Goal: Task Accomplishment & Management: Use online tool/utility

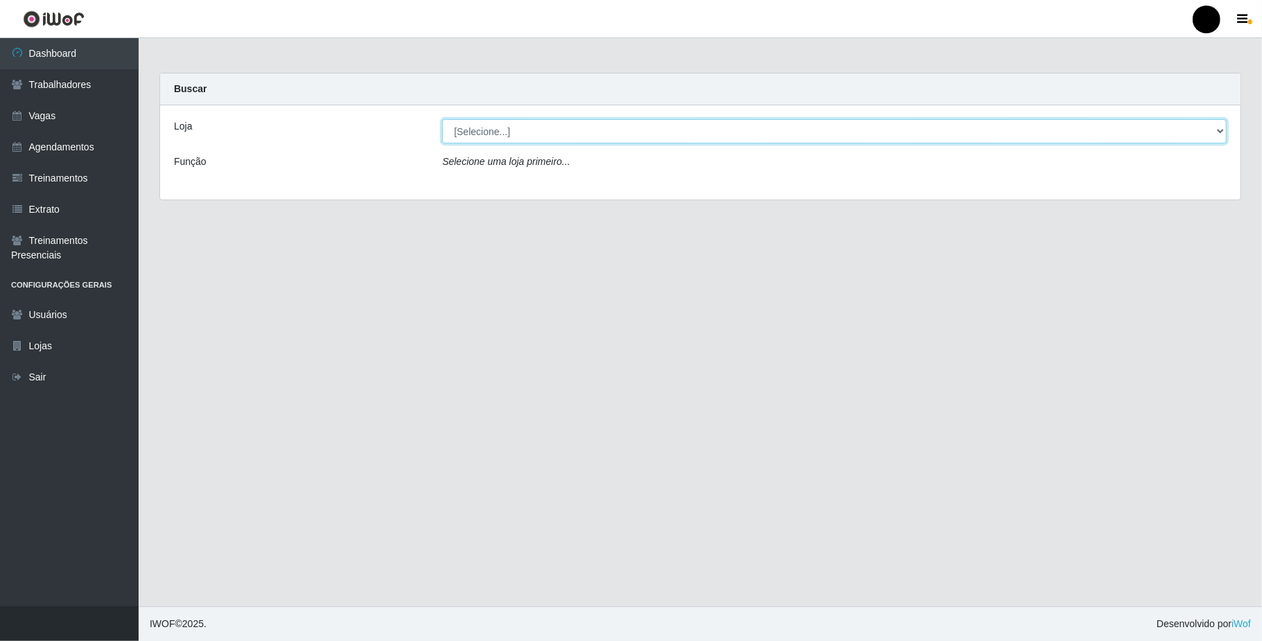
drag, startPoint x: 1201, startPoint y: 139, endPoint x: 1218, endPoint y: 134, distance: 17.3
click at [1201, 139] on select "[Selecione...] SuperFácil Atacado - Emaús" at bounding box center [834, 131] width 785 height 24
click at [1218, 134] on select "[Selecione...] SuperFácil Atacado - Emaús" at bounding box center [834, 131] width 785 height 24
click at [1217, 139] on select "[Selecione...] SuperFácil Atacado - Emaús" at bounding box center [834, 131] width 785 height 24
select select "407"
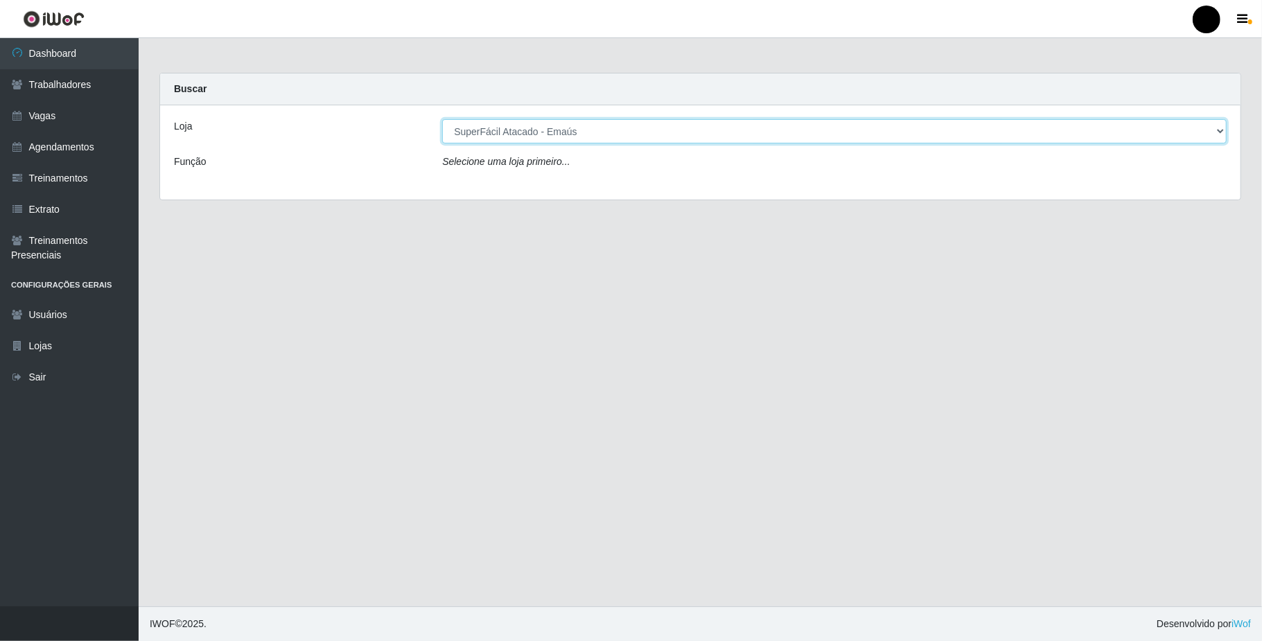
click at [442, 119] on select "[Selecione...] SuperFácil Atacado - Emaús" at bounding box center [834, 131] width 785 height 24
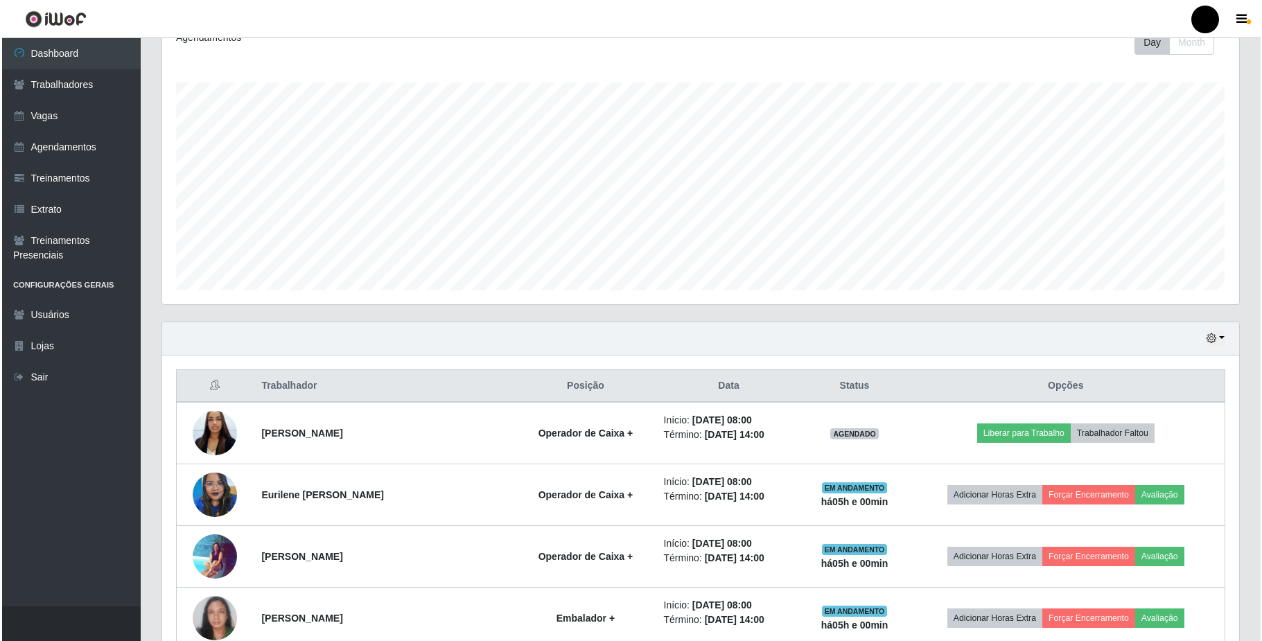
scroll to position [220, 0]
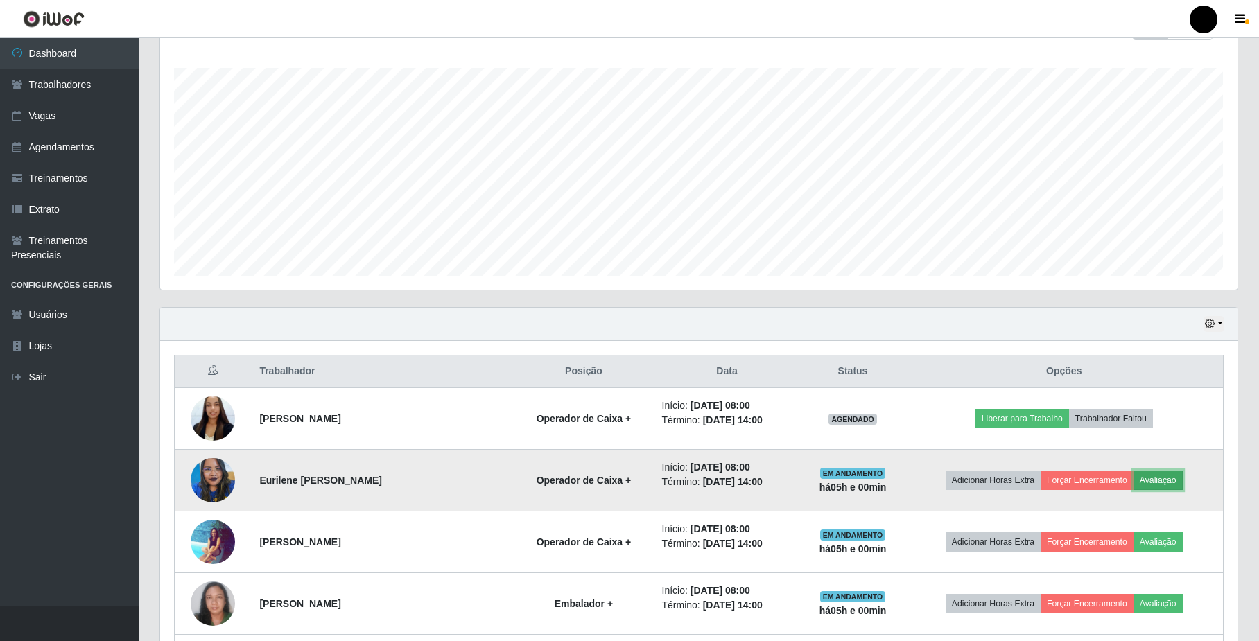
click at [1171, 478] on button "Avaliação" at bounding box center [1157, 480] width 49 height 19
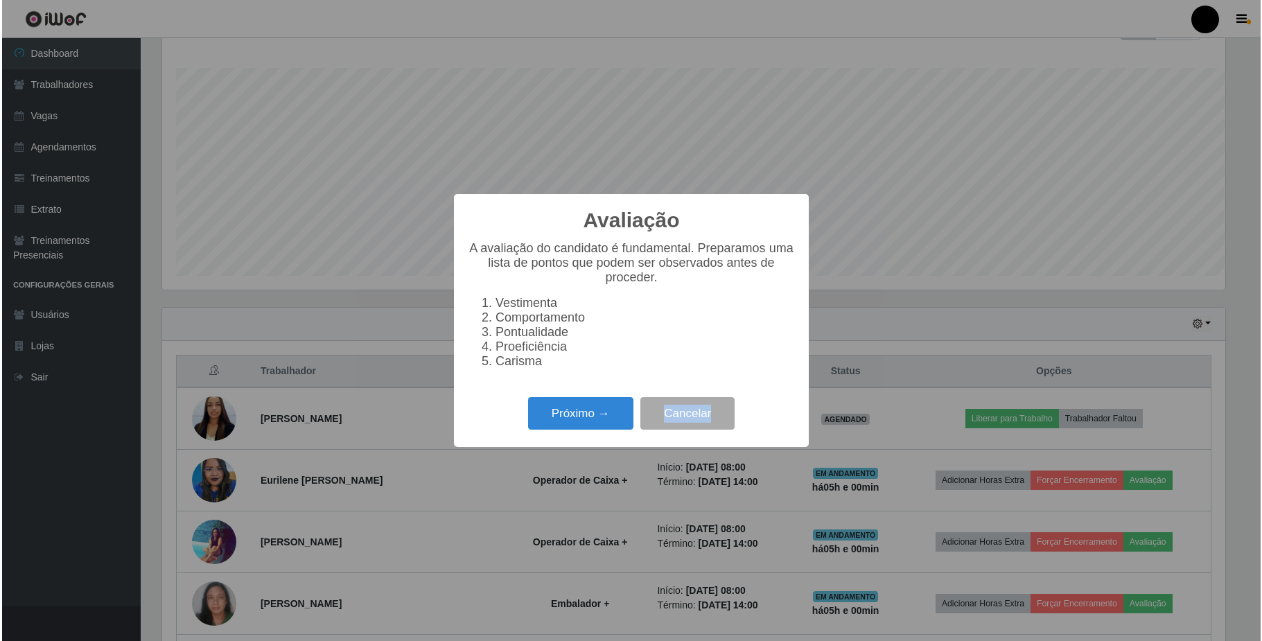
scroll to position [288, 1066]
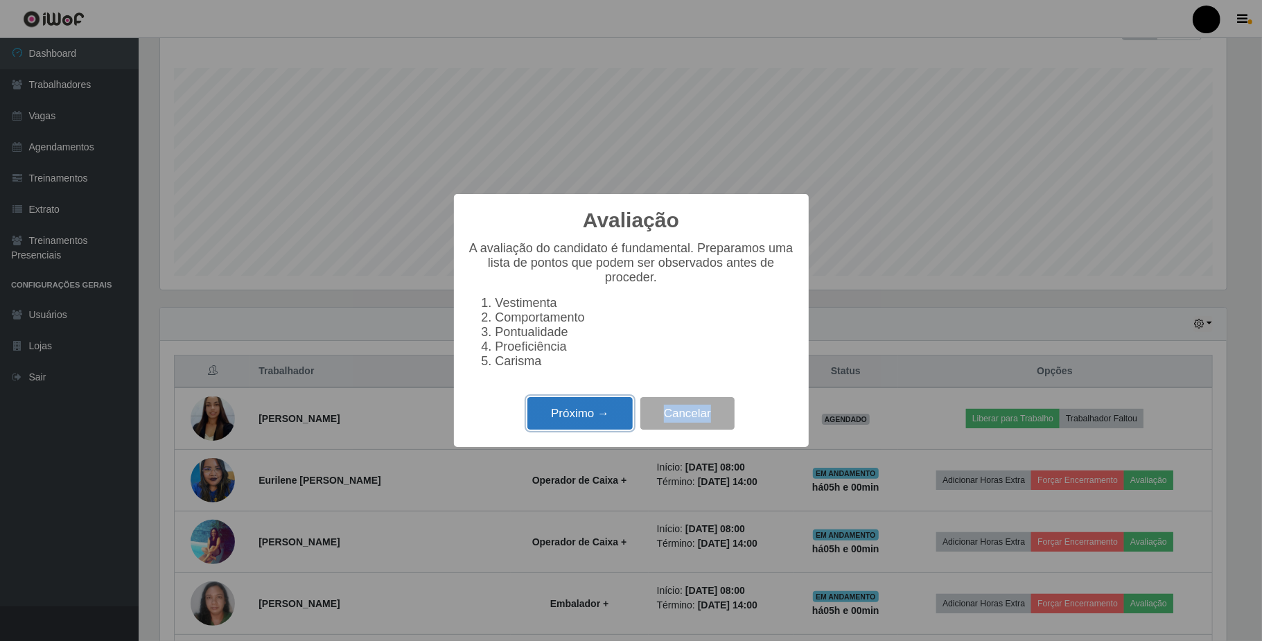
click at [589, 428] on button "Próximo →" at bounding box center [579, 413] width 105 height 33
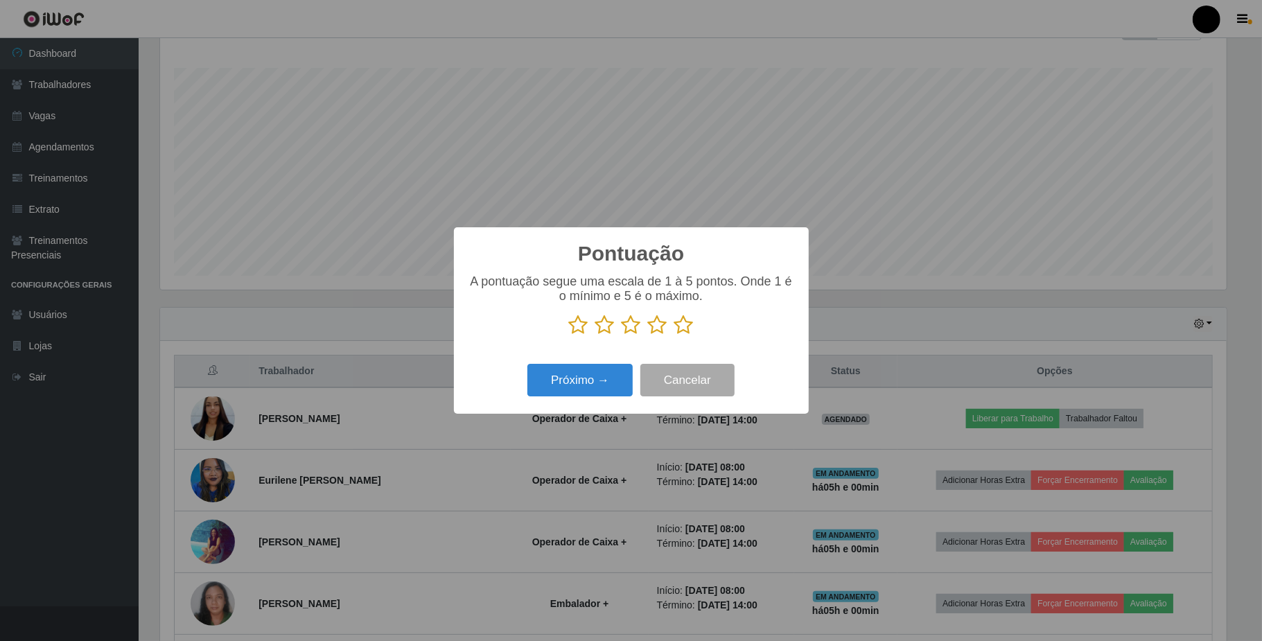
scroll to position [692878, 692100]
click at [636, 322] on icon at bounding box center [631, 325] width 19 height 21
click at [622, 335] on input "radio" at bounding box center [622, 335] width 0 height 0
click at [600, 378] on button "Próximo →" at bounding box center [579, 380] width 105 height 33
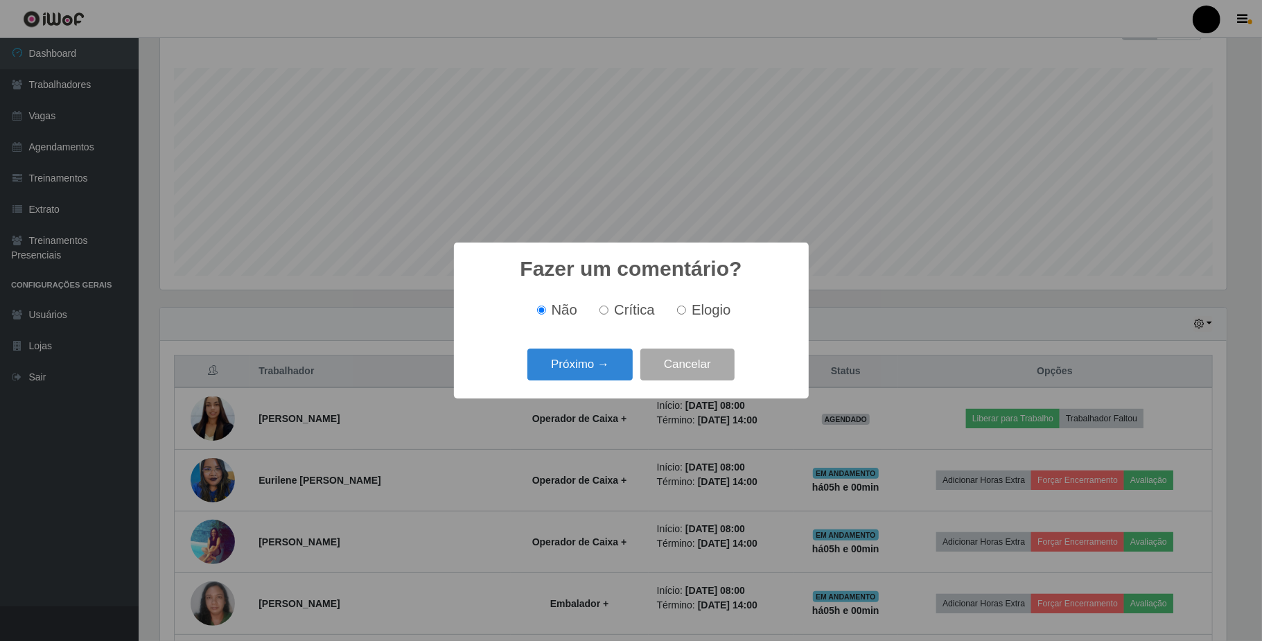
click at [683, 320] on div "Não Crítica Elogio" at bounding box center [631, 310] width 327 height 41
click at [681, 314] on input "Elogio" at bounding box center [681, 310] width 9 height 9
radio input "true"
click at [606, 359] on button "Próximo →" at bounding box center [579, 365] width 105 height 33
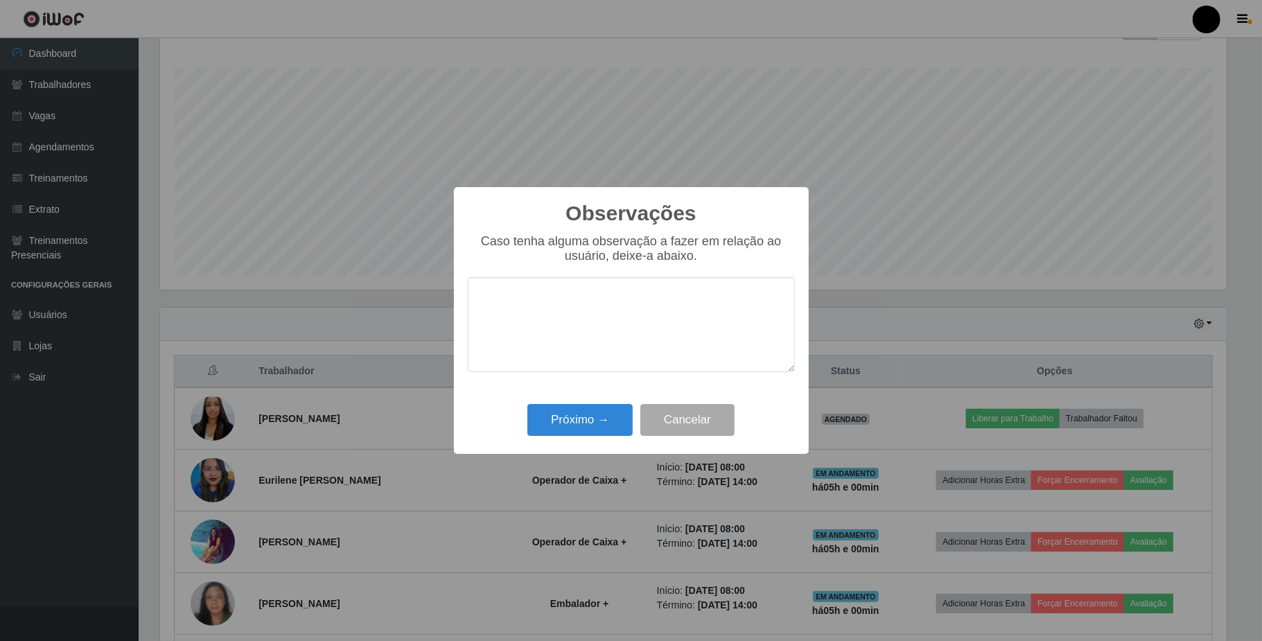
click at [598, 372] on div "Observações × Caso tenha alguma observação a fazer em relação ao usuário, deixe…" at bounding box center [631, 320] width 355 height 267
click at [586, 433] on button "Próximo →" at bounding box center [579, 420] width 105 height 33
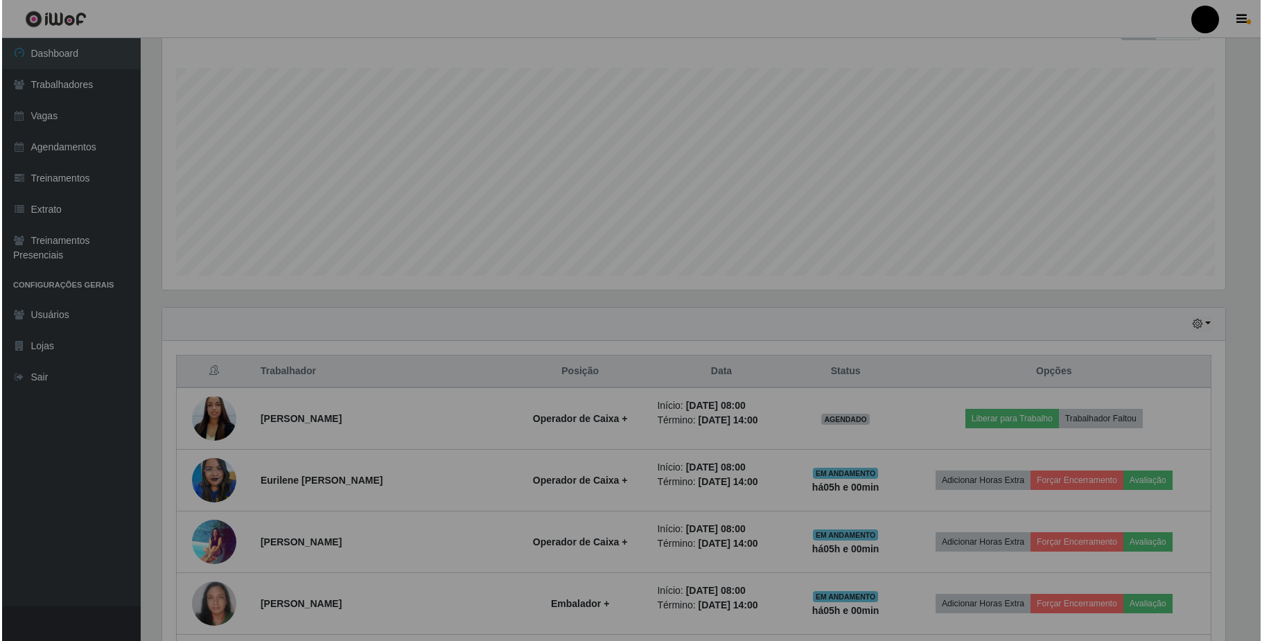
scroll to position [288, 1076]
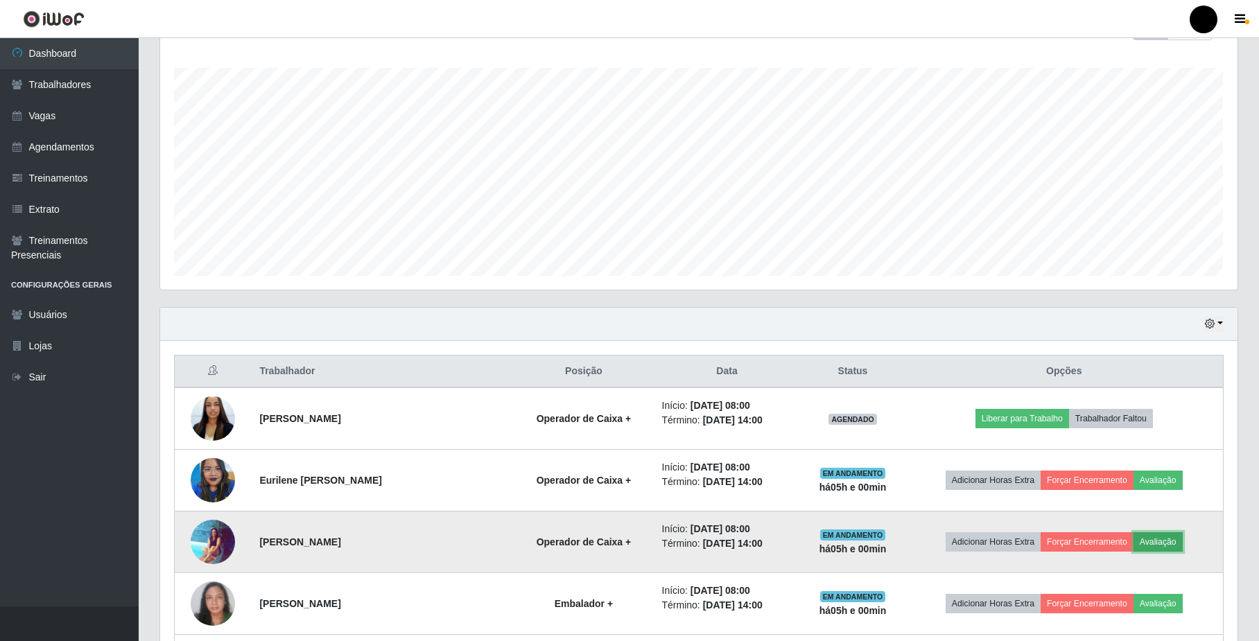
click at [1151, 543] on button "Avaliação" at bounding box center [1157, 541] width 49 height 19
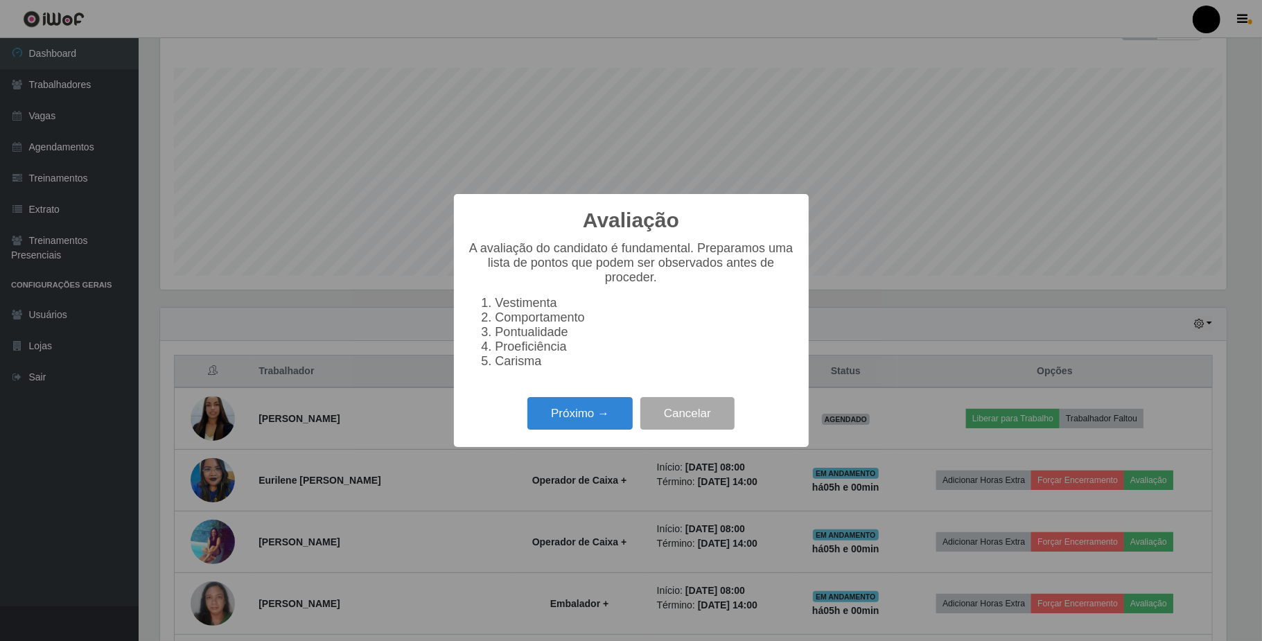
scroll to position [288, 1066]
click at [591, 417] on button "Próximo →" at bounding box center [579, 413] width 105 height 33
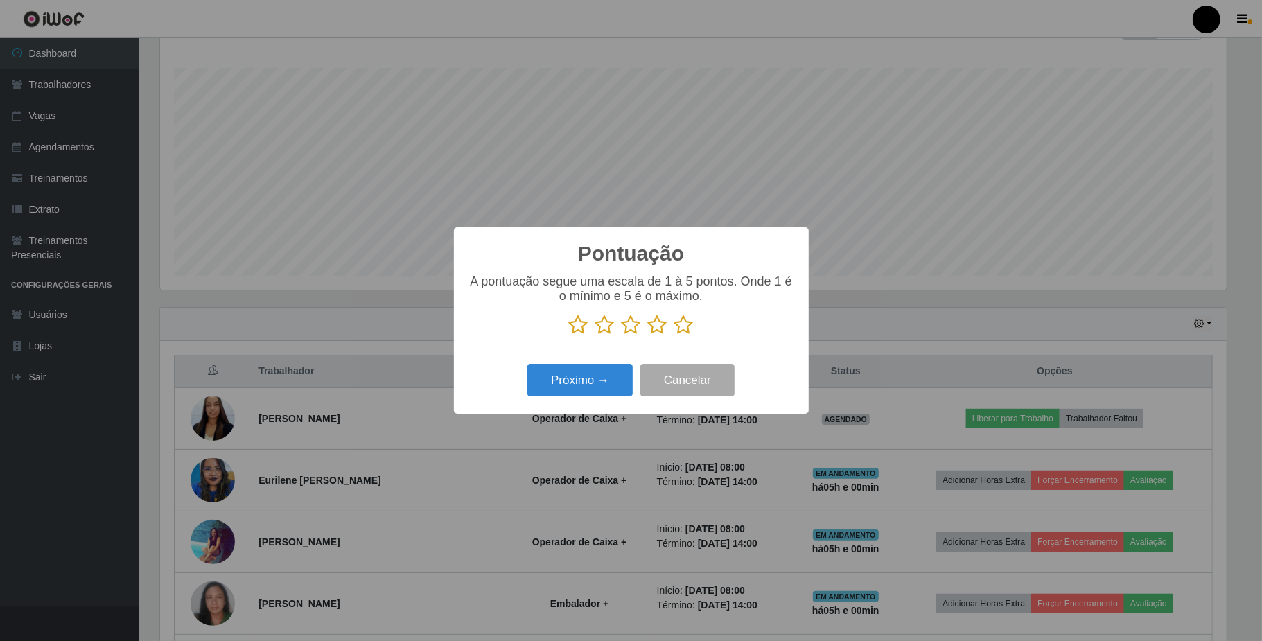
scroll to position [692878, 692100]
click at [633, 330] on icon at bounding box center [631, 325] width 19 height 21
click at [622, 335] on input "radio" at bounding box center [622, 335] width 0 height 0
click at [603, 381] on button "Próximo →" at bounding box center [579, 380] width 105 height 33
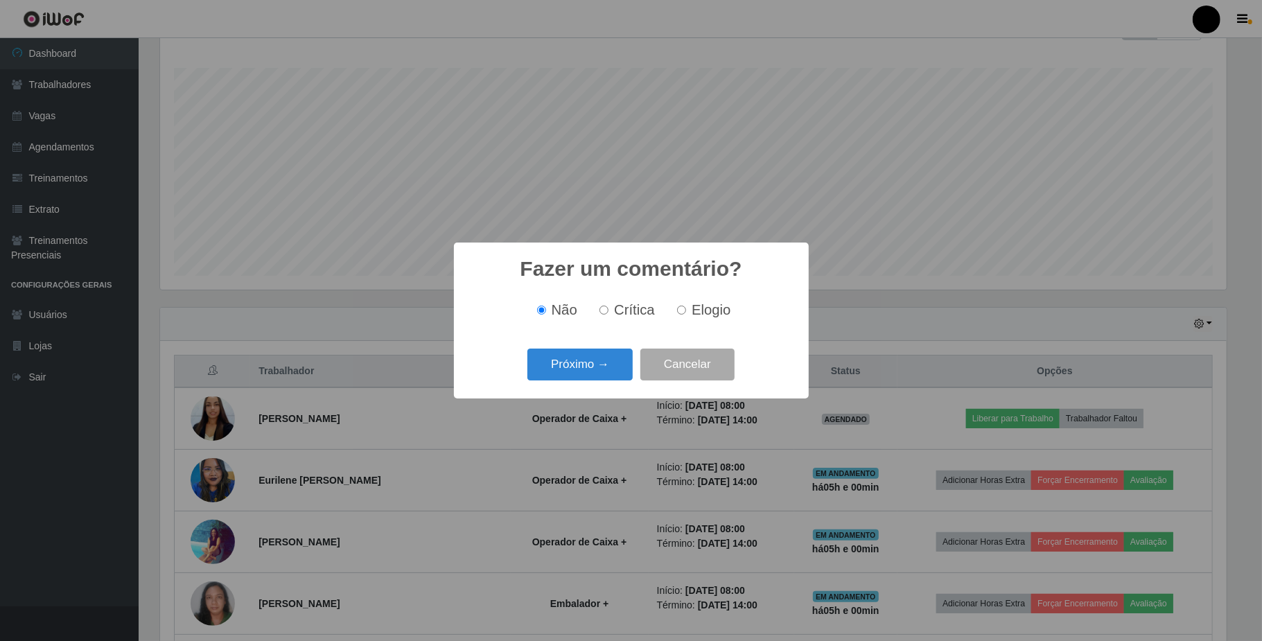
click at [689, 308] on label "Elogio" at bounding box center [701, 310] width 59 height 16
click at [686, 308] on input "Elogio" at bounding box center [681, 310] width 9 height 9
radio input "true"
click at [570, 378] on button "Próximo →" at bounding box center [579, 365] width 105 height 33
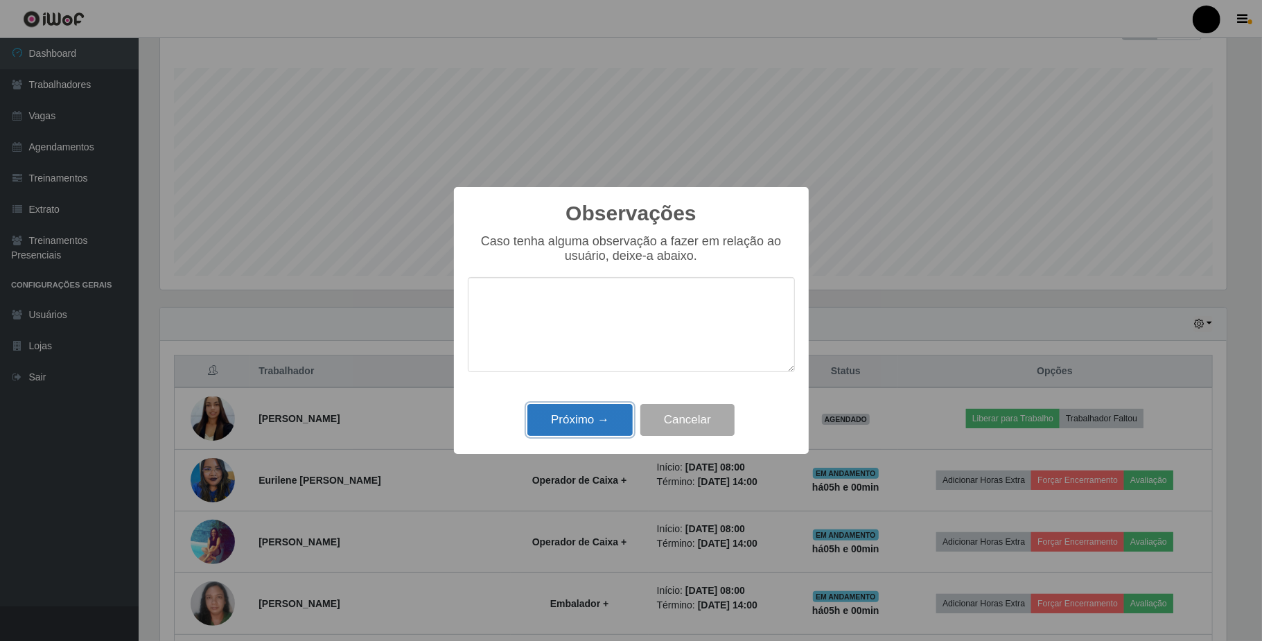
click at [588, 428] on button "Próximo →" at bounding box center [579, 420] width 105 height 33
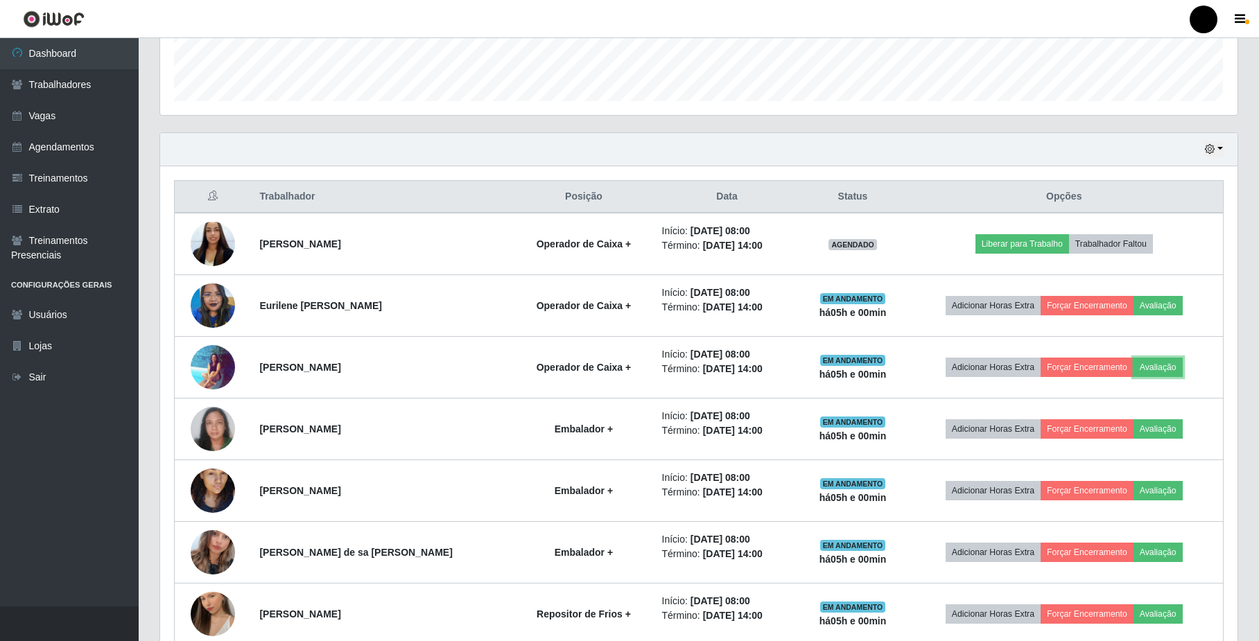
scroll to position [405, 0]
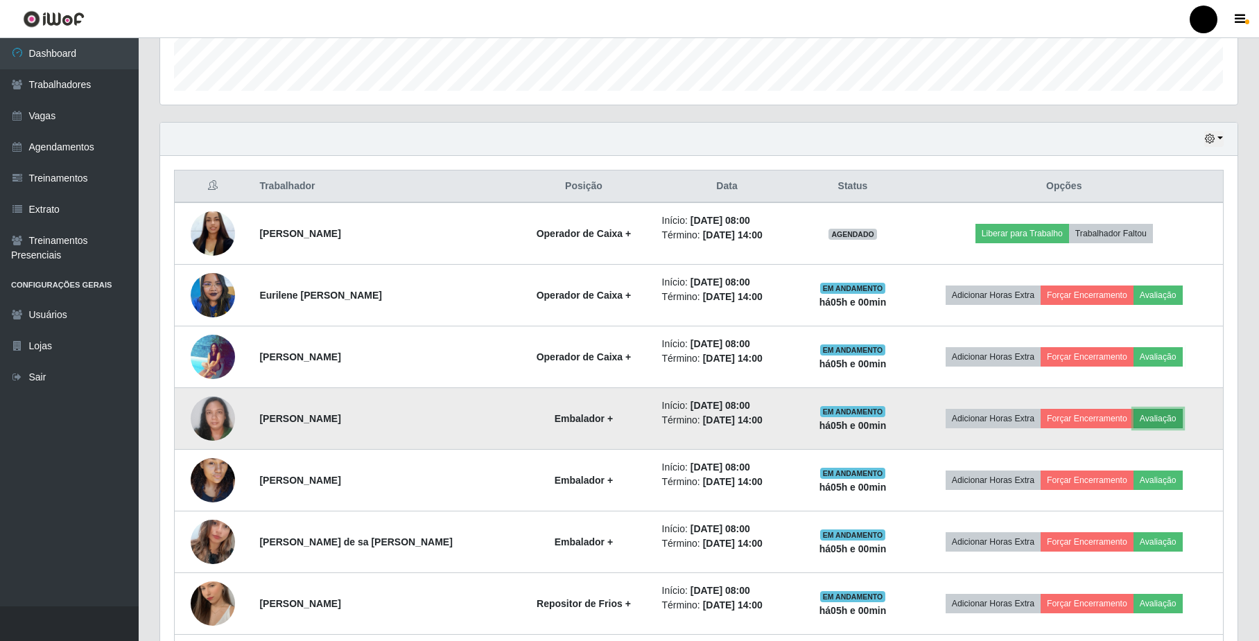
click at [1167, 422] on button "Avaliação" at bounding box center [1157, 418] width 49 height 19
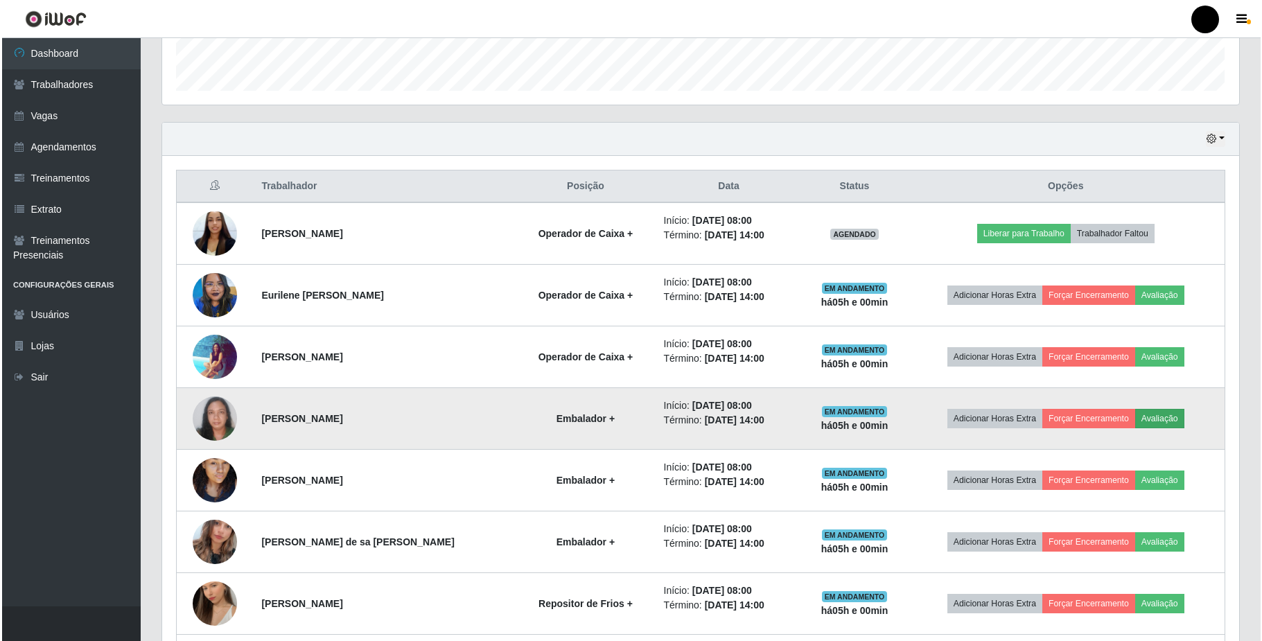
scroll to position [288, 1066]
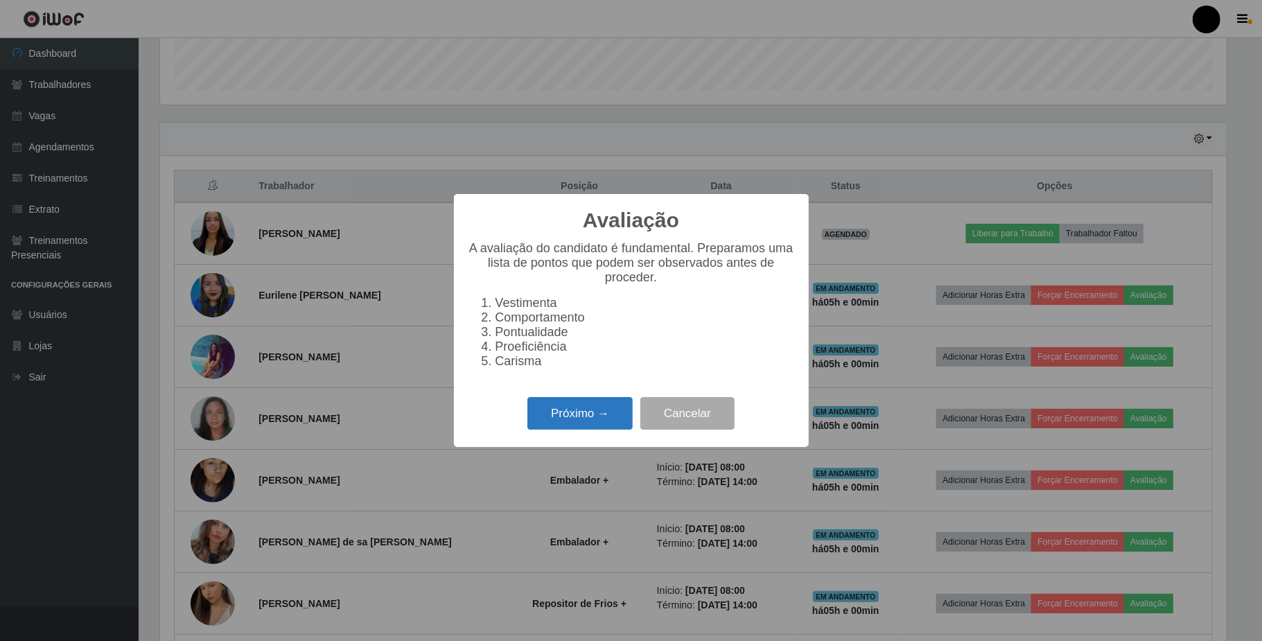
click at [628, 422] on button "Próximo →" at bounding box center [579, 413] width 105 height 33
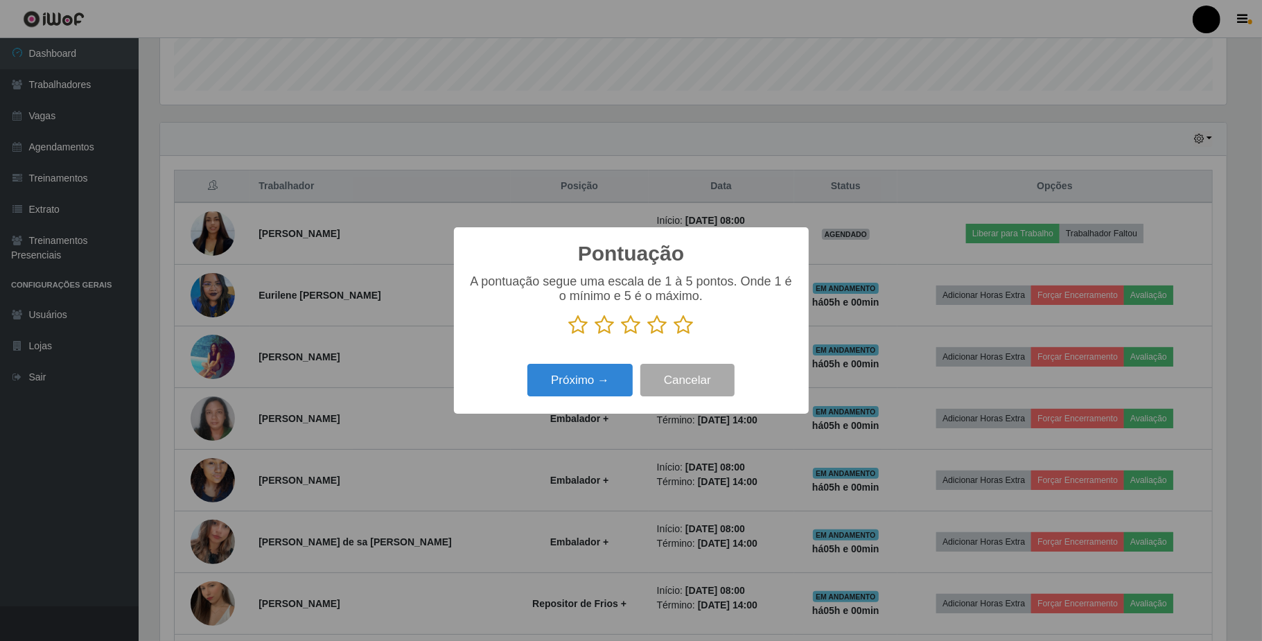
click at [630, 328] on icon at bounding box center [631, 325] width 19 height 21
click at [622, 335] on input "radio" at bounding box center [622, 335] width 0 height 0
click at [609, 367] on button "Próximo →" at bounding box center [579, 380] width 105 height 33
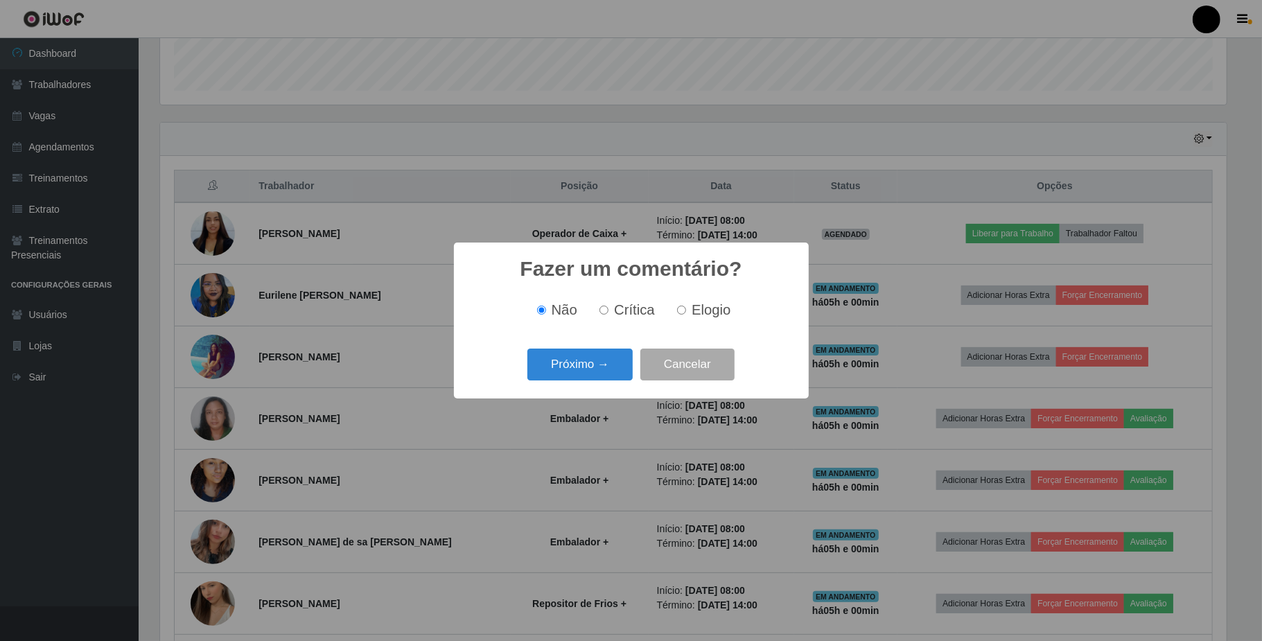
click at [682, 312] on input "Elogio" at bounding box center [681, 310] width 9 height 9
radio input "true"
click at [589, 359] on button "Próximo →" at bounding box center [579, 365] width 105 height 33
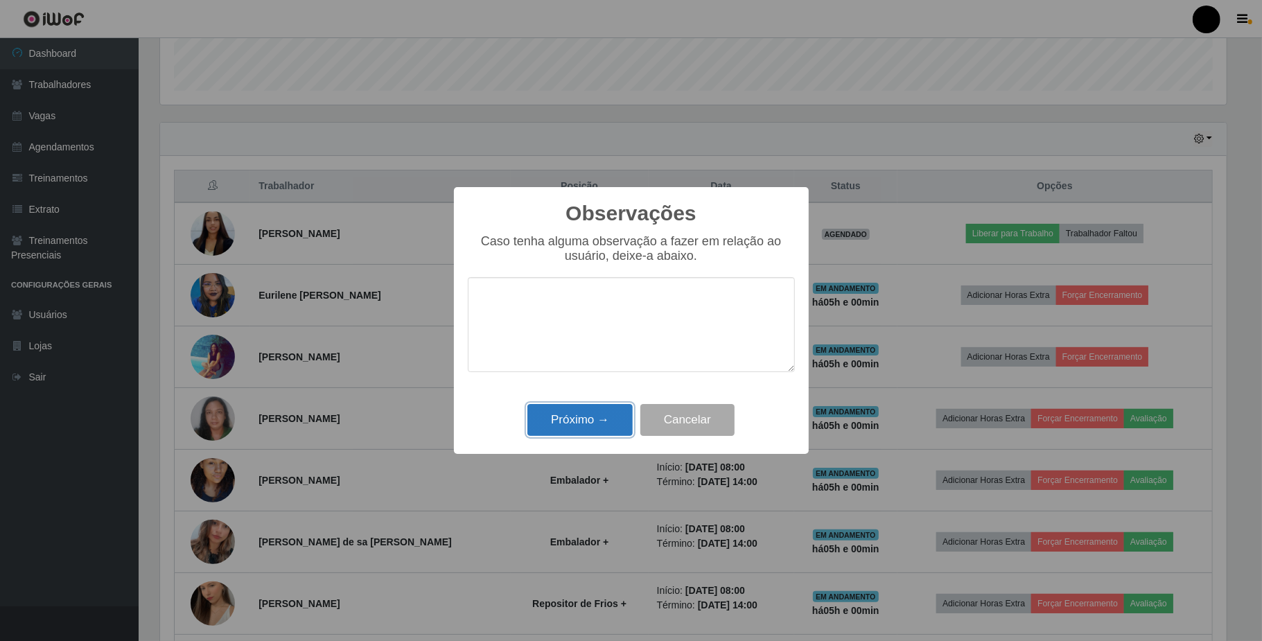
click at [591, 413] on button "Próximo →" at bounding box center [579, 420] width 105 height 33
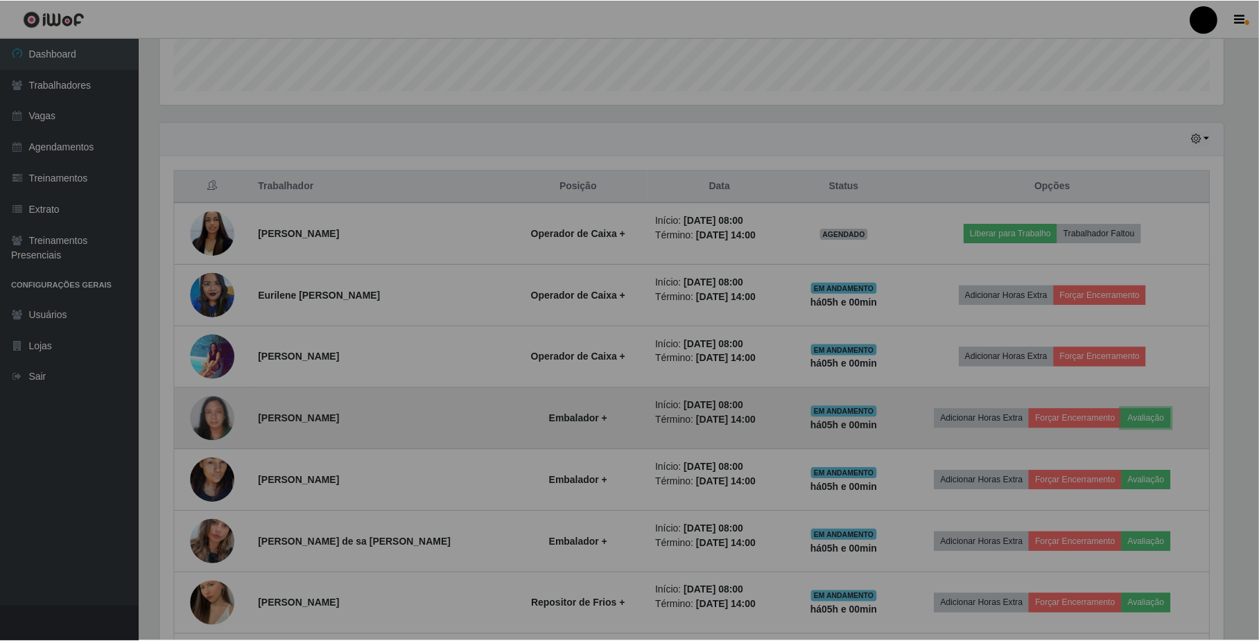
scroll to position [288, 1076]
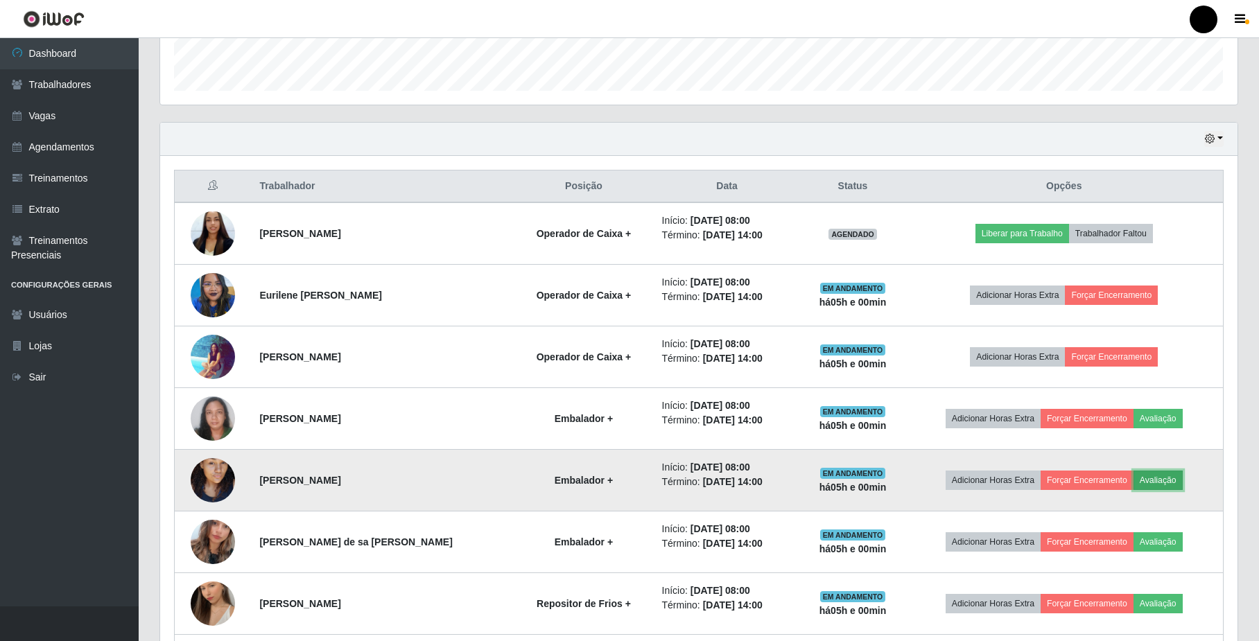
click at [1153, 483] on button "Avaliação" at bounding box center [1157, 480] width 49 height 19
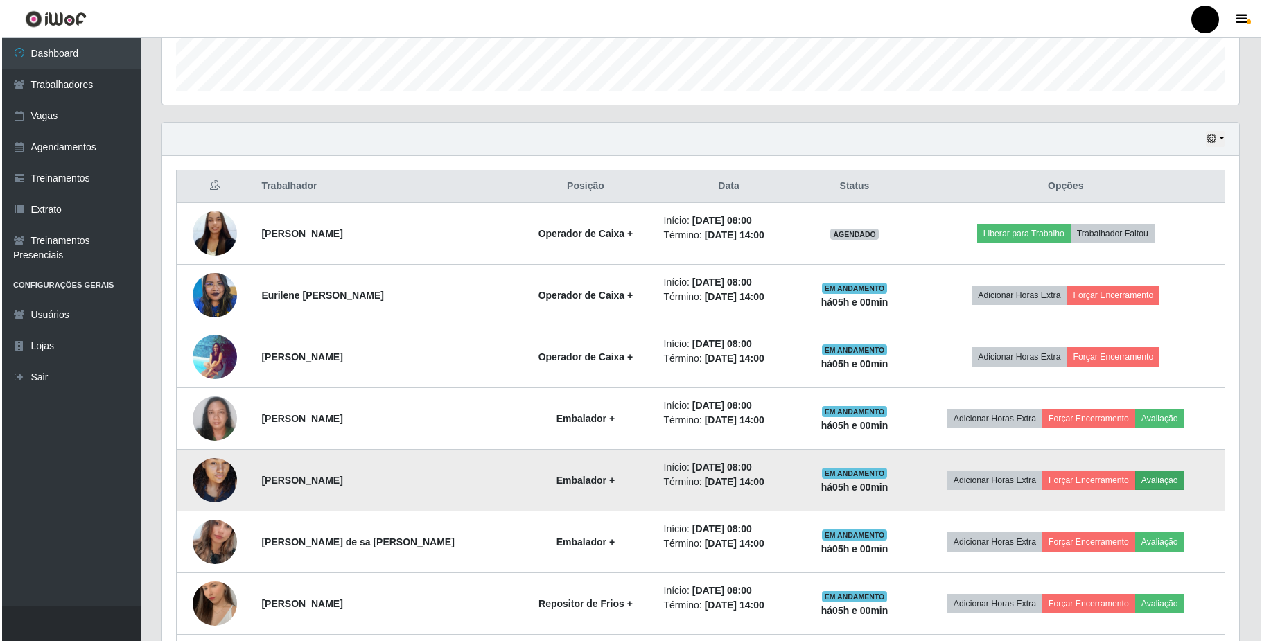
scroll to position [288, 1066]
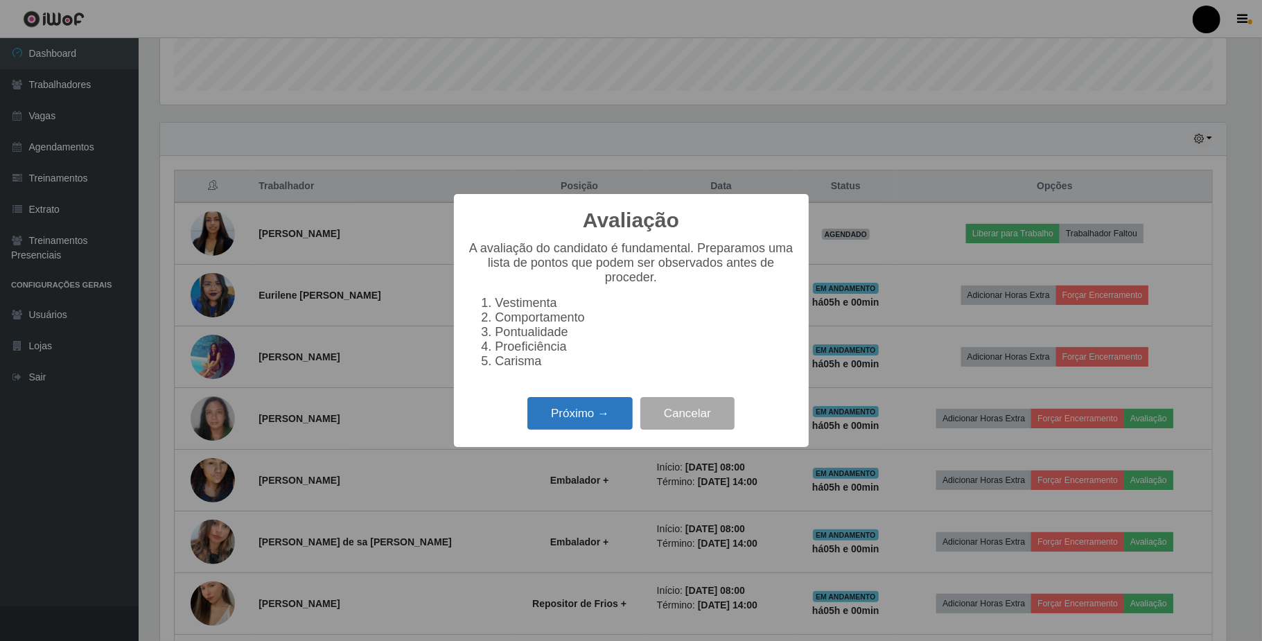
click at [567, 420] on button "Próximo →" at bounding box center [579, 413] width 105 height 33
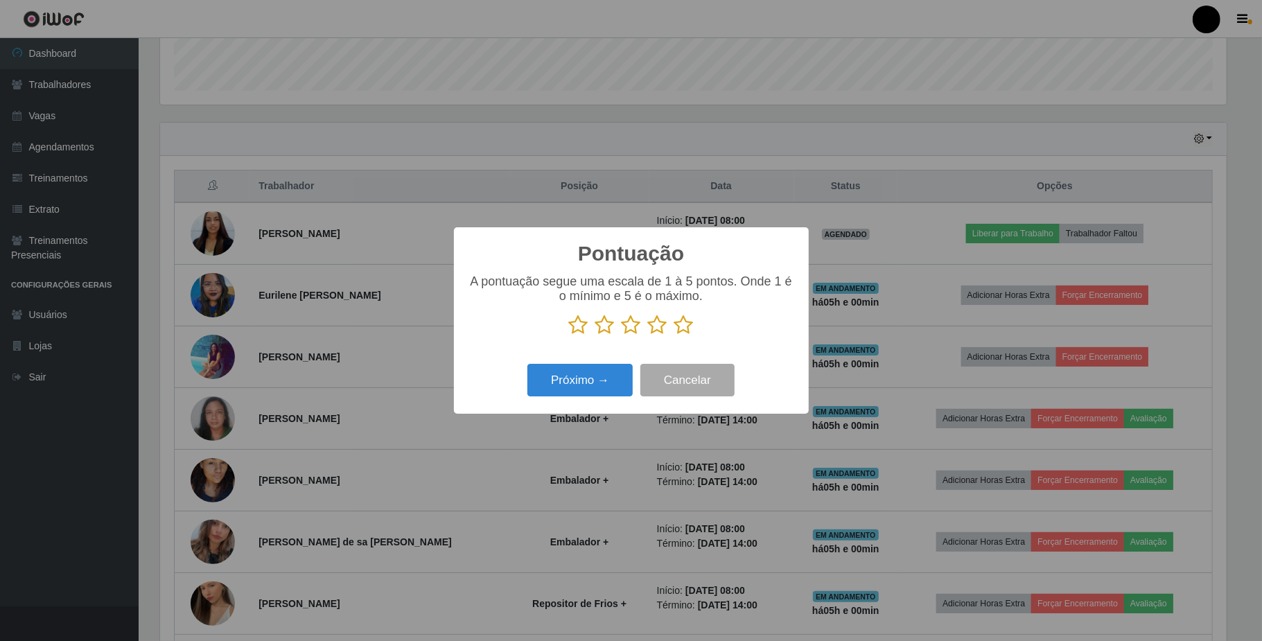
scroll to position [692878, 692100]
click at [628, 328] on icon at bounding box center [631, 325] width 19 height 21
click at [622, 335] on input "radio" at bounding box center [622, 335] width 0 height 0
click at [605, 383] on button "Próximo →" at bounding box center [579, 380] width 105 height 33
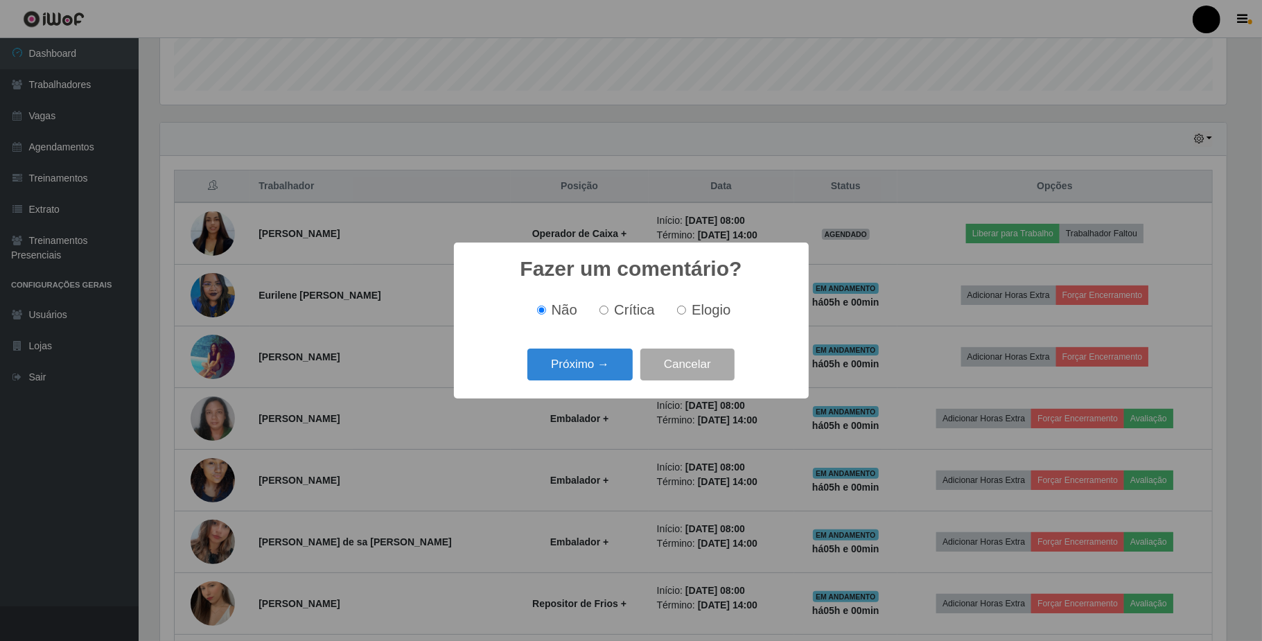
click at [682, 309] on input "Elogio" at bounding box center [681, 310] width 9 height 9
radio input "true"
click at [630, 372] on button "Próximo →" at bounding box center [579, 365] width 105 height 33
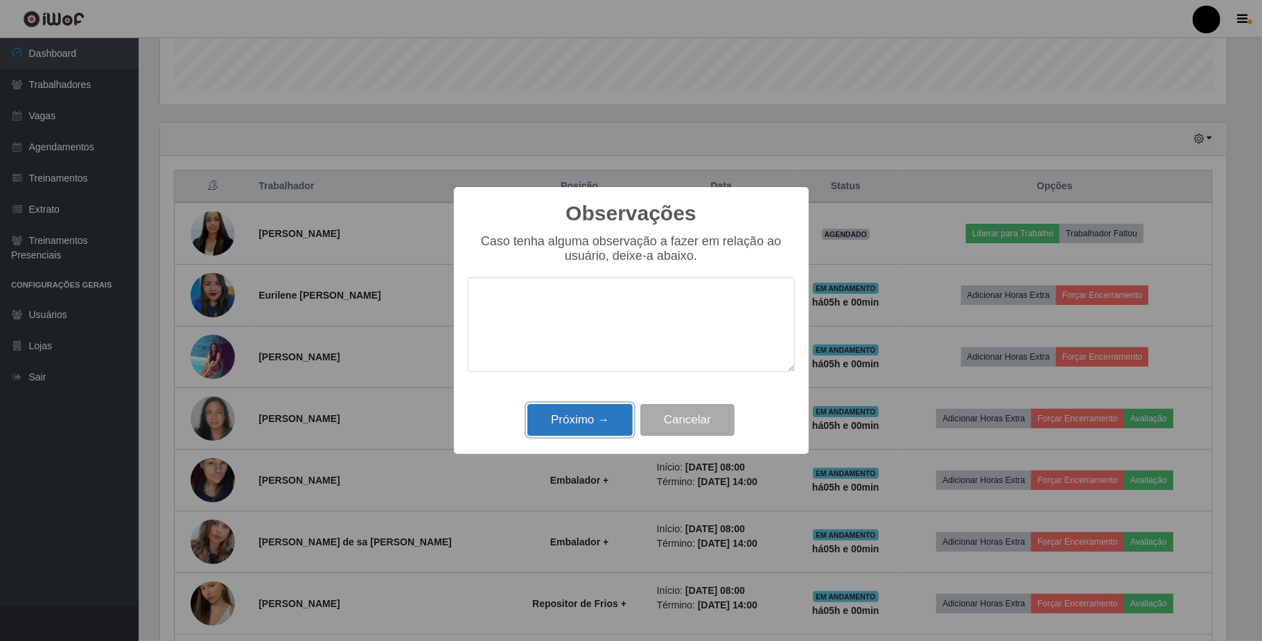
click at [588, 420] on button "Próximo →" at bounding box center [579, 420] width 105 height 33
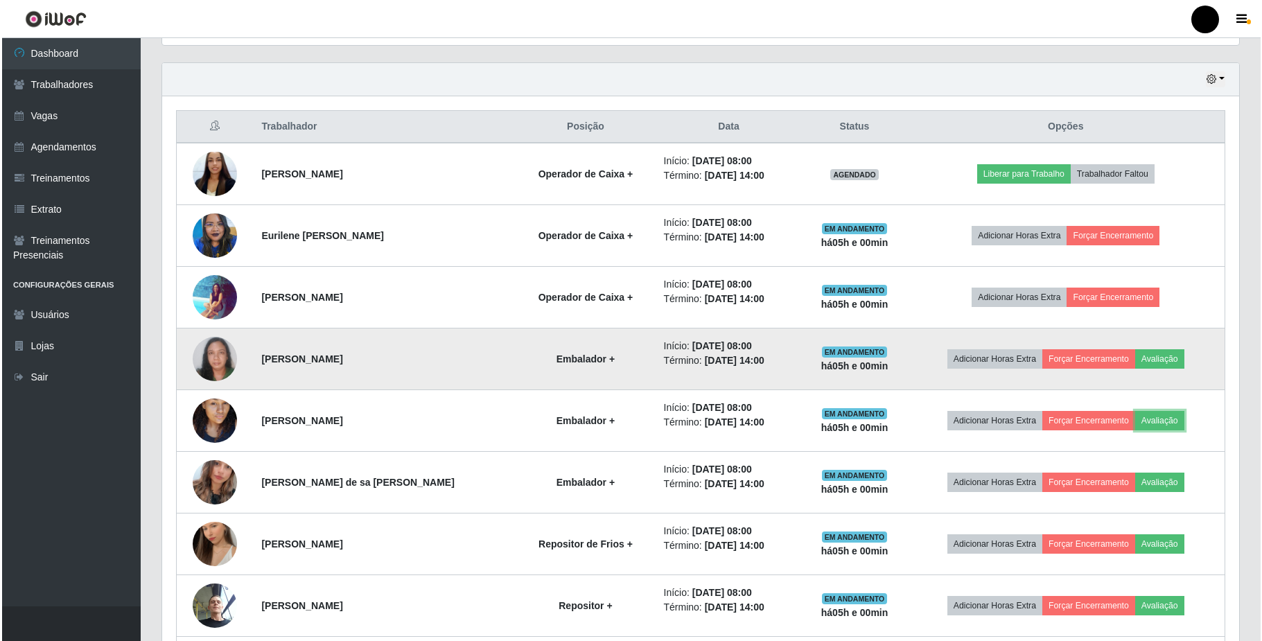
scroll to position [0, 0]
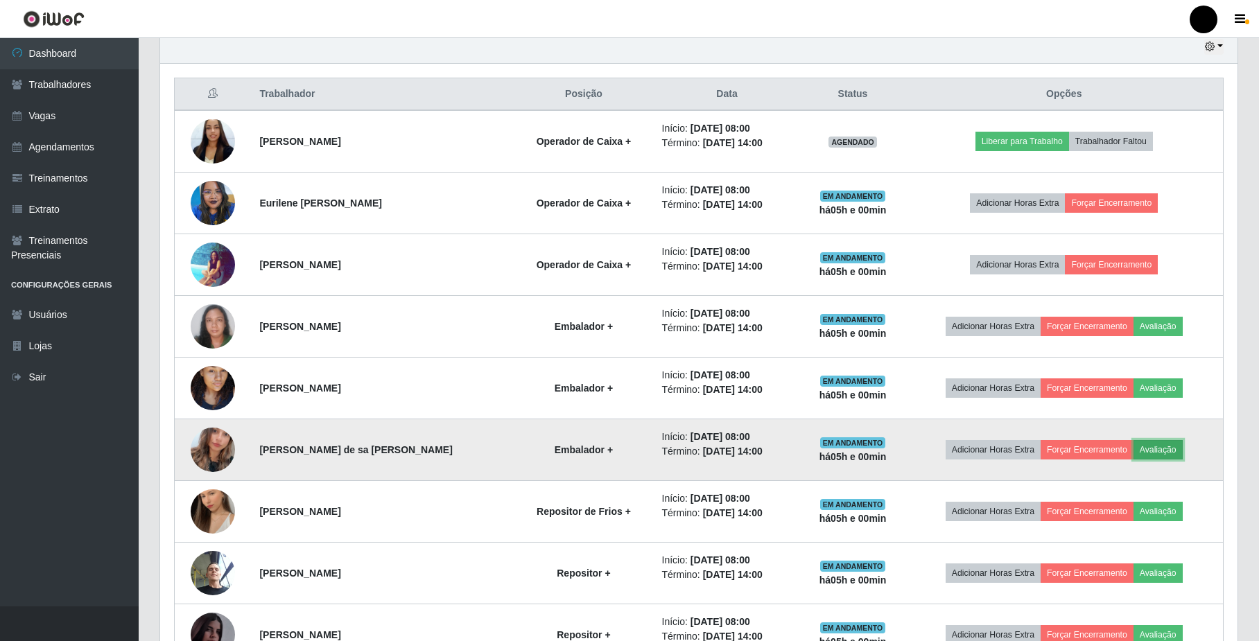
click at [1155, 456] on button "Avaliação" at bounding box center [1157, 449] width 49 height 19
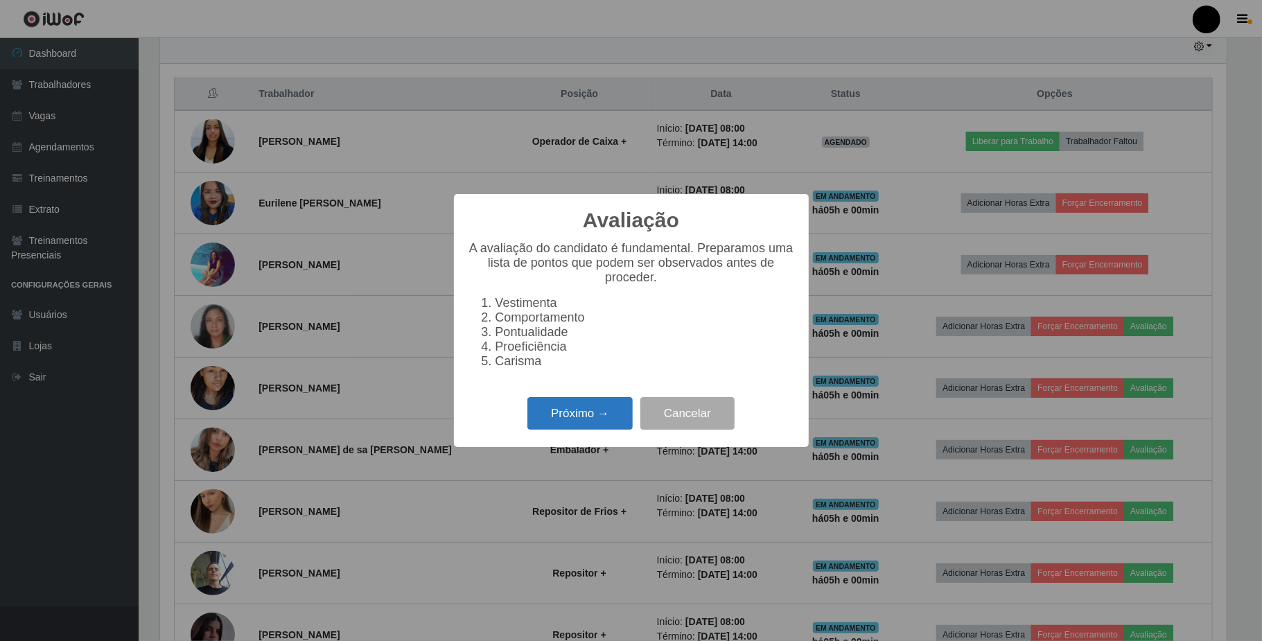
click at [552, 417] on button "Próximo →" at bounding box center [579, 413] width 105 height 33
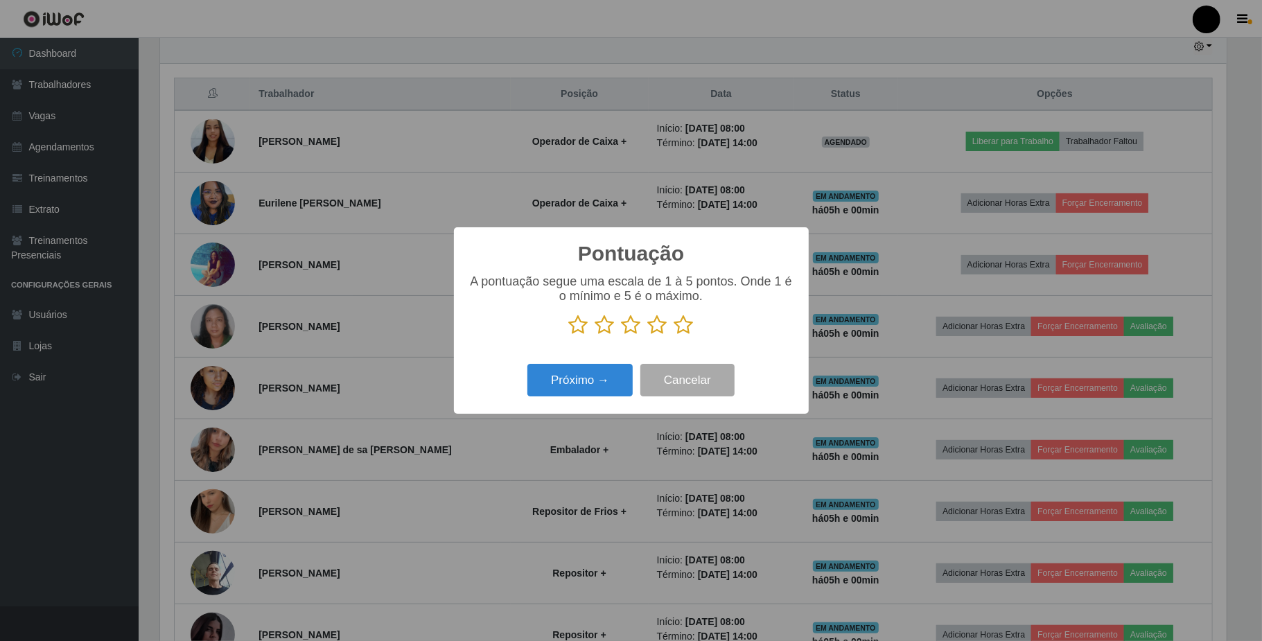
click at [633, 329] on icon at bounding box center [631, 325] width 19 height 21
click at [622, 335] on input "radio" at bounding box center [622, 335] width 0 height 0
click at [614, 392] on button "Próximo →" at bounding box center [579, 380] width 105 height 33
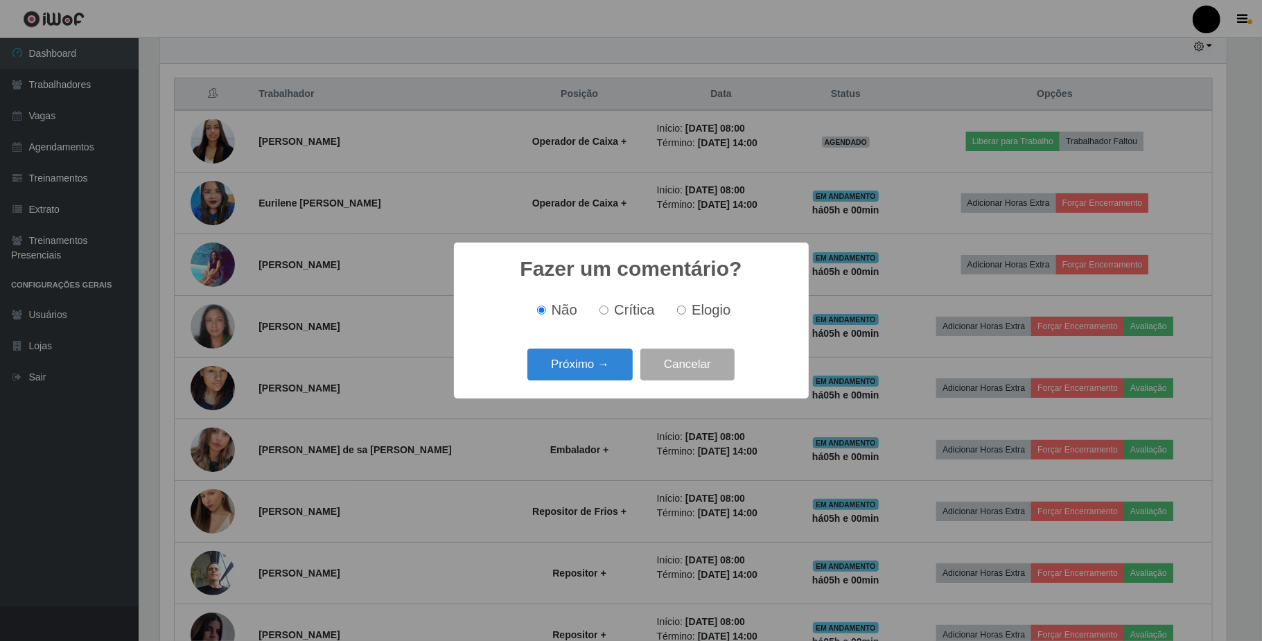
click at [696, 306] on span "Elogio" at bounding box center [711, 309] width 39 height 15
click at [686, 306] on input "Elogio" at bounding box center [681, 310] width 9 height 9
radio input "true"
click at [575, 377] on button "Próximo →" at bounding box center [579, 365] width 105 height 33
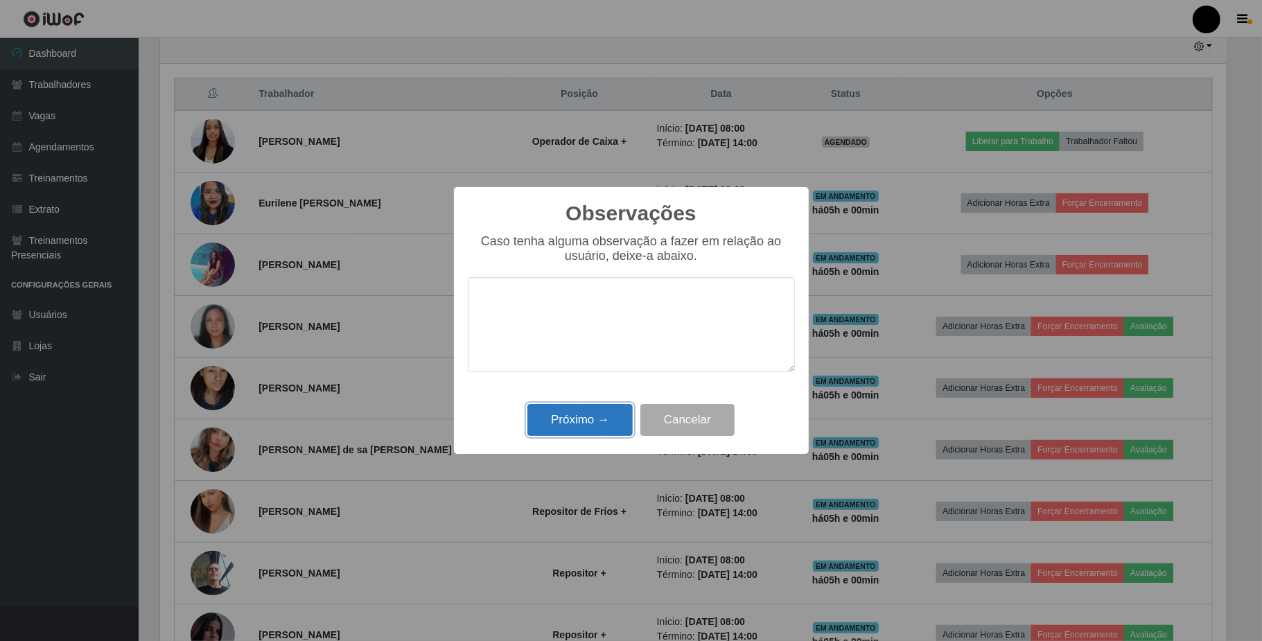
click at [584, 415] on button "Próximo →" at bounding box center [579, 420] width 105 height 33
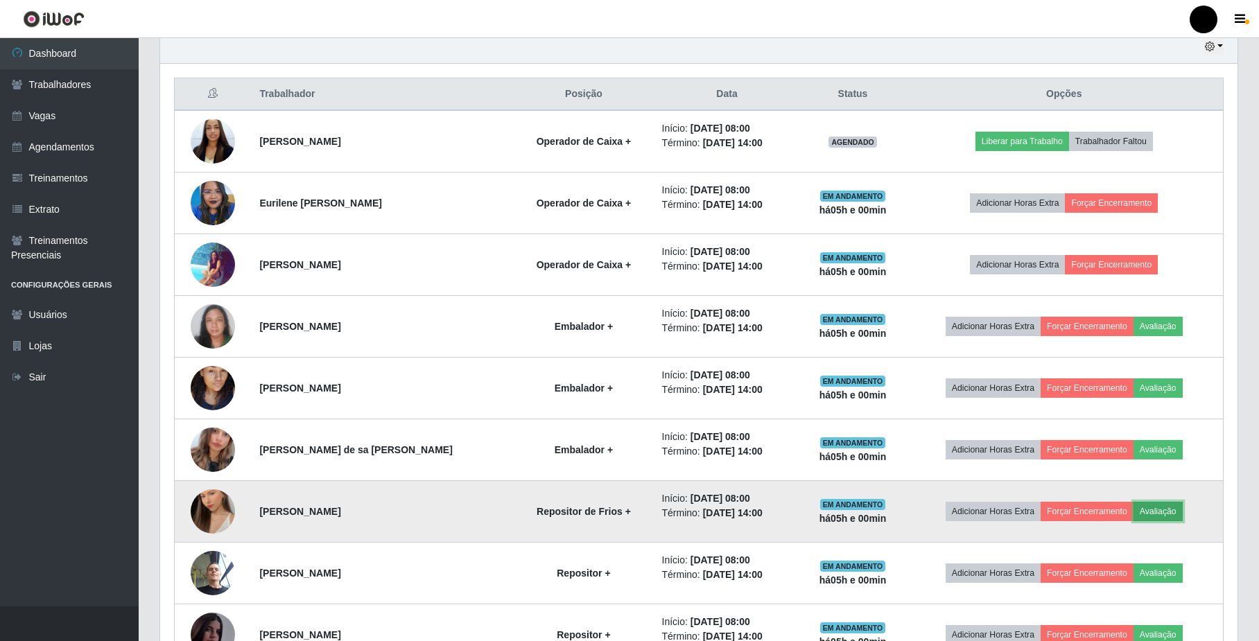
click at [1151, 514] on button "Avaliação" at bounding box center [1157, 511] width 49 height 19
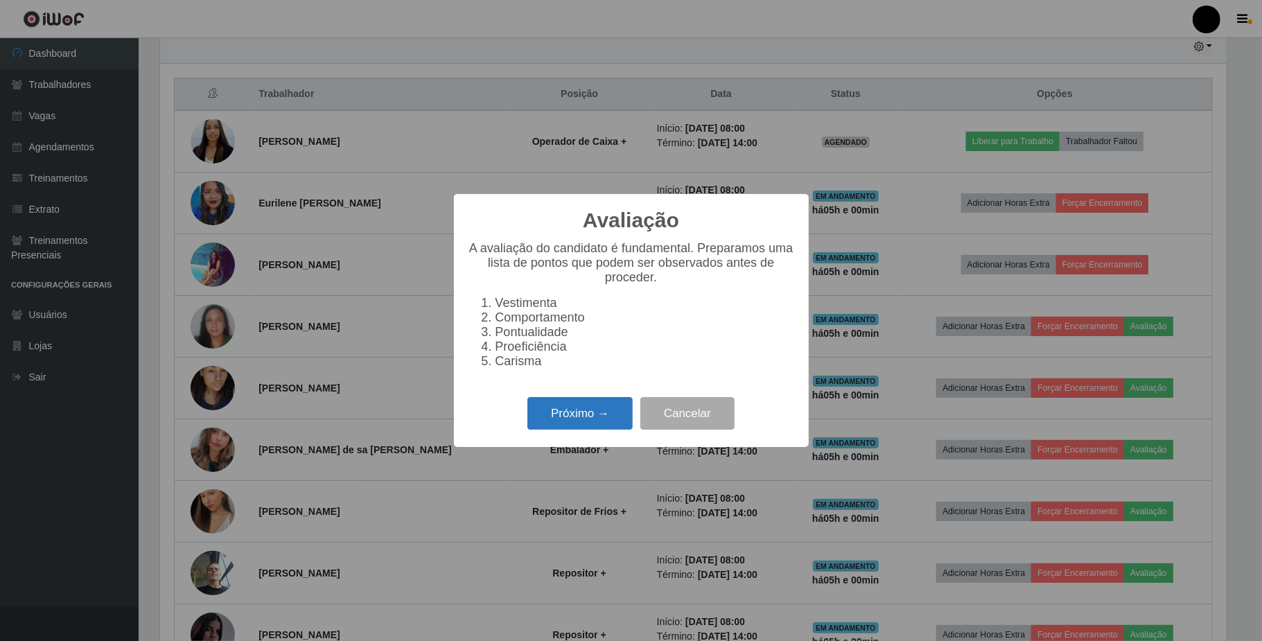
click at [583, 428] on button "Próximo →" at bounding box center [579, 413] width 105 height 33
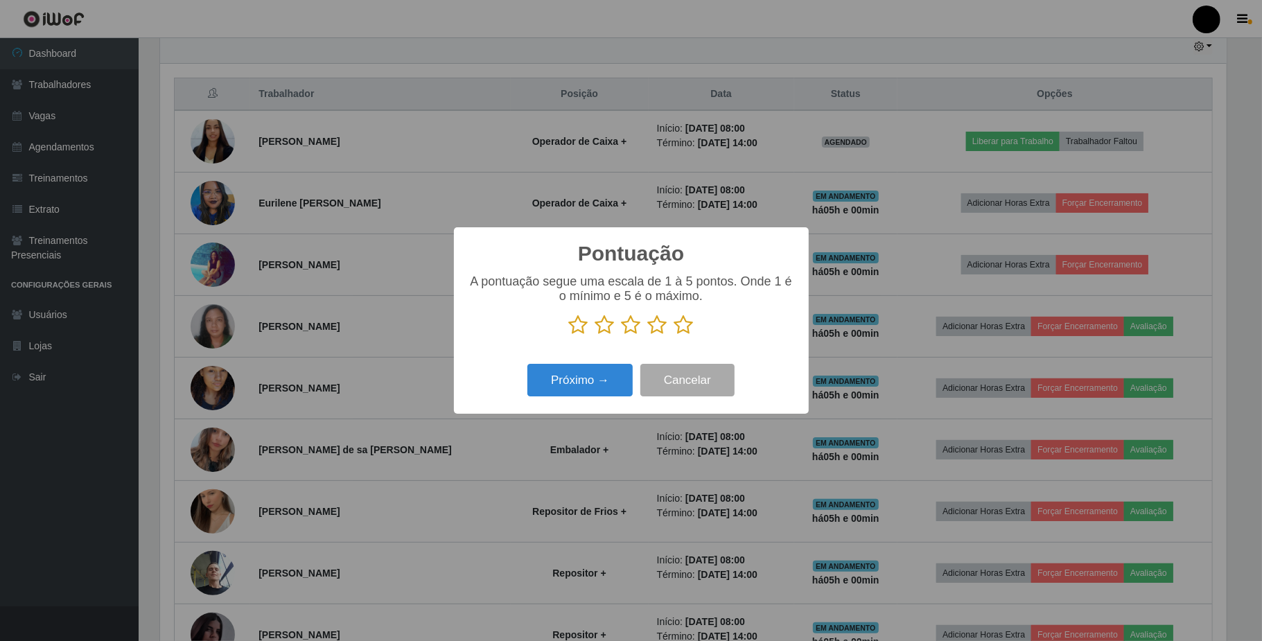
click at [632, 328] on icon at bounding box center [631, 325] width 19 height 21
click at [622, 335] on input "radio" at bounding box center [622, 335] width 0 height 0
click at [598, 378] on button "Próximo →" at bounding box center [579, 380] width 105 height 33
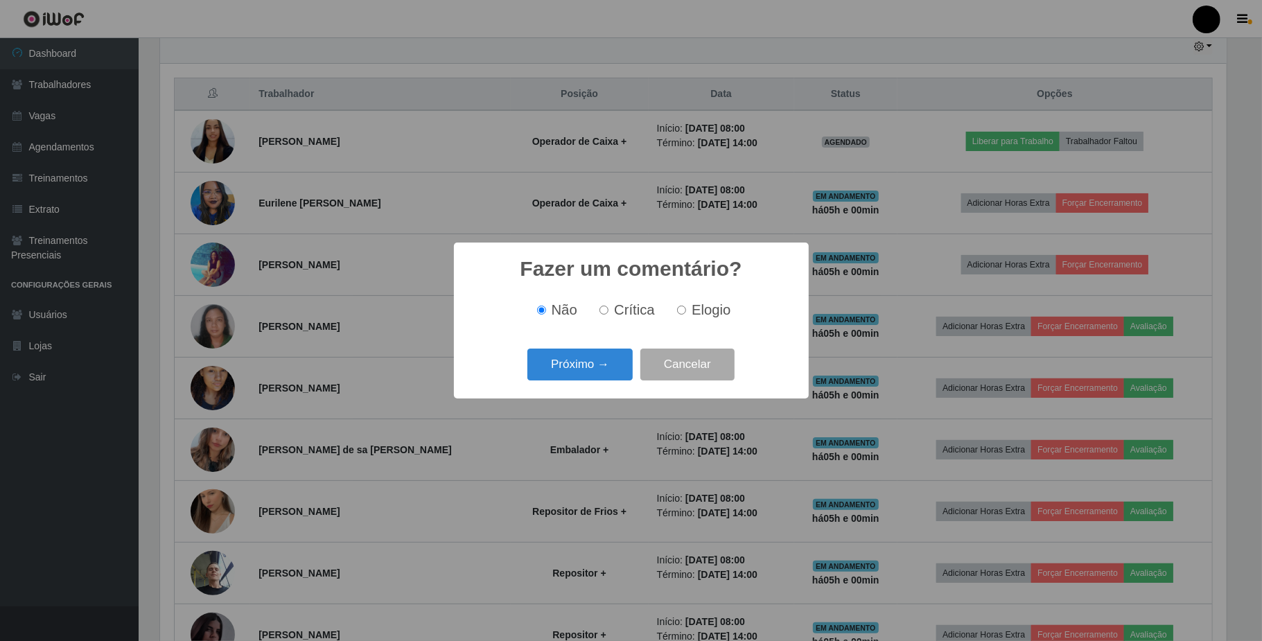
click at [678, 306] on input "Elogio" at bounding box center [681, 310] width 9 height 9
radio input "true"
click at [616, 365] on button "Próximo →" at bounding box center [579, 365] width 105 height 33
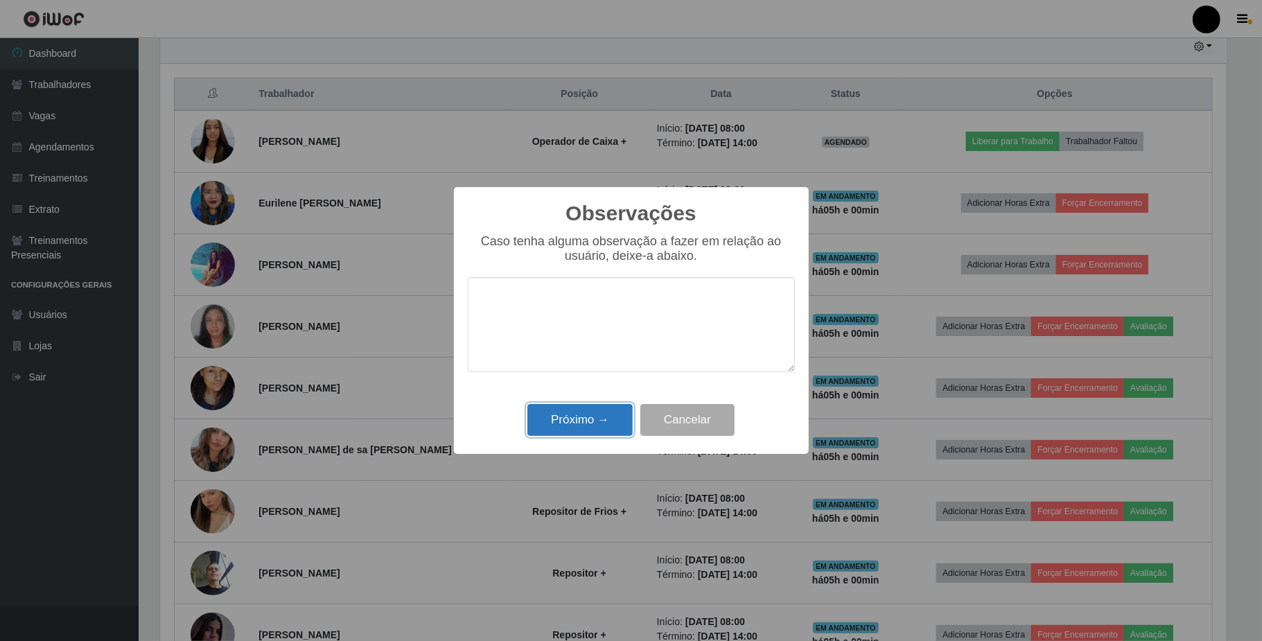
click at [595, 409] on button "Próximo →" at bounding box center [579, 420] width 105 height 33
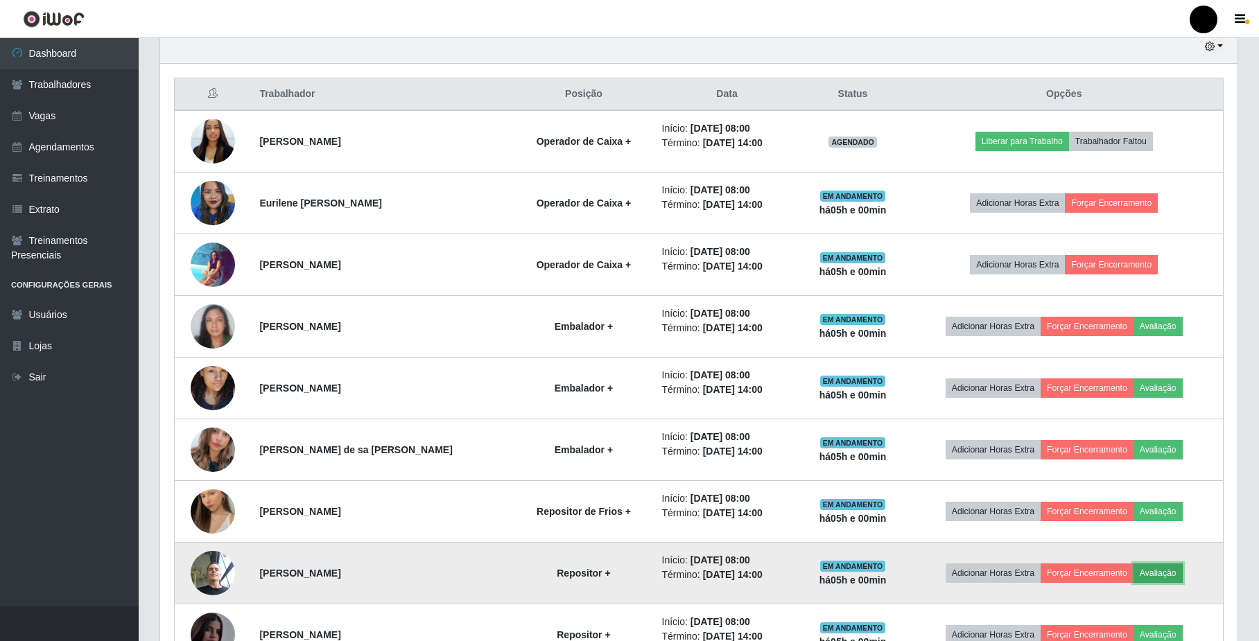
click at [1146, 573] on button "Avaliação" at bounding box center [1157, 573] width 49 height 19
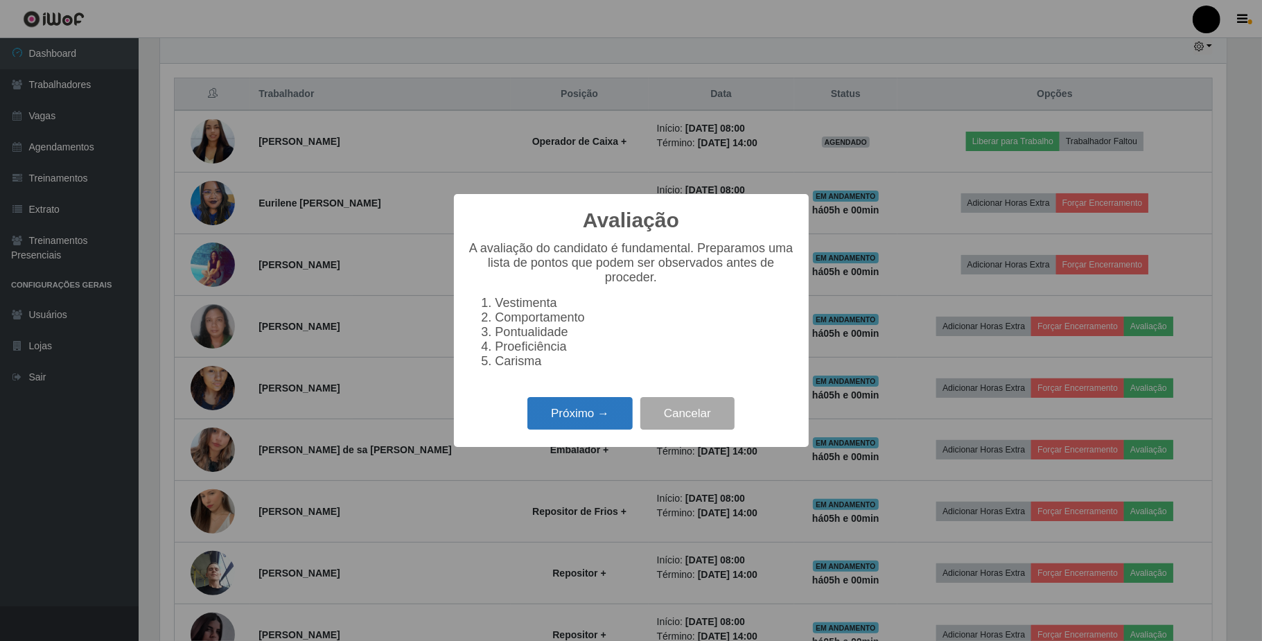
click at [613, 421] on button "Próximo →" at bounding box center [579, 413] width 105 height 33
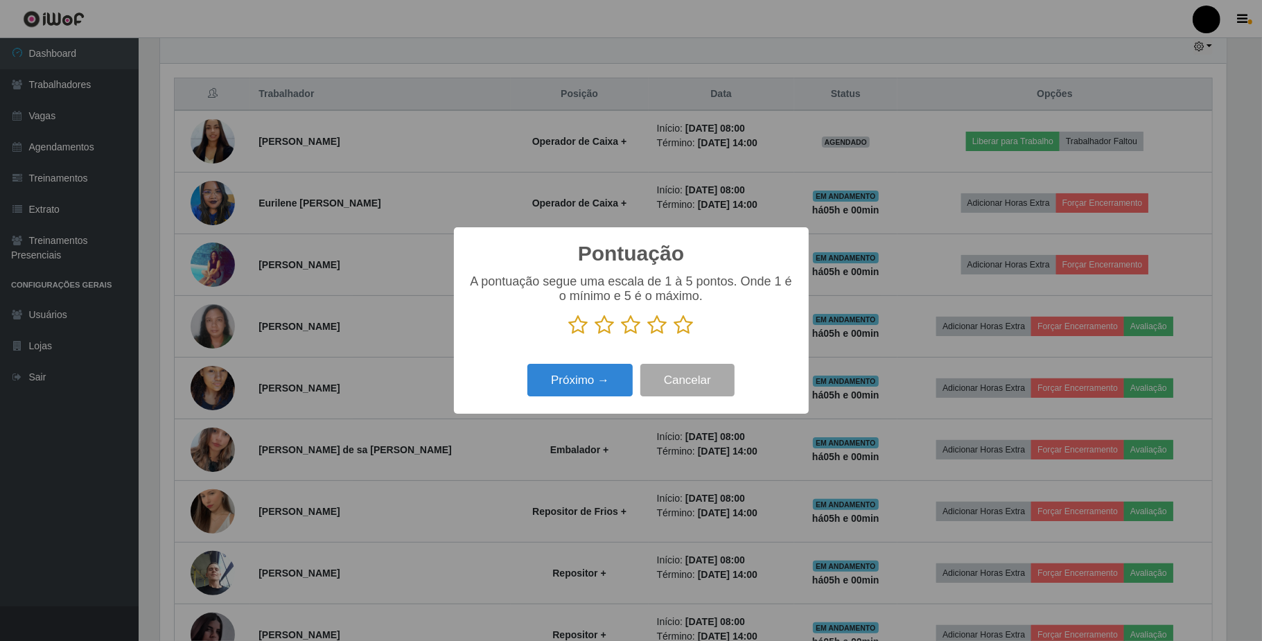
click at [619, 327] on p at bounding box center [631, 325] width 327 height 21
click at [635, 330] on icon at bounding box center [631, 325] width 19 height 21
click at [622, 335] on input "radio" at bounding box center [622, 335] width 0 height 0
click at [605, 369] on button "Próximo →" at bounding box center [579, 380] width 105 height 33
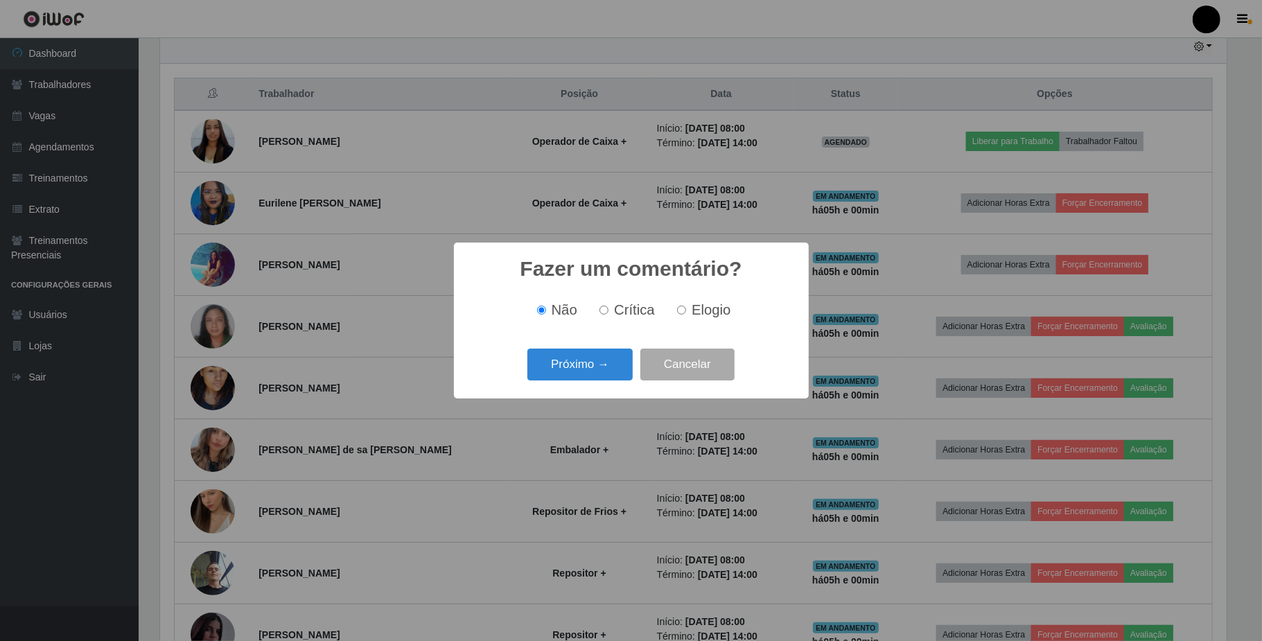
click at [666, 315] on div "Não Crítica Elogio" at bounding box center [631, 310] width 327 height 16
click at [679, 316] on label "Elogio" at bounding box center [701, 310] width 59 height 16
click at [679, 315] on input "Elogio" at bounding box center [681, 310] width 9 height 9
radio input "true"
click at [583, 364] on button "Próximo →" at bounding box center [579, 365] width 105 height 33
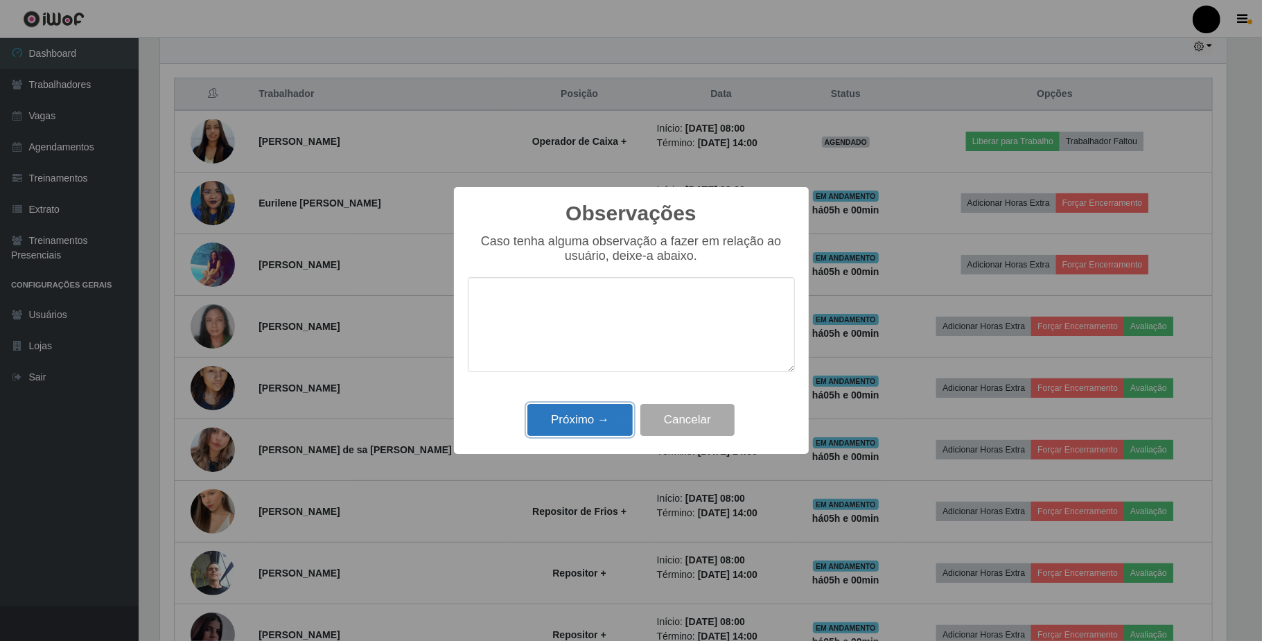
click at [581, 413] on button "Próximo →" at bounding box center [579, 420] width 105 height 33
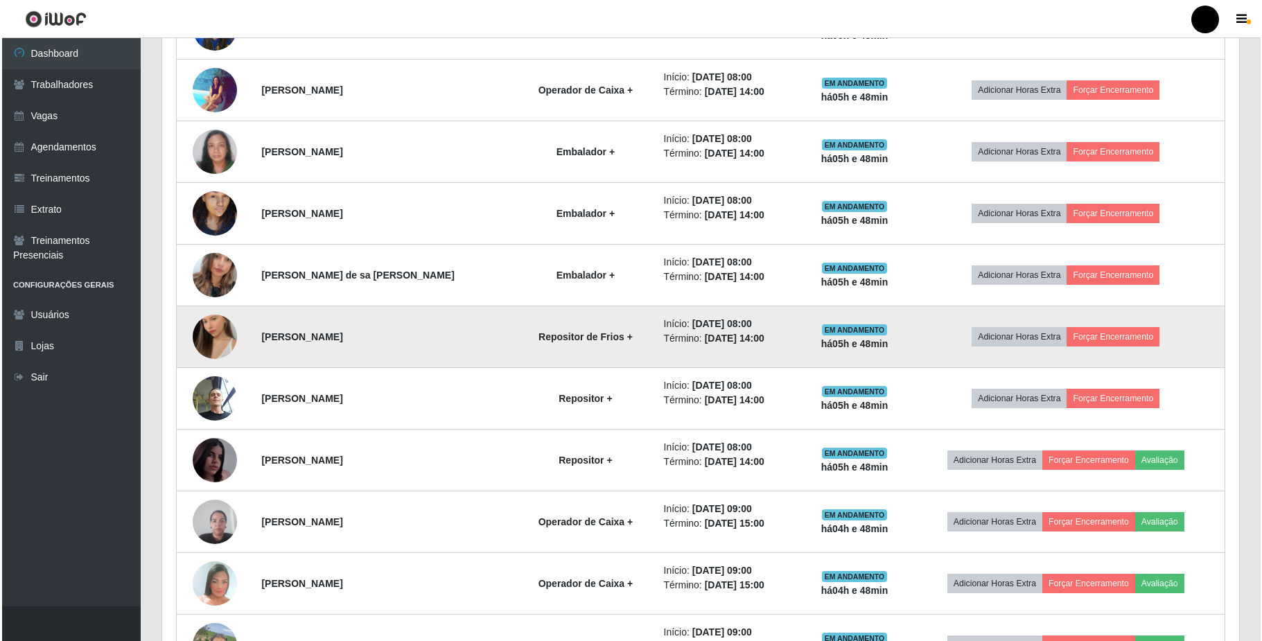
scroll to position [682, 0]
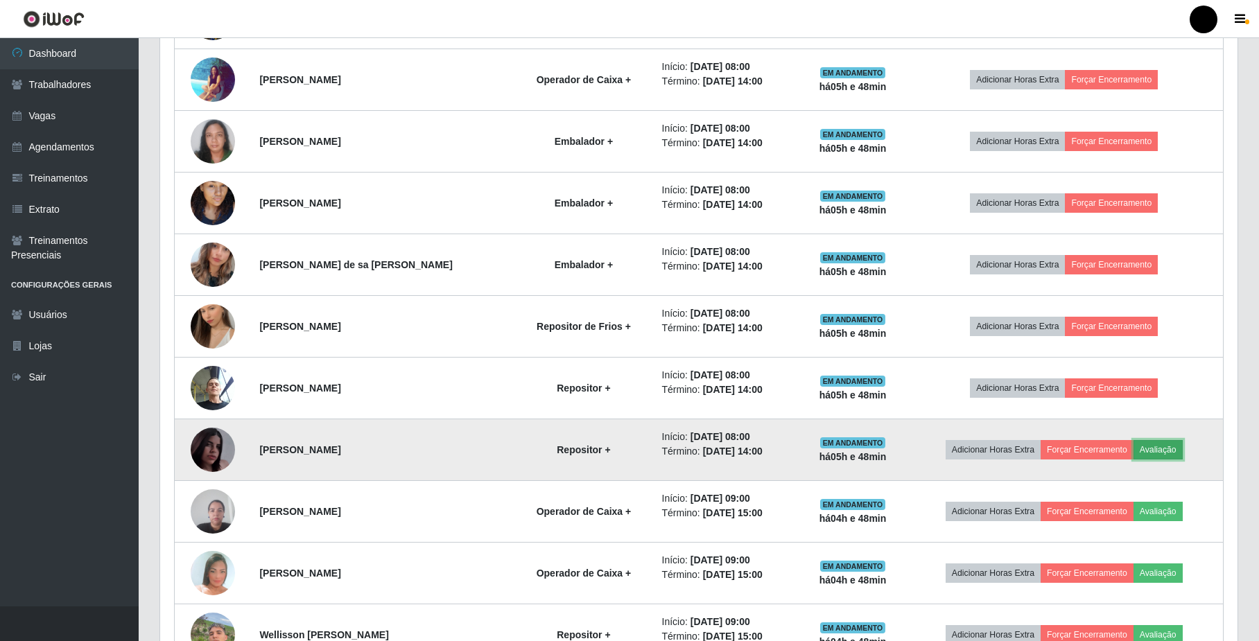
click at [1144, 446] on button "Avaliação" at bounding box center [1157, 449] width 49 height 19
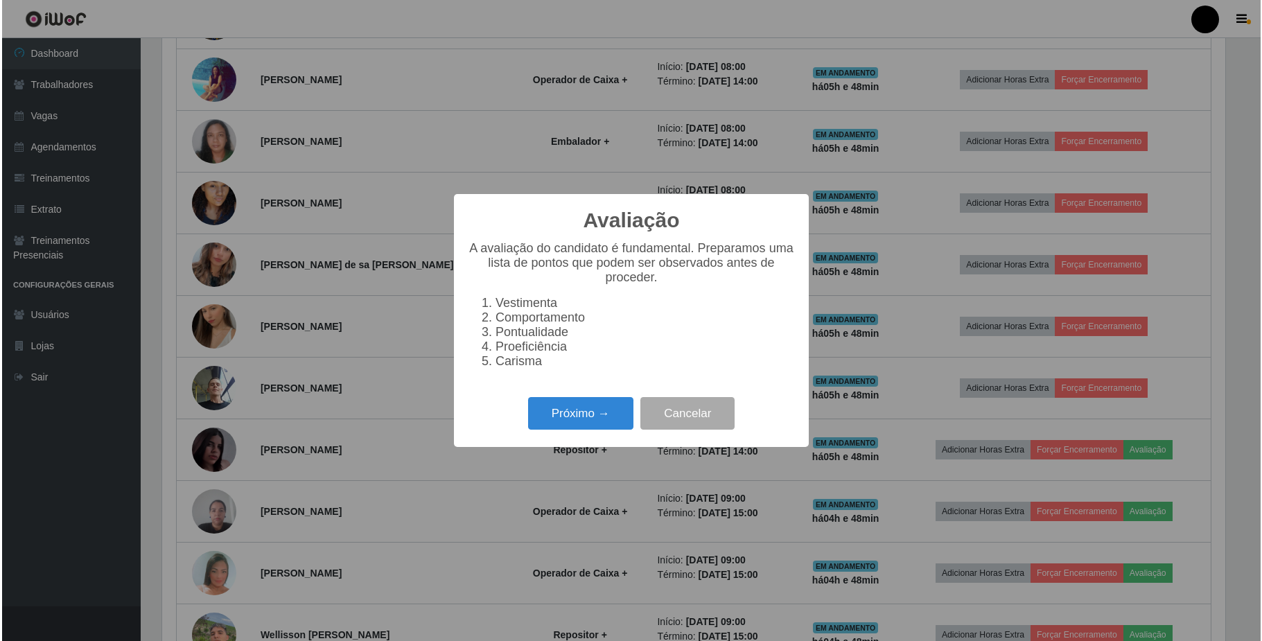
scroll to position [288, 1066]
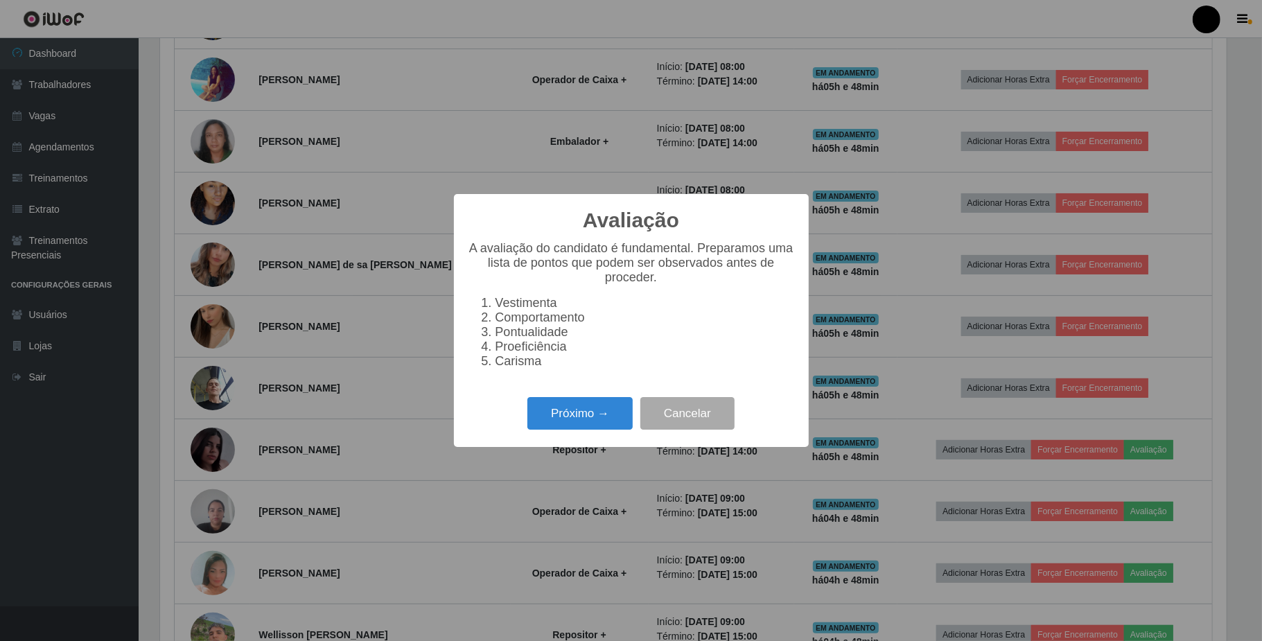
click at [1181, 453] on div "Avaliação × A avaliação do candidato é fundamental. Preparamos uma lista de pon…" at bounding box center [631, 320] width 1262 height 641
click at [604, 413] on button "Próximo →" at bounding box center [579, 413] width 105 height 33
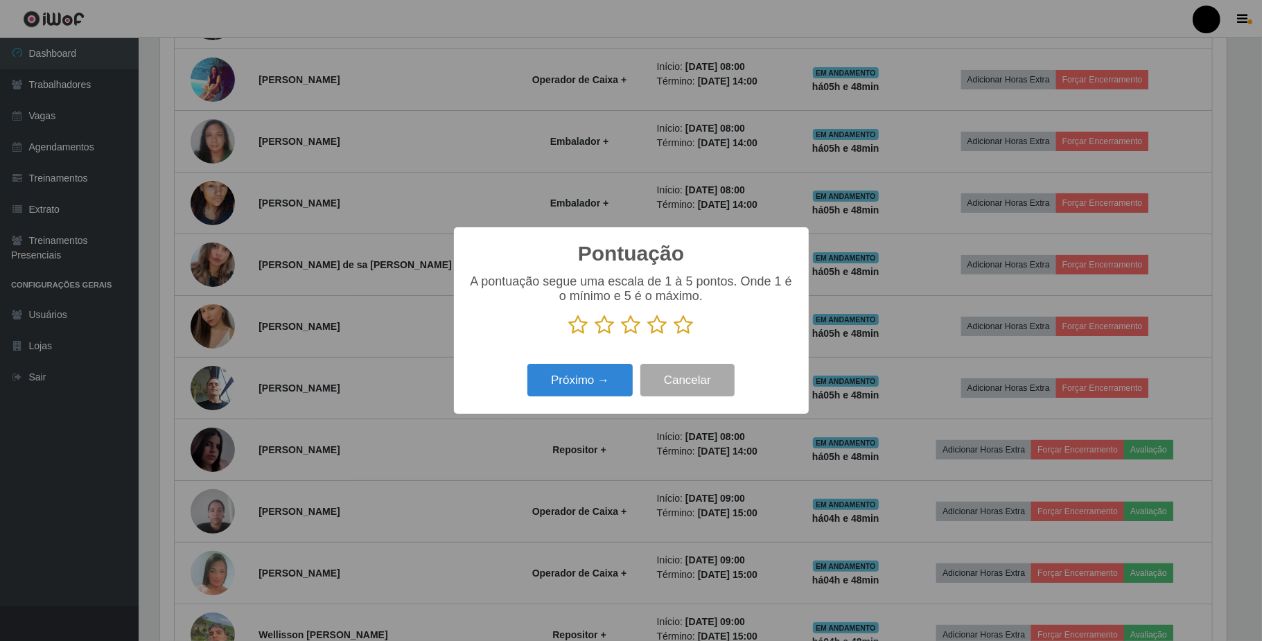
click at [636, 333] on icon at bounding box center [631, 325] width 19 height 21
click at [622, 335] on input "radio" at bounding box center [622, 335] width 0 height 0
click at [610, 383] on button "Próximo →" at bounding box center [579, 380] width 105 height 33
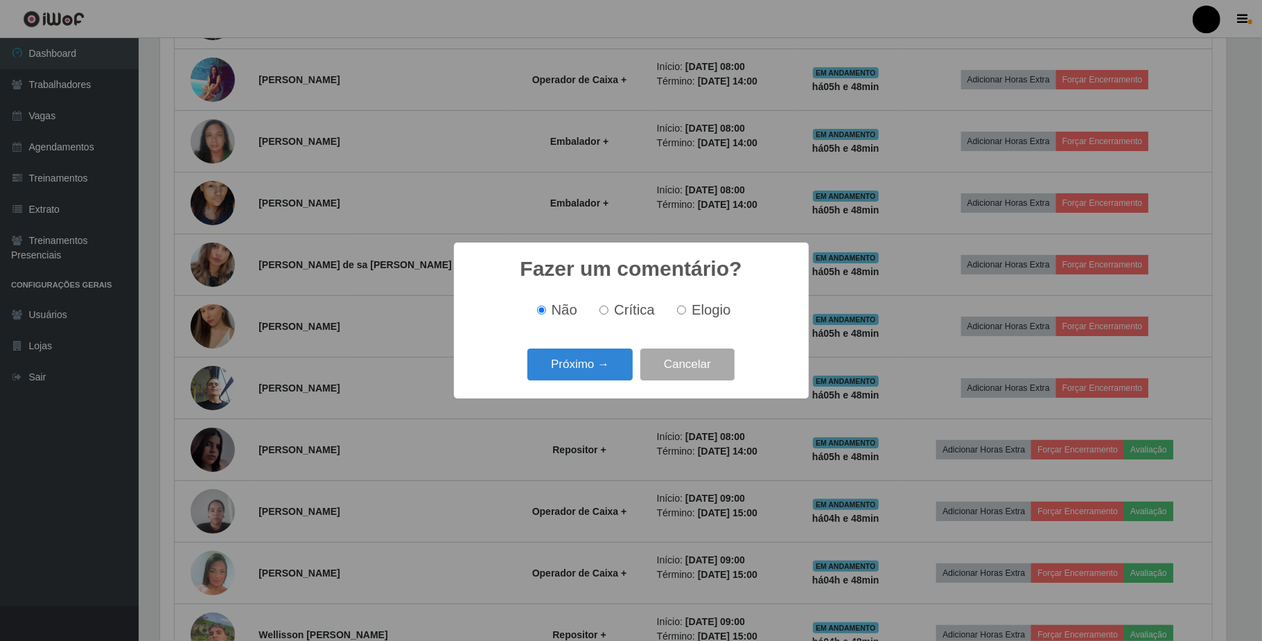
drag, startPoint x: 680, startPoint y: 312, endPoint x: 652, endPoint y: 338, distance: 38.7
click at [680, 314] on input "Elogio" at bounding box center [681, 310] width 9 height 9
radio input "true"
click at [614, 367] on button "Próximo →" at bounding box center [579, 365] width 105 height 33
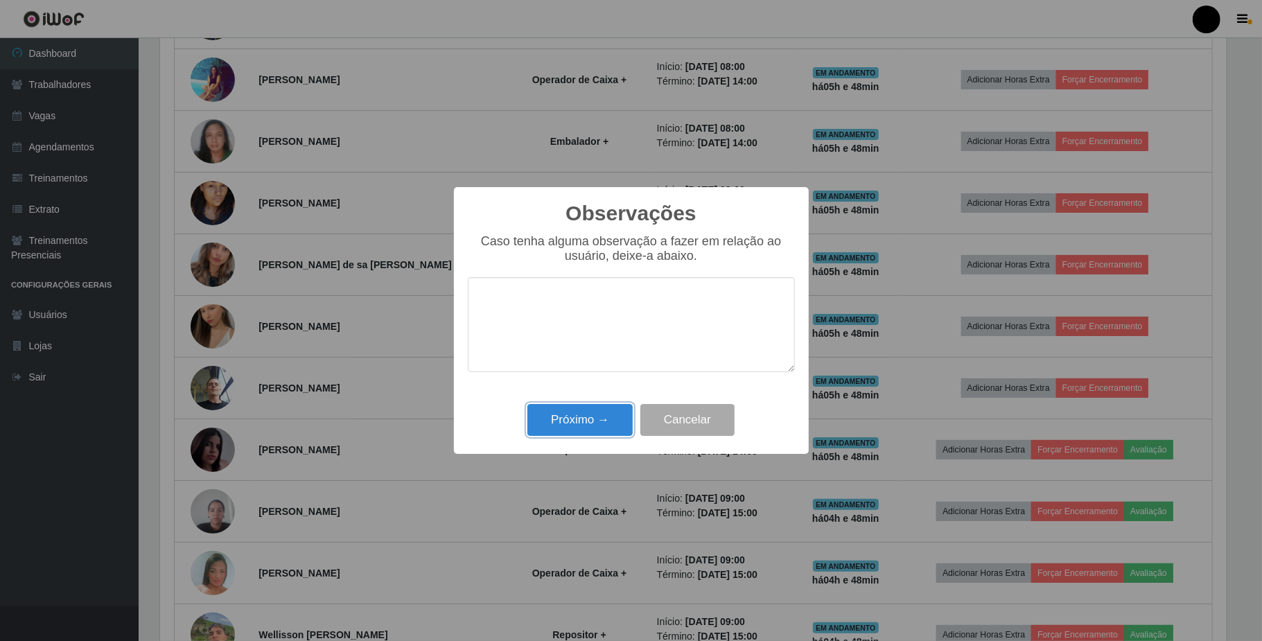
drag, startPoint x: 600, startPoint y: 425, endPoint x: 614, endPoint y: 442, distance: 22.2
click at [600, 428] on button "Próximo →" at bounding box center [579, 420] width 105 height 33
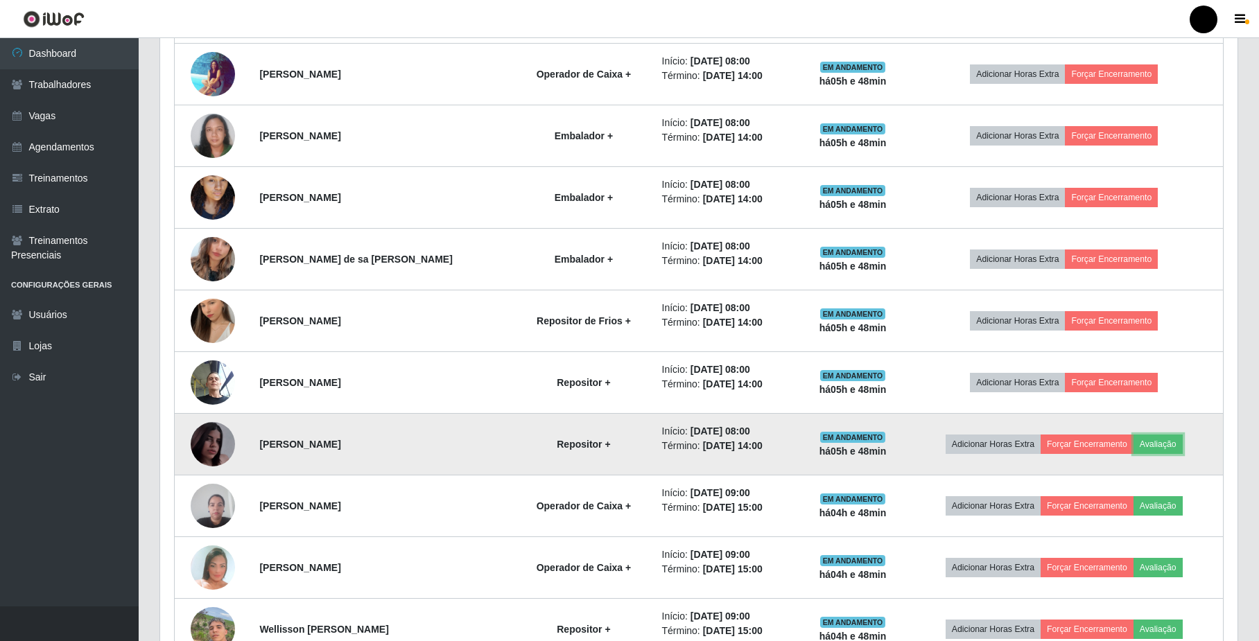
scroll to position [774, 0]
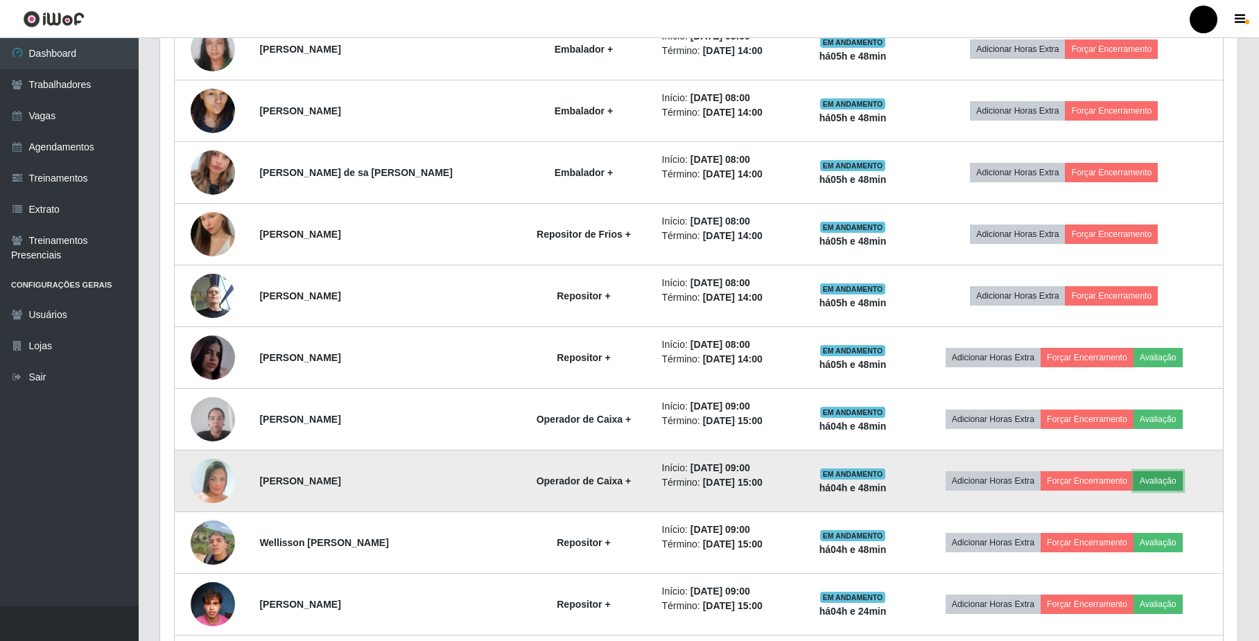
click at [1174, 483] on button "Avaliação" at bounding box center [1157, 480] width 49 height 19
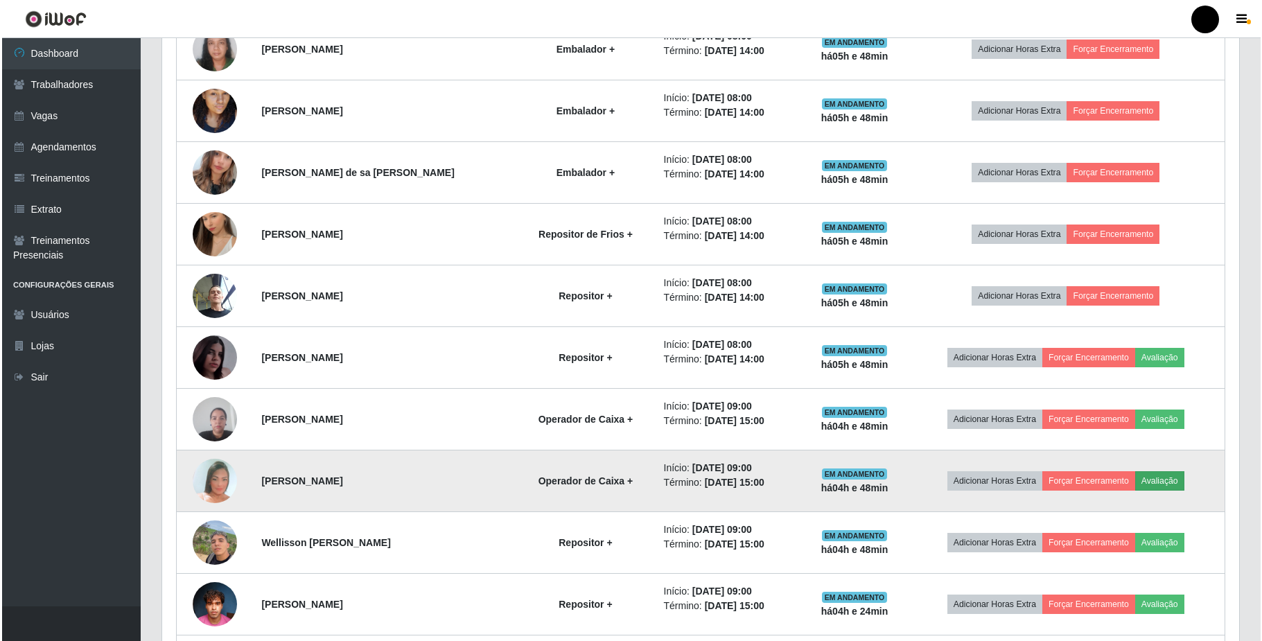
scroll to position [288, 1066]
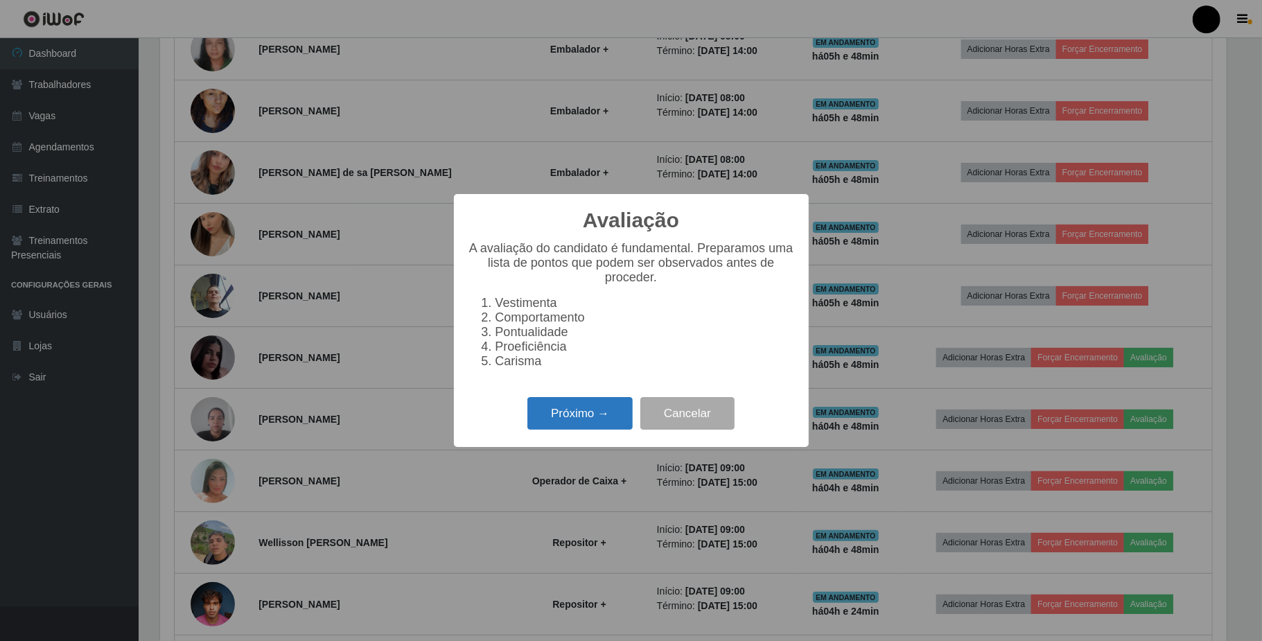
click at [613, 428] on button "Próximo →" at bounding box center [579, 413] width 105 height 33
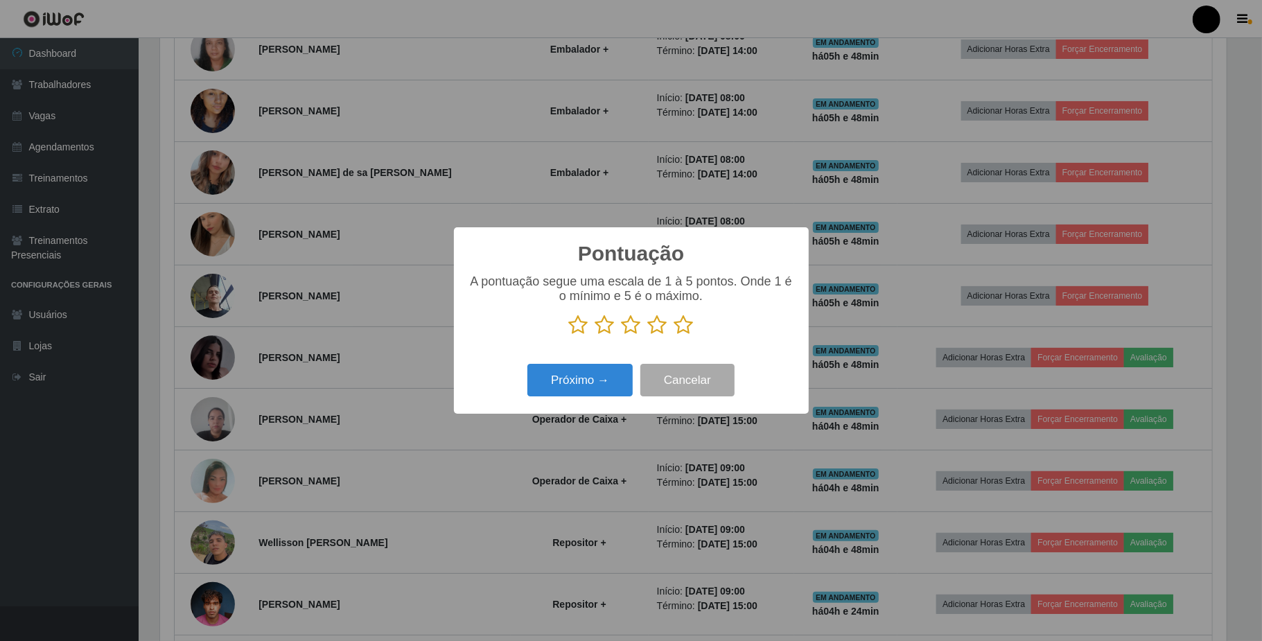
scroll to position [692878, 692100]
click at [636, 331] on icon at bounding box center [631, 325] width 19 height 21
click at [622, 335] on input "radio" at bounding box center [622, 335] width 0 height 0
click at [602, 377] on button "Próximo →" at bounding box center [579, 380] width 105 height 33
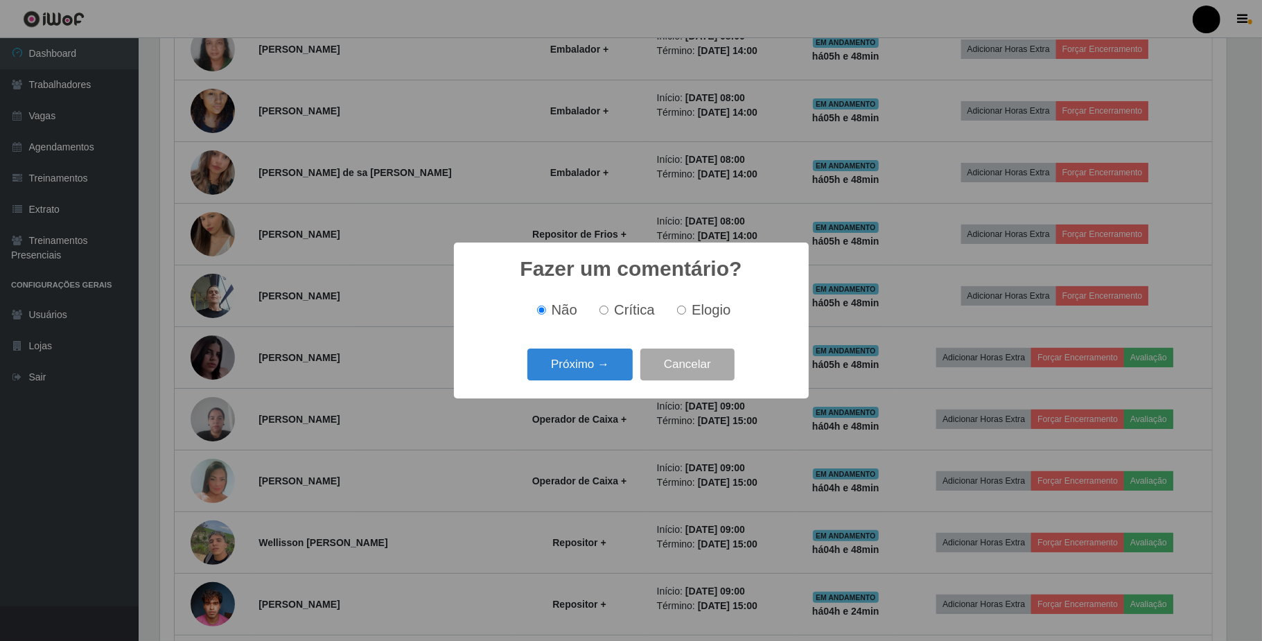
drag, startPoint x: 689, startPoint y: 314, endPoint x: 642, endPoint y: 328, distance: 49.1
click at [688, 314] on label "Elogio" at bounding box center [701, 310] width 59 height 16
click at [686, 314] on input "Elogio" at bounding box center [681, 310] width 9 height 9
radio input "true"
click at [613, 369] on button "Próximo →" at bounding box center [579, 365] width 105 height 33
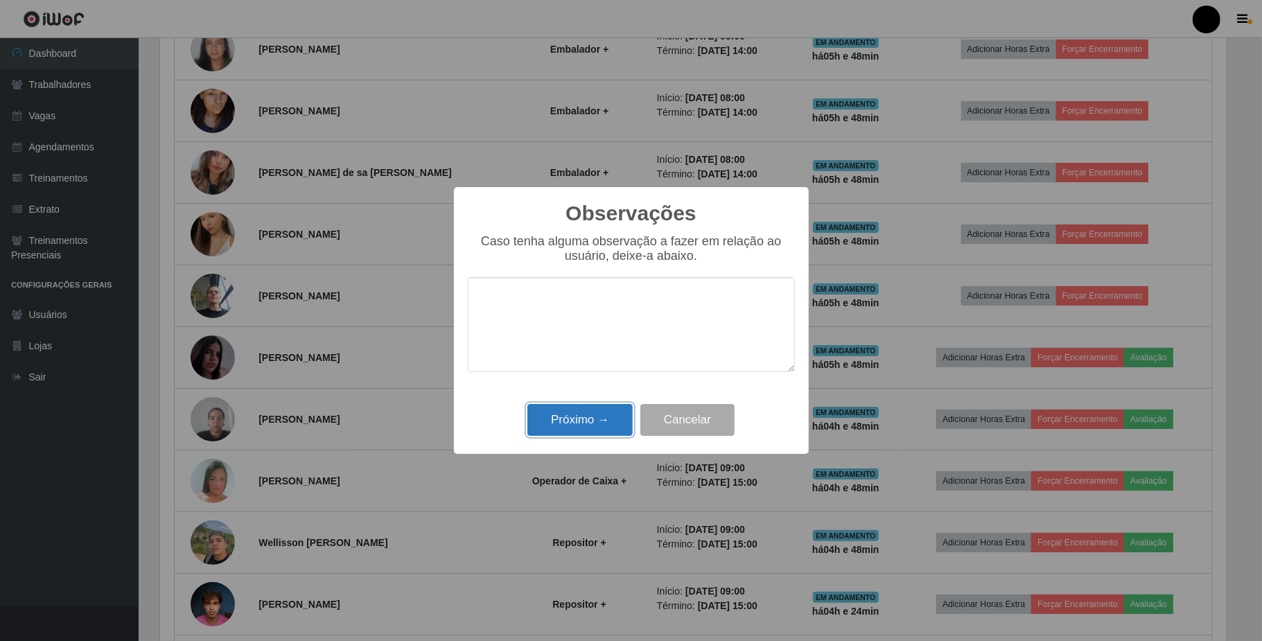
click at [613, 427] on button "Próximo →" at bounding box center [579, 420] width 105 height 33
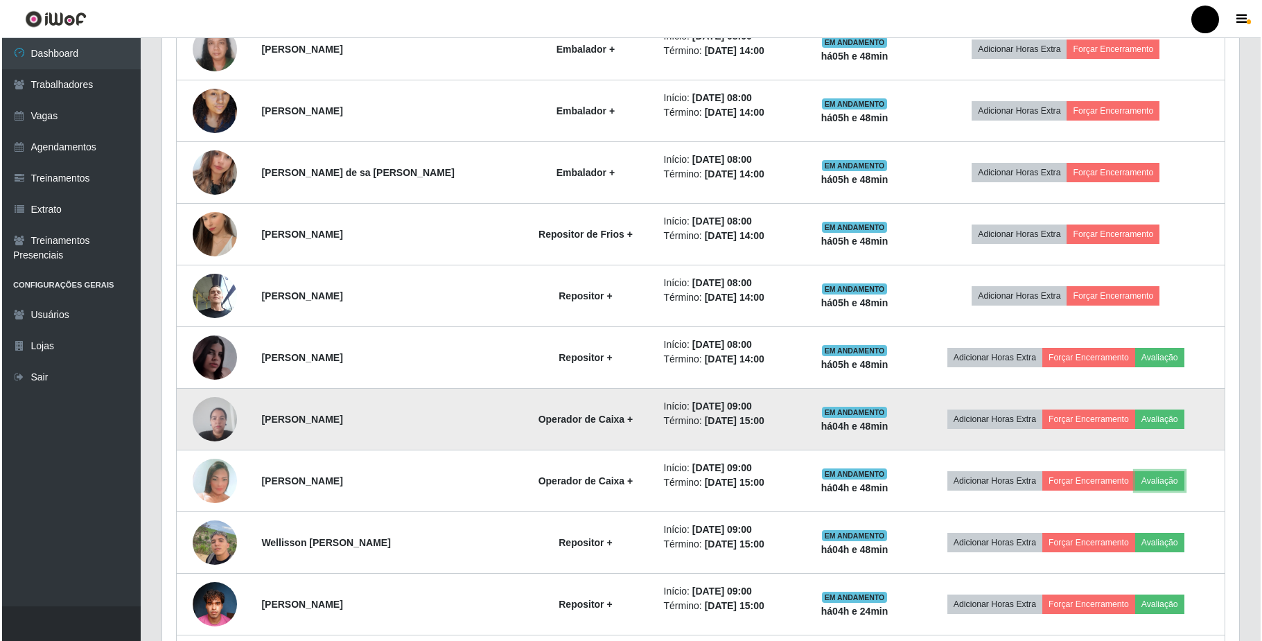
scroll to position [866, 0]
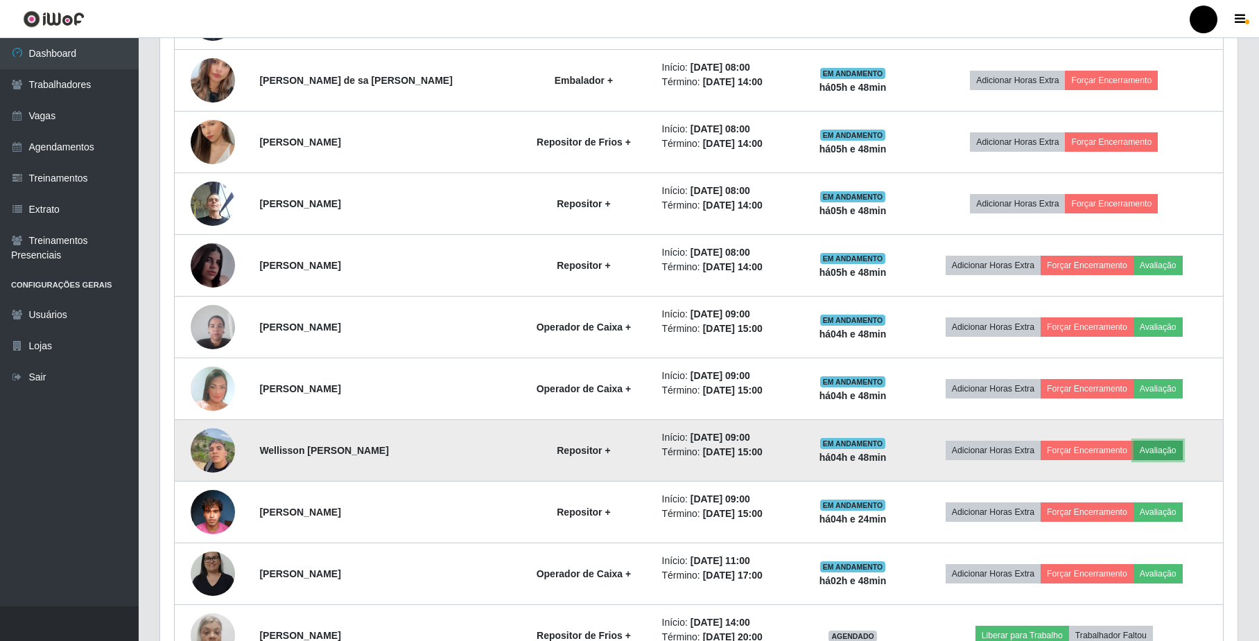
click at [1158, 455] on button "Avaliação" at bounding box center [1157, 450] width 49 height 19
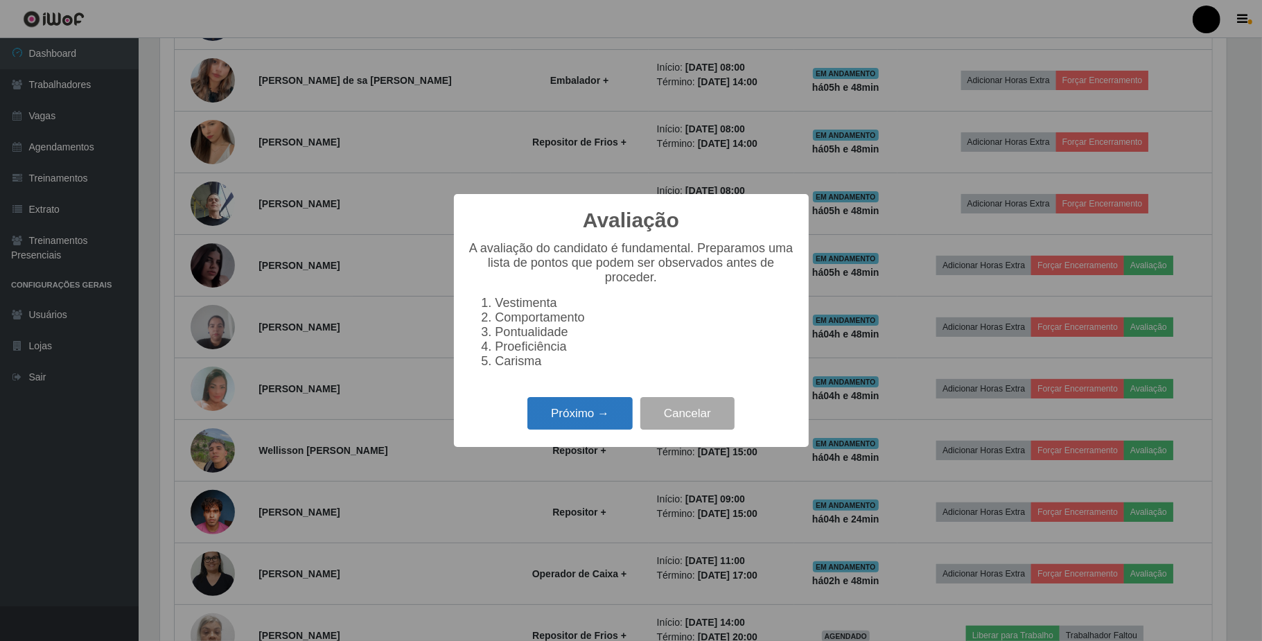
click at [583, 409] on button "Próximo →" at bounding box center [579, 413] width 105 height 33
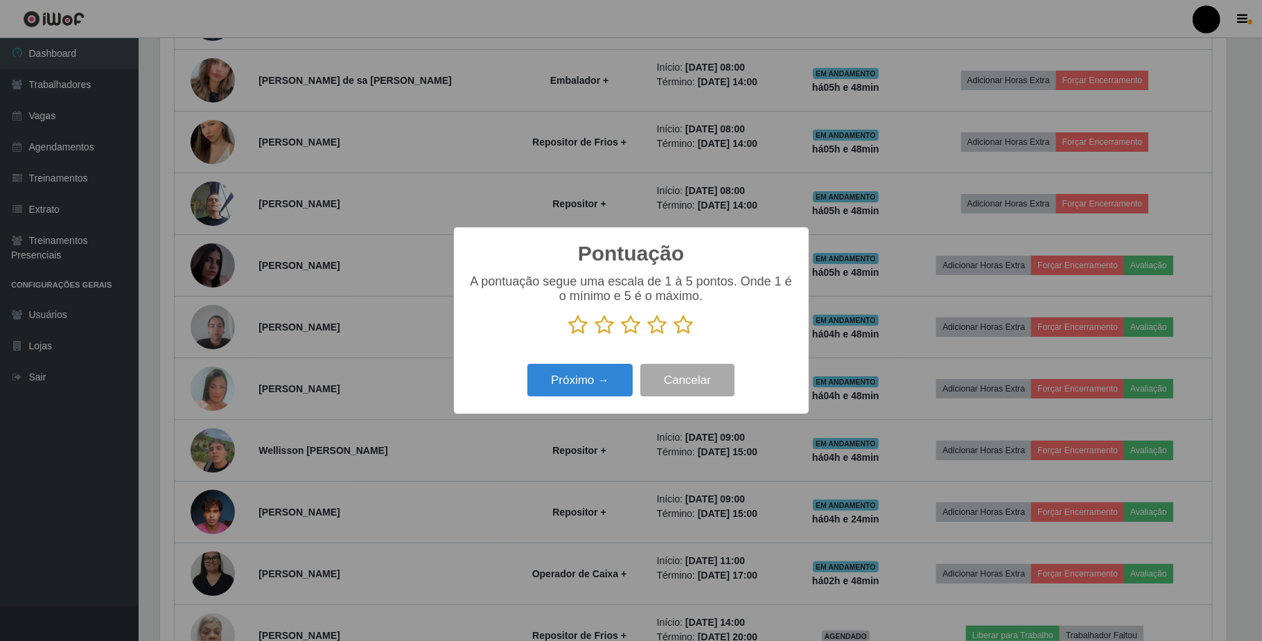
click at [628, 328] on icon at bounding box center [631, 325] width 19 height 21
click at [622, 335] on input "radio" at bounding box center [622, 335] width 0 height 0
drag, startPoint x: 597, startPoint y: 378, endPoint x: 610, endPoint y: 378, distance: 13.2
click at [610, 378] on button "Próximo →" at bounding box center [579, 380] width 105 height 33
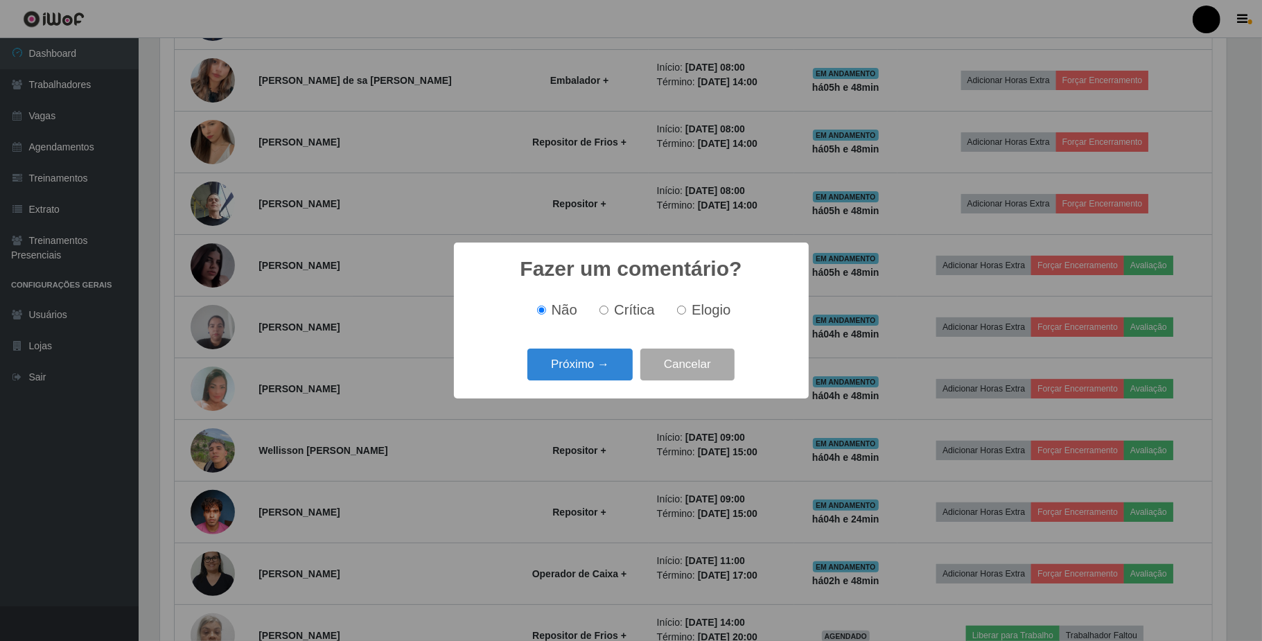
click at [688, 308] on label "Elogio" at bounding box center [701, 310] width 59 height 16
click at [686, 308] on input "Elogio" at bounding box center [681, 310] width 9 height 9
radio input "true"
click at [580, 361] on button "Próximo →" at bounding box center [579, 365] width 105 height 33
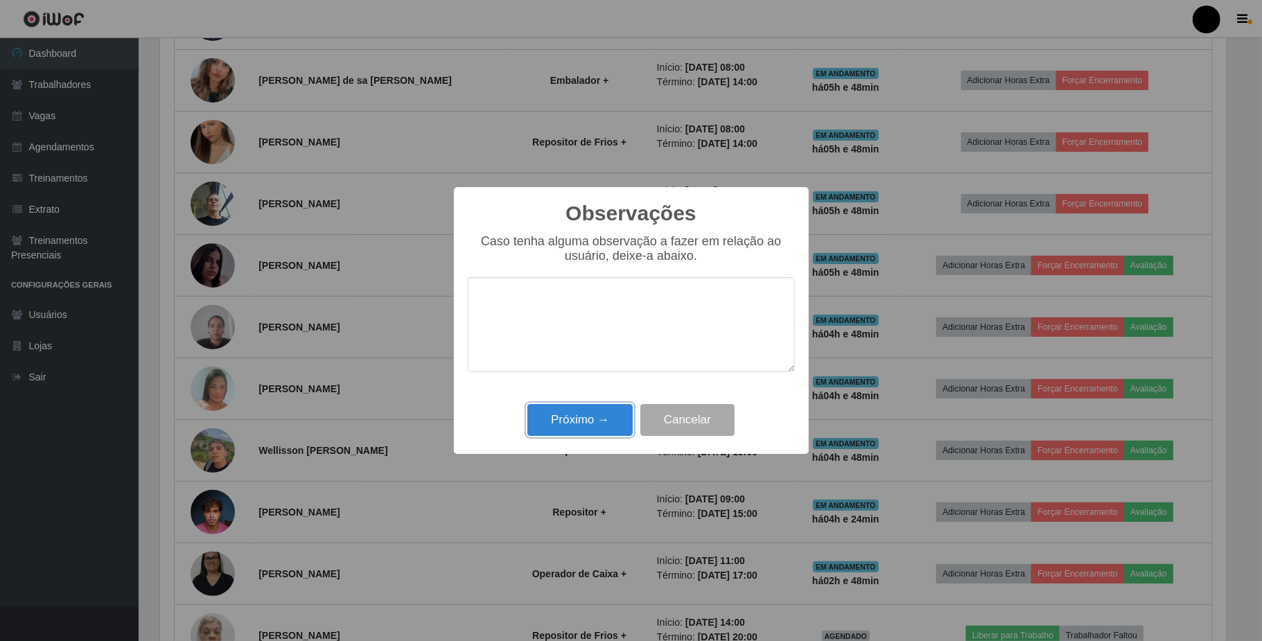
drag, startPoint x: 589, startPoint y: 423, endPoint x: 727, endPoint y: 431, distance: 138.2
click at [602, 425] on button "Próximo →" at bounding box center [579, 420] width 105 height 33
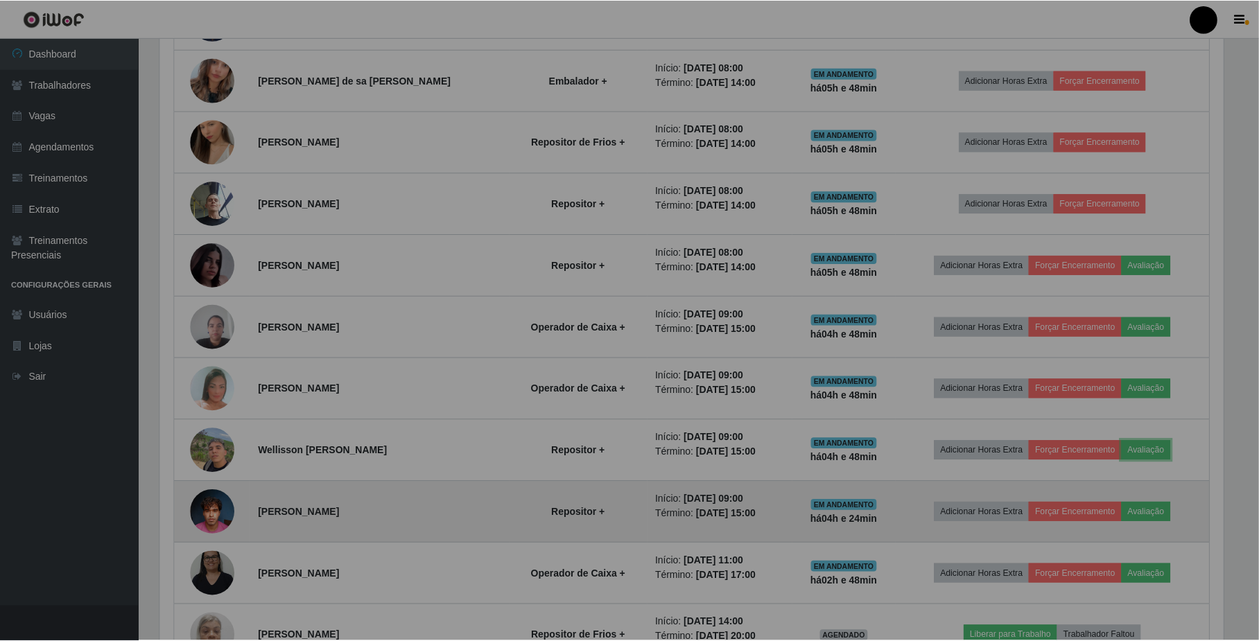
scroll to position [288, 1076]
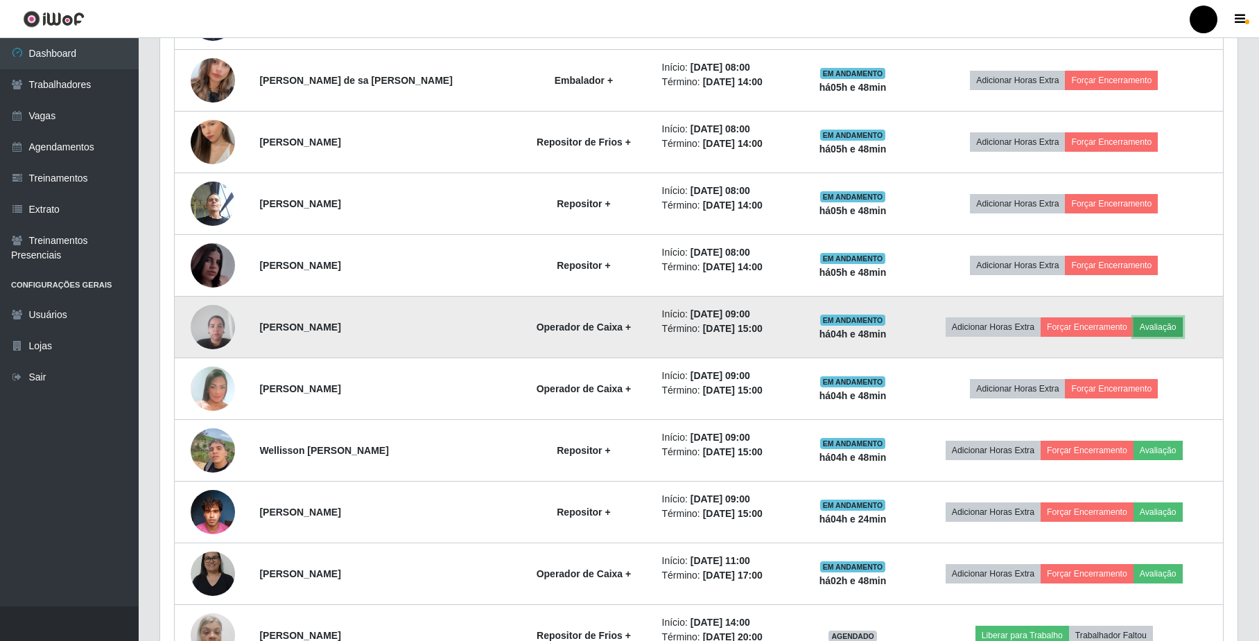
click at [1145, 323] on button "Avaliação" at bounding box center [1157, 326] width 49 height 19
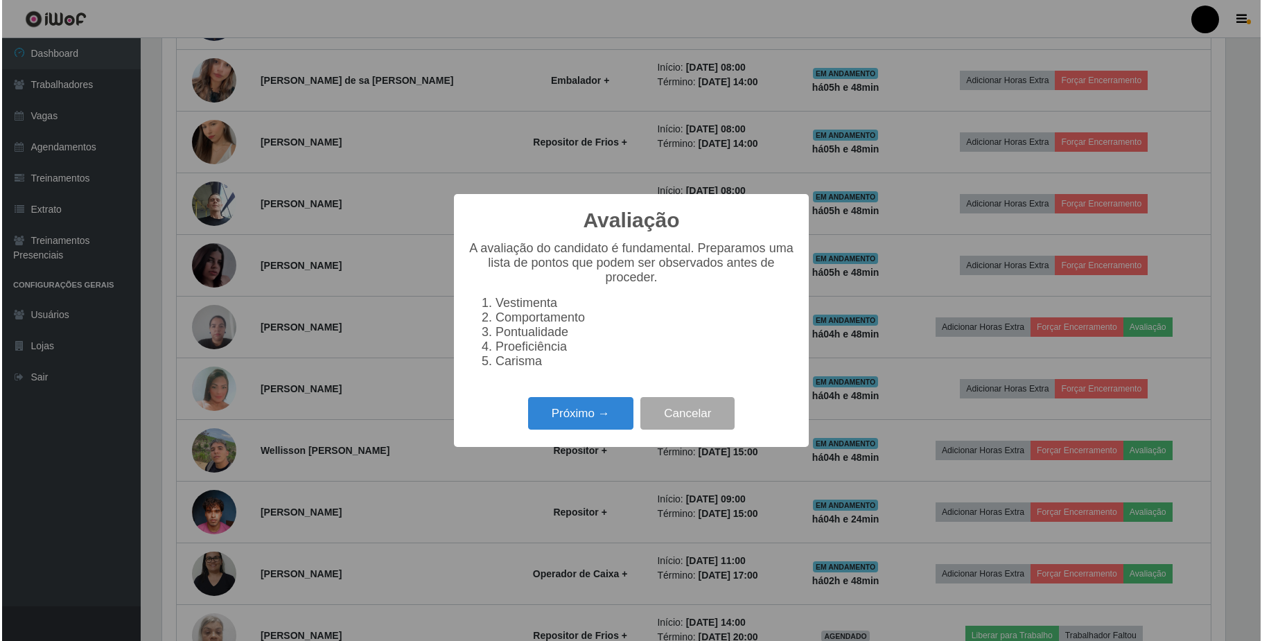
scroll to position [288, 1066]
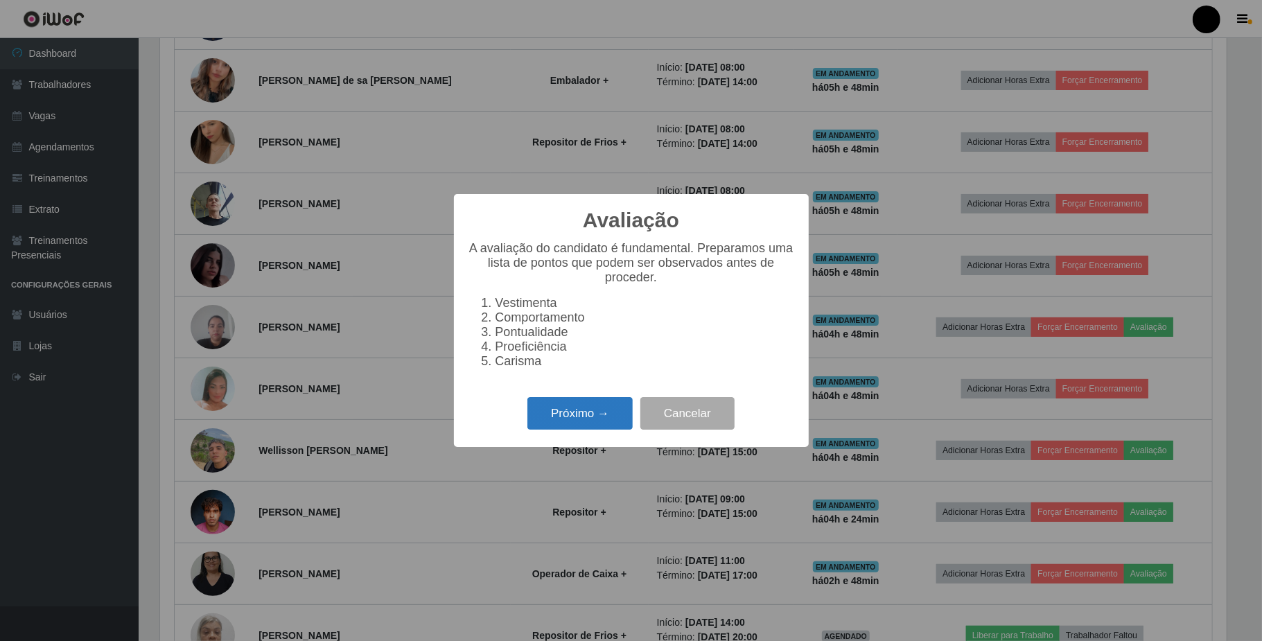
drag, startPoint x: 592, startPoint y: 412, endPoint x: 604, endPoint y: 415, distance: 12.8
click at [604, 415] on button "Próximo →" at bounding box center [579, 413] width 105 height 33
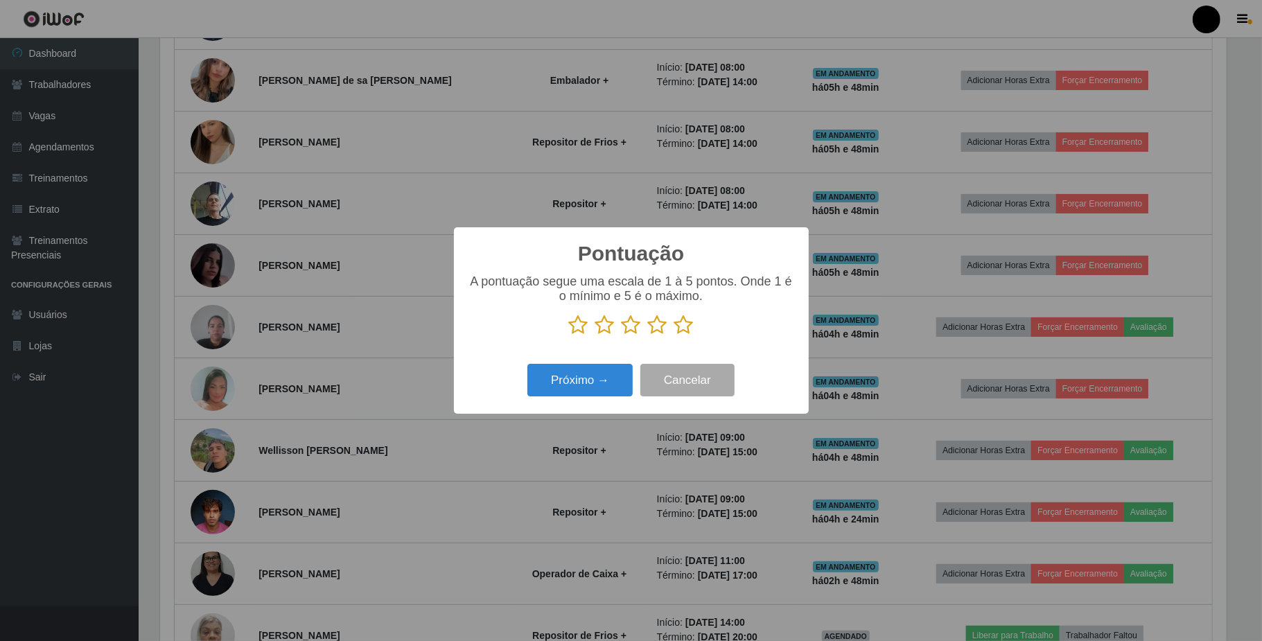
scroll to position [692878, 692100]
click at [633, 325] on icon at bounding box center [631, 325] width 19 height 21
click at [622, 335] on input "radio" at bounding box center [622, 335] width 0 height 0
click at [598, 383] on button "Próximo →" at bounding box center [579, 380] width 105 height 33
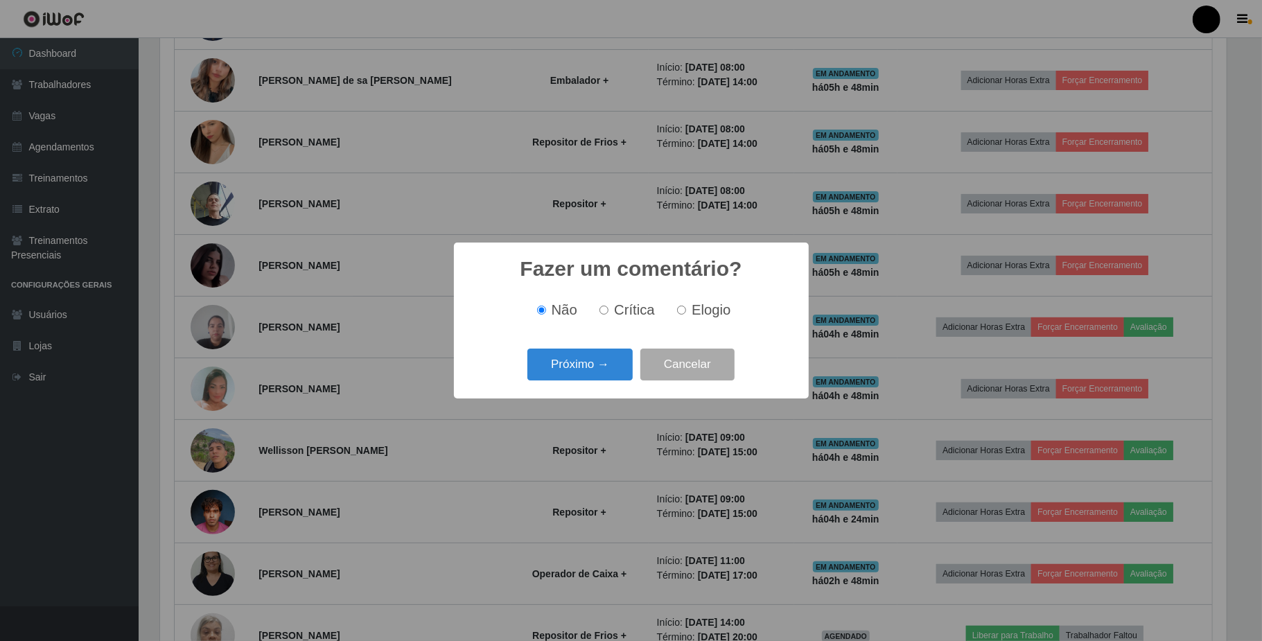
drag, startPoint x: 686, startPoint y: 308, endPoint x: 657, endPoint y: 322, distance: 31.6
click at [686, 311] on input "Elogio" at bounding box center [681, 310] width 9 height 9
radio input "true"
click at [602, 366] on button "Próximo →" at bounding box center [579, 365] width 105 height 33
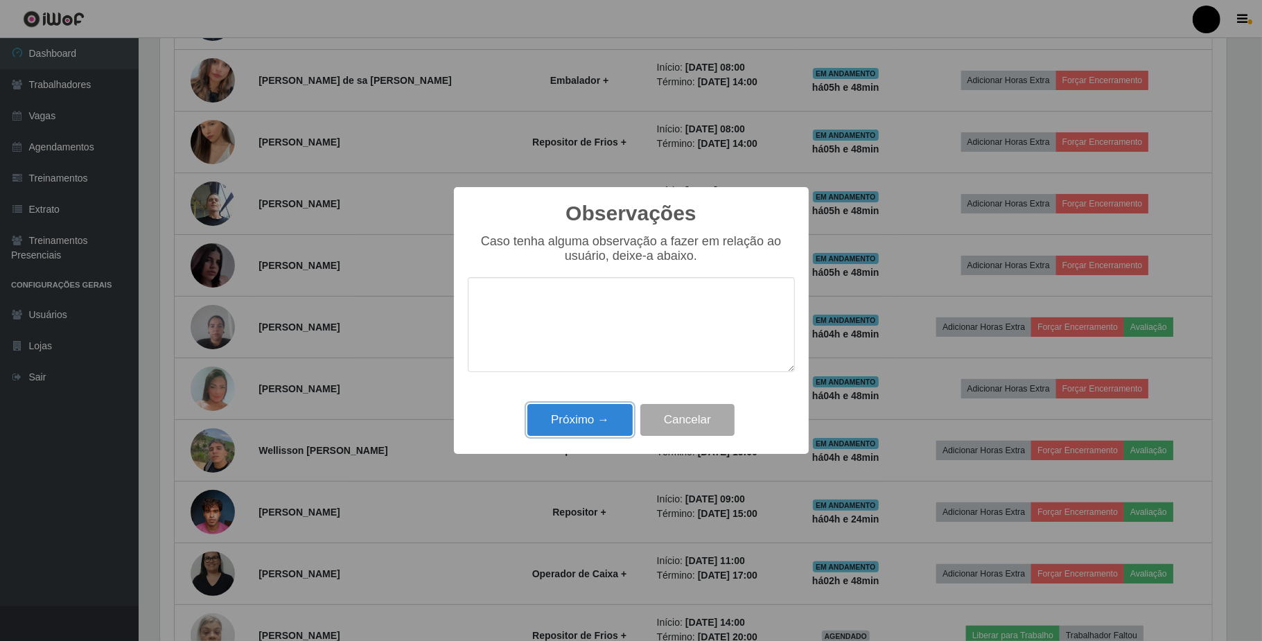
drag, startPoint x: 602, startPoint y: 417, endPoint x: 735, endPoint y: 435, distance: 134.3
click at [611, 423] on button "Próximo →" at bounding box center [579, 420] width 105 height 33
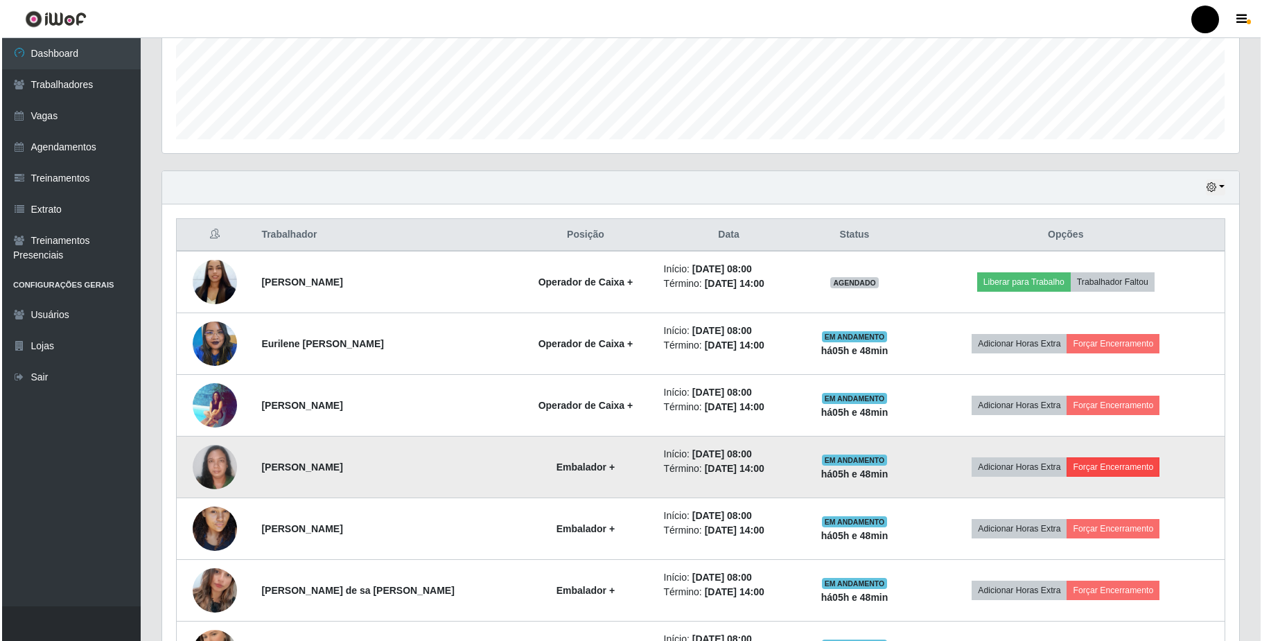
scroll to position [312, 0]
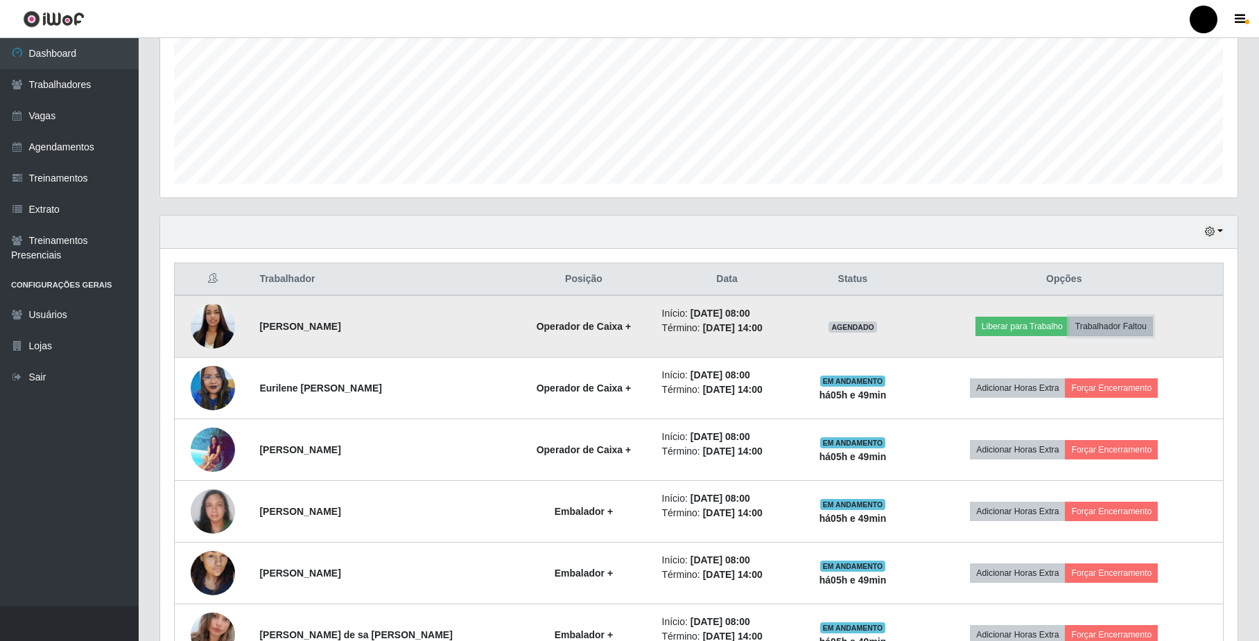
click at [1105, 331] on button "Trabalhador Faltou" at bounding box center [1111, 326] width 84 height 19
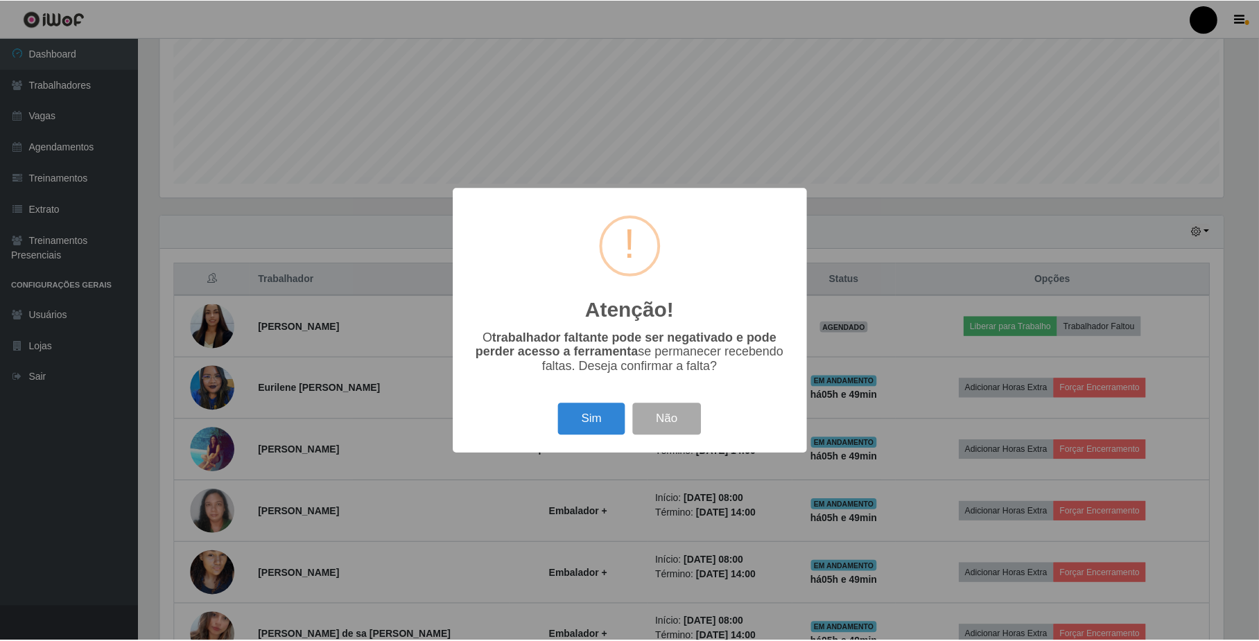
scroll to position [288, 1066]
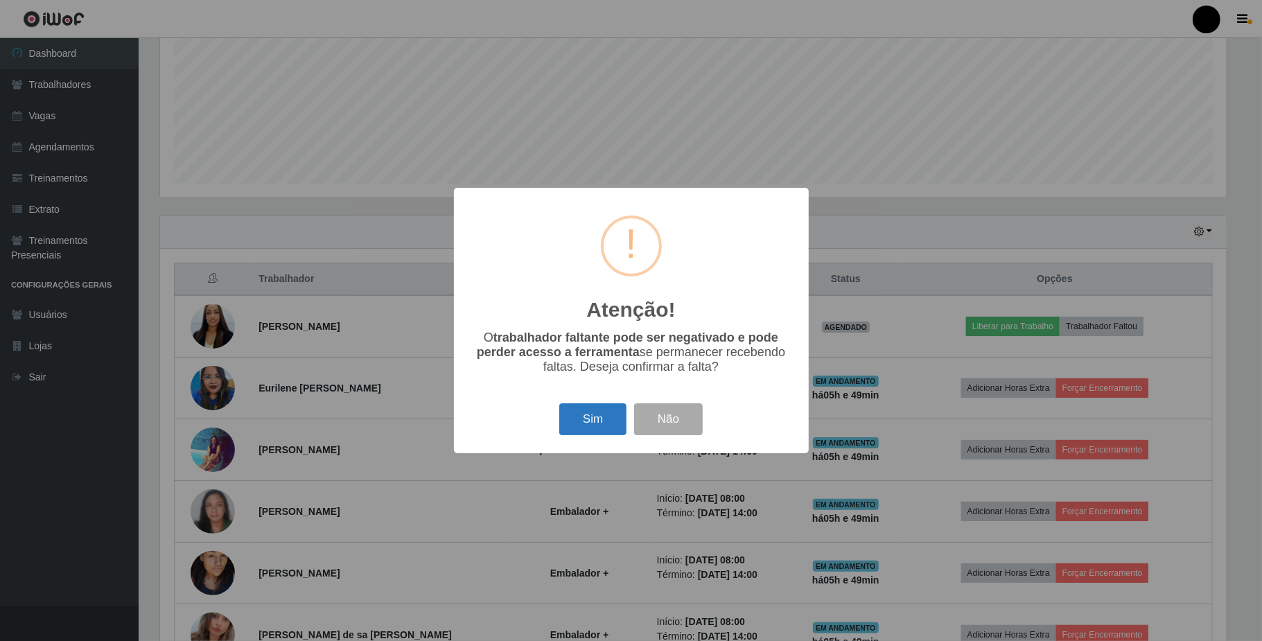
click at [599, 417] on button "Sim" at bounding box center [592, 419] width 67 height 33
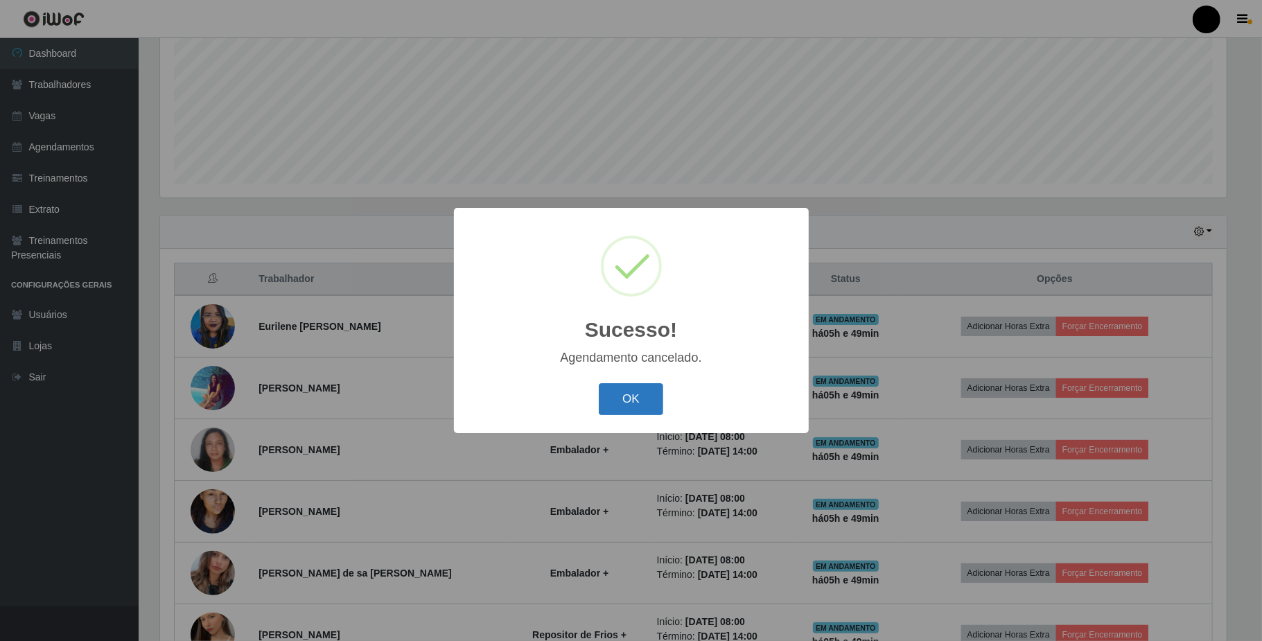
click at [635, 394] on button "OK" at bounding box center [631, 399] width 64 height 33
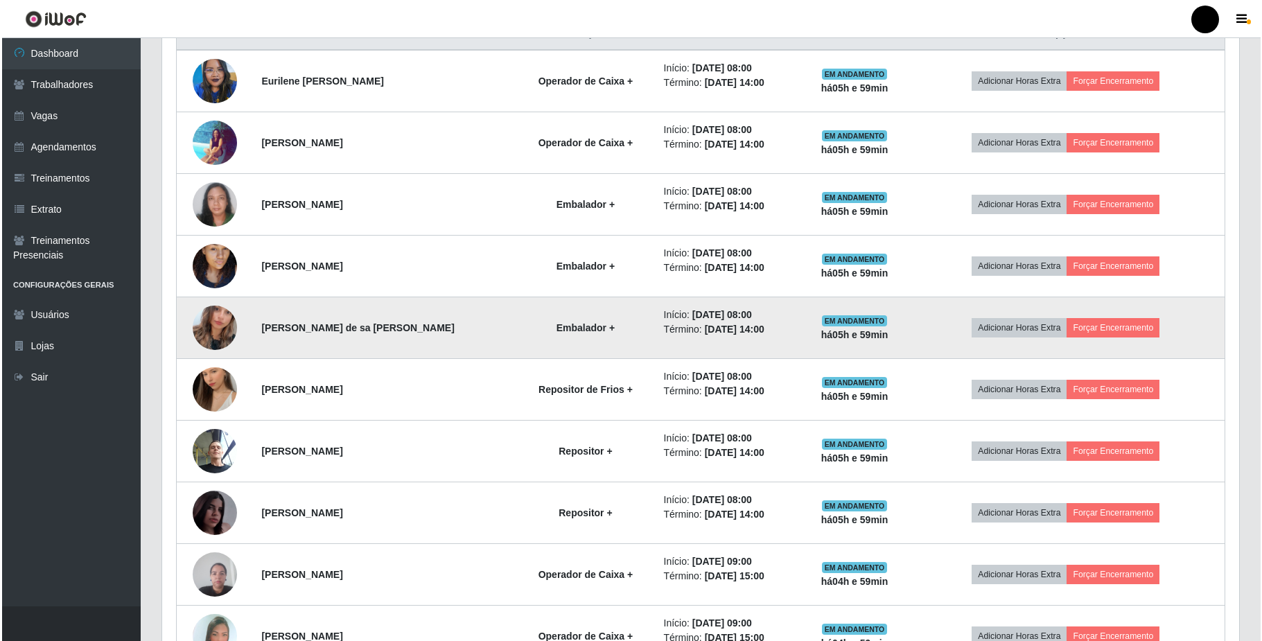
scroll to position [589, 0]
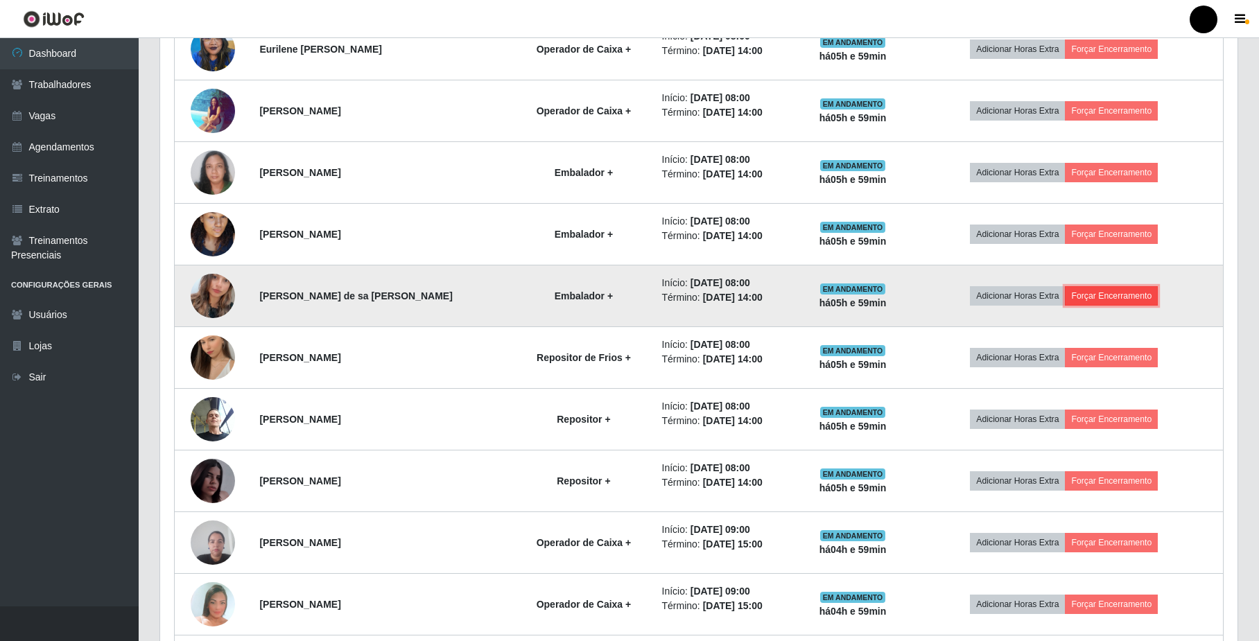
click at [1085, 301] on button "Forçar Encerramento" at bounding box center [1111, 295] width 93 height 19
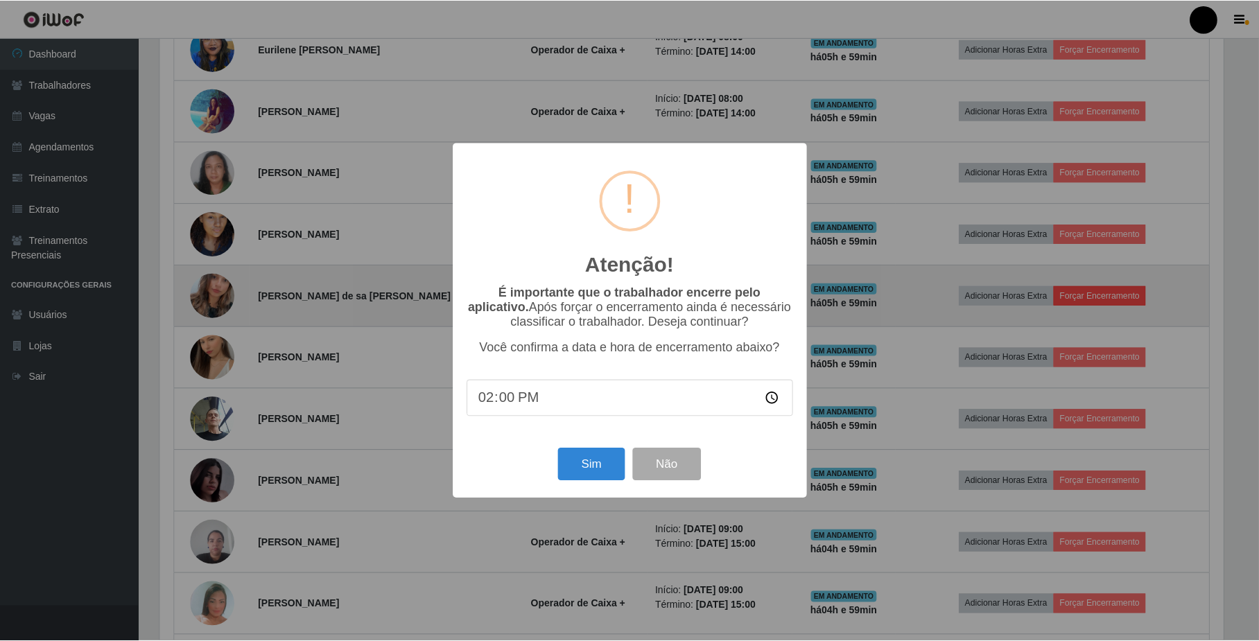
scroll to position [288, 1066]
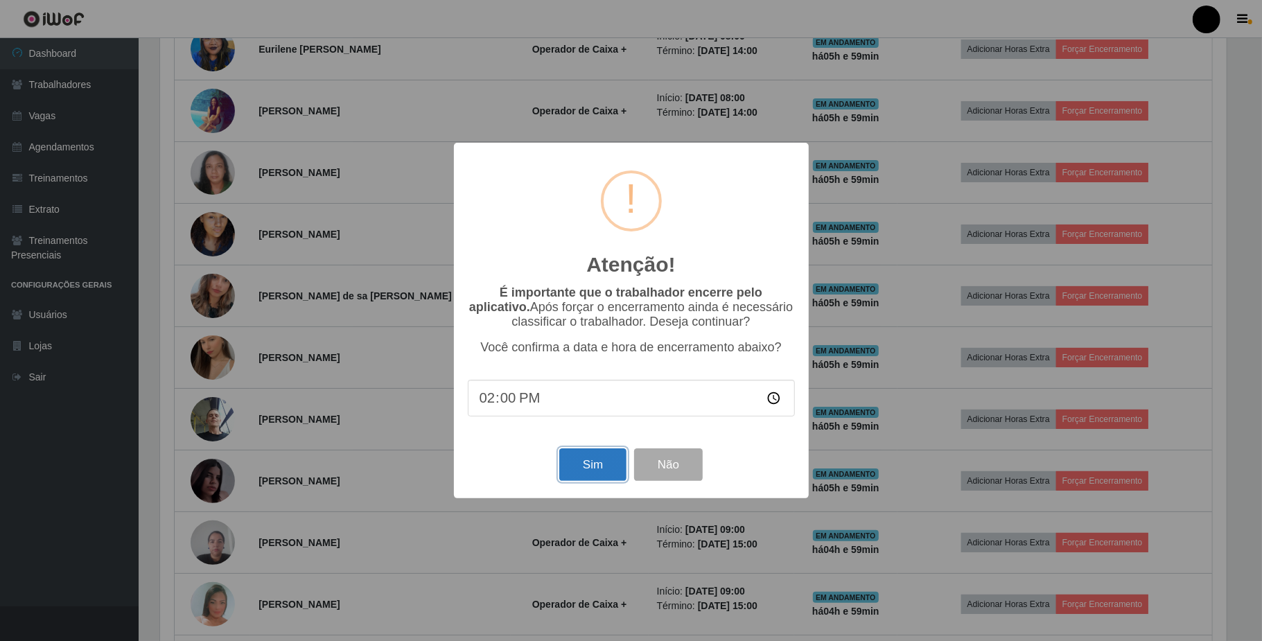
click at [596, 464] on button "Sim" at bounding box center [592, 464] width 67 height 33
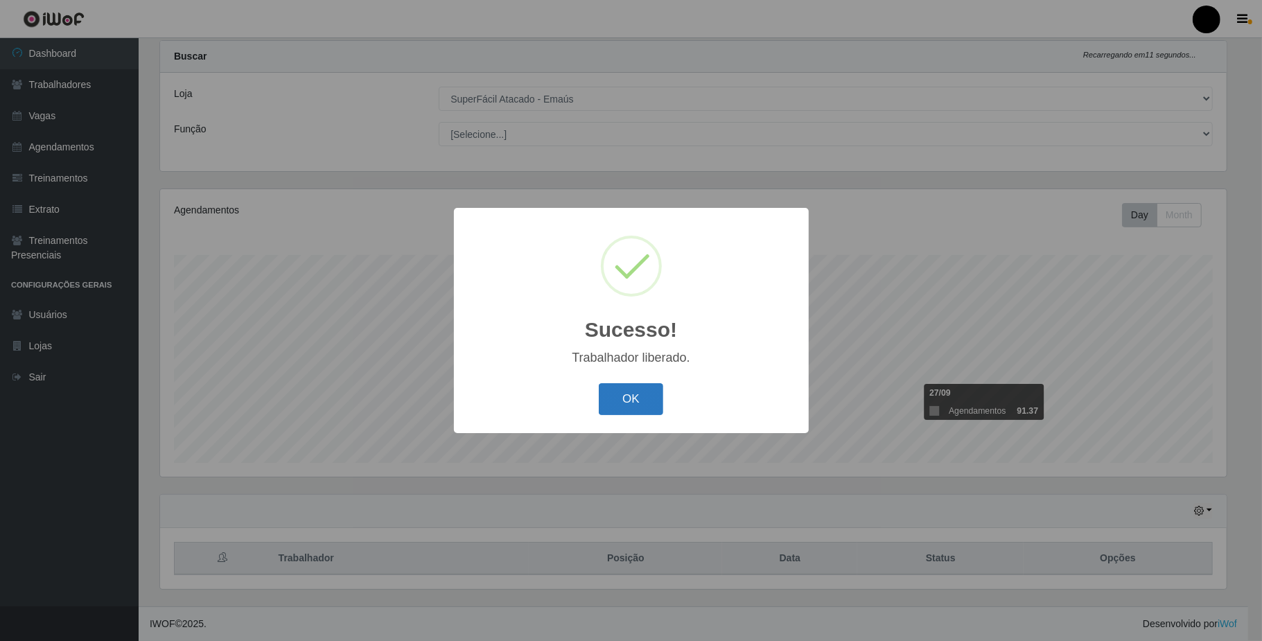
click at [634, 399] on button "OK" at bounding box center [631, 399] width 64 height 33
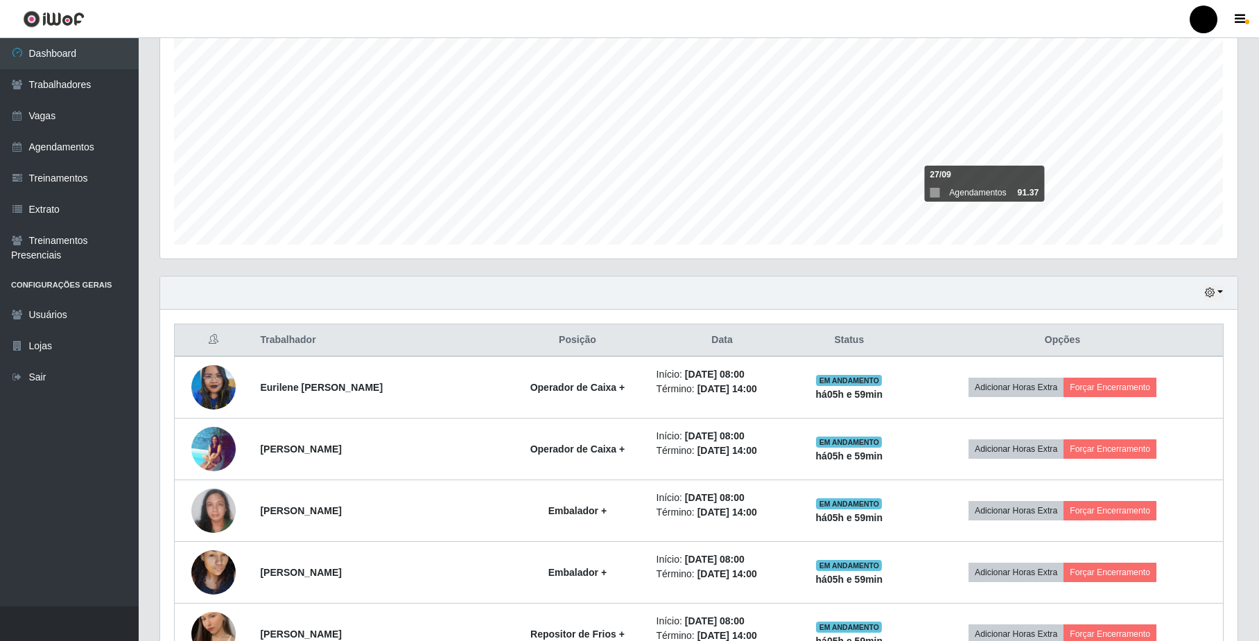
scroll to position [312, 0]
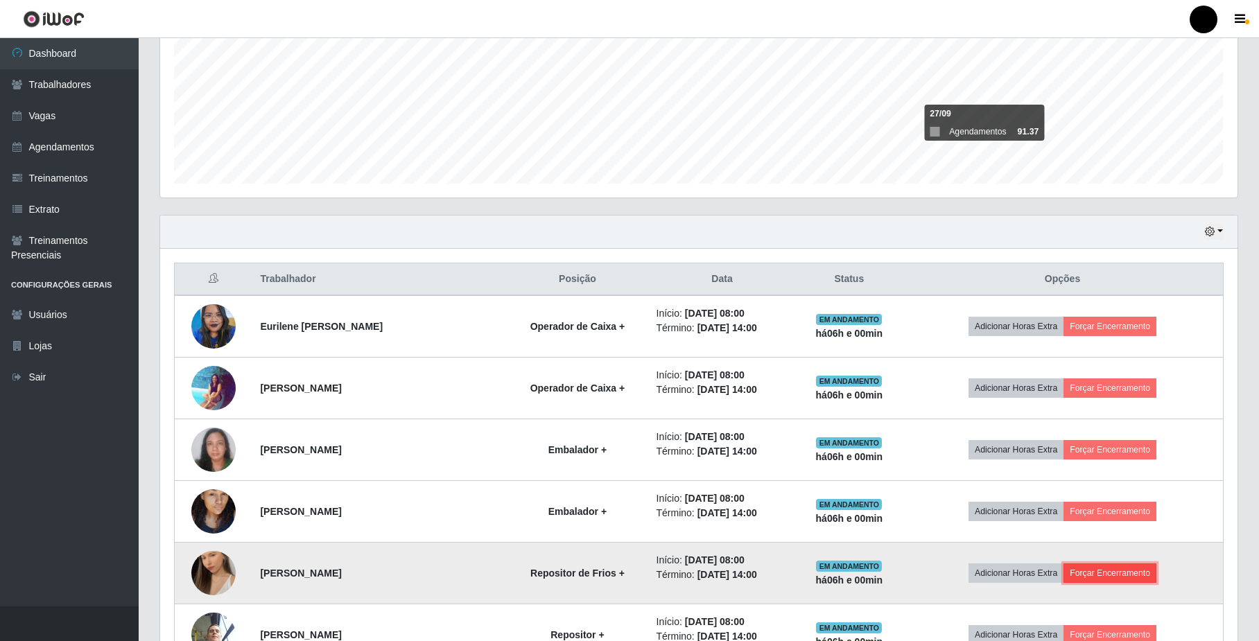
click at [1092, 572] on button "Forçar Encerramento" at bounding box center [1109, 573] width 93 height 19
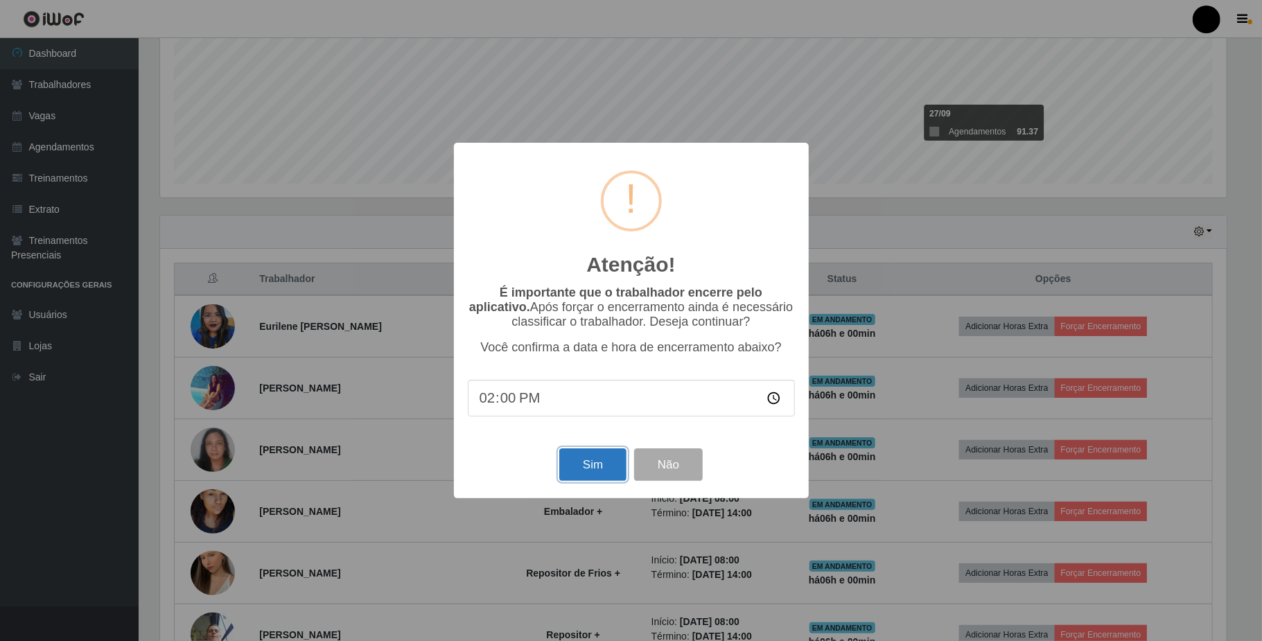
click at [609, 472] on button "Sim" at bounding box center [592, 464] width 67 height 33
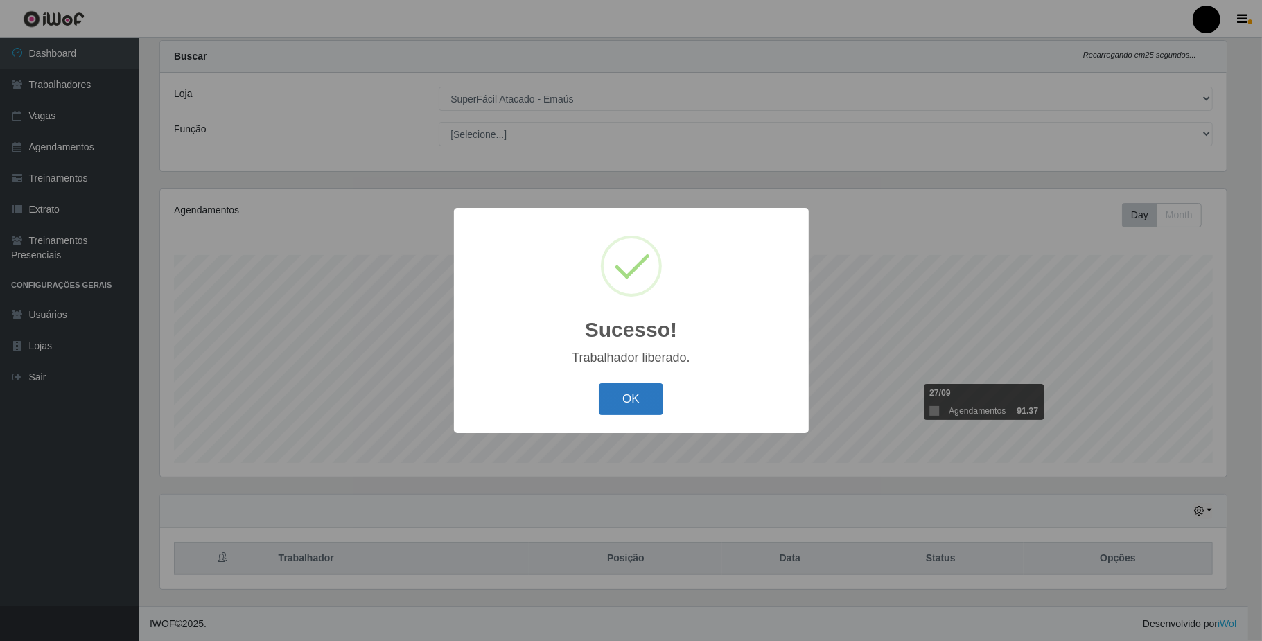
click at [632, 396] on button "OK" at bounding box center [631, 399] width 64 height 33
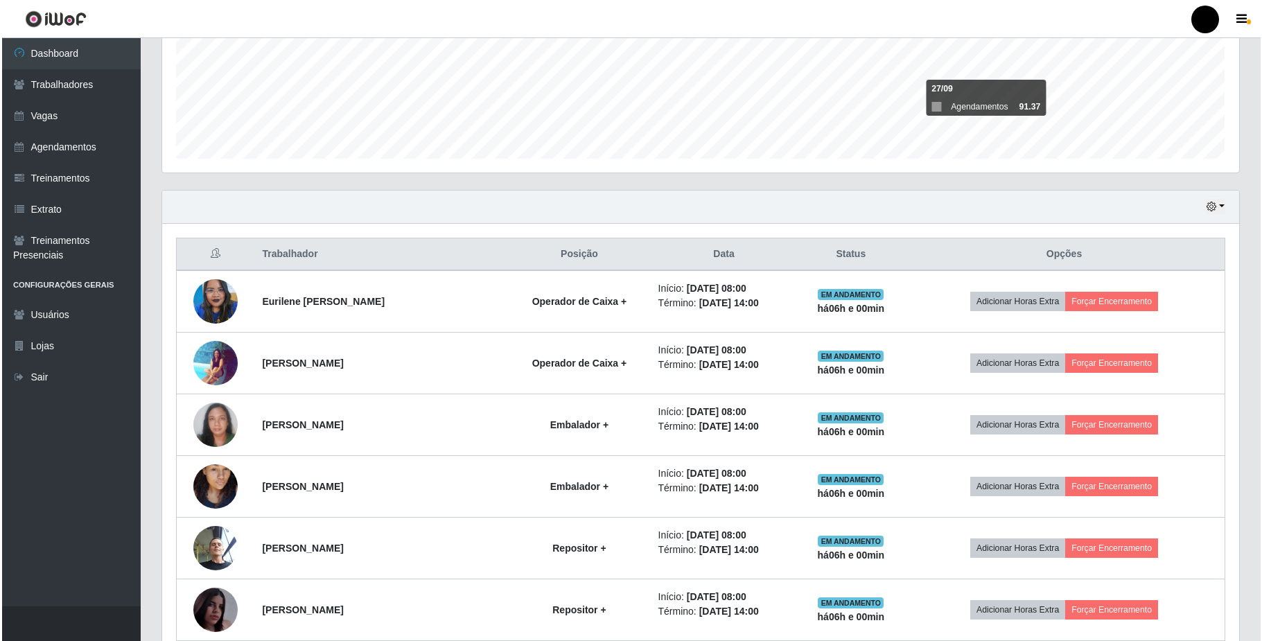
scroll to position [405, 0]
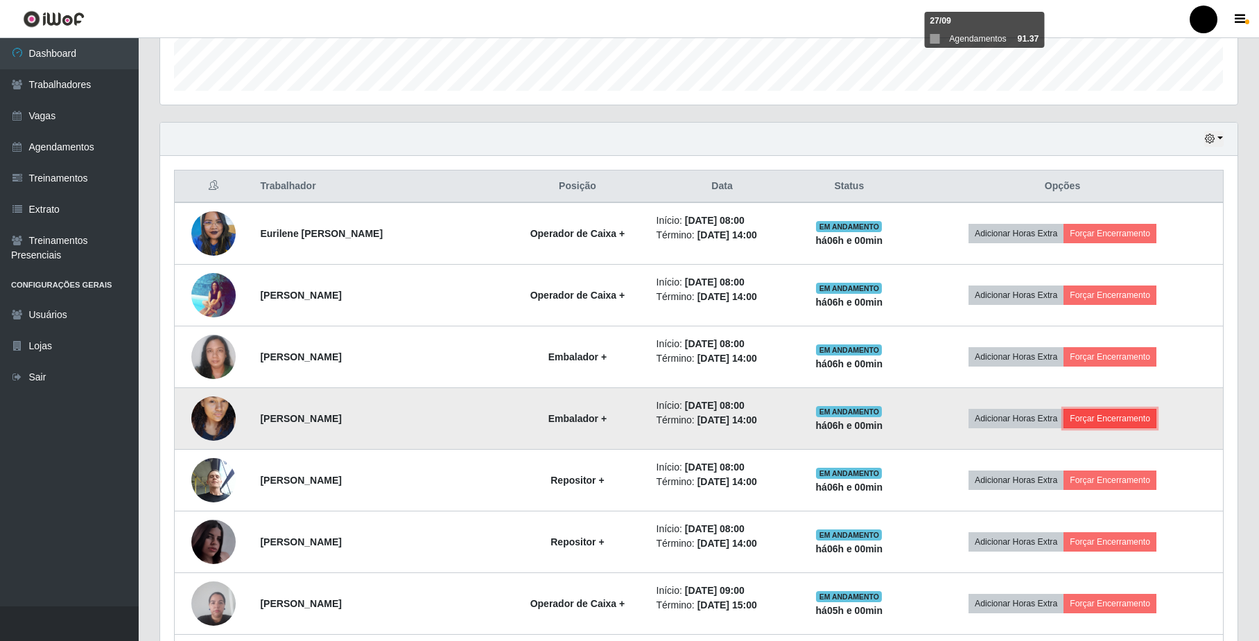
click at [1102, 416] on button "Forçar Encerramento" at bounding box center [1109, 418] width 93 height 19
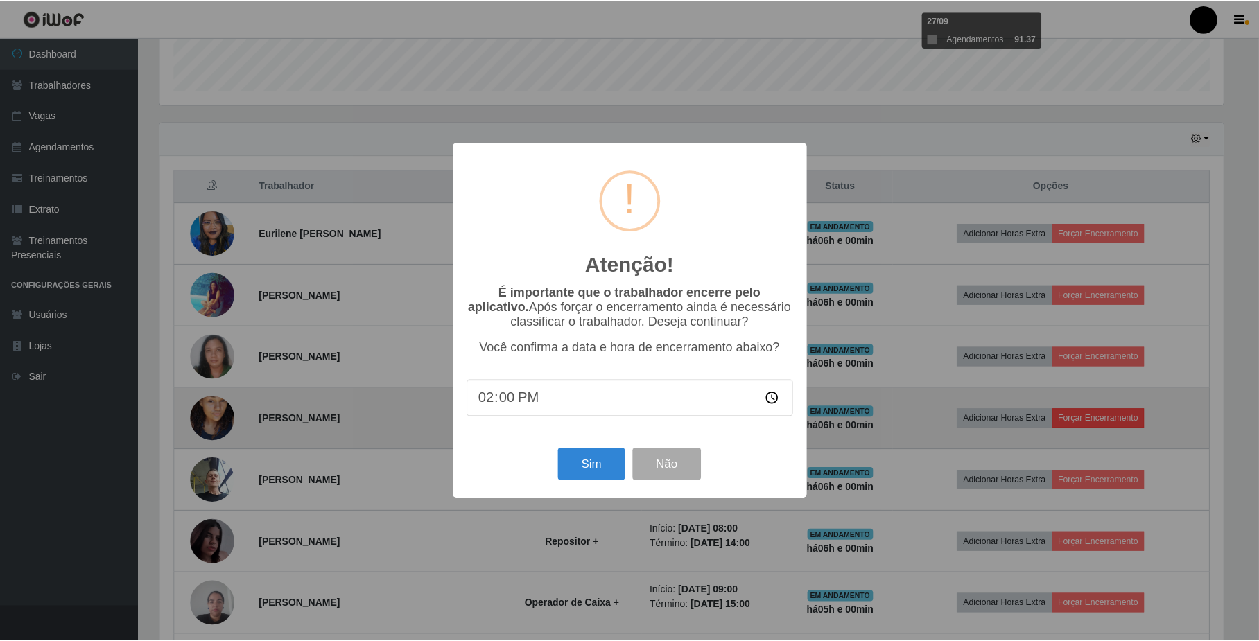
scroll to position [288, 1066]
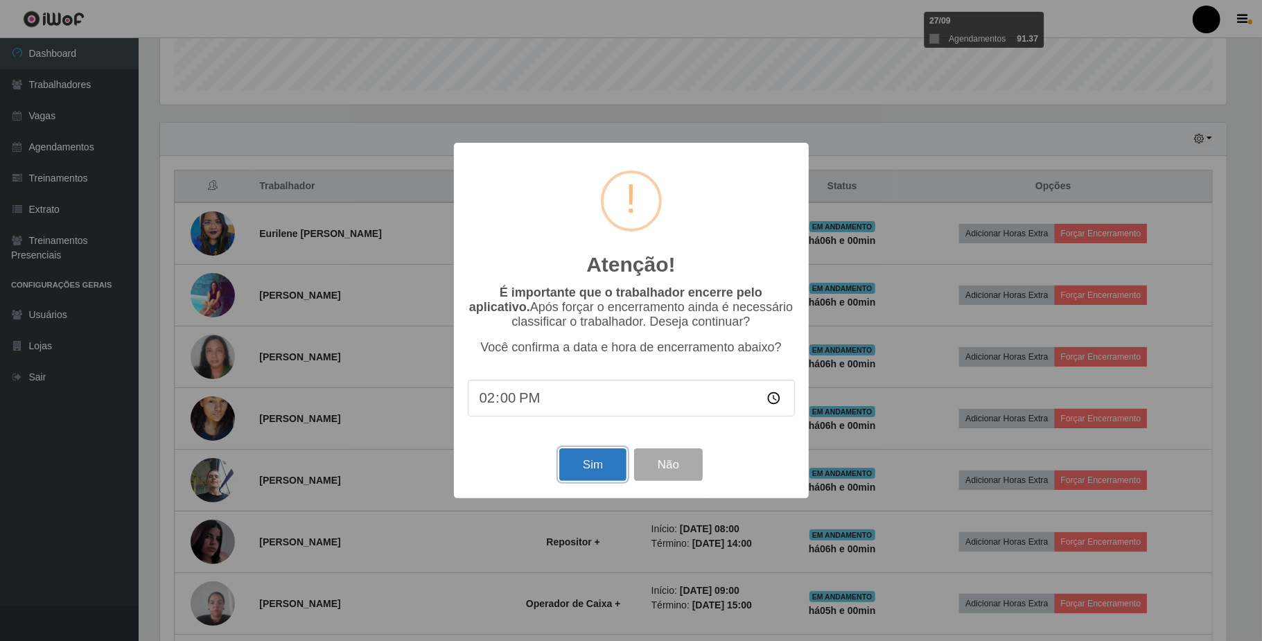
click at [586, 460] on button "Sim" at bounding box center [592, 464] width 67 height 33
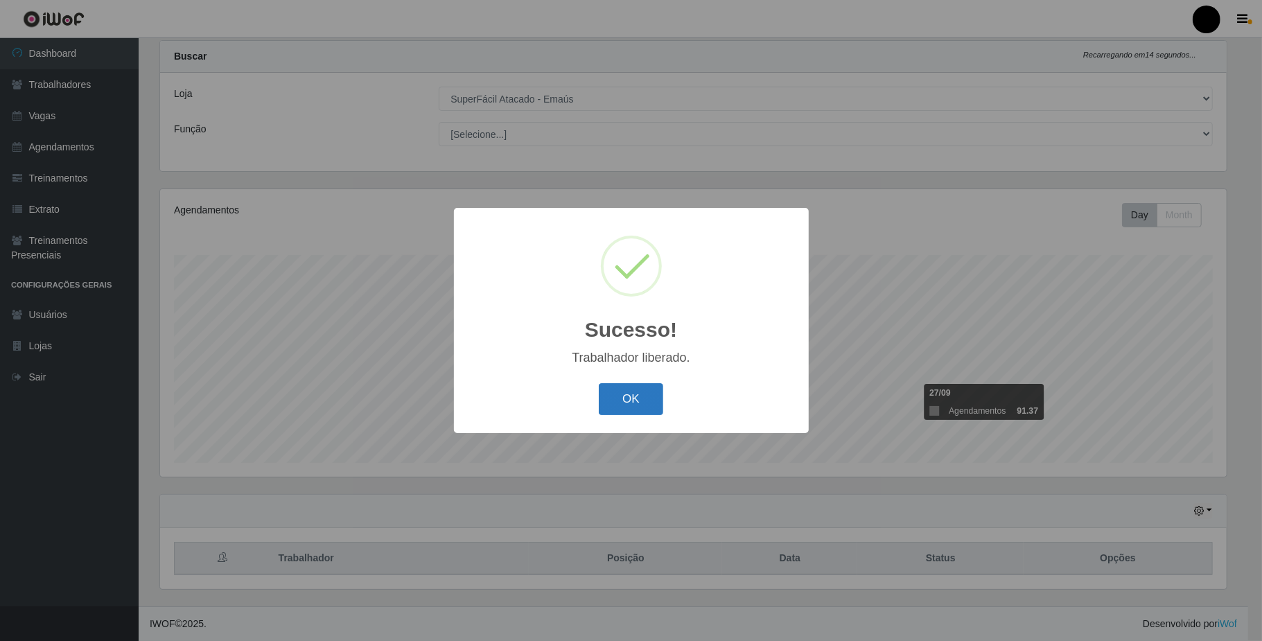
click at [611, 392] on button "OK" at bounding box center [631, 399] width 64 height 33
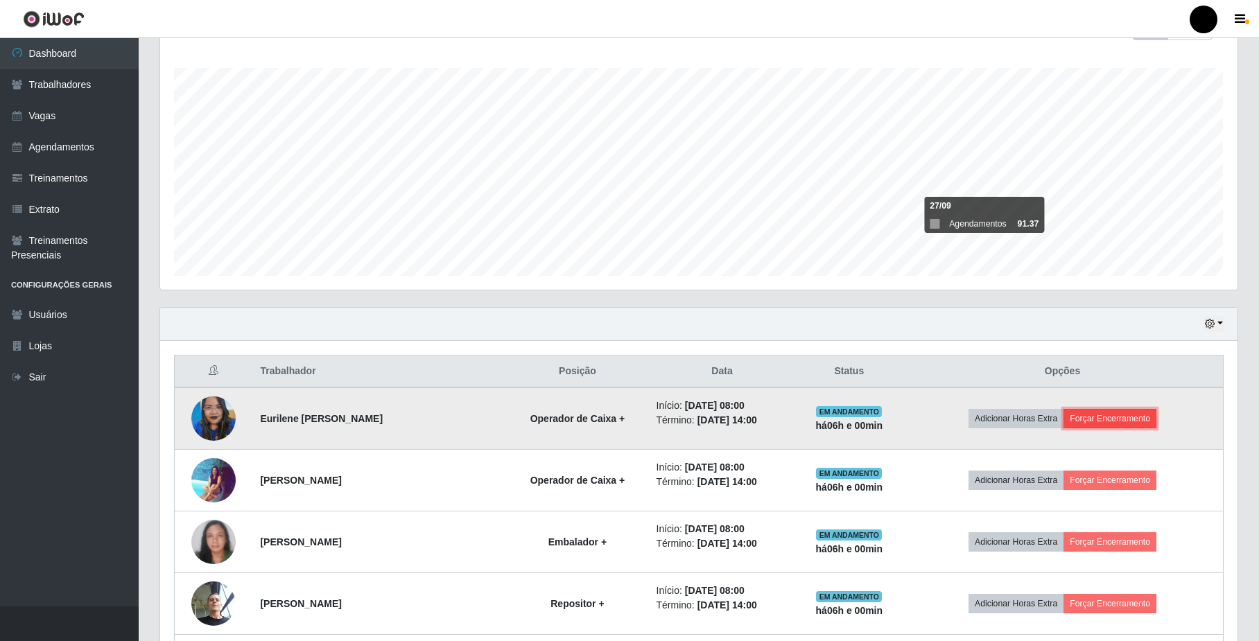
click at [1088, 419] on button "Forçar Encerramento" at bounding box center [1109, 418] width 93 height 19
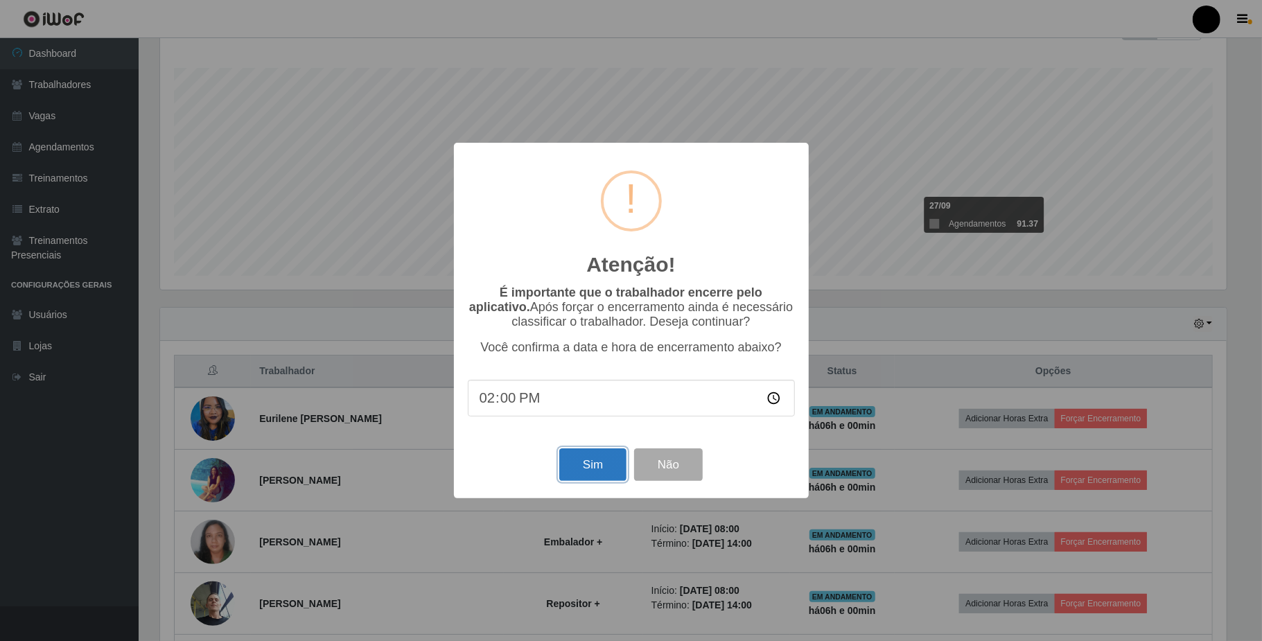
click at [608, 463] on button "Sim" at bounding box center [592, 464] width 67 height 33
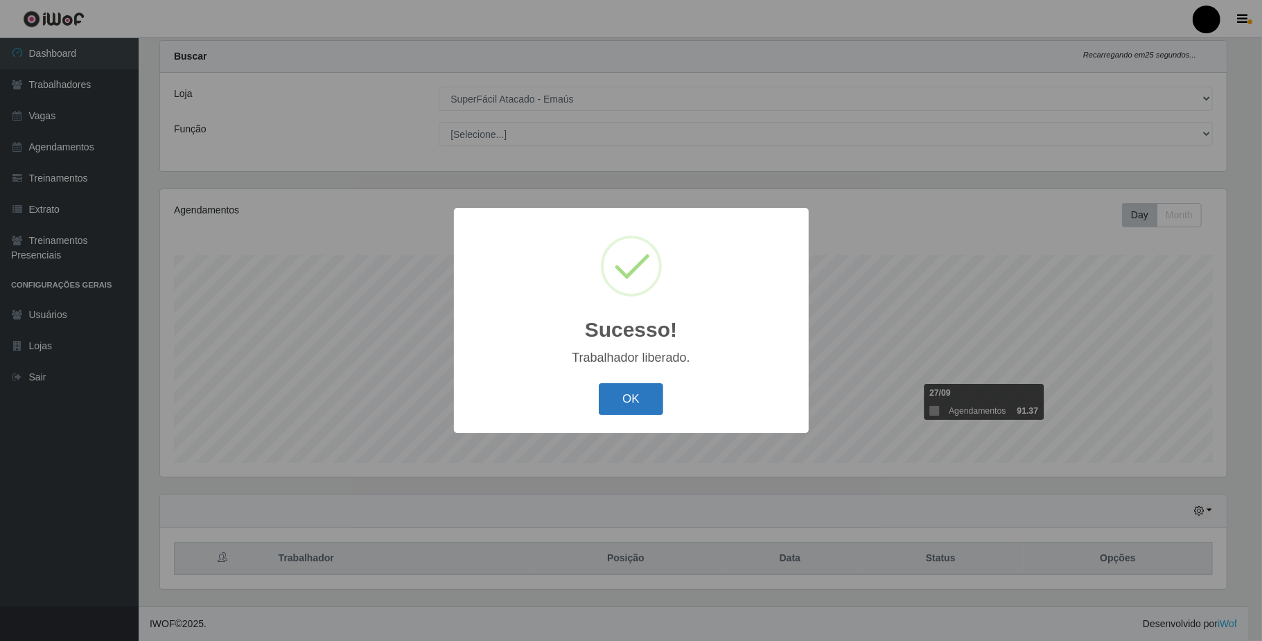
click at [631, 392] on button "OK" at bounding box center [631, 399] width 64 height 33
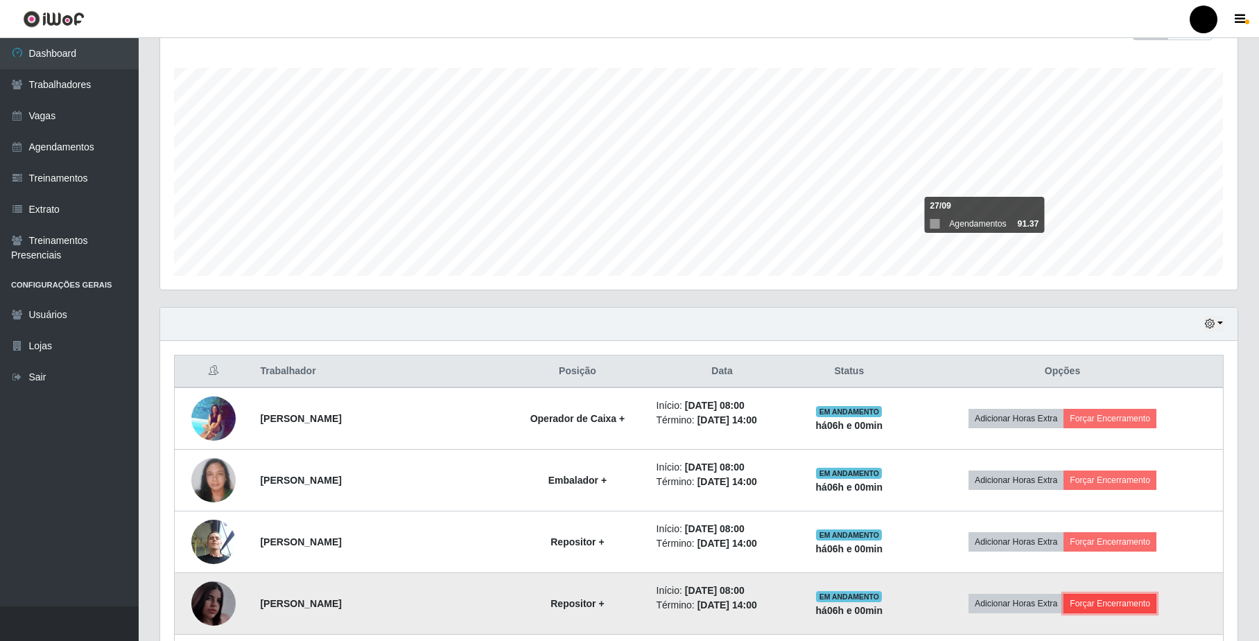
click at [1101, 608] on button "Forçar Encerramento" at bounding box center [1109, 603] width 93 height 19
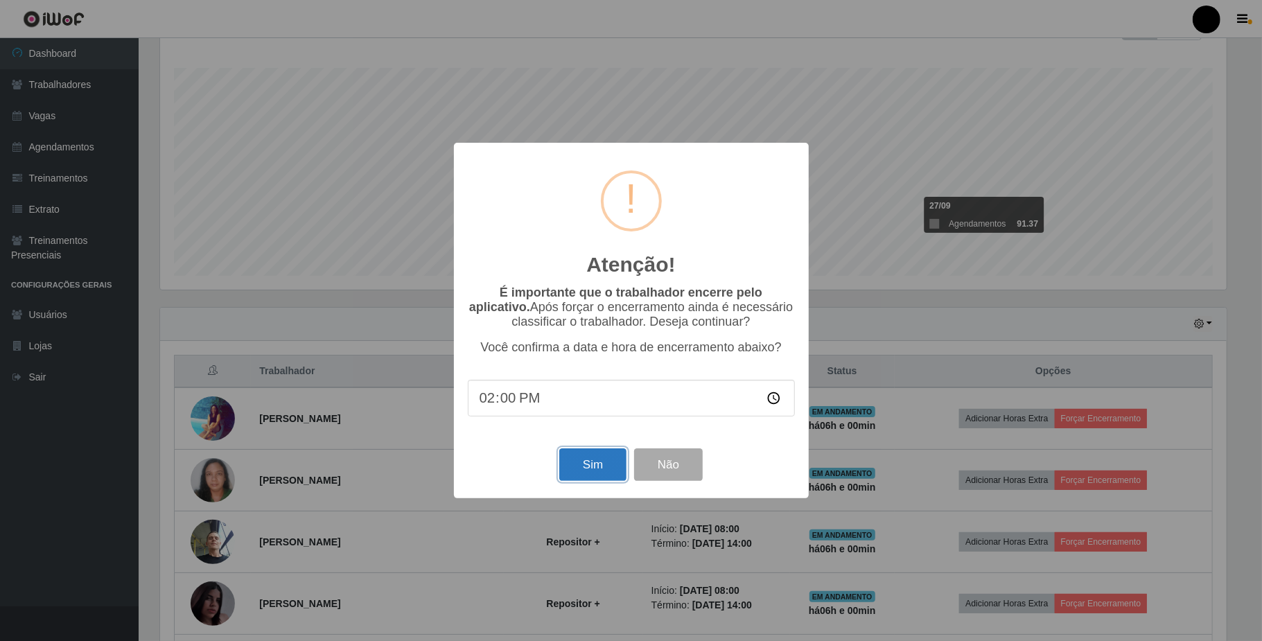
click at [579, 470] on button "Sim" at bounding box center [592, 464] width 67 height 33
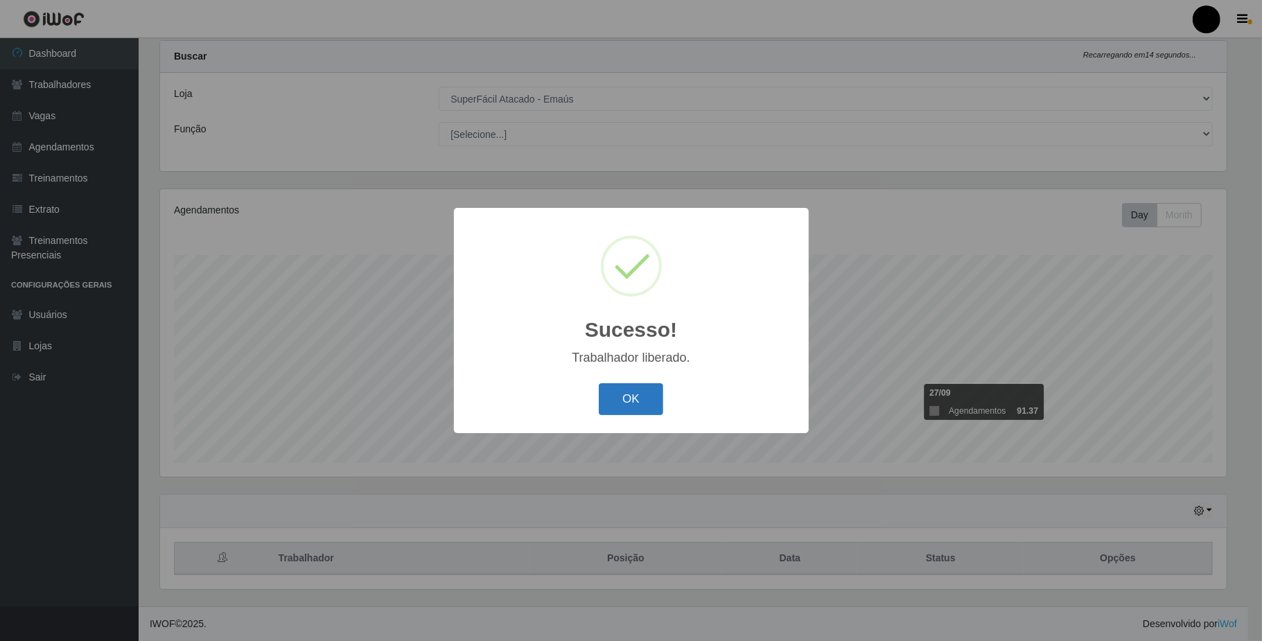
click at [624, 400] on button "OK" at bounding box center [631, 399] width 64 height 33
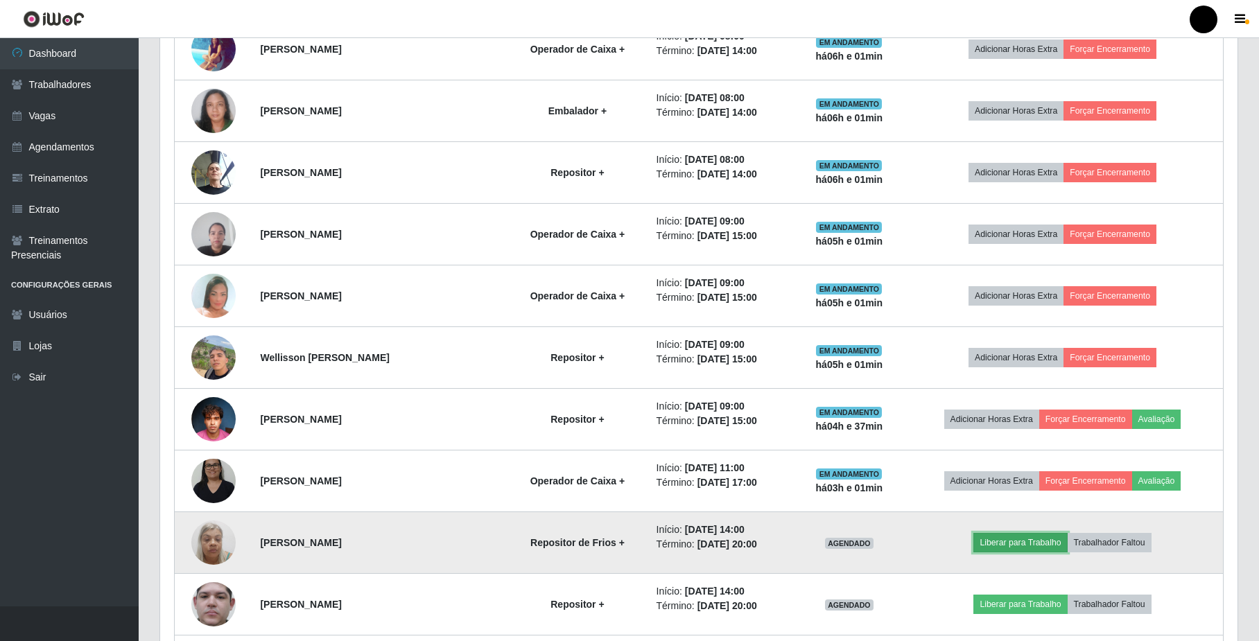
click at [998, 548] on button "Liberar para Trabalho" at bounding box center [1020, 542] width 94 height 19
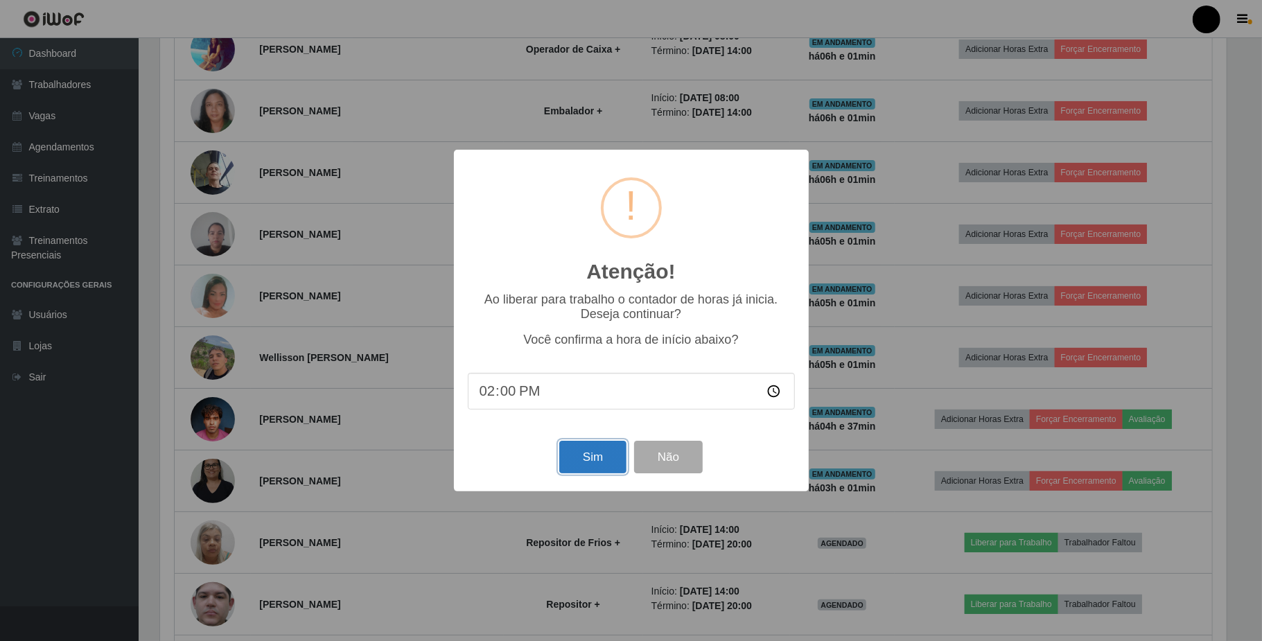
click at [602, 464] on button "Sim" at bounding box center [592, 457] width 67 height 33
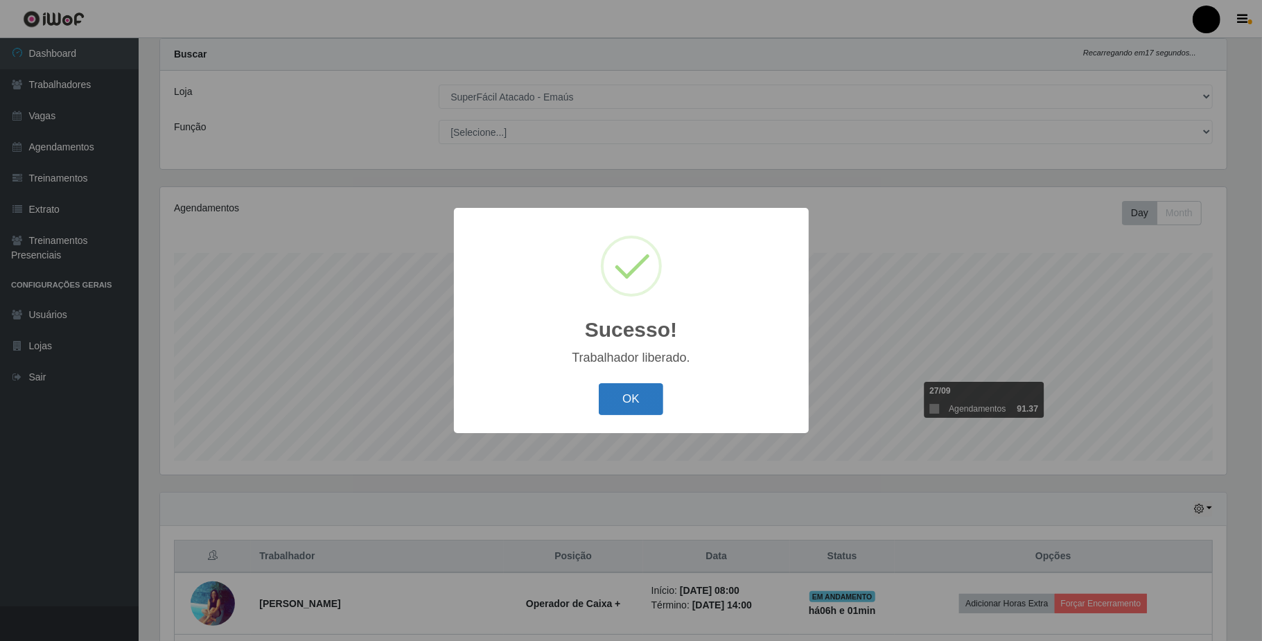
click at [641, 400] on button "OK" at bounding box center [631, 399] width 64 height 33
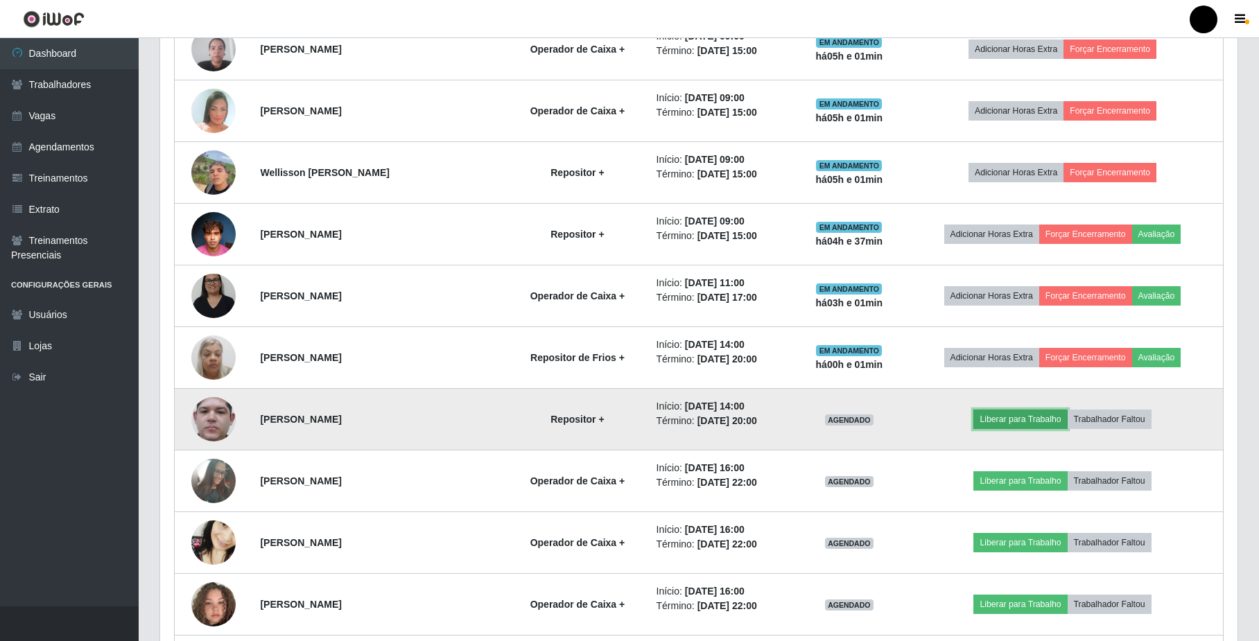
click at [988, 426] on button "Liberar para Trabalho" at bounding box center [1020, 419] width 94 height 19
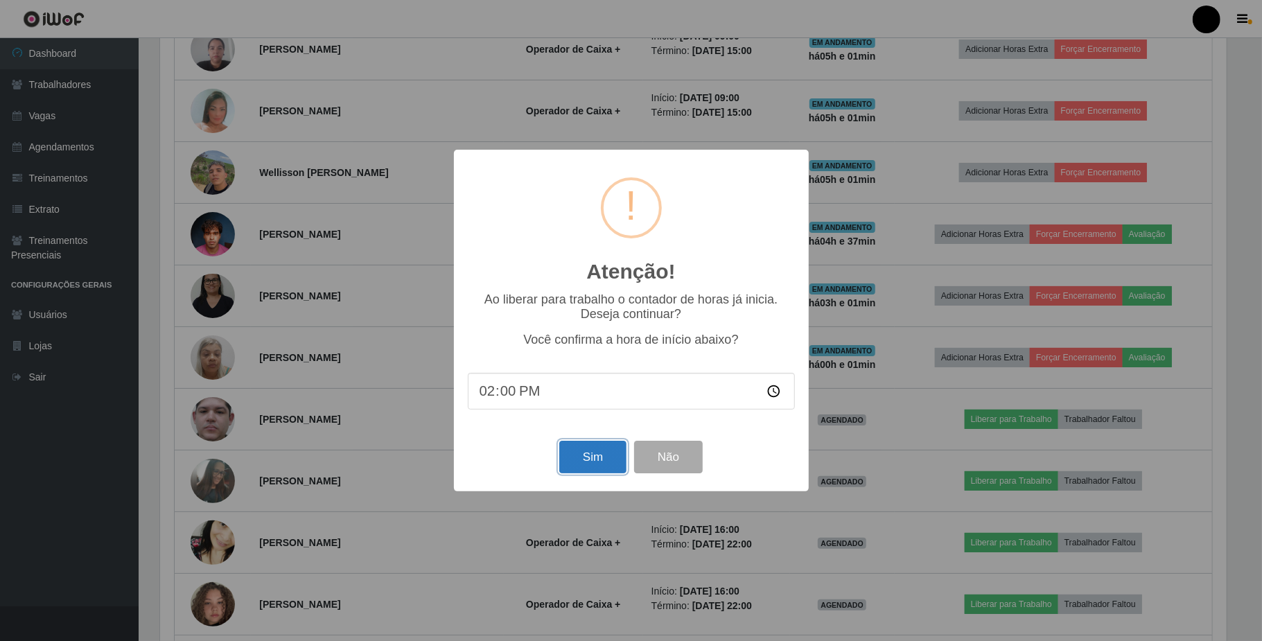
click at [595, 453] on button "Sim" at bounding box center [592, 457] width 67 height 33
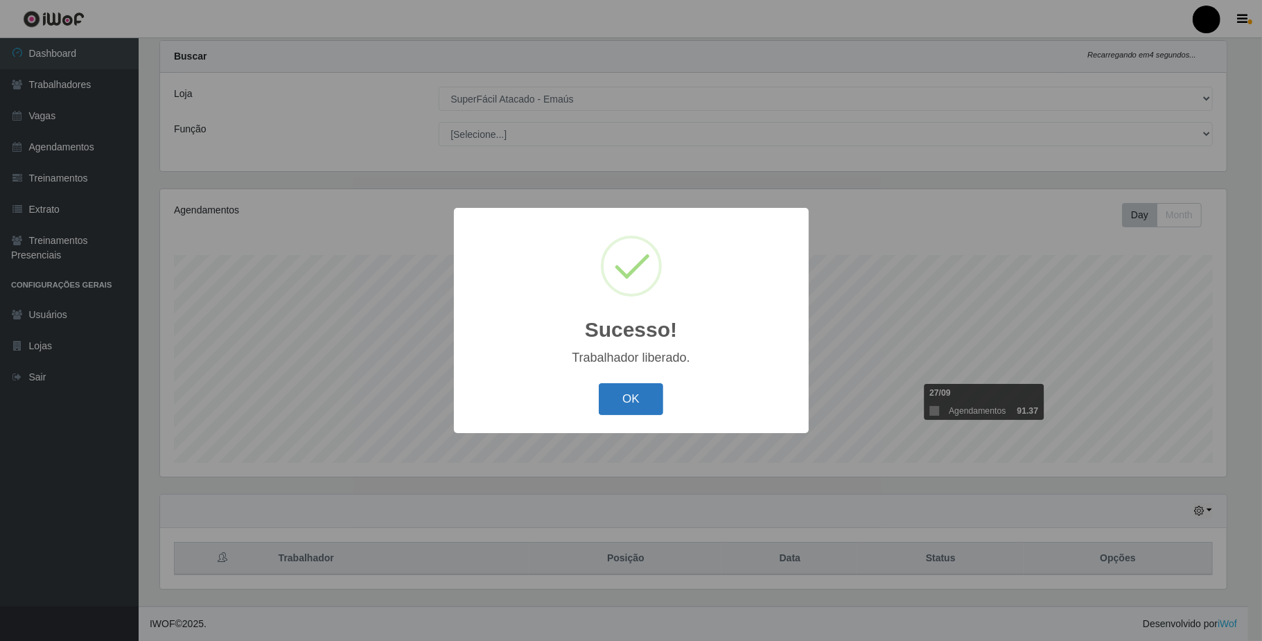
click at [616, 402] on button "OK" at bounding box center [631, 399] width 64 height 33
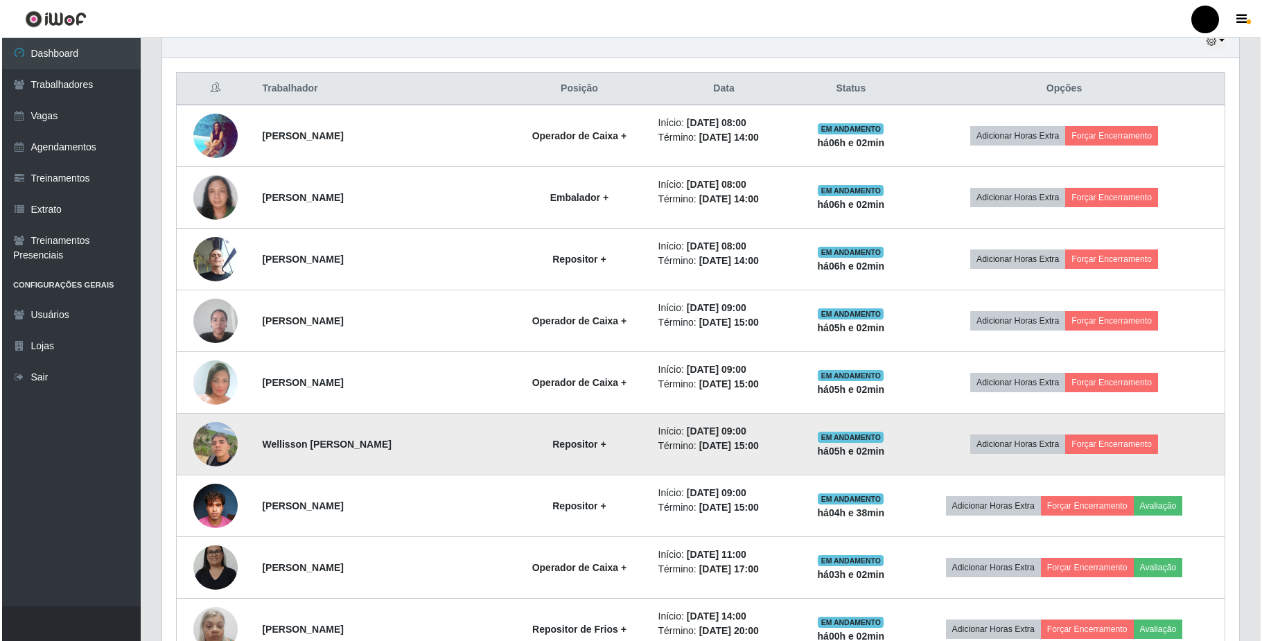
scroll to position [497, 0]
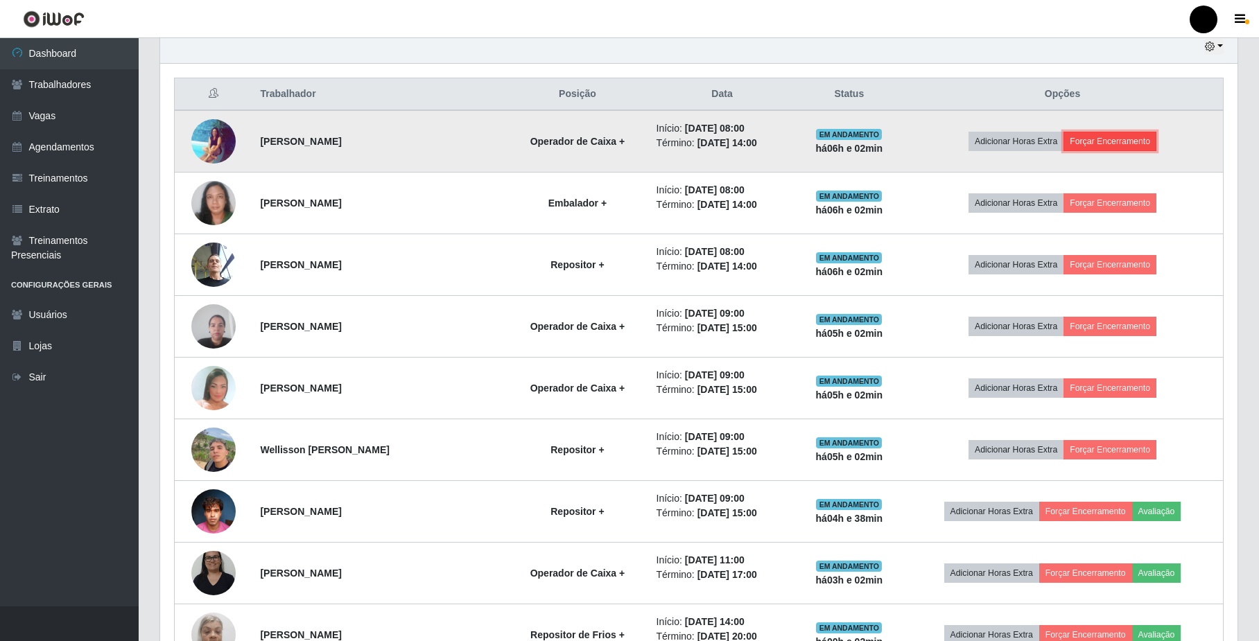
click at [1090, 144] on button "Forçar Encerramento" at bounding box center [1109, 141] width 93 height 19
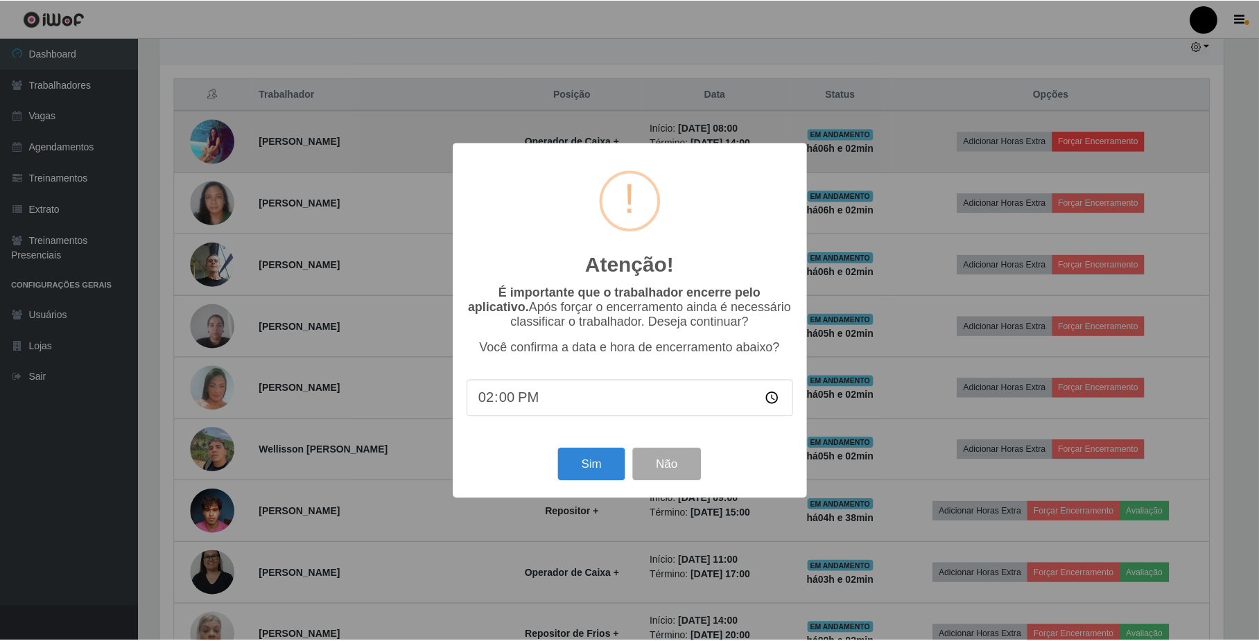
scroll to position [288, 1066]
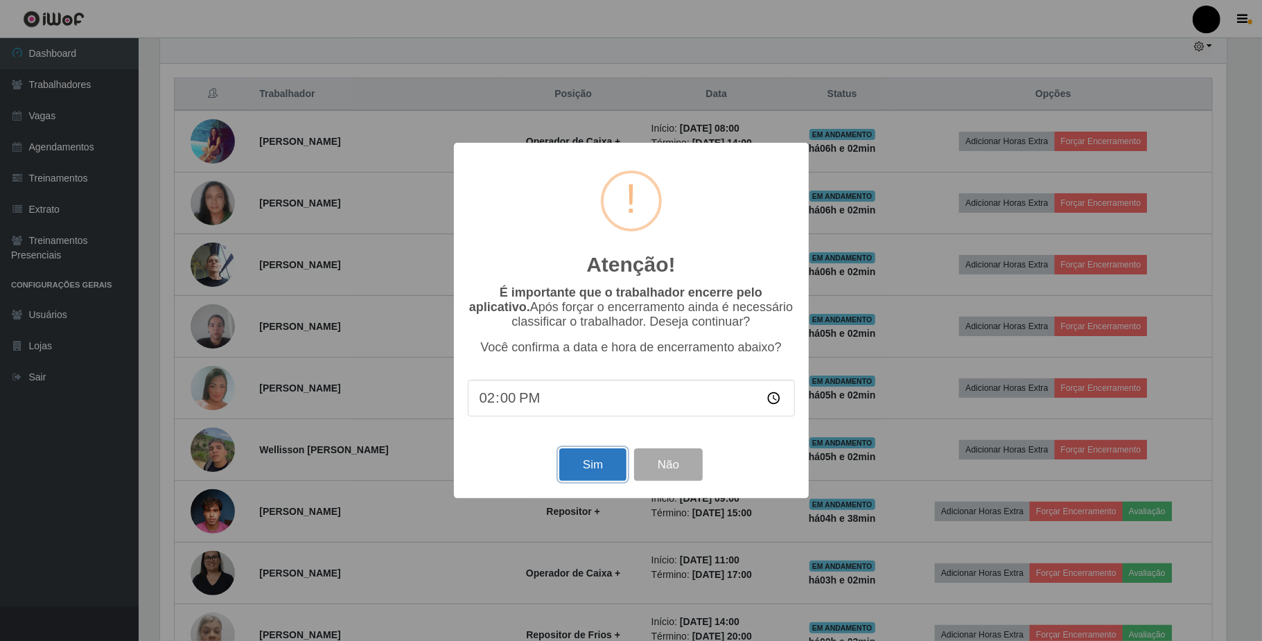
click at [595, 472] on button "Sim" at bounding box center [592, 464] width 67 height 33
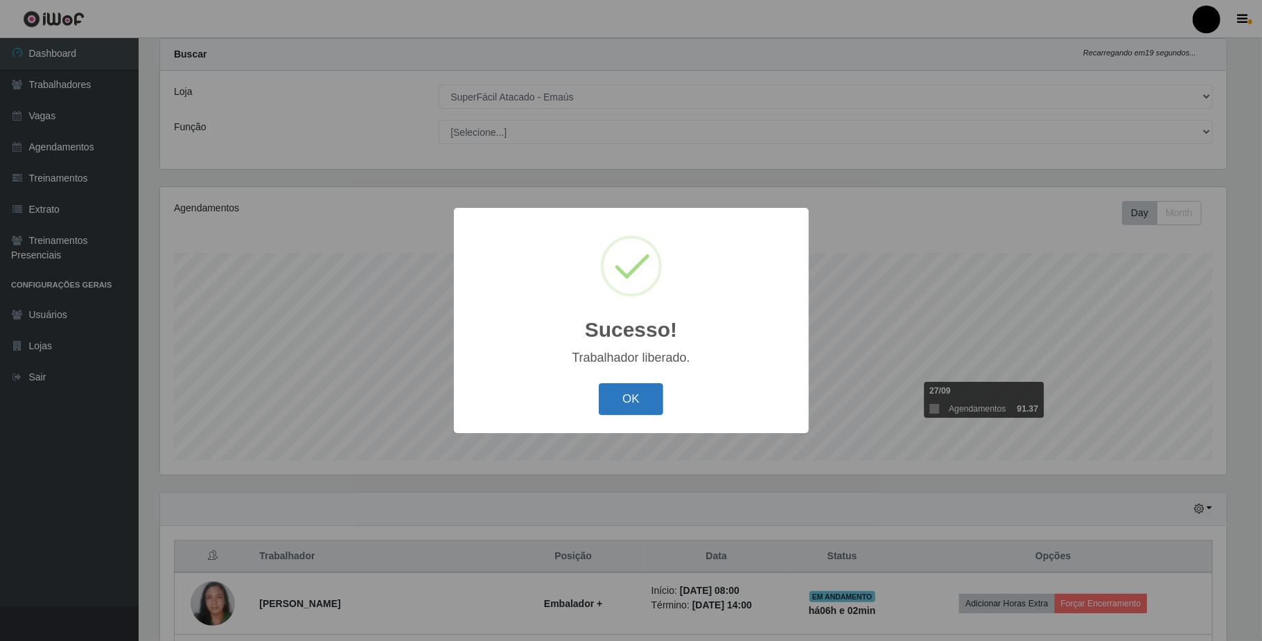
click at [614, 403] on button "OK" at bounding box center [631, 399] width 64 height 33
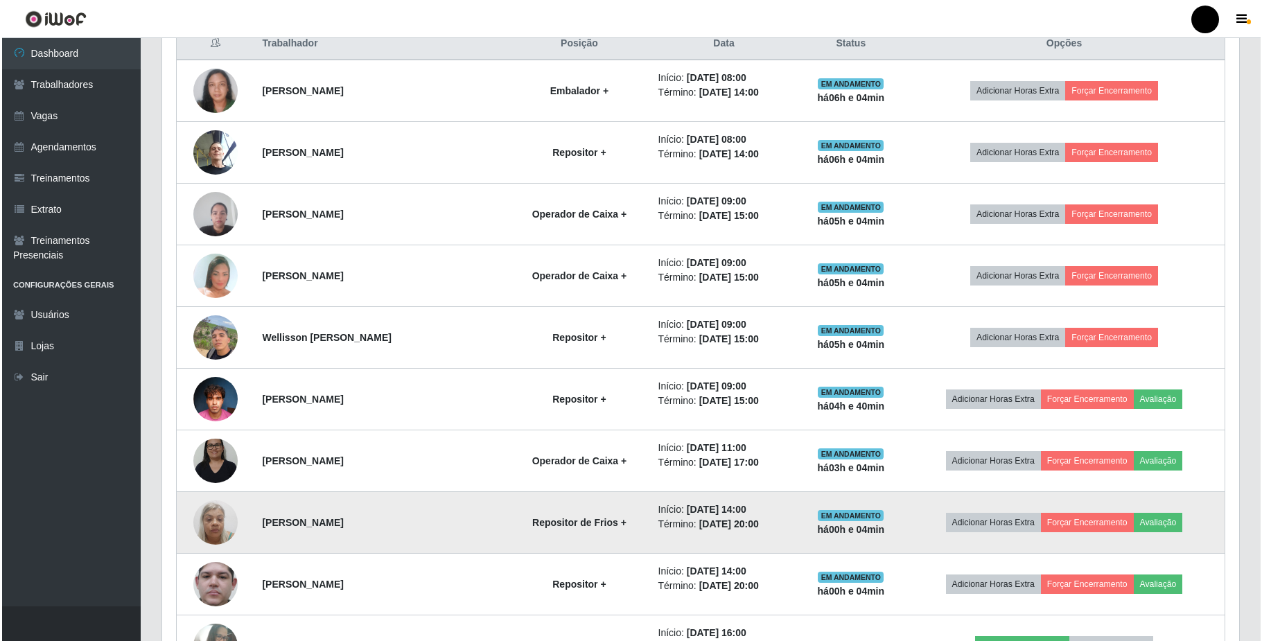
scroll to position [503, 0]
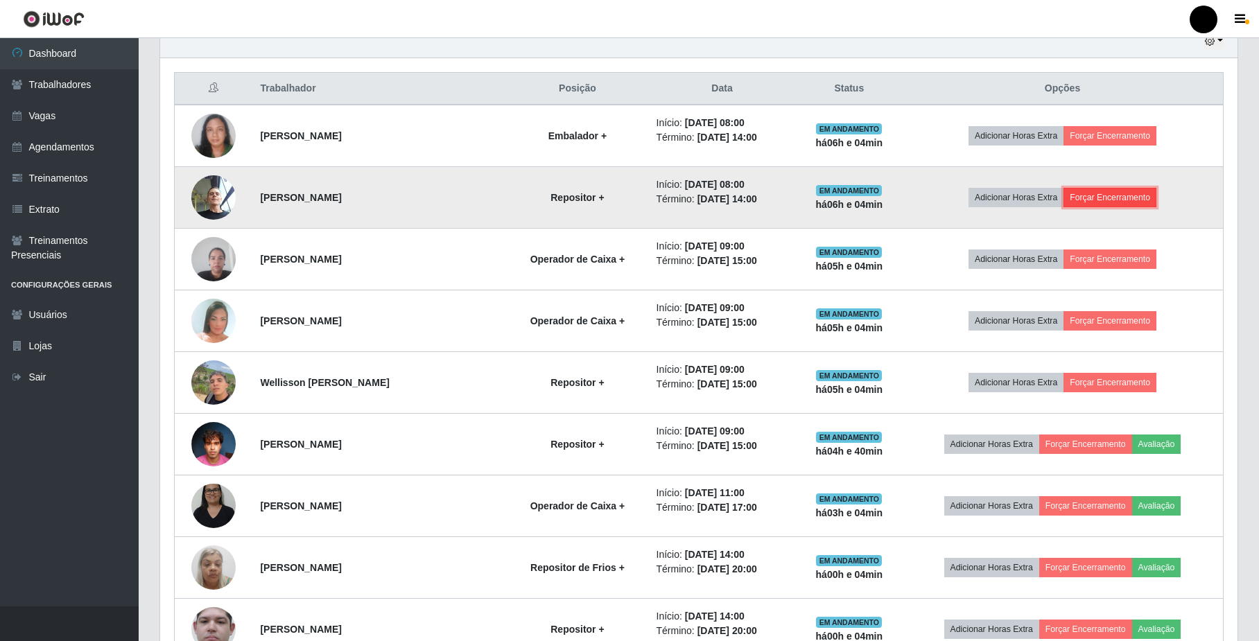
click at [1126, 197] on button "Forçar Encerramento" at bounding box center [1109, 197] width 93 height 19
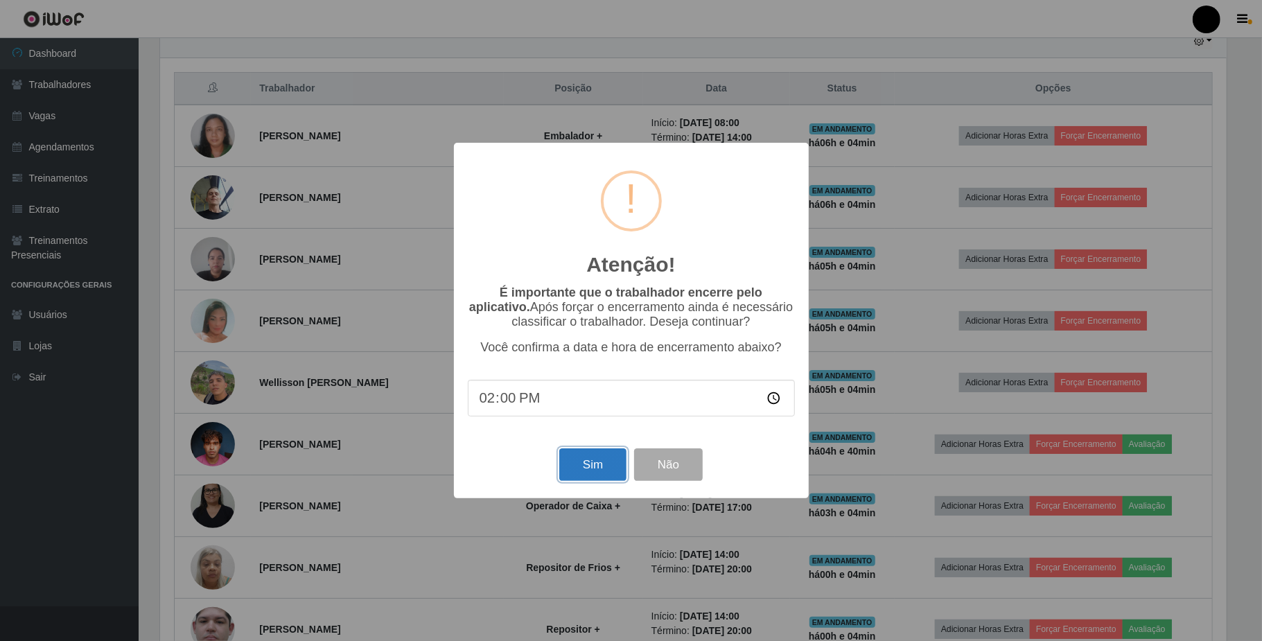
click at [580, 464] on button "Sim" at bounding box center [592, 464] width 67 height 33
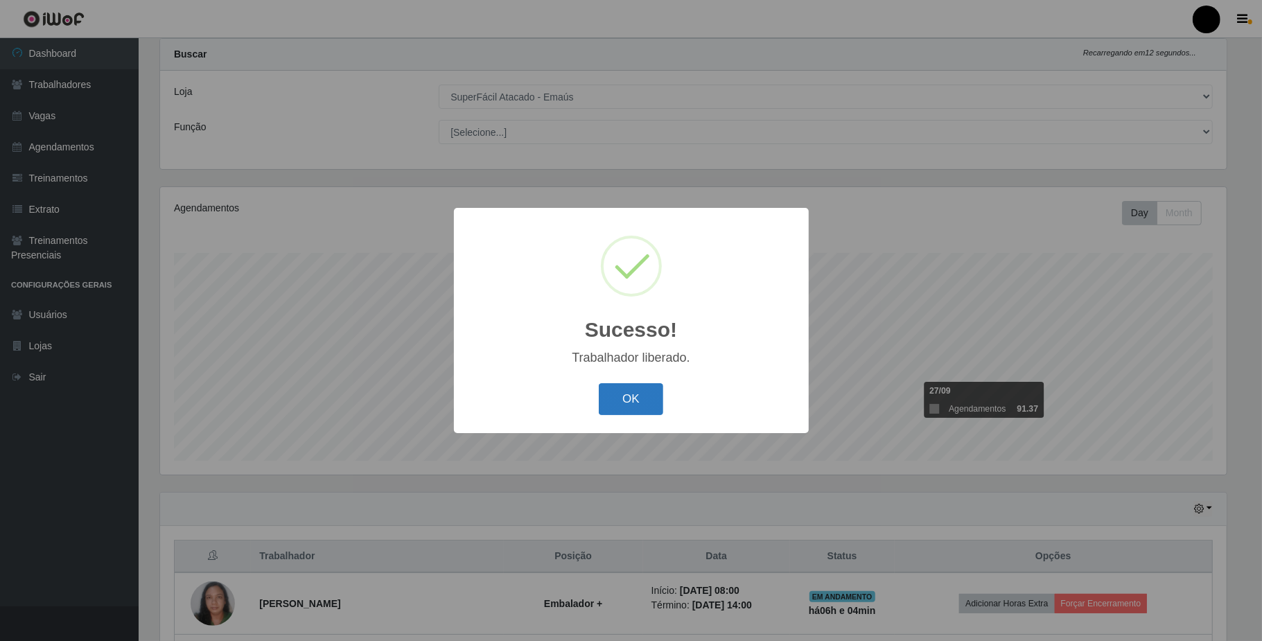
click at [644, 403] on button "OK" at bounding box center [631, 399] width 64 height 33
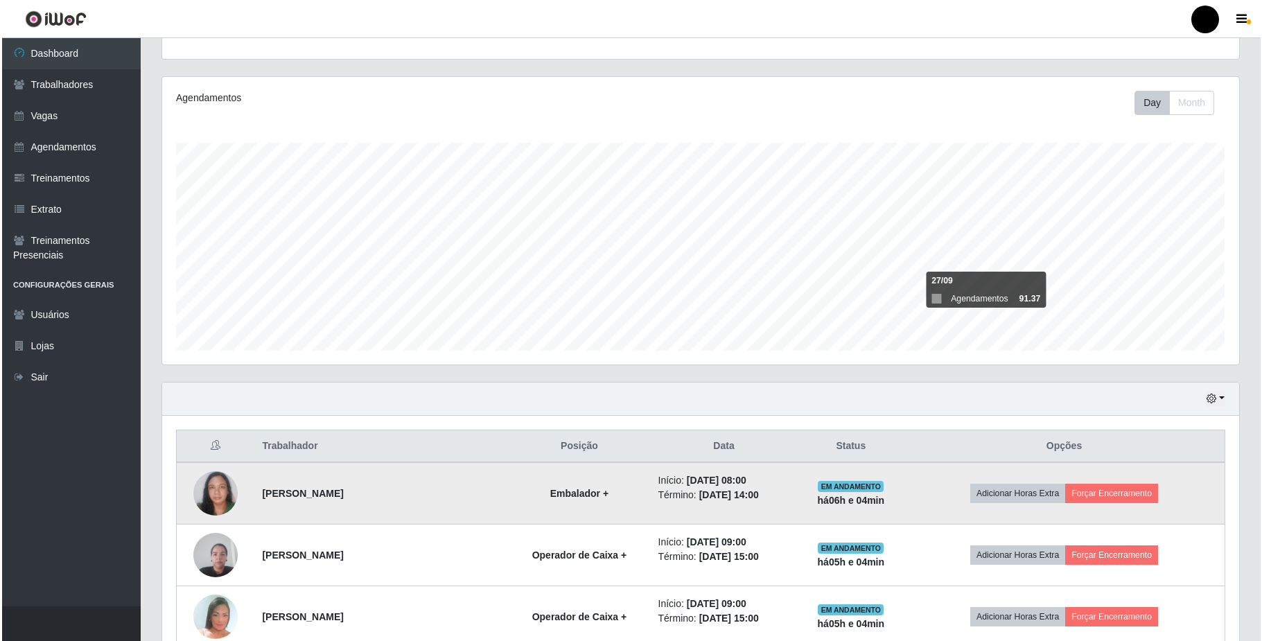
scroll to position [312, 0]
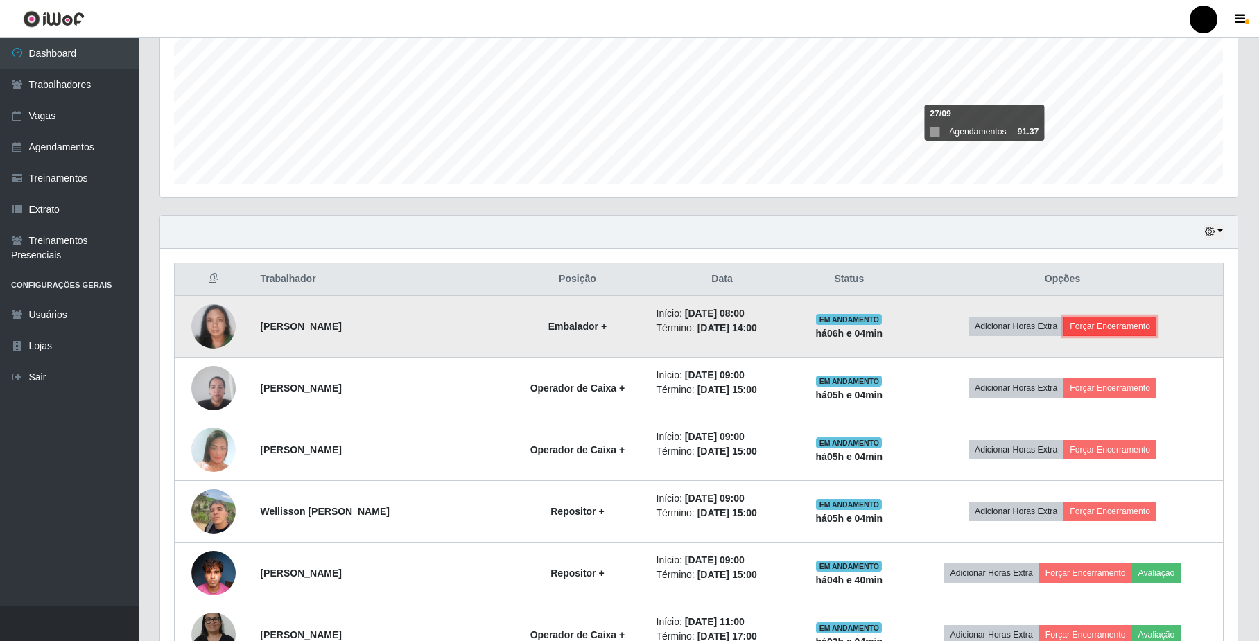
click at [1092, 326] on button "Forçar Encerramento" at bounding box center [1109, 326] width 93 height 19
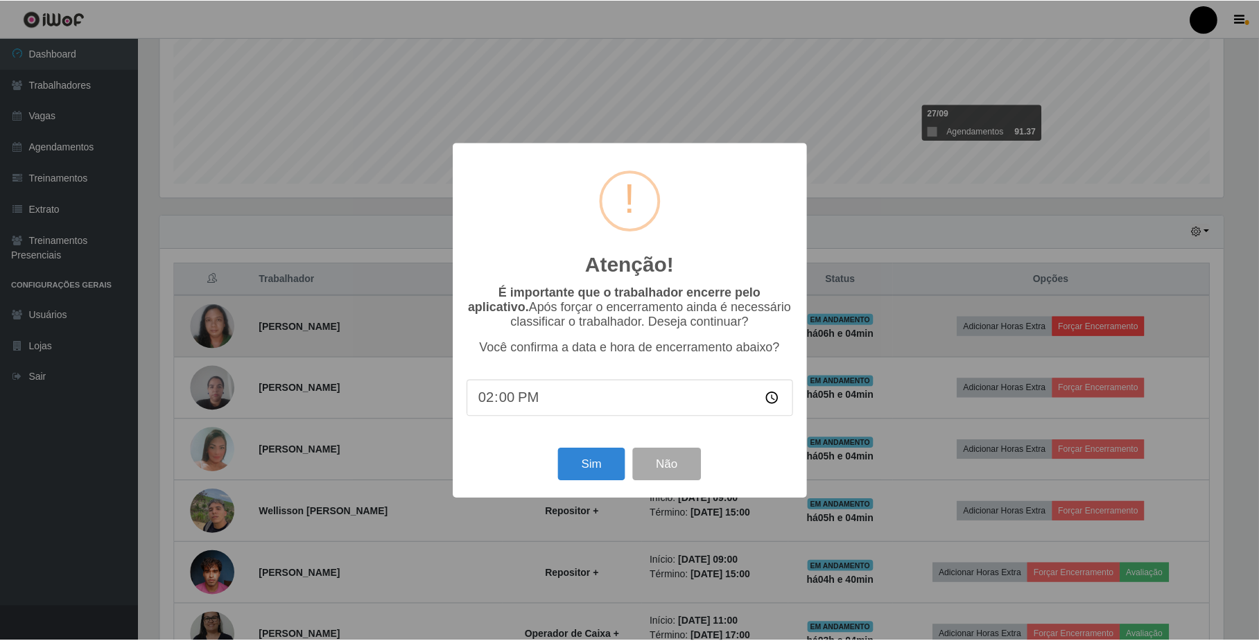
scroll to position [288, 1066]
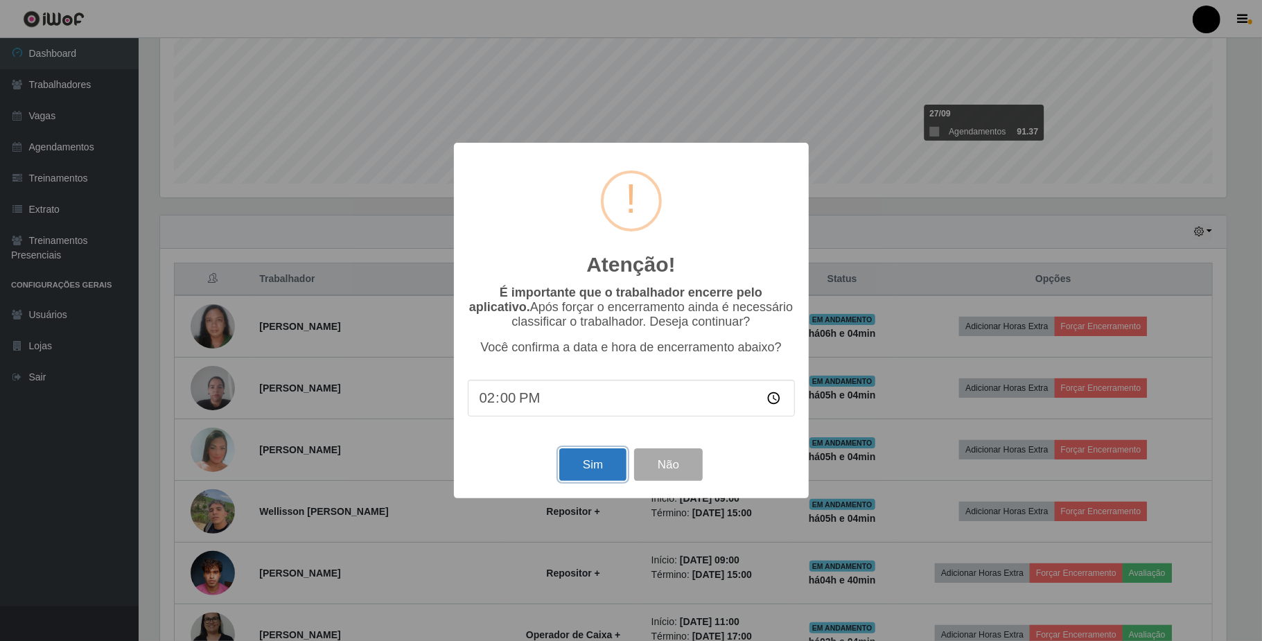
click at [592, 475] on button "Sim" at bounding box center [592, 464] width 67 height 33
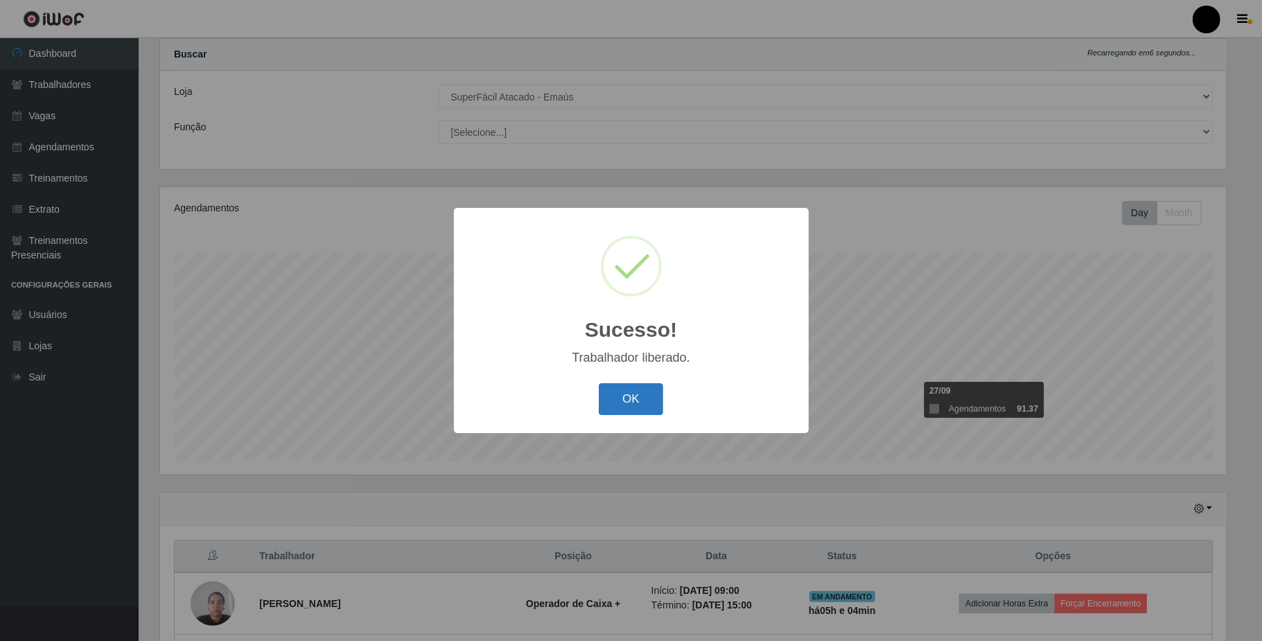
click at [636, 401] on button "OK" at bounding box center [631, 399] width 64 height 33
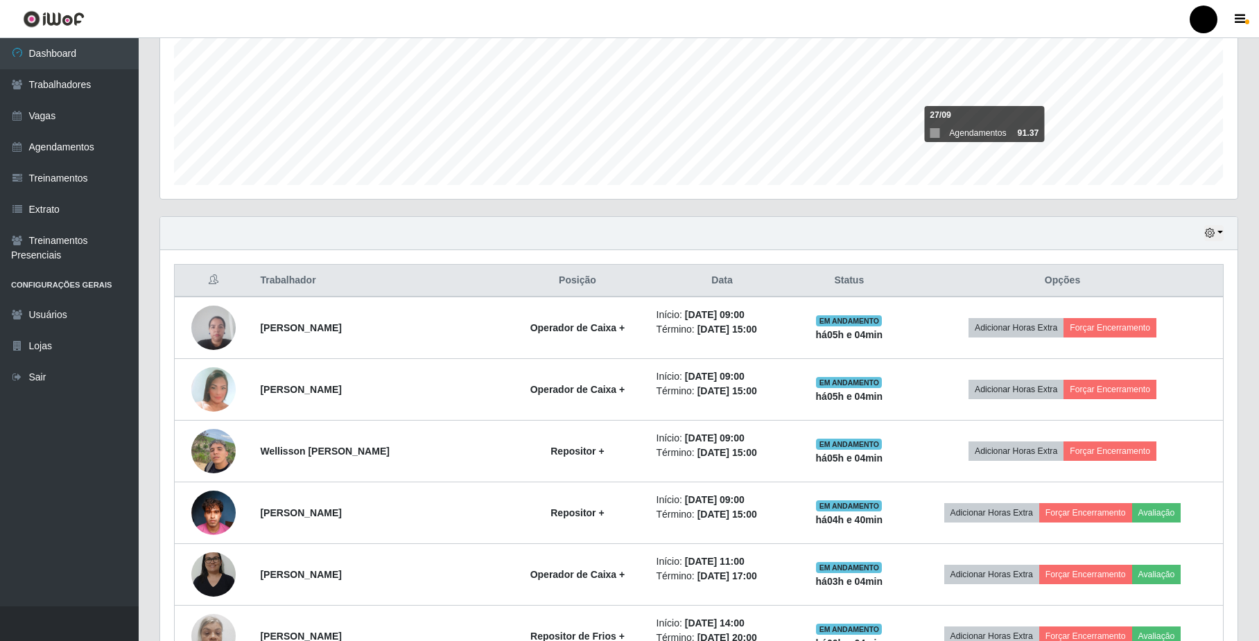
scroll to position [312, 0]
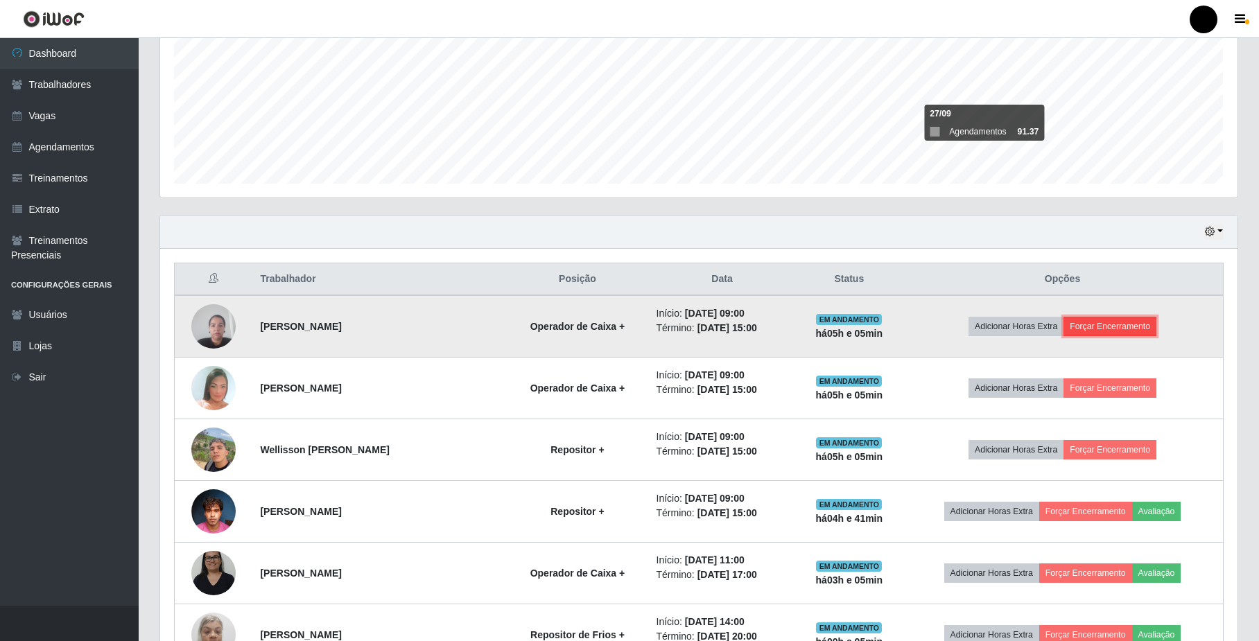
click at [1140, 326] on button "Forçar Encerramento" at bounding box center [1109, 326] width 93 height 19
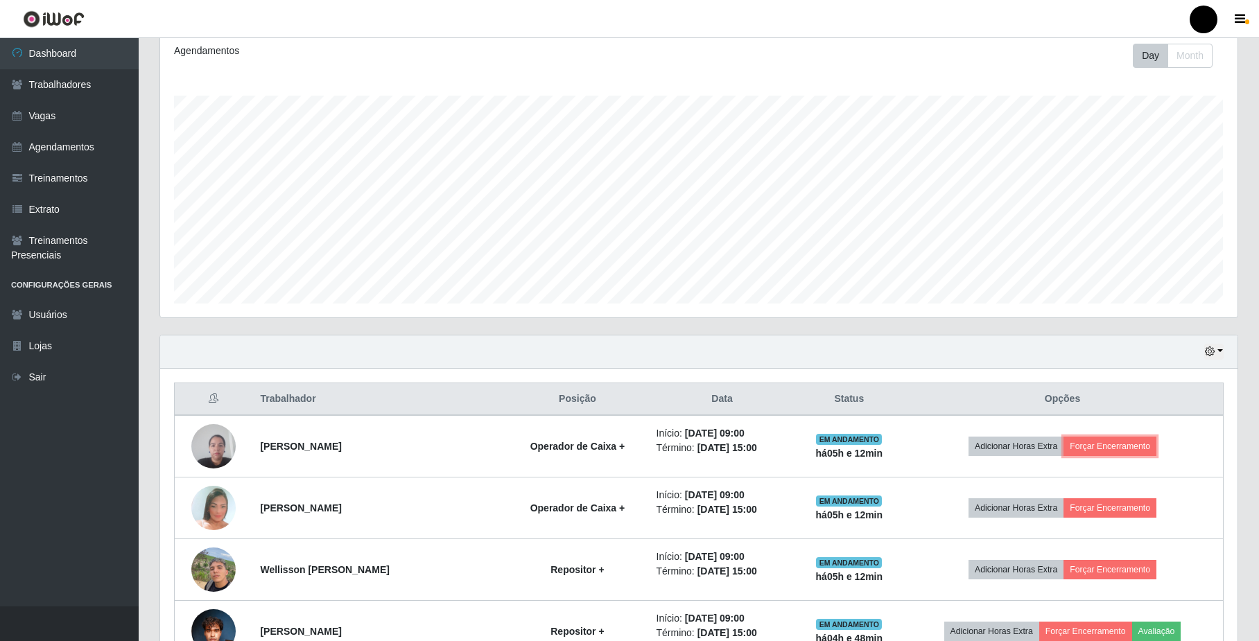
scroll to position [35, 0]
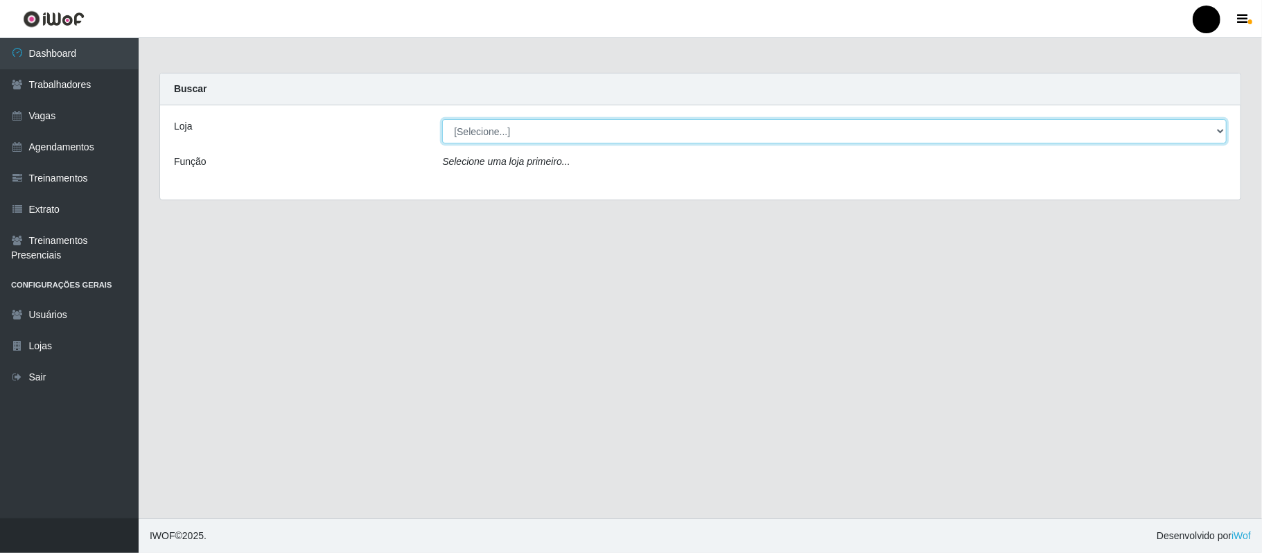
click at [954, 125] on select "[Selecione...] SuperFácil Atacado - Emaús" at bounding box center [834, 131] width 785 height 24
drag, startPoint x: 518, startPoint y: 194, endPoint x: 520, endPoint y: 186, distance: 8.4
click at [519, 190] on div "Loja [Selecione...] SuperFácil Atacado - Emaús Função Selecione uma loja primei…" at bounding box center [700, 152] width 1081 height 94
click at [505, 133] on select "[Selecione...] SuperFácil Atacado - Emaús" at bounding box center [834, 131] width 785 height 24
select select "407"
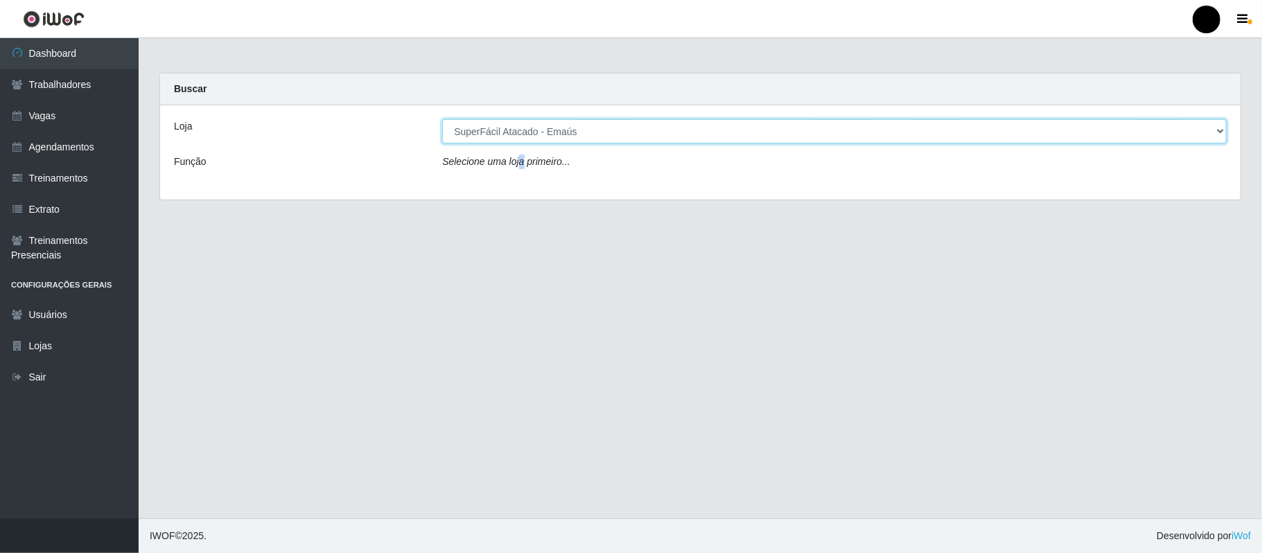
click at [442, 119] on select "[Selecione...] SuperFácil Atacado - Emaús" at bounding box center [834, 131] width 785 height 24
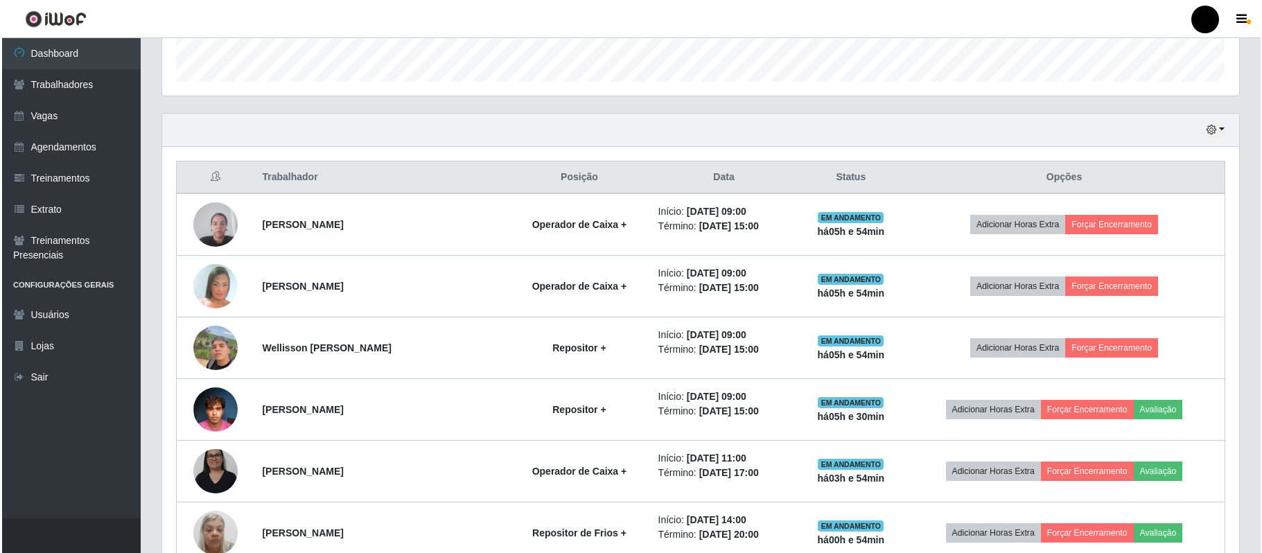
scroll to position [462, 0]
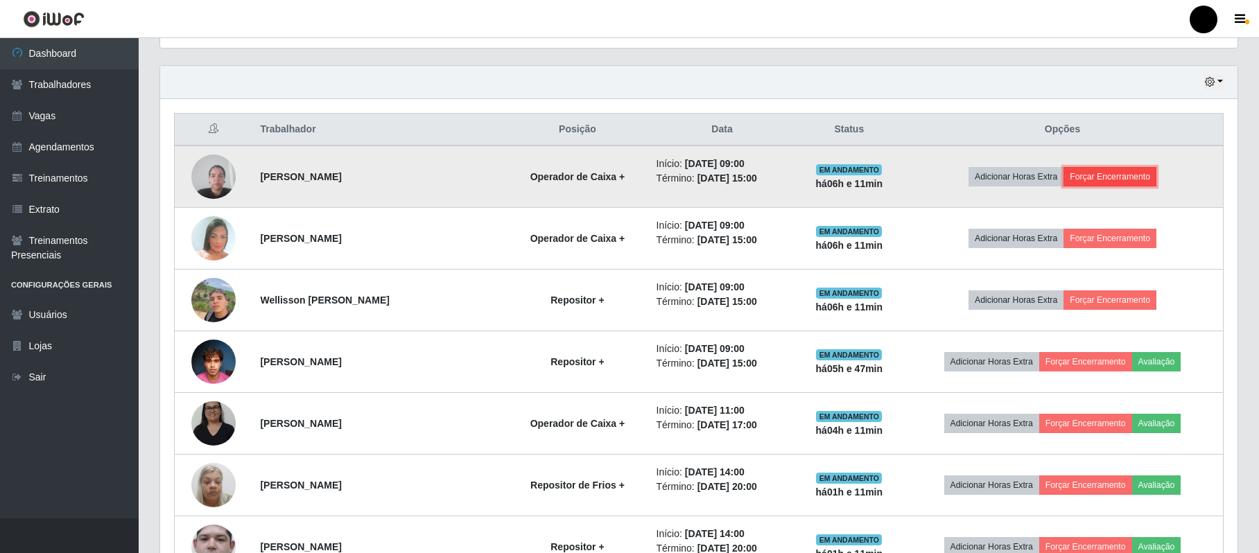
click at [954, 176] on button "Forçar Encerramento" at bounding box center [1109, 176] width 93 height 19
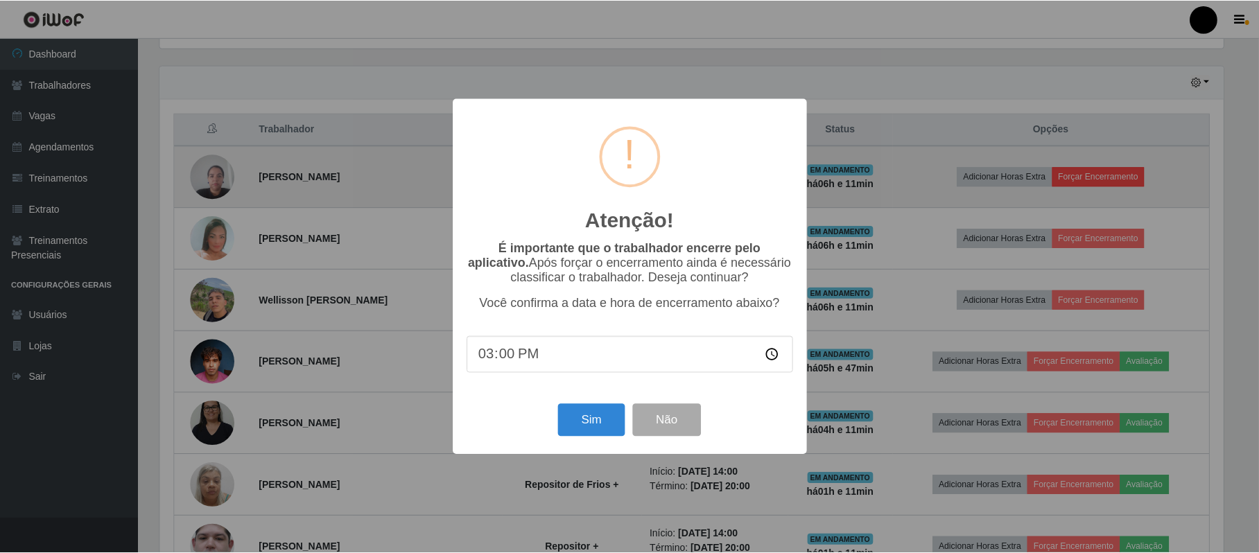
scroll to position [288, 1066]
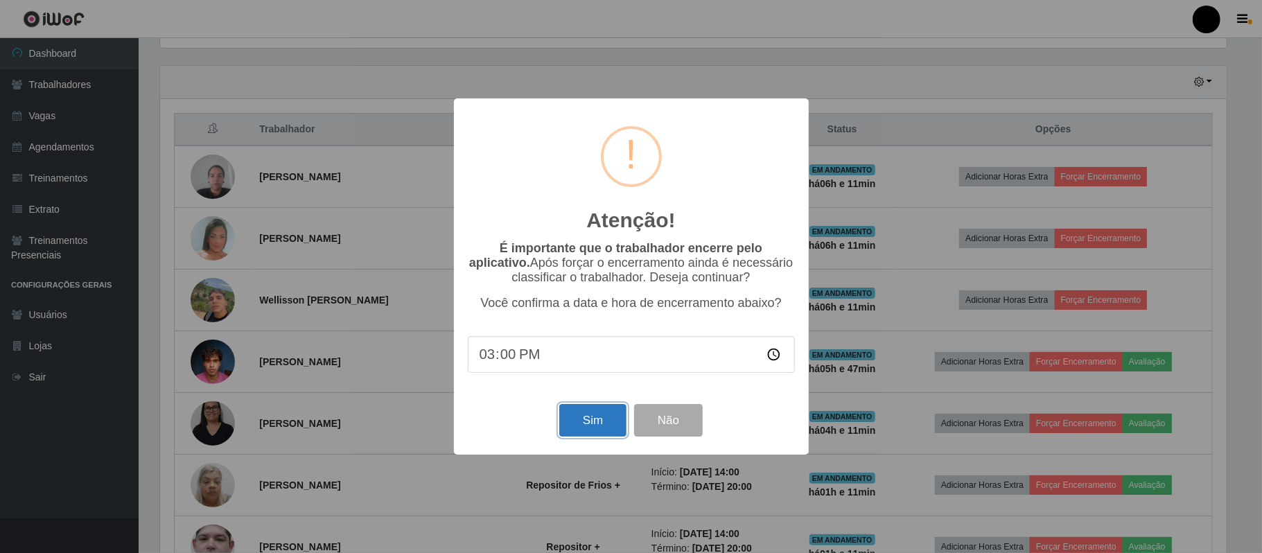
click at [561, 428] on button "Sim" at bounding box center [592, 420] width 67 height 33
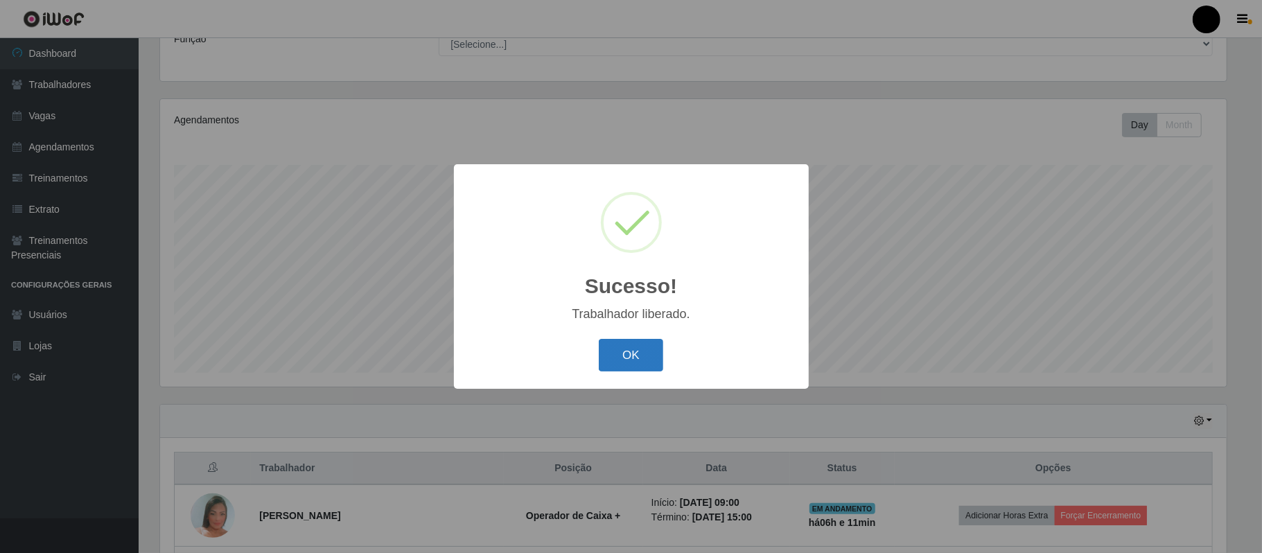
click at [644, 351] on button "OK" at bounding box center [631, 355] width 64 height 33
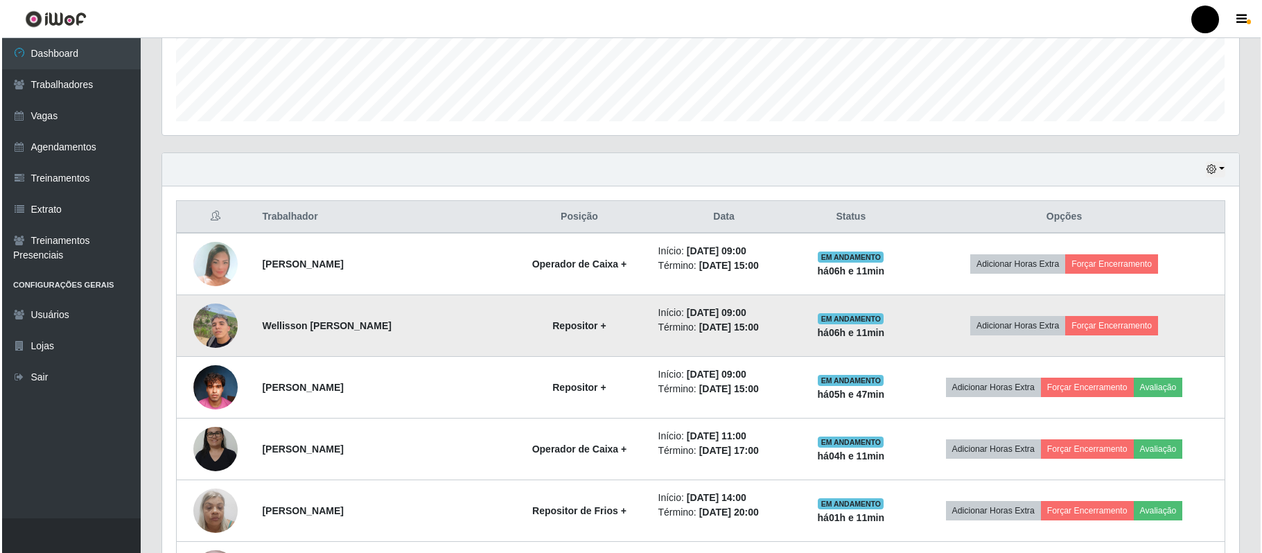
scroll to position [400, 0]
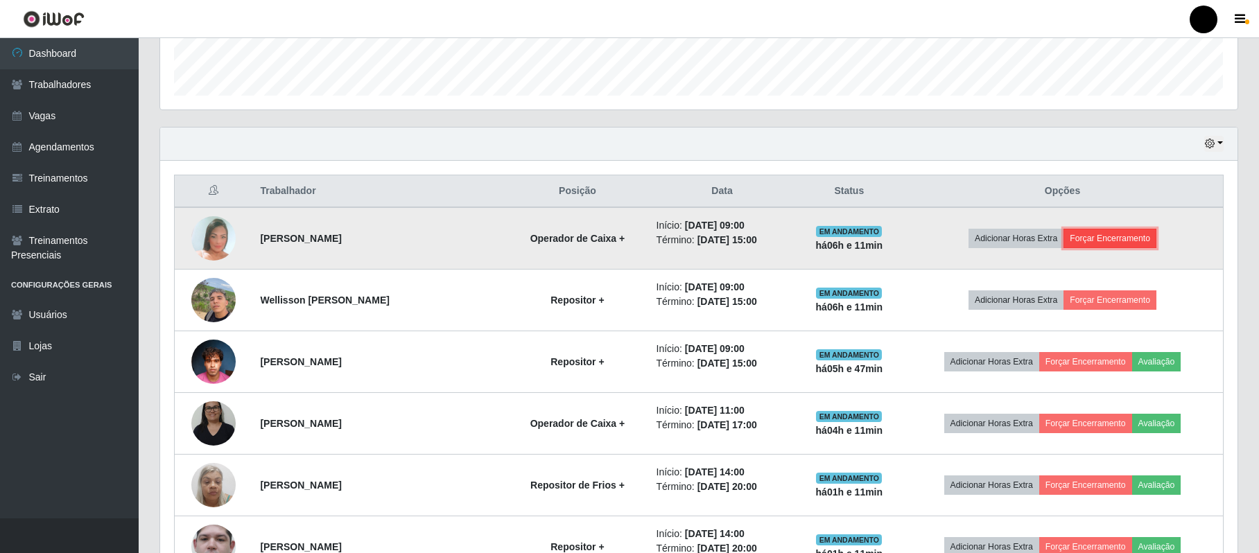
click at [954, 243] on button "Forçar Encerramento" at bounding box center [1109, 238] width 93 height 19
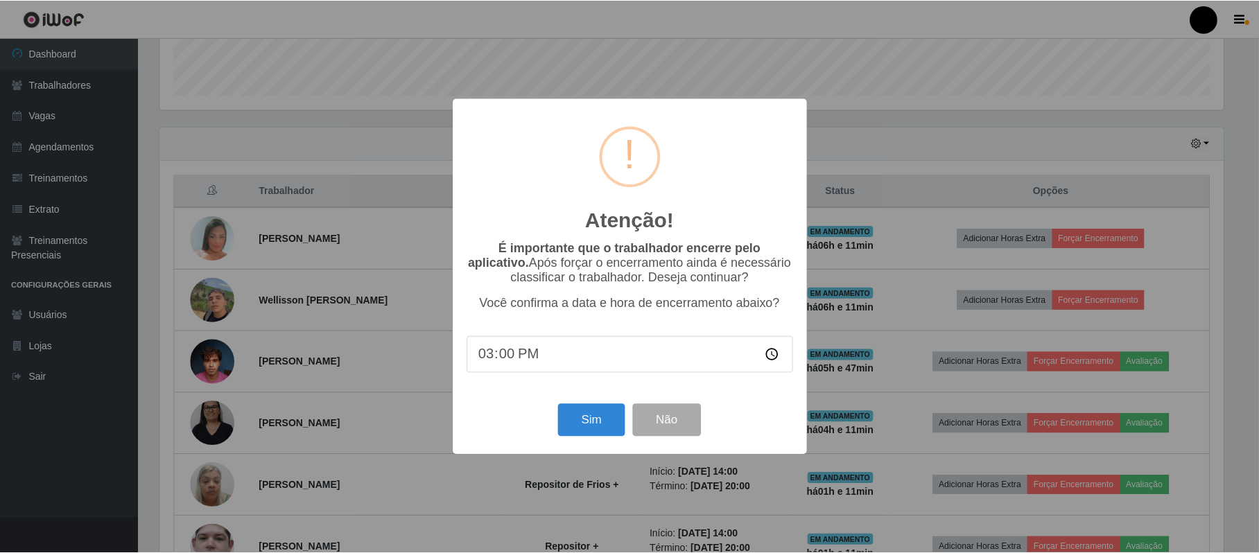
scroll to position [288, 1066]
click at [591, 420] on button "Sim" at bounding box center [592, 420] width 67 height 33
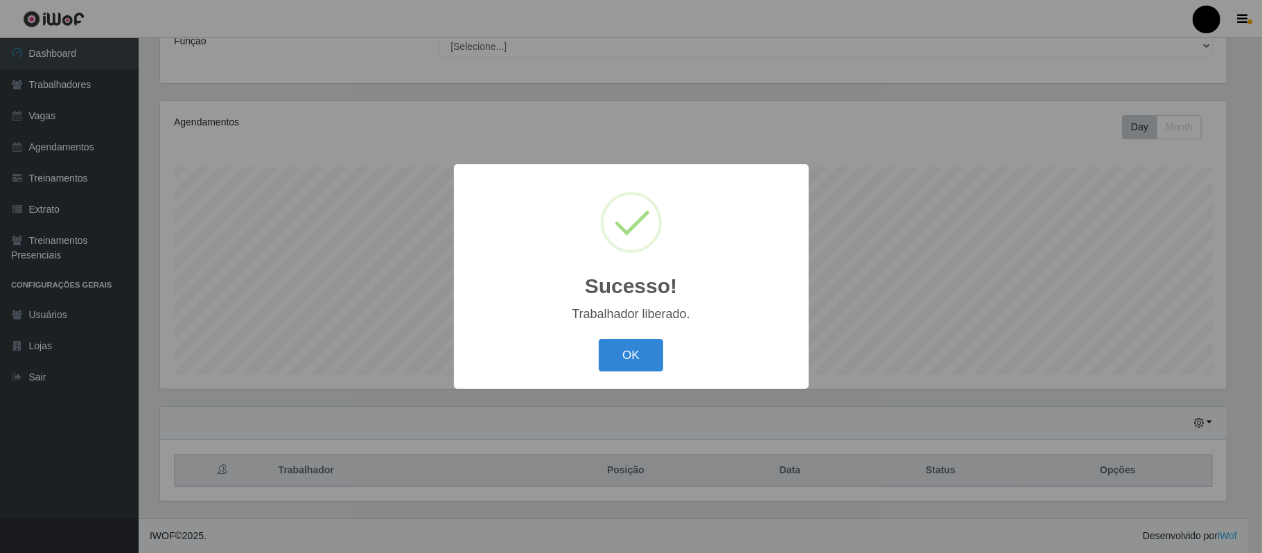
click at [622, 378] on div "Sucesso! × Trabalhador liberado. OK Cancel" at bounding box center [631, 276] width 355 height 225
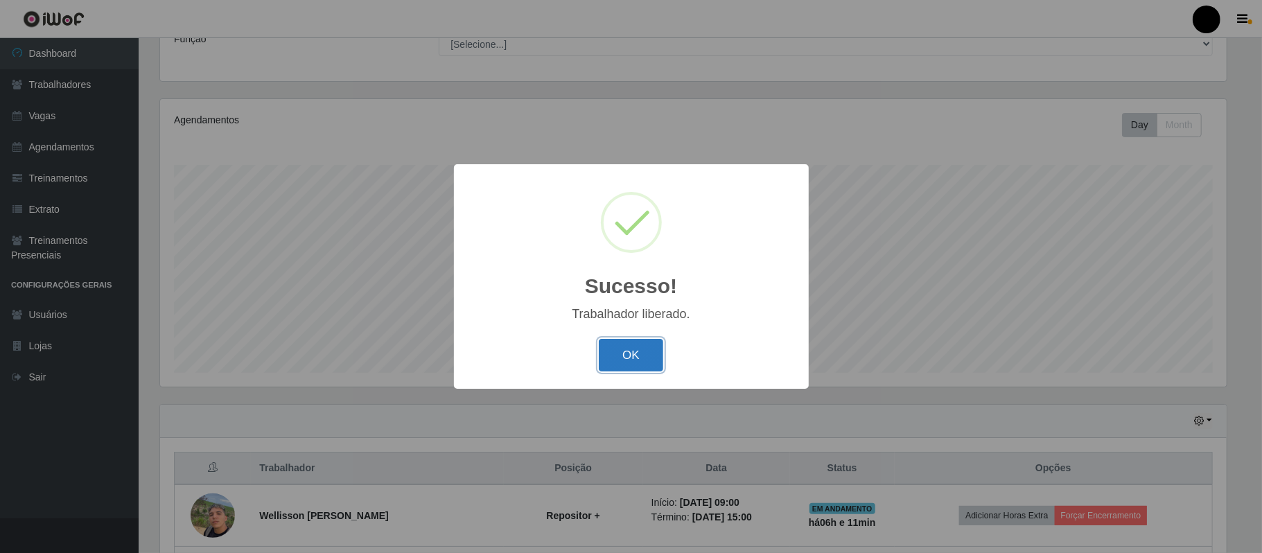
click at [628, 369] on button "OK" at bounding box center [631, 355] width 64 height 33
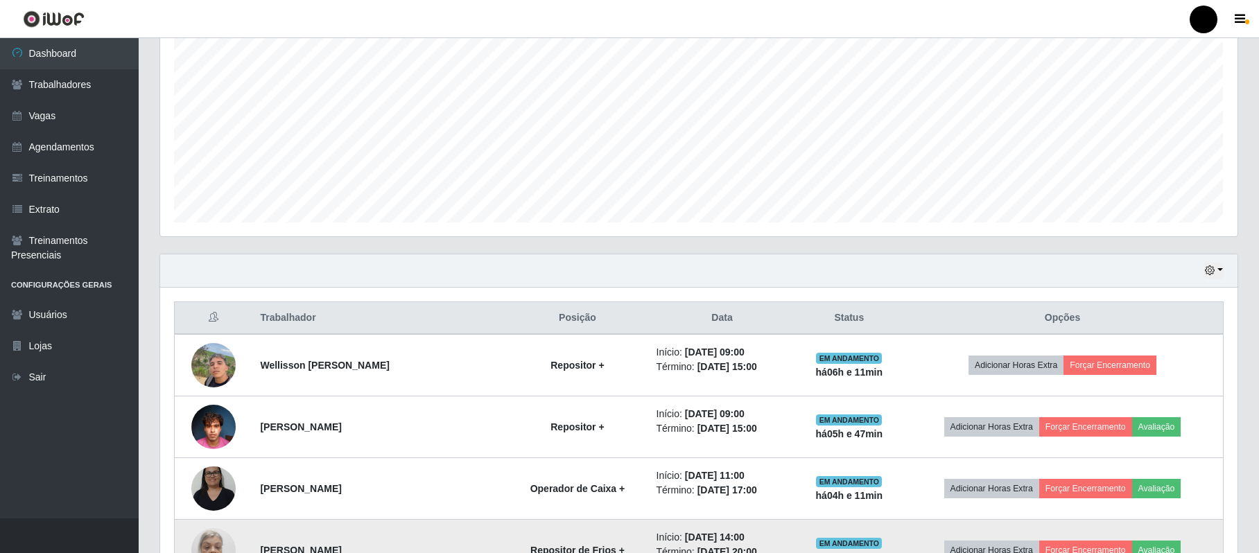
scroll to position [492, 0]
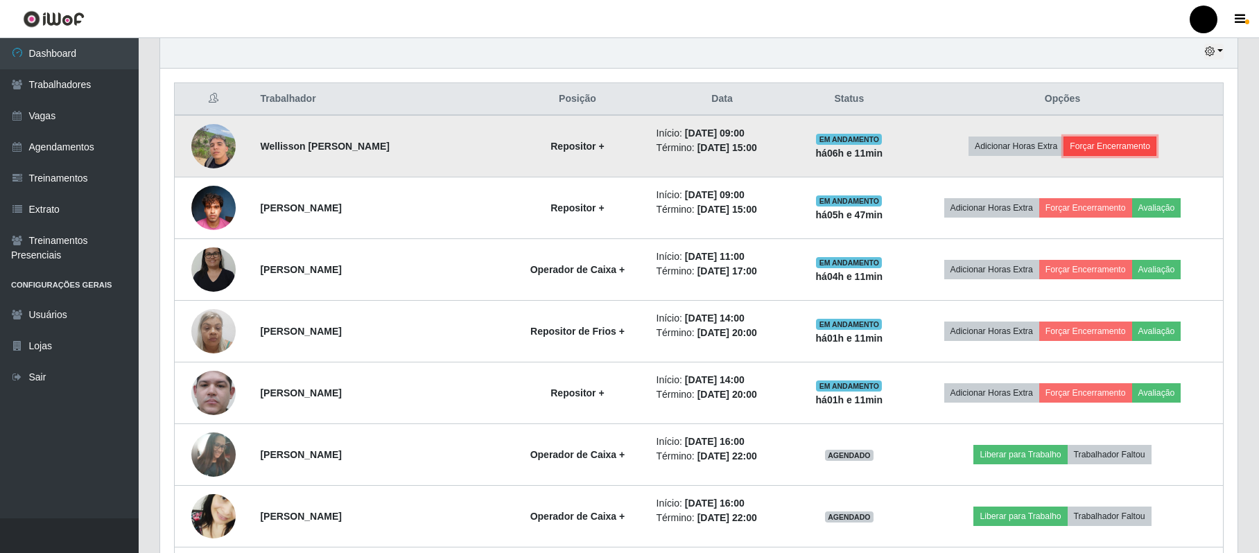
click at [954, 145] on button "Forçar Encerramento" at bounding box center [1109, 146] width 93 height 19
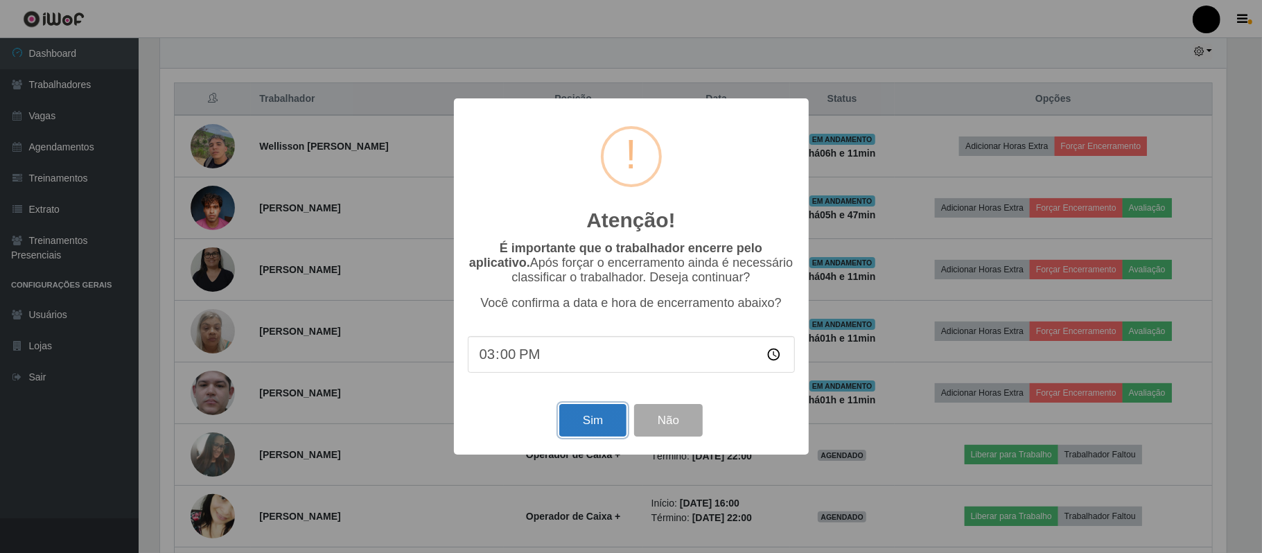
click at [588, 427] on button "Sim" at bounding box center [592, 420] width 67 height 33
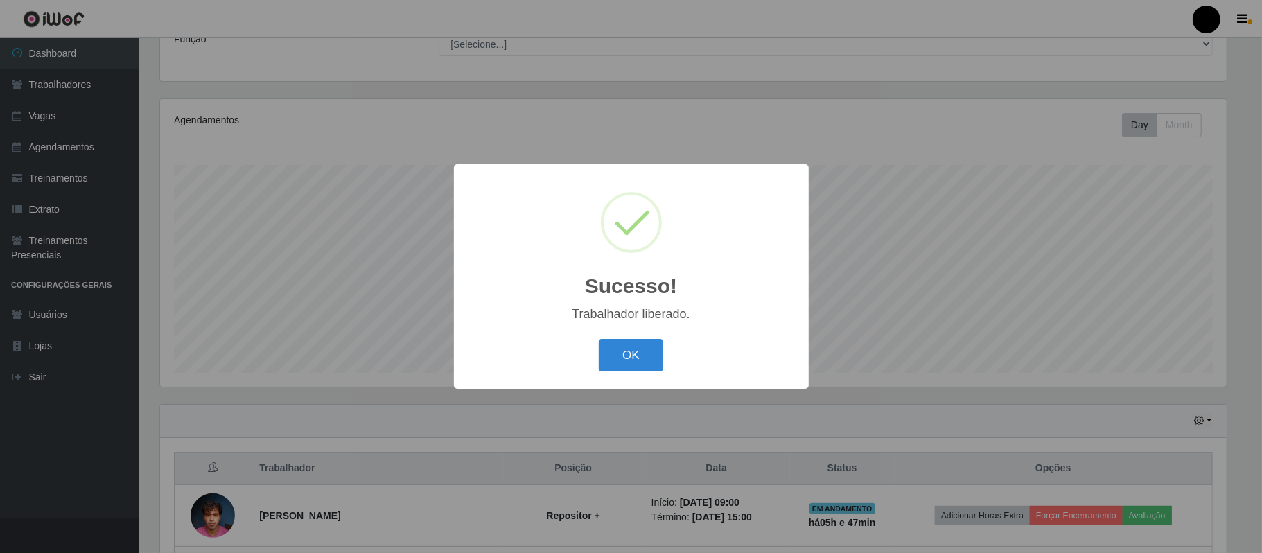
click at [625, 375] on div "OK Cancel" at bounding box center [631, 355] width 327 height 40
click at [630, 360] on button "OK" at bounding box center [631, 355] width 64 height 33
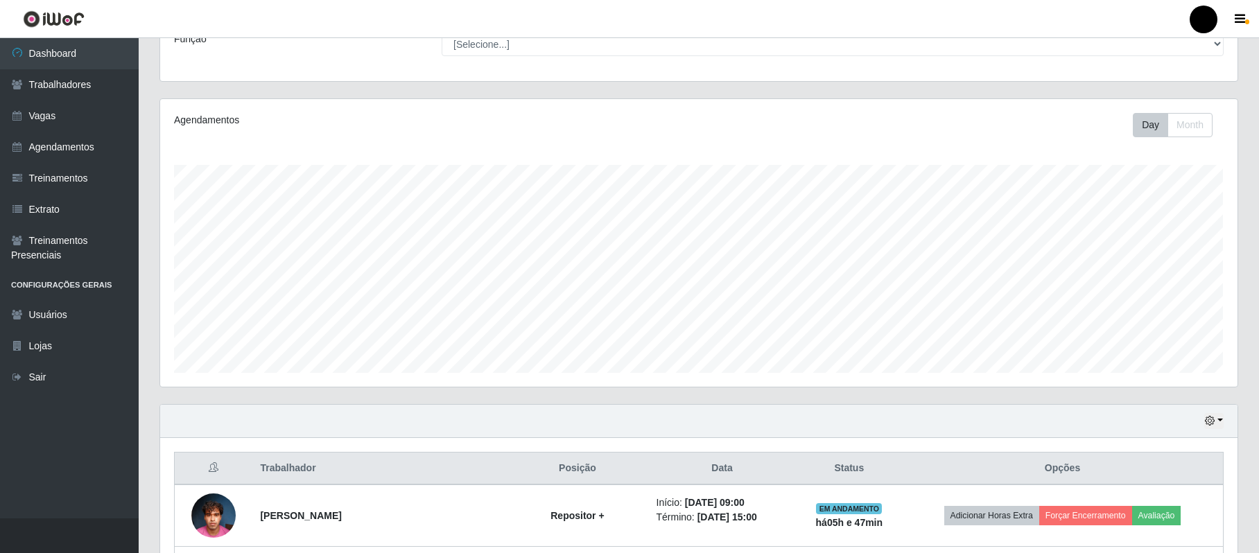
scroll to position [0, 0]
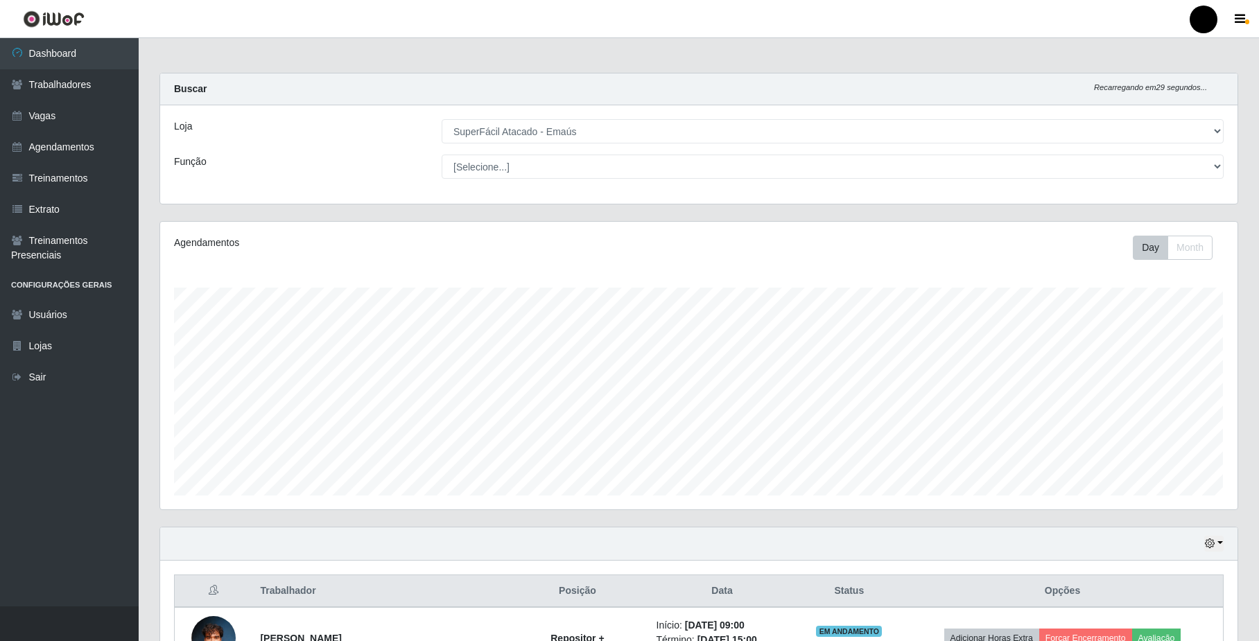
select select "407"
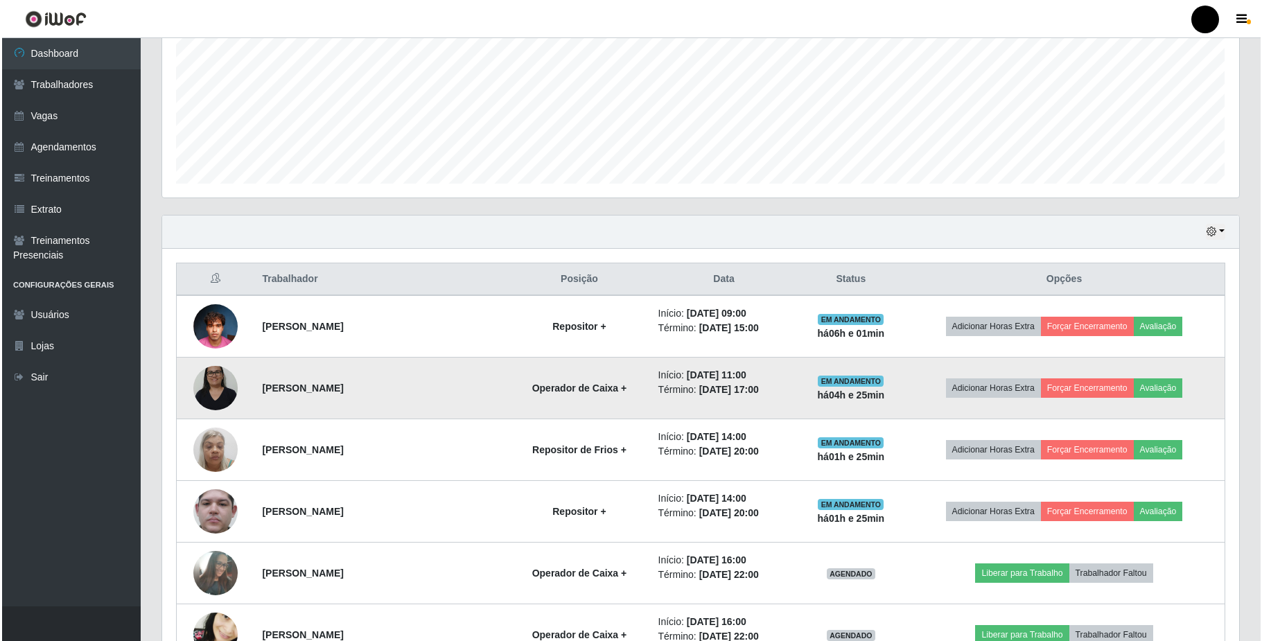
scroll to position [288, 1076]
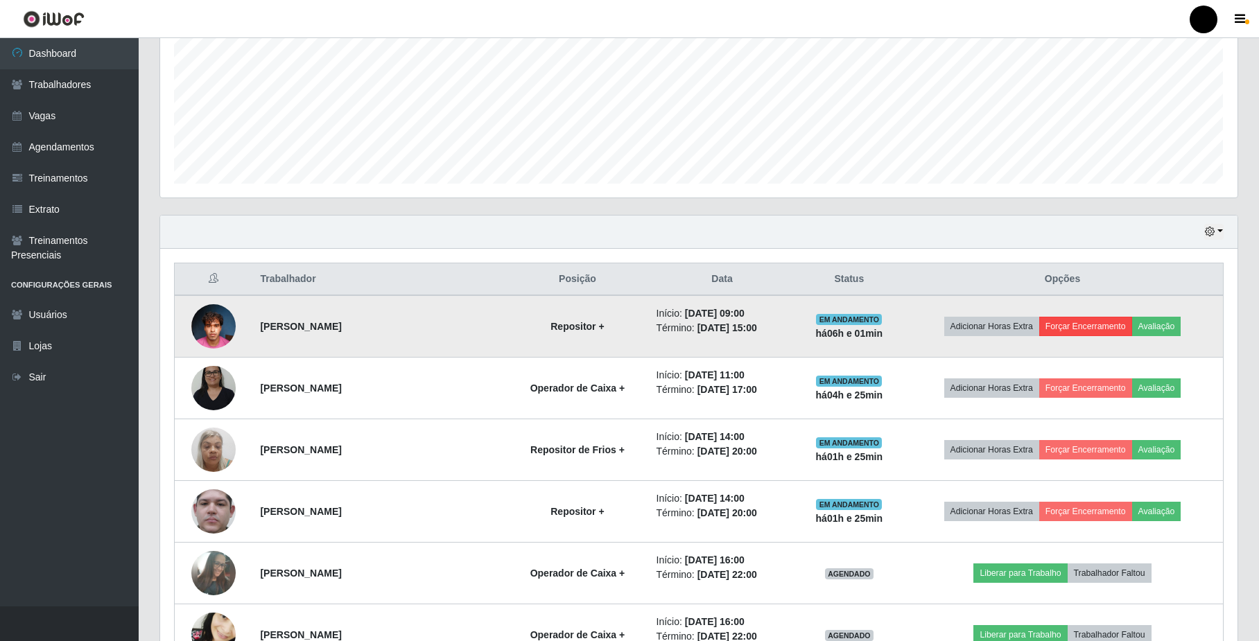
click at [1079, 331] on button "Forçar Encerramento" at bounding box center [1085, 326] width 93 height 19
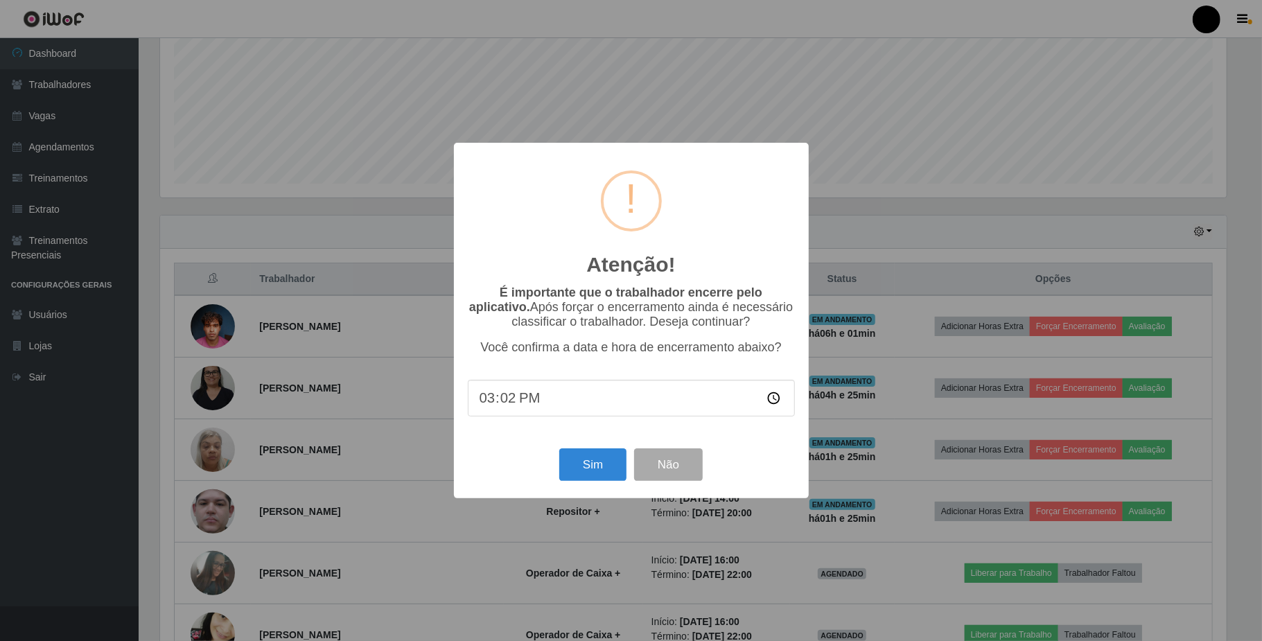
type input "15:25"
click at [591, 475] on button "Sim" at bounding box center [592, 464] width 67 height 33
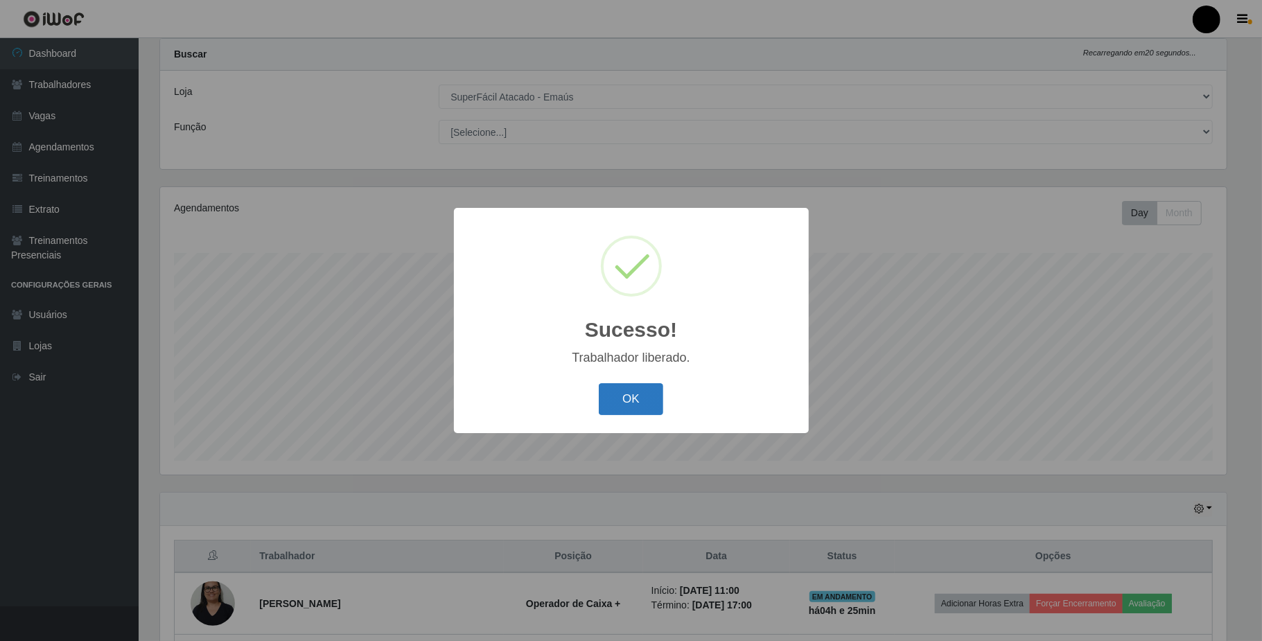
click at [640, 409] on button "OK" at bounding box center [631, 399] width 64 height 33
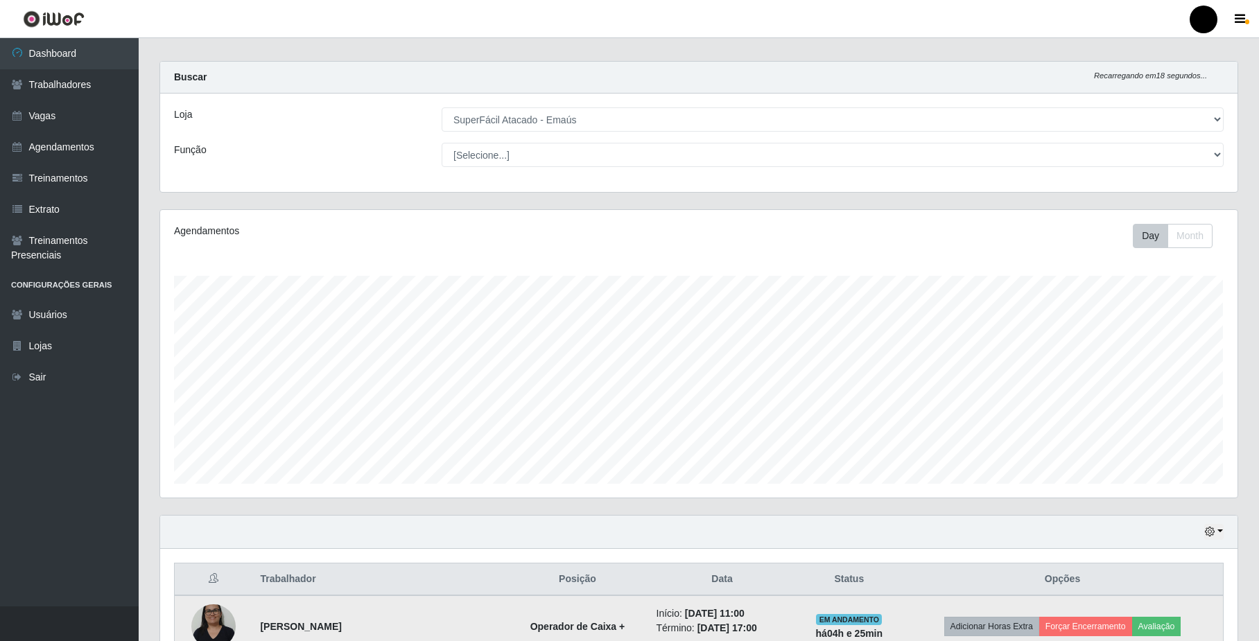
scroll to position [0, 0]
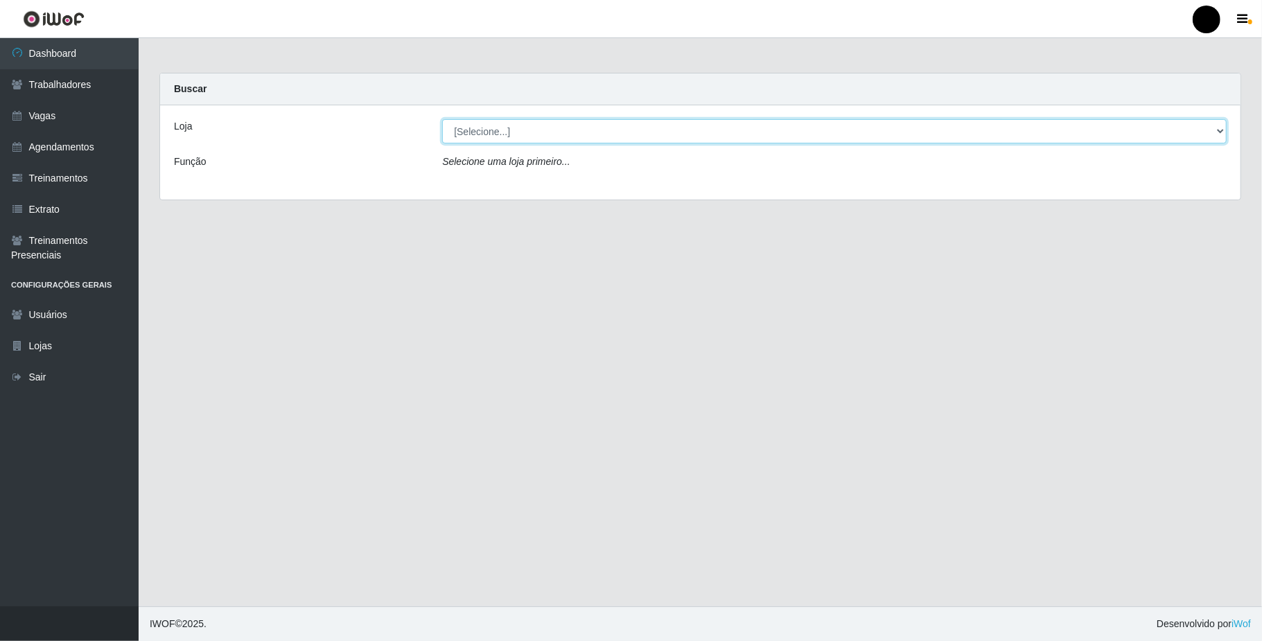
click at [578, 128] on select "[Selecione...] SuperFácil Atacado - Emaús" at bounding box center [834, 131] width 785 height 24
select select "407"
click at [442, 119] on select "[Selecione...] SuperFácil Atacado - Emaús" at bounding box center [834, 131] width 785 height 24
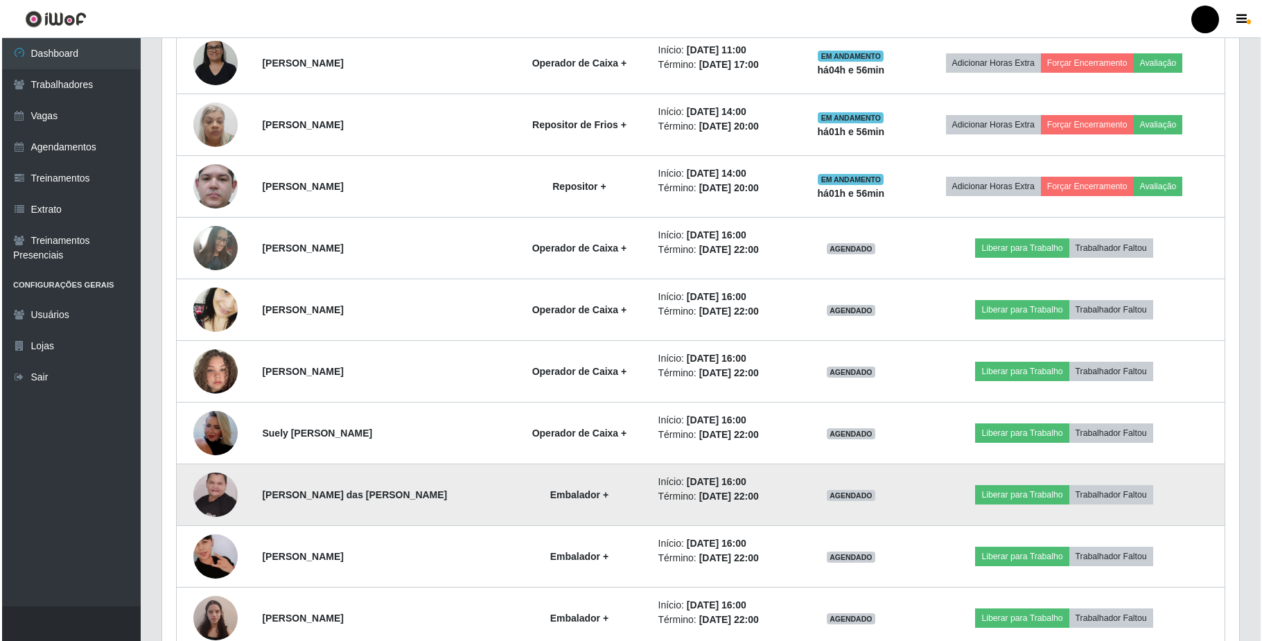
scroll to position [739, 0]
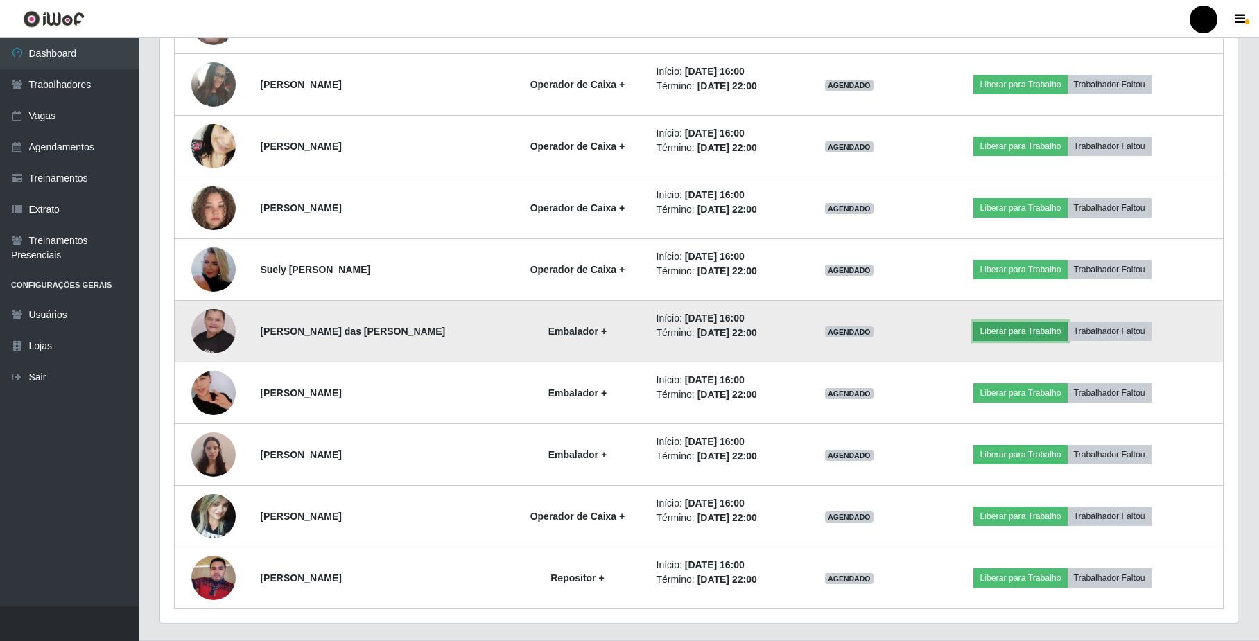
click at [1023, 341] on button "Liberar para Trabalho" at bounding box center [1020, 331] width 94 height 19
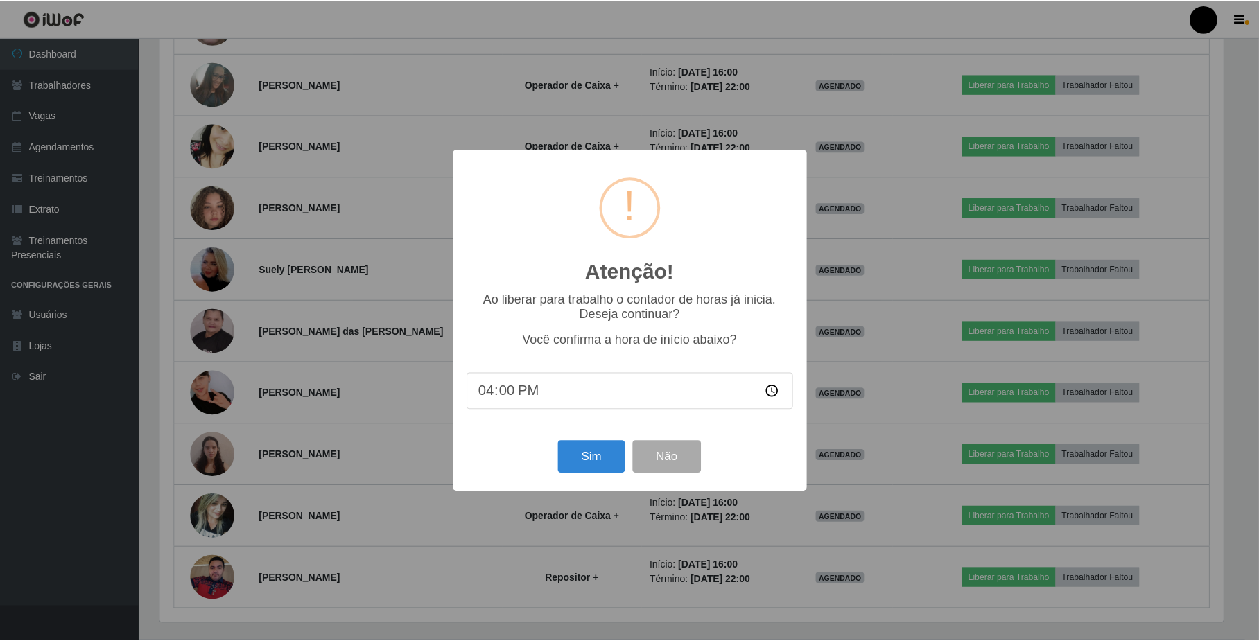
scroll to position [288, 1066]
click at [585, 466] on button "Sim" at bounding box center [592, 457] width 67 height 33
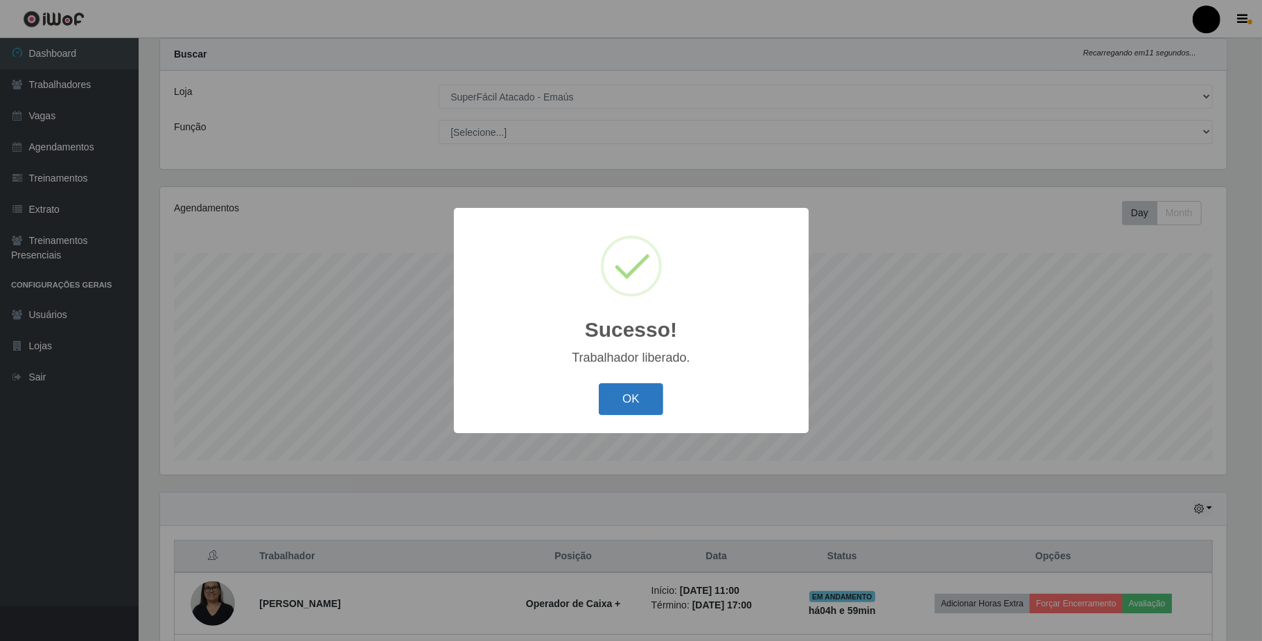
click at [627, 392] on button "OK" at bounding box center [631, 399] width 64 height 33
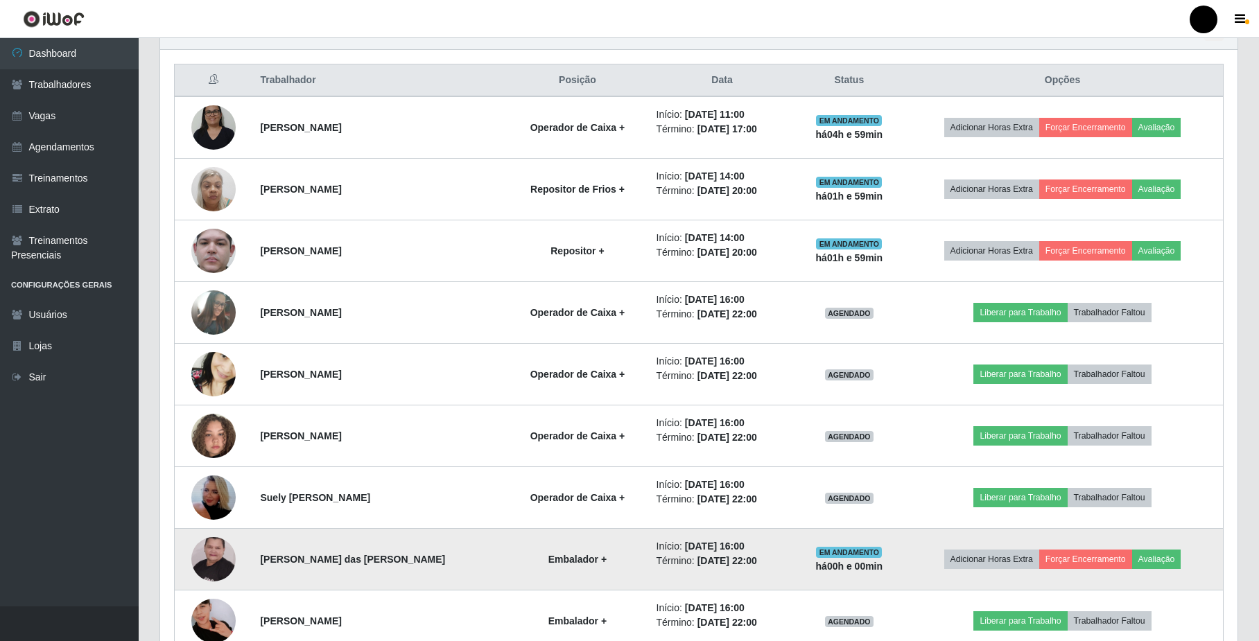
scroll to position [405, 0]
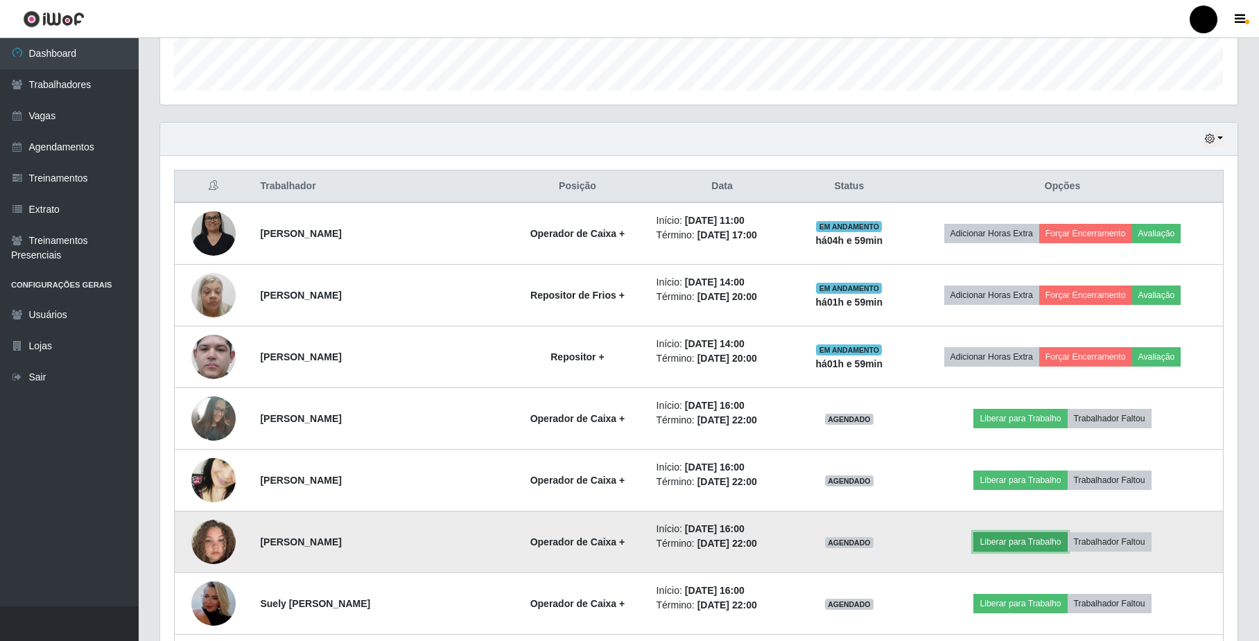
click at [1022, 541] on button "Liberar para Trabalho" at bounding box center [1020, 541] width 94 height 19
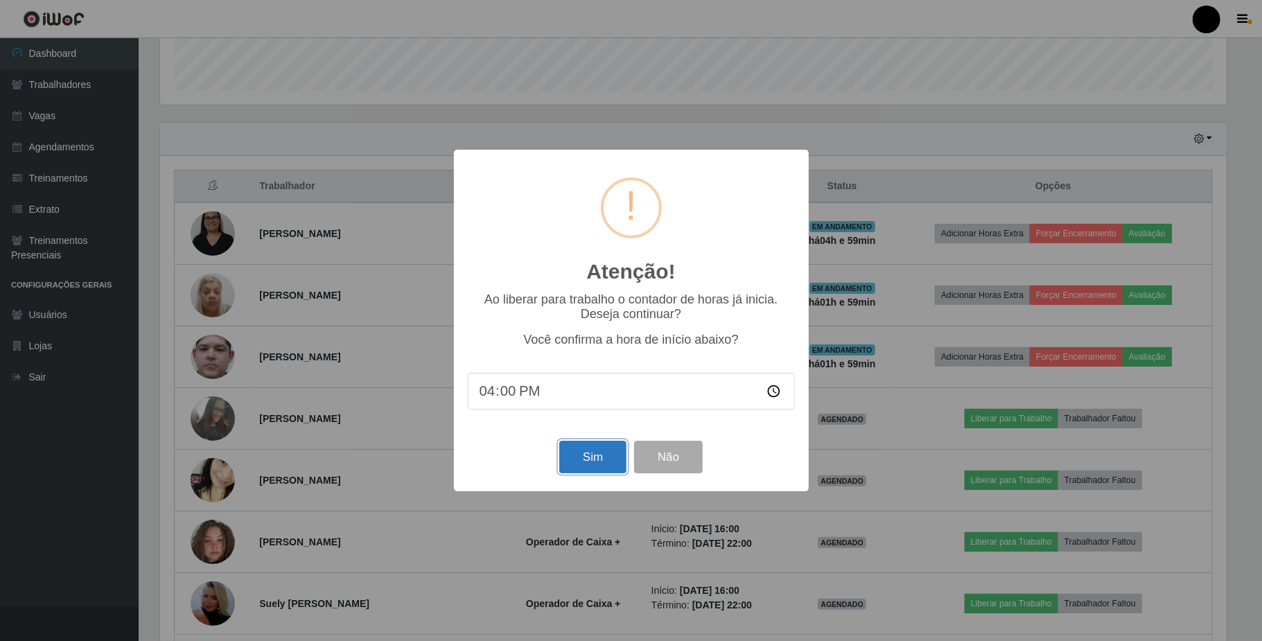
click at [574, 459] on button "Sim" at bounding box center [592, 457] width 67 height 33
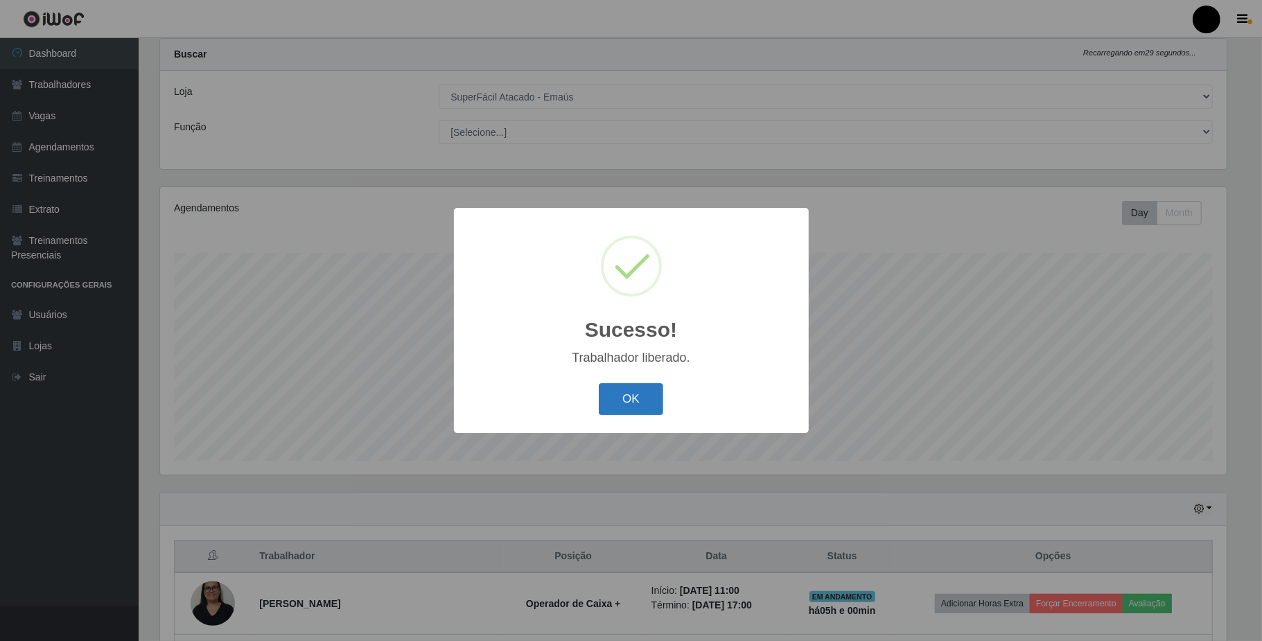
click at [620, 406] on button "OK" at bounding box center [631, 399] width 64 height 33
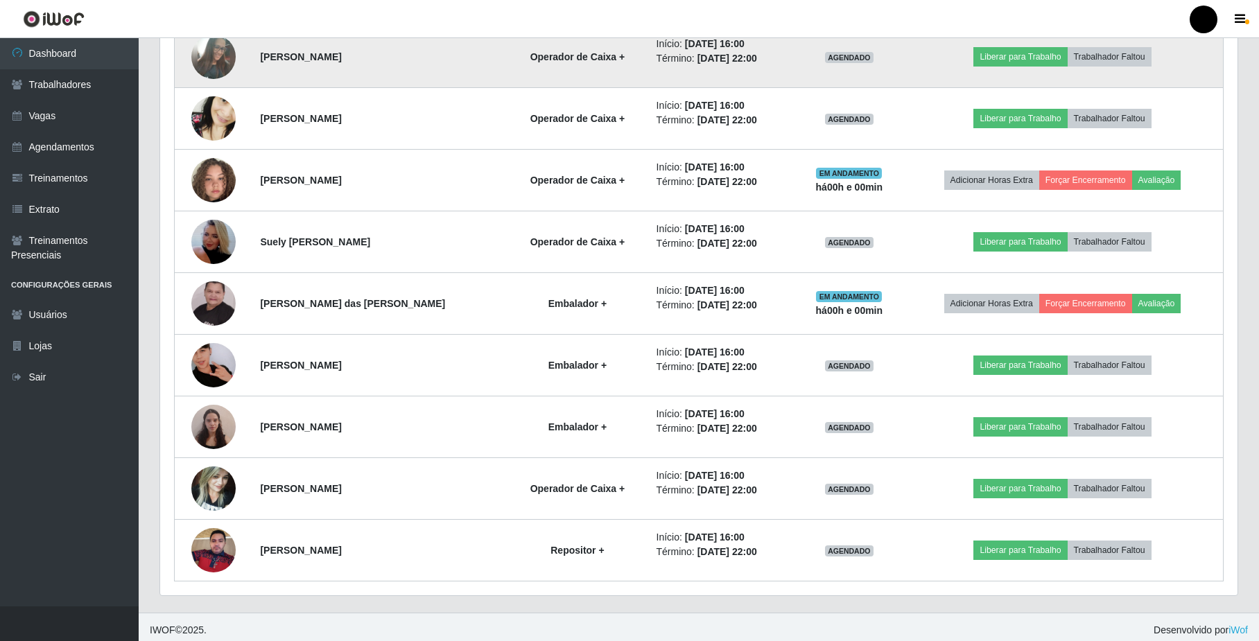
scroll to position [774, 0]
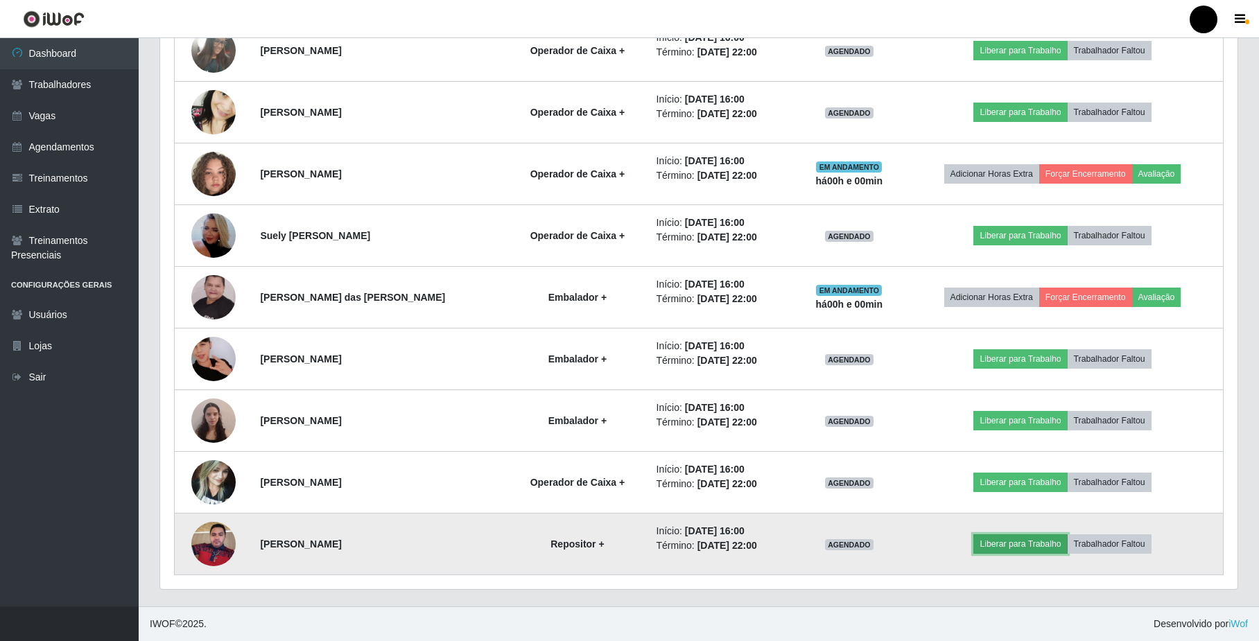
click at [1005, 547] on button "Liberar para Trabalho" at bounding box center [1020, 543] width 94 height 19
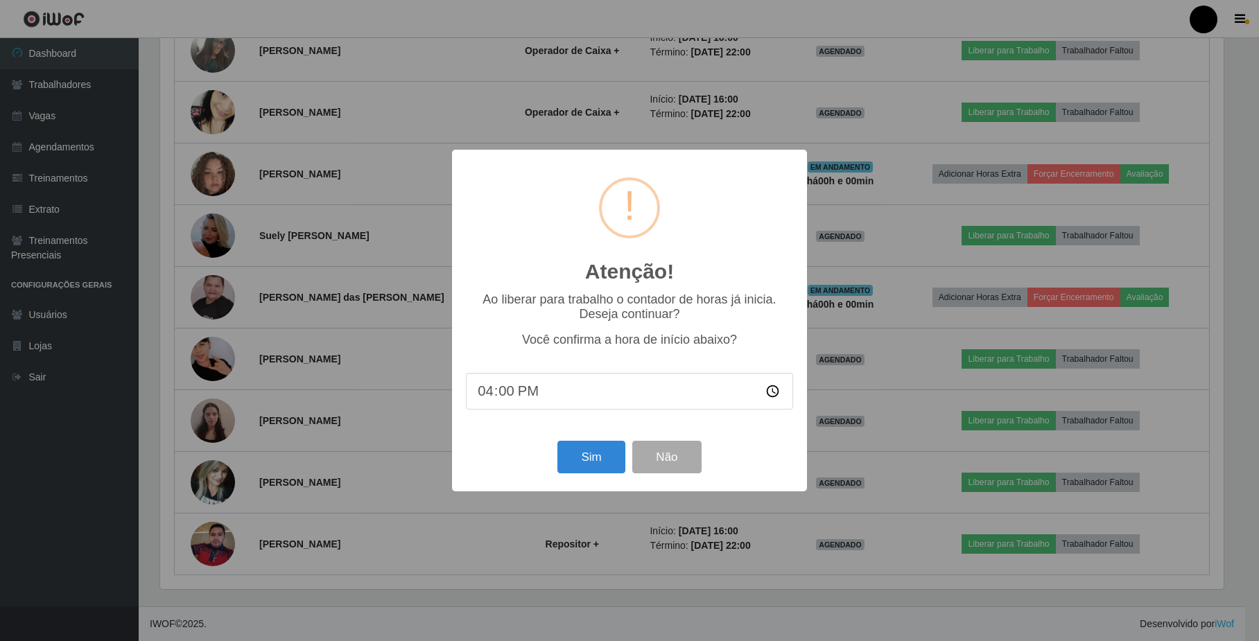
scroll to position [288, 1066]
click at [618, 473] on button "Sim" at bounding box center [592, 457] width 67 height 33
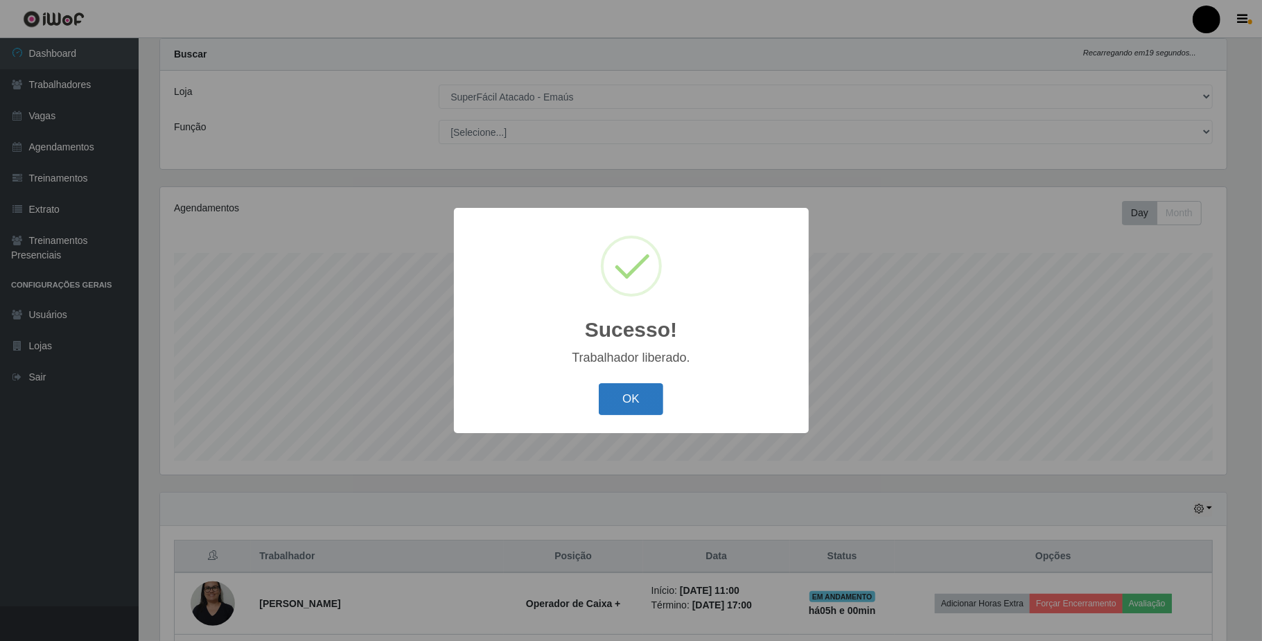
click at [638, 400] on button "OK" at bounding box center [631, 399] width 64 height 33
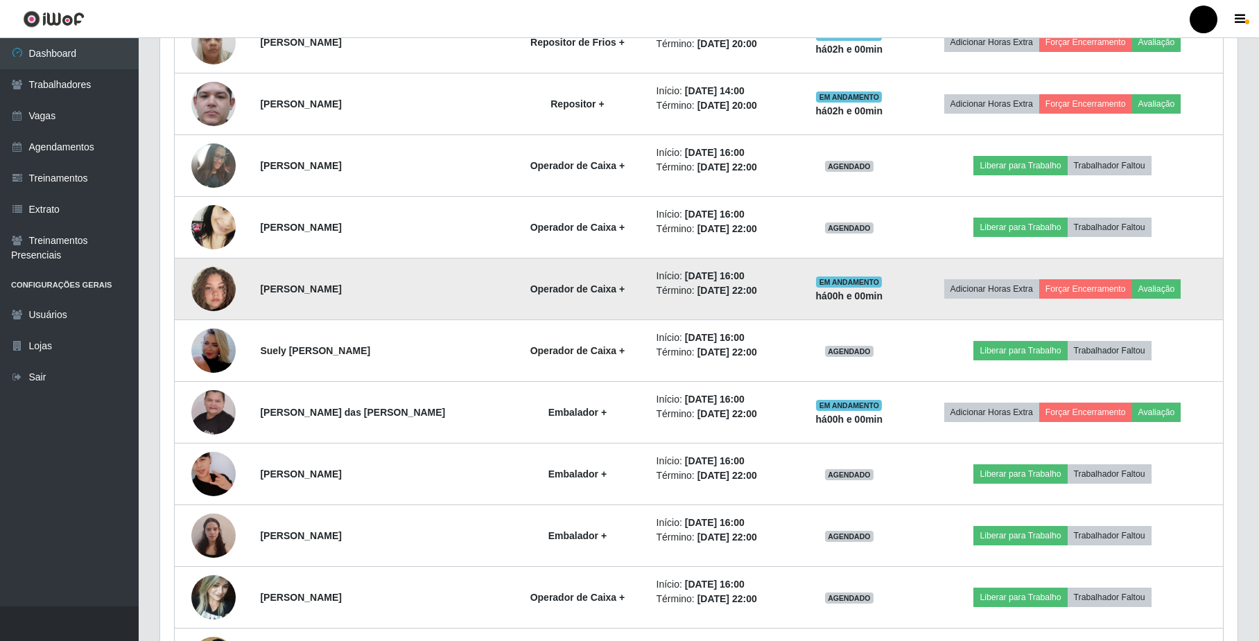
scroll to position [774, 0]
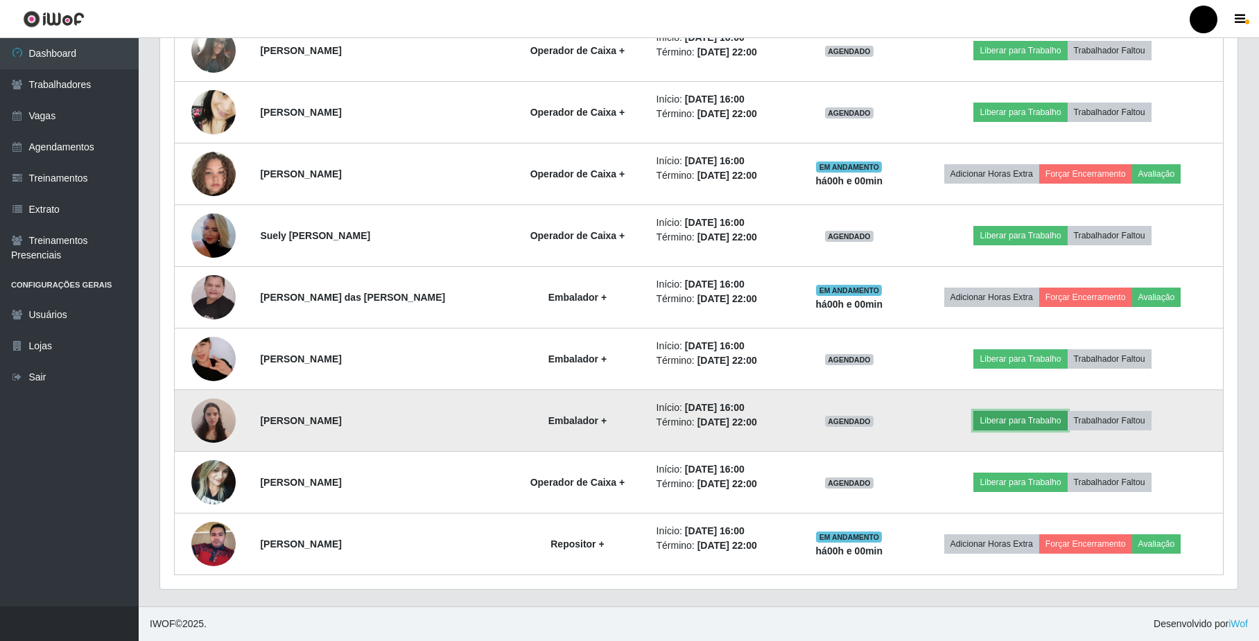
click at [1008, 430] on button "Liberar para Trabalho" at bounding box center [1020, 420] width 94 height 19
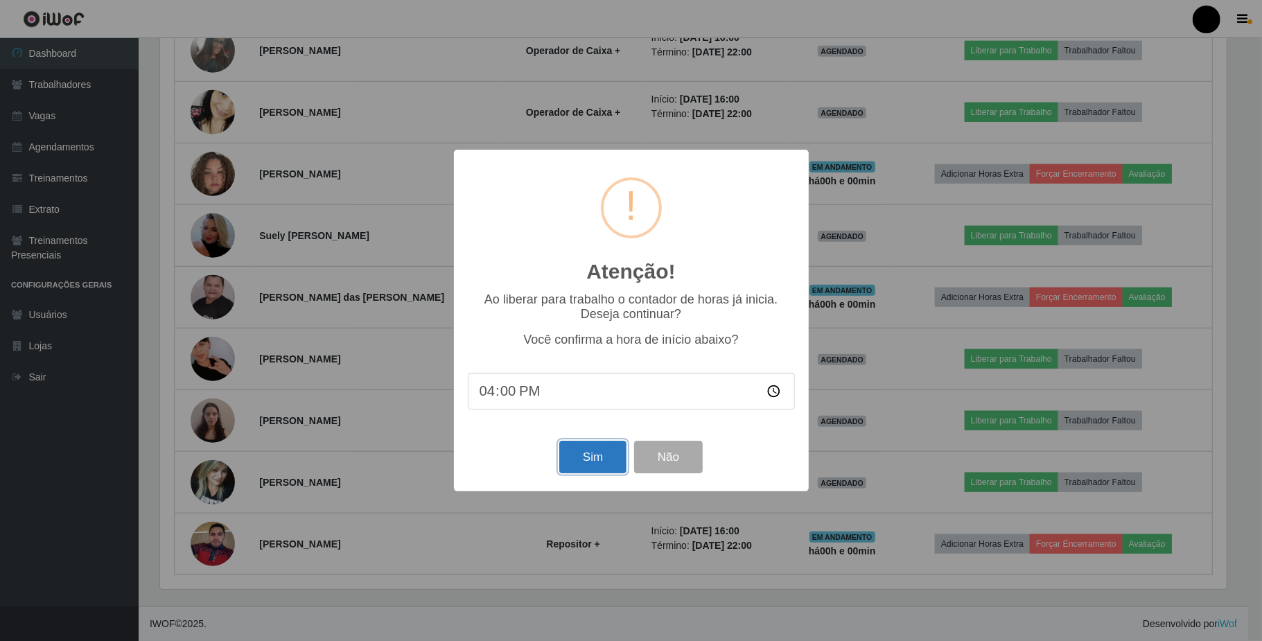
click at [584, 464] on button "Sim" at bounding box center [592, 457] width 67 height 33
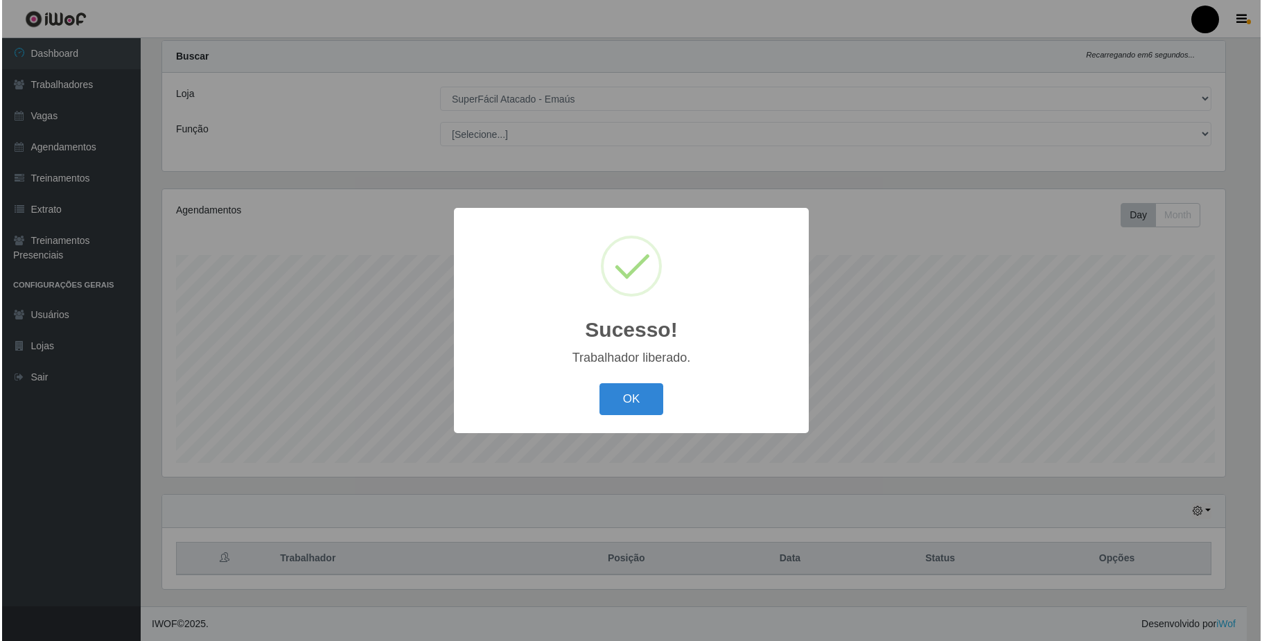
scroll to position [0, 0]
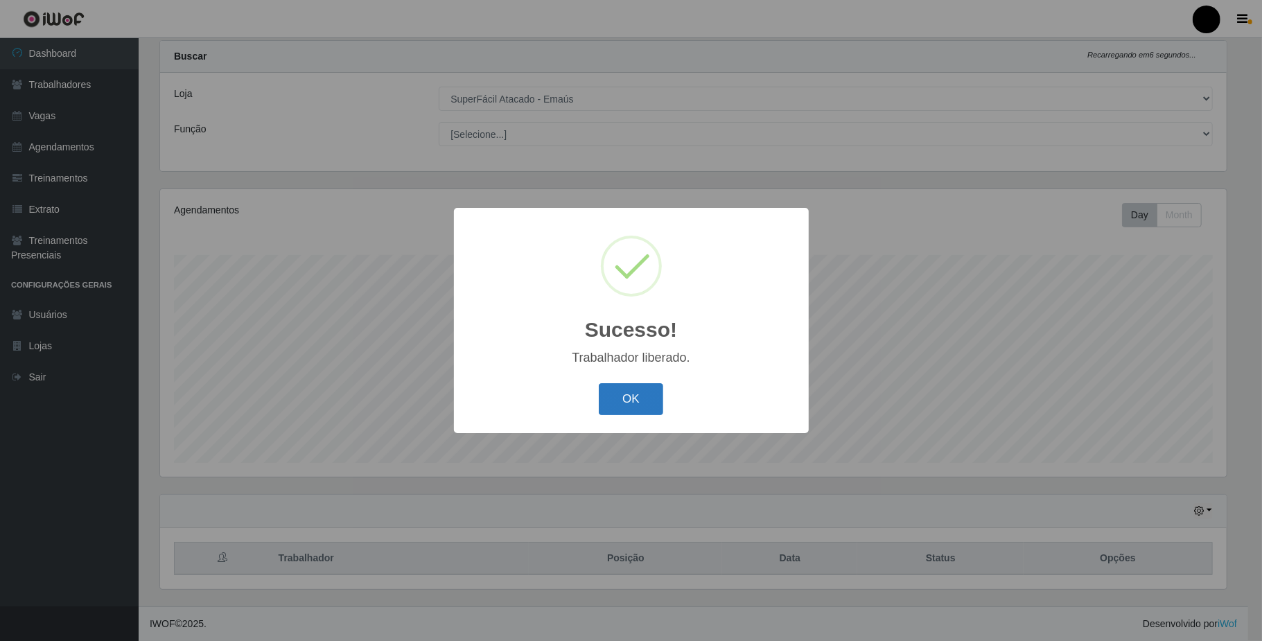
click at [630, 400] on button "OK" at bounding box center [631, 399] width 64 height 33
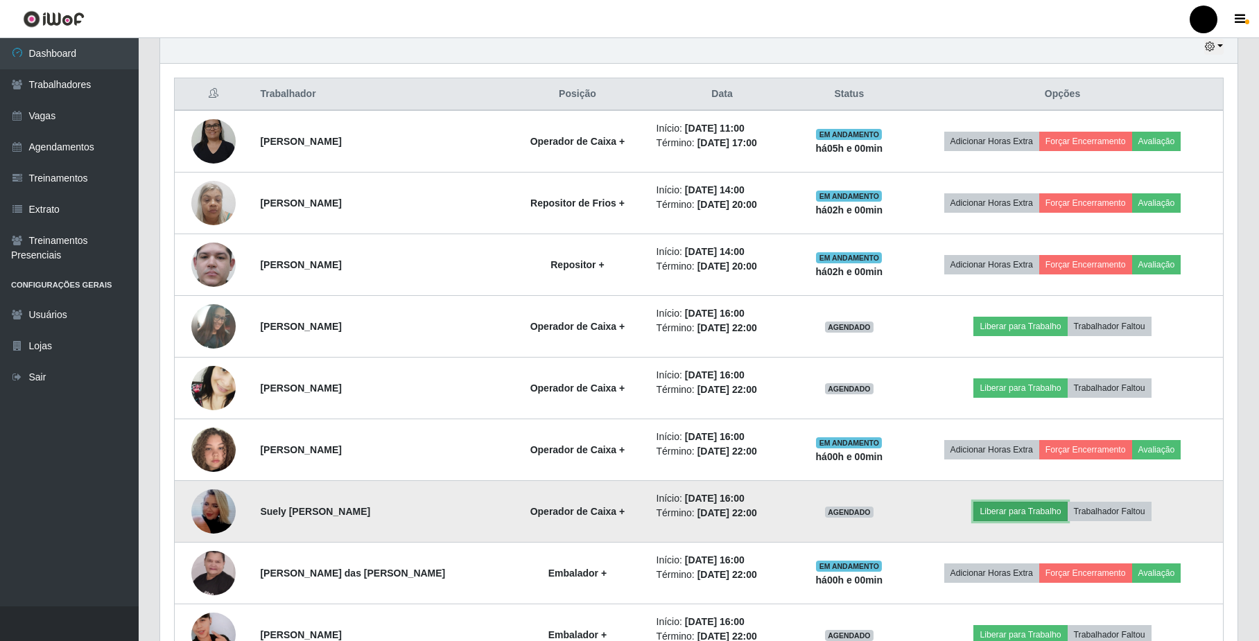
click at [993, 518] on button "Liberar para Trabalho" at bounding box center [1020, 511] width 94 height 19
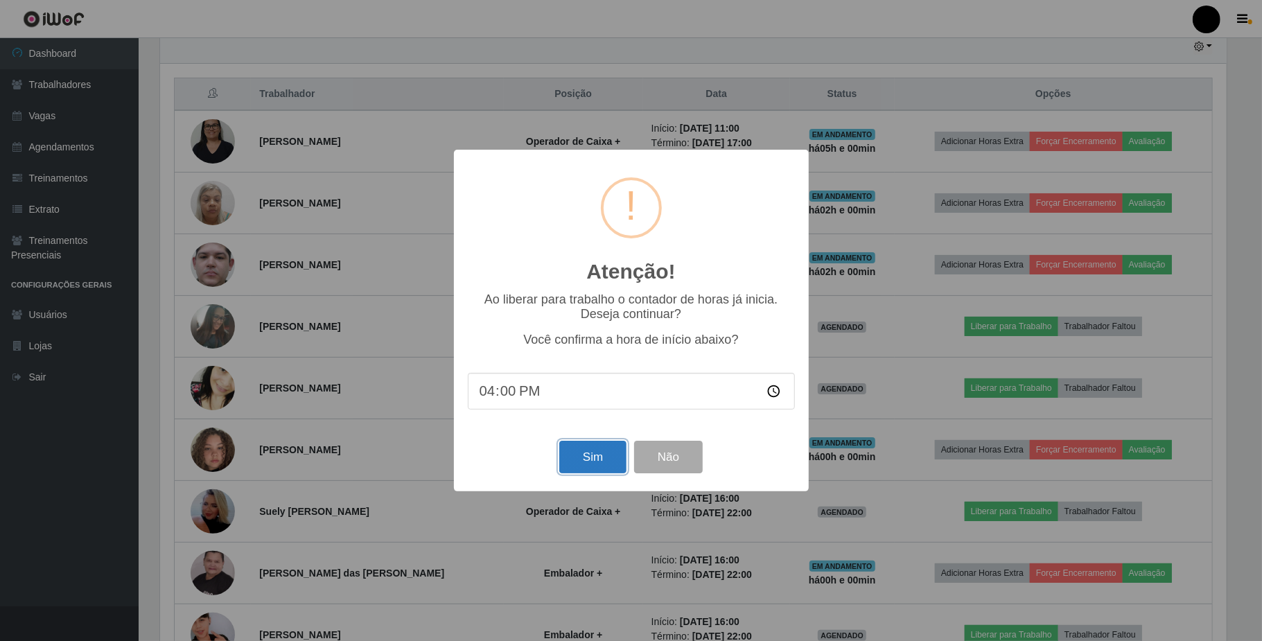
click at [588, 461] on button "Sim" at bounding box center [592, 457] width 67 height 33
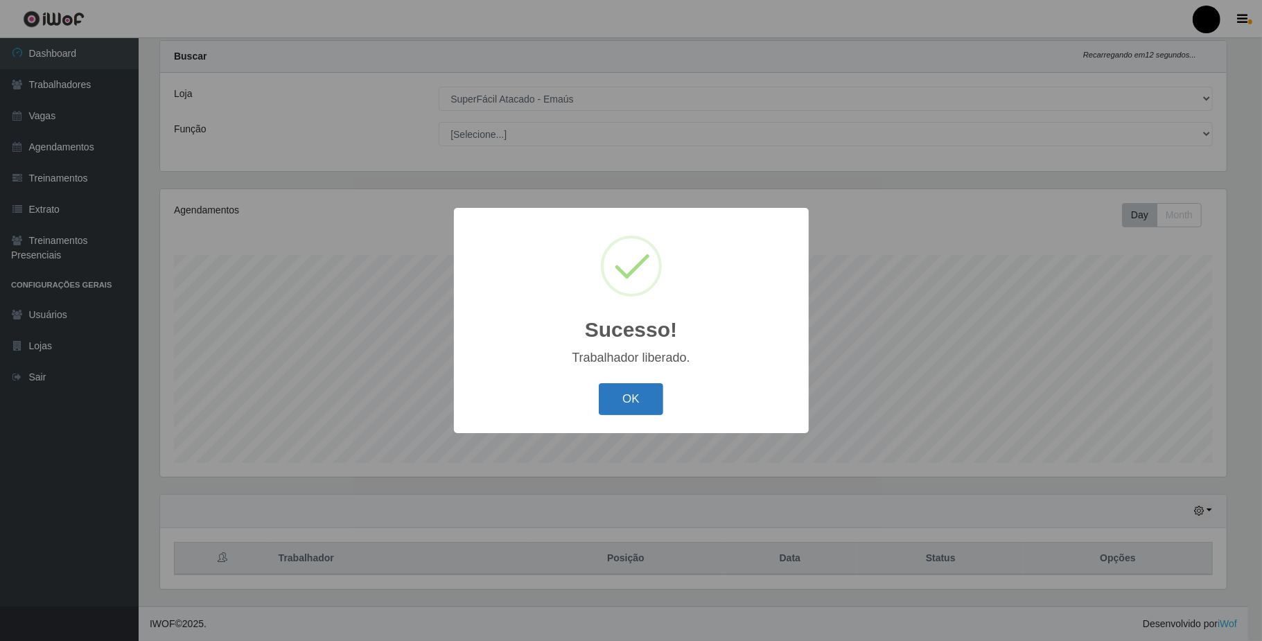
click at [633, 396] on button "OK" at bounding box center [631, 399] width 64 height 33
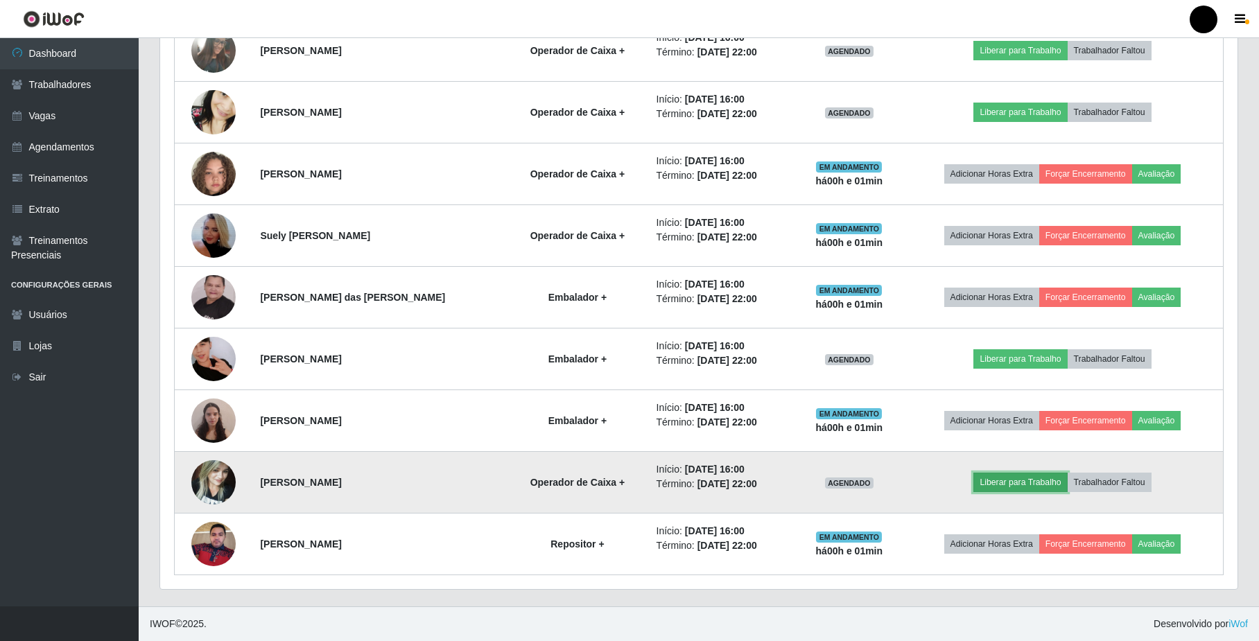
click at [1019, 487] on button "Liberar para Trabalho" at bounding box center [1020, 482] width 94 height 19
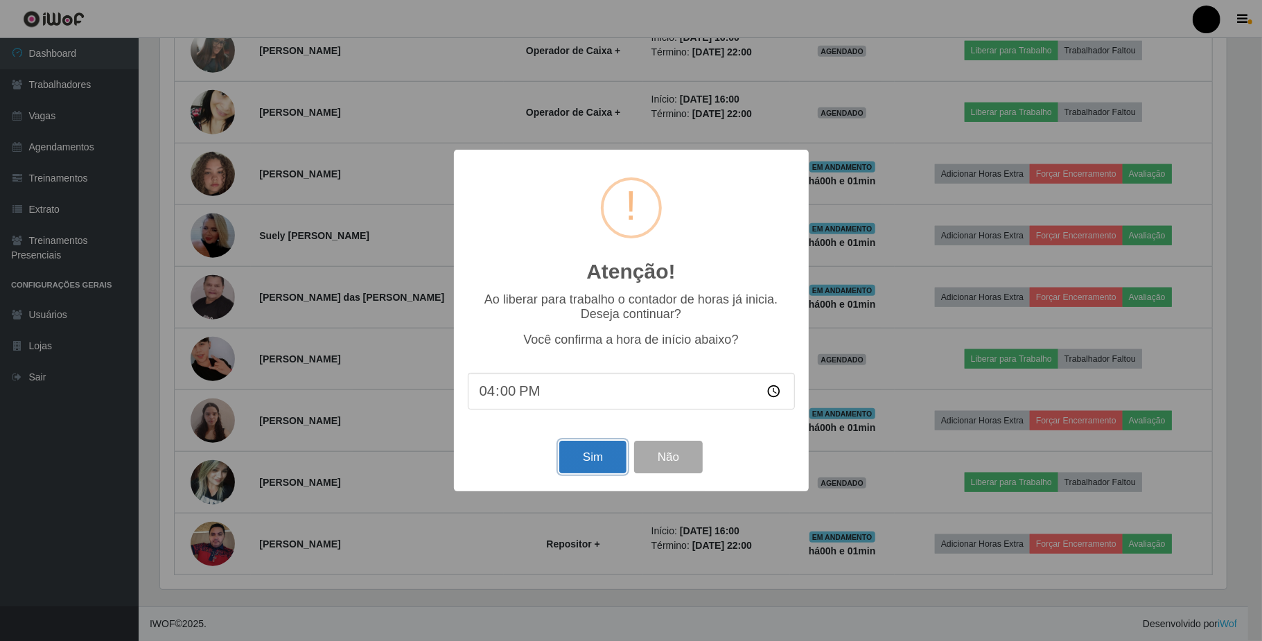
click at [595, 471] on button "Sim" at bounding box center [592, 457] width 67 height 33
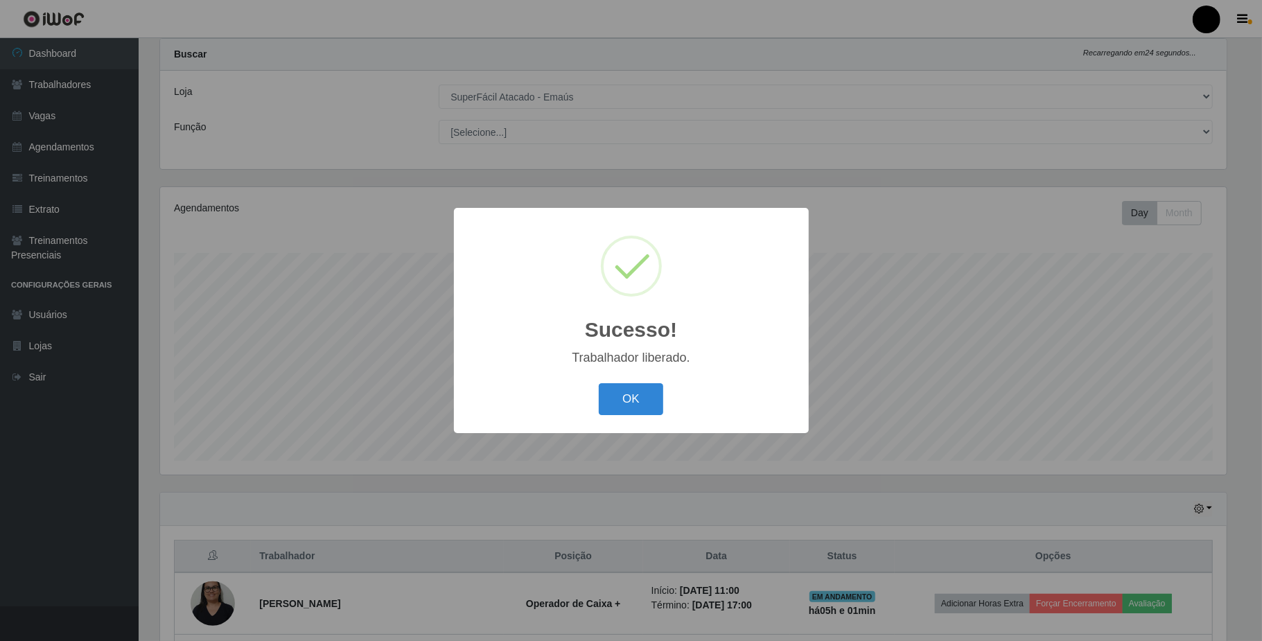
click at [591, 416] on div "OK Cancel" at bounding box center [631, 399] width 327 height 40
click at [636, 403] on button "OK" at bounding box center [631, 399] width 64 height 33
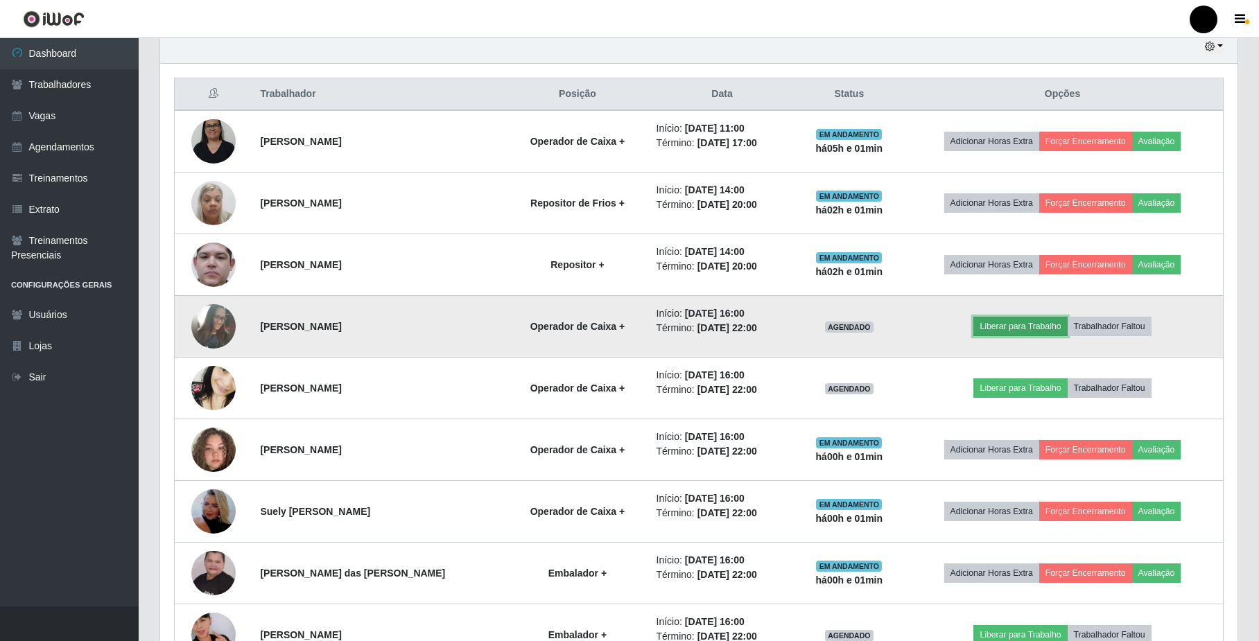
click at [1041, 331] on button "Liberar para Trabalho" at bounding box center [1020, 326] width 94 height 19
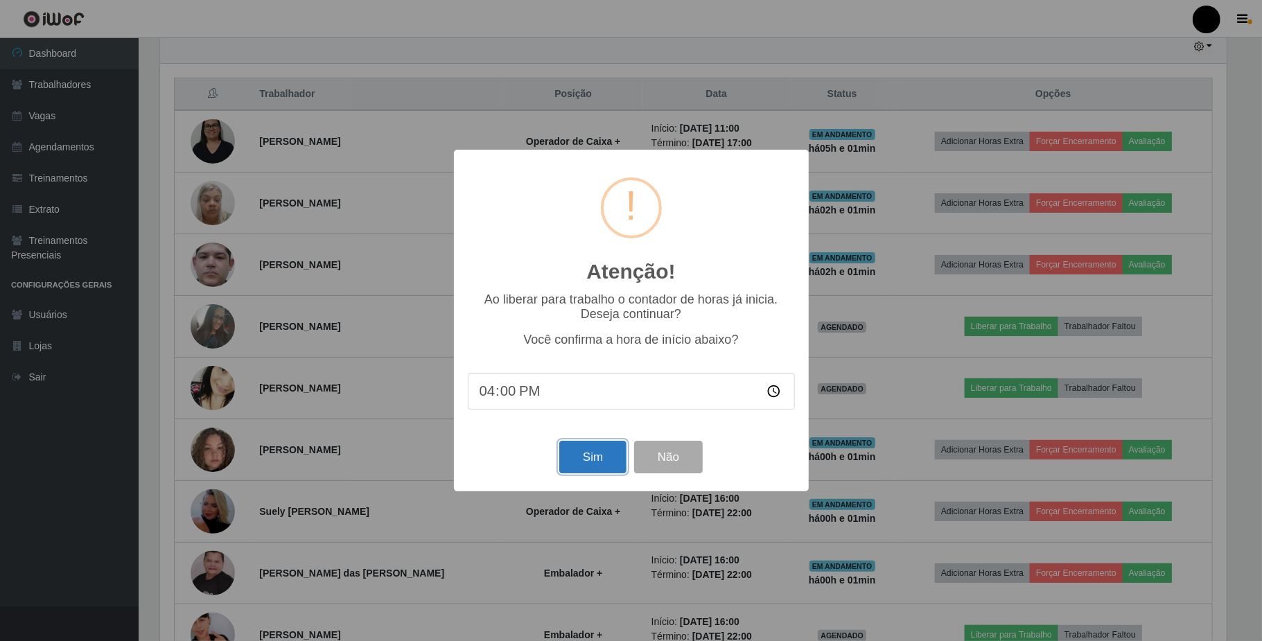
click at [600, 450] on button "Sim" at bounding box center [592, 457] width 67 height 33
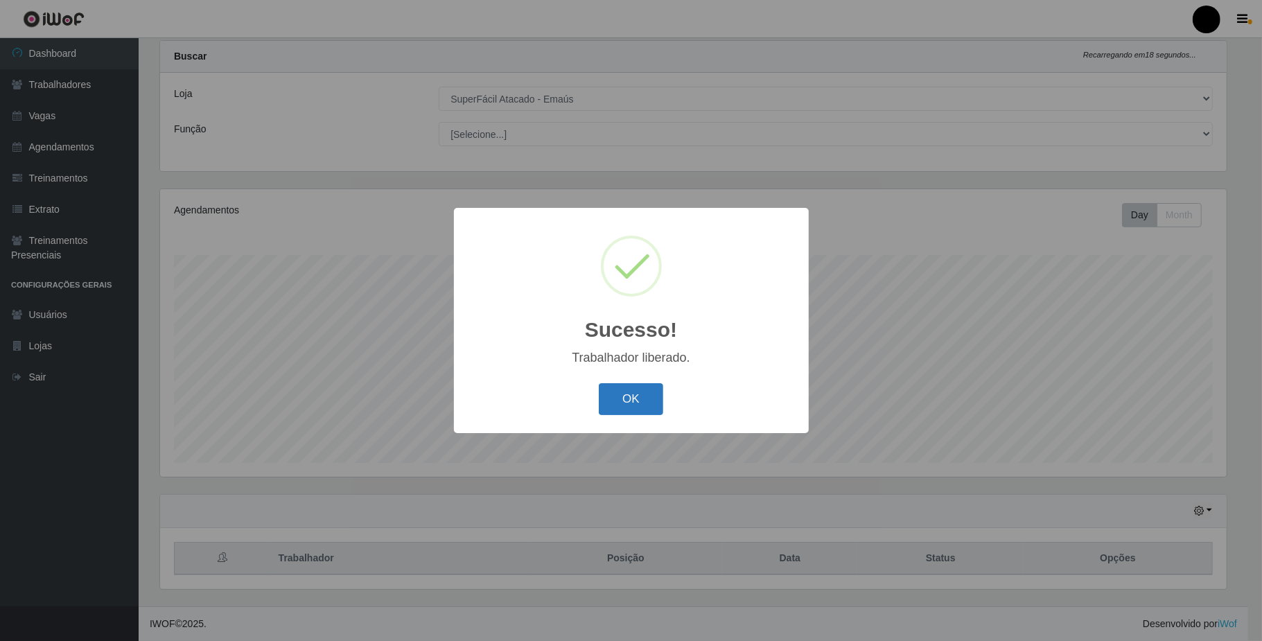
click at [610, 400] on button "OK" at bounding box center [631, 399] width 64 height 33
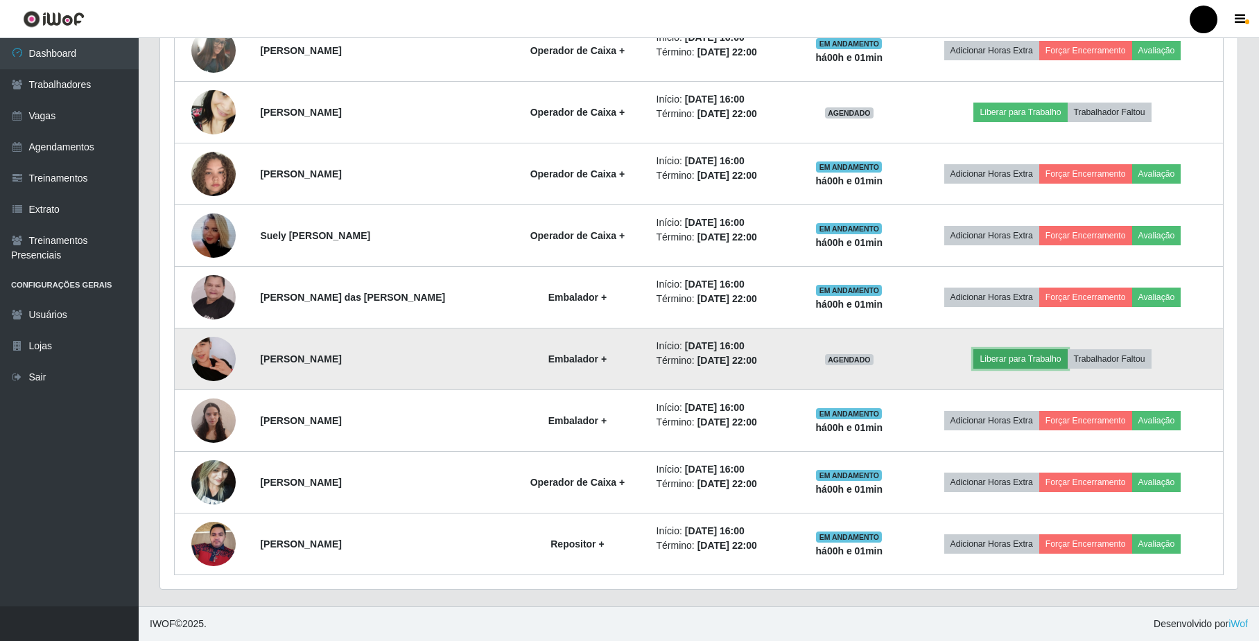
click at [1002, 366] on button "Liberar para Trabalho" at bounding box center [1020, 358] width 94 height 19
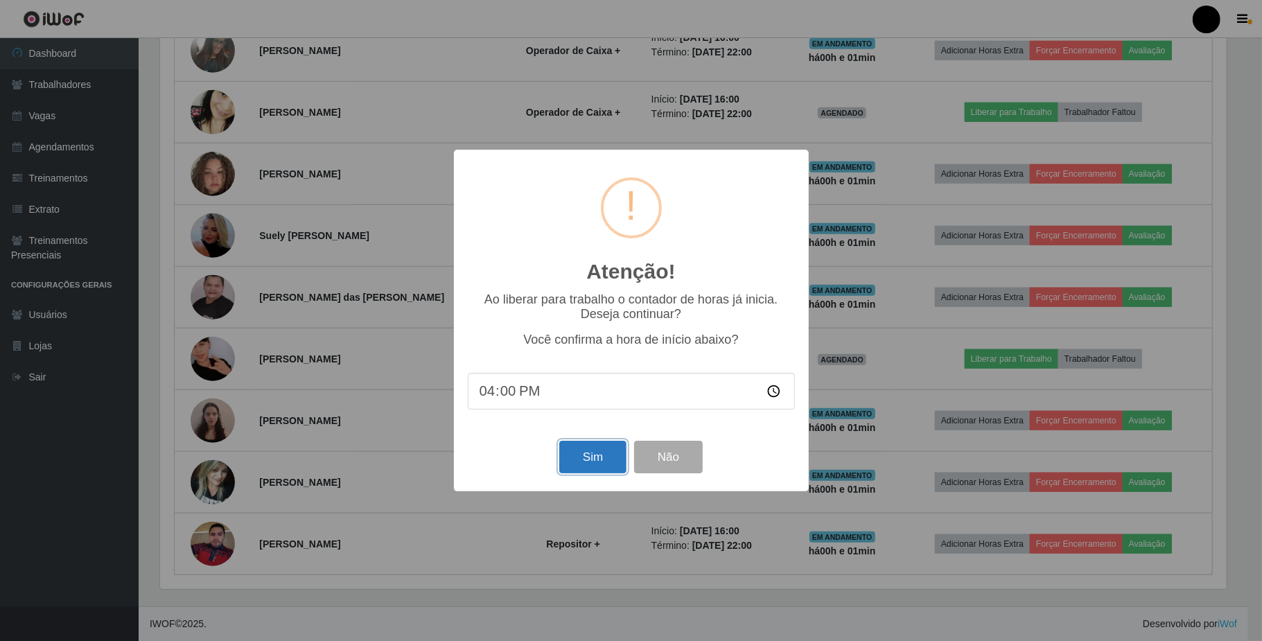
click at [616, 458] on button "Sim" at bounding box center [592, 457] width 67 height 33
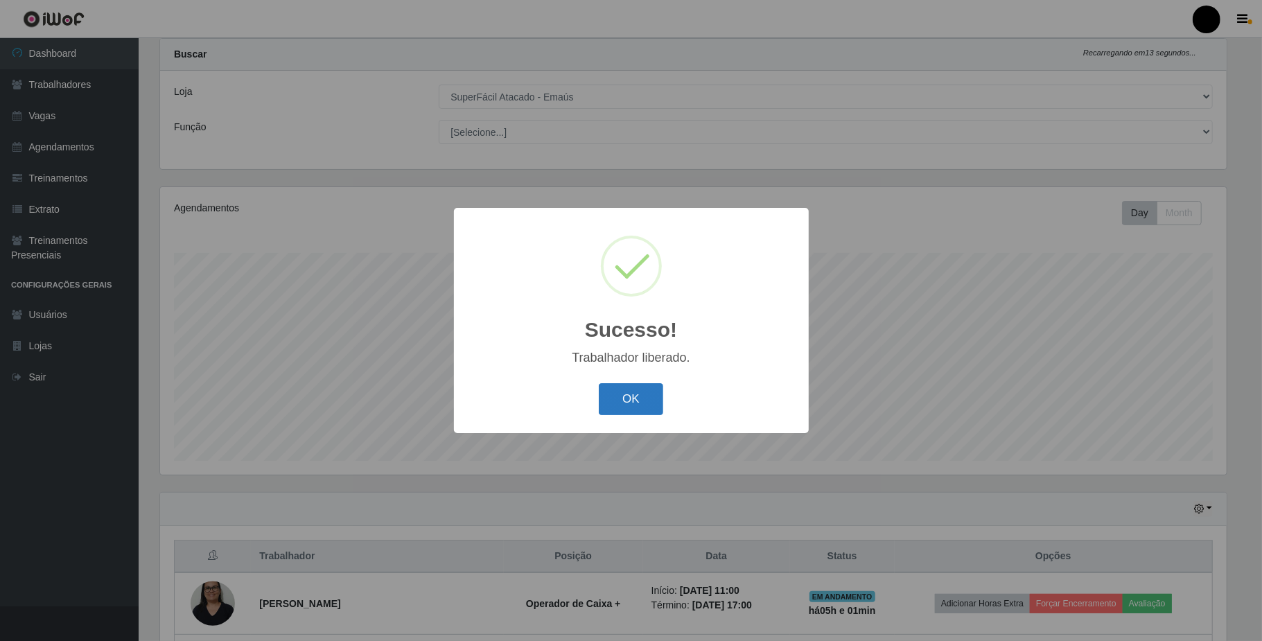
click at [649, 402] on button "OK" at bounding box center [631, 399] width 64 height 33
